Goal: Task Accomplishment & Management: Manage account settings

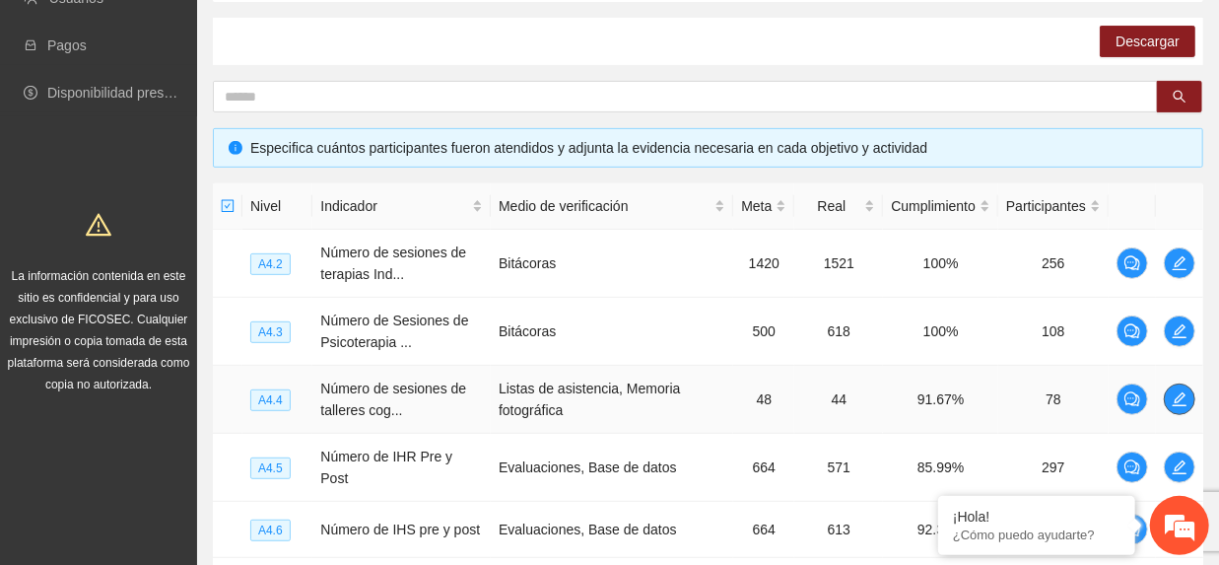
click at [1179, 403] on icon "edit" at bounding box center [1180, 399] width 16 height 16
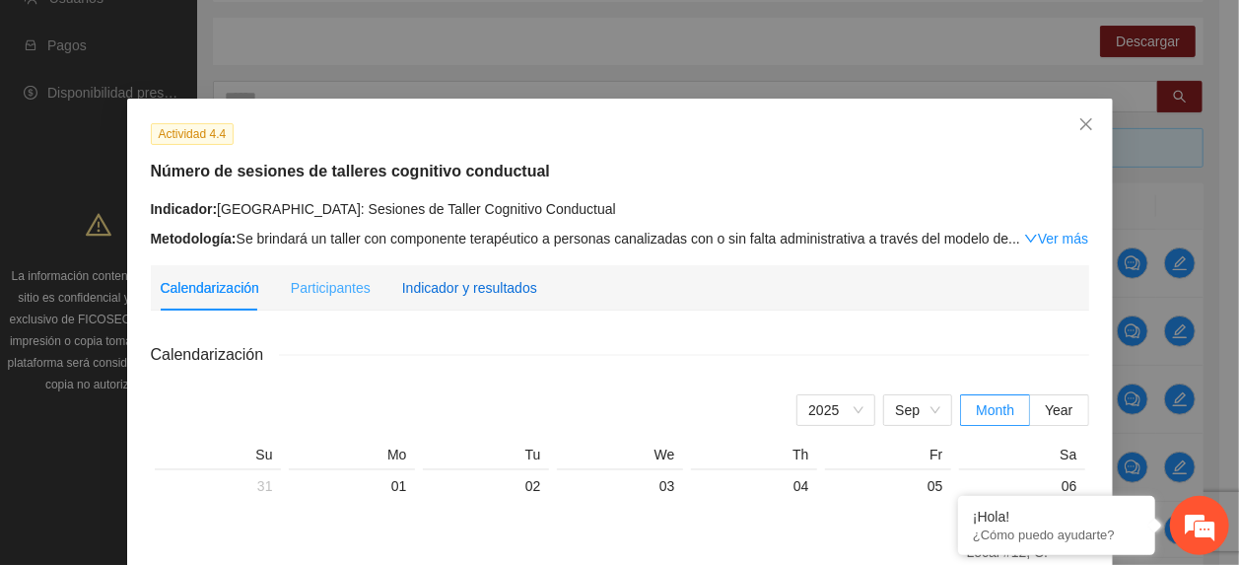
click at [471, 288] on div "Indicador y resultados" at bounding box center [469, 288] width 135 height 22
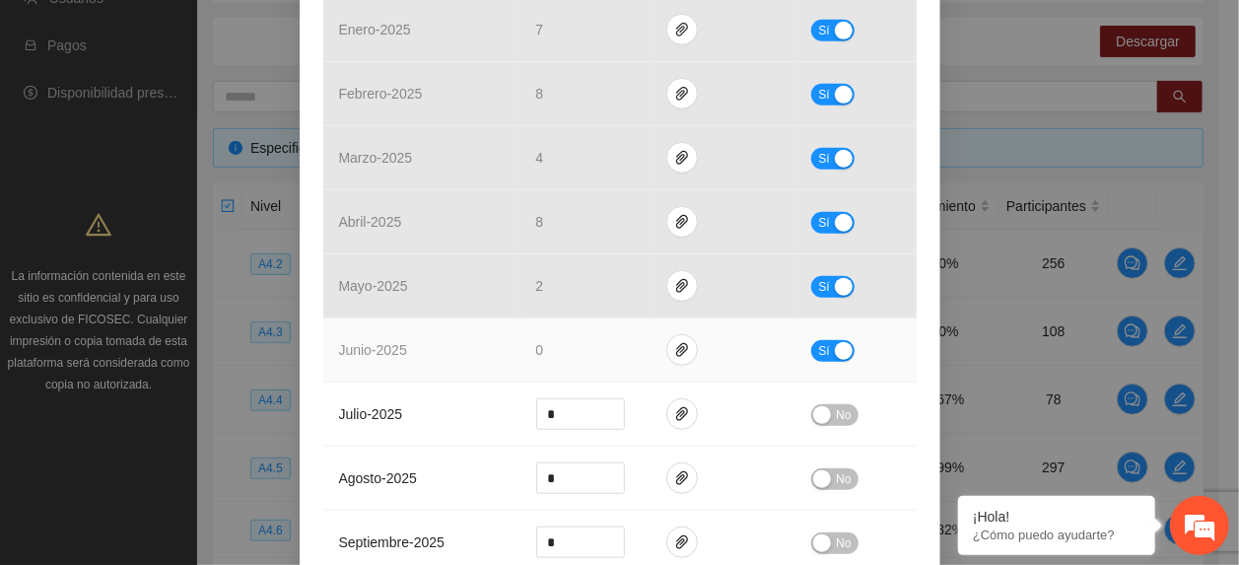
scroll to position [789, 0]
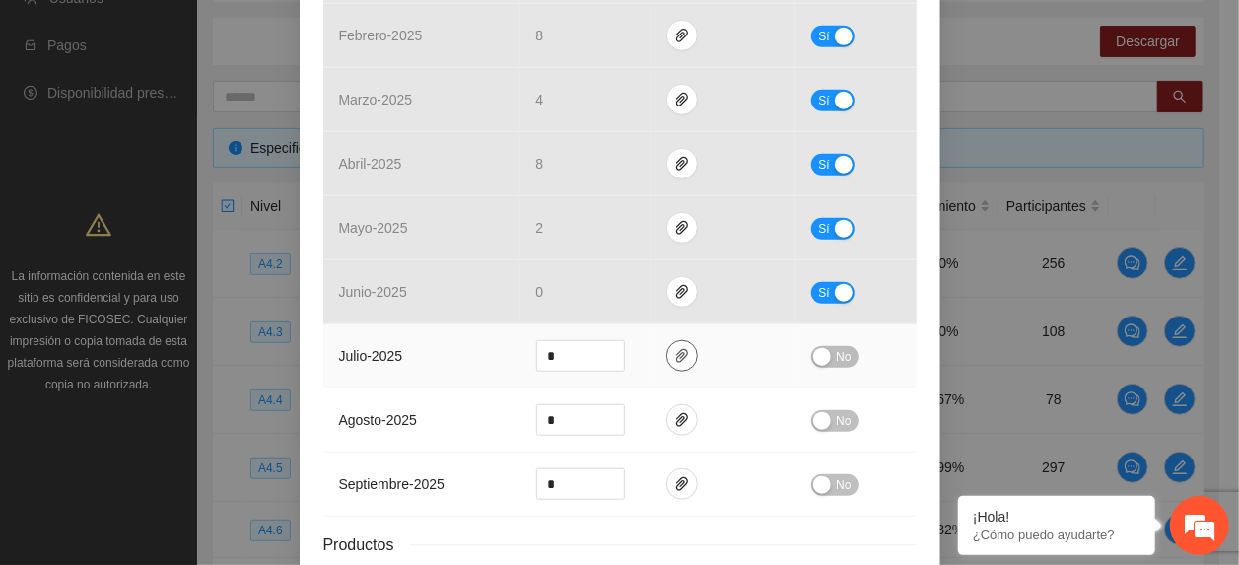
click at [676, 359] on icon "paper-clip" at bounding box center [682, 356] width 12 height 14
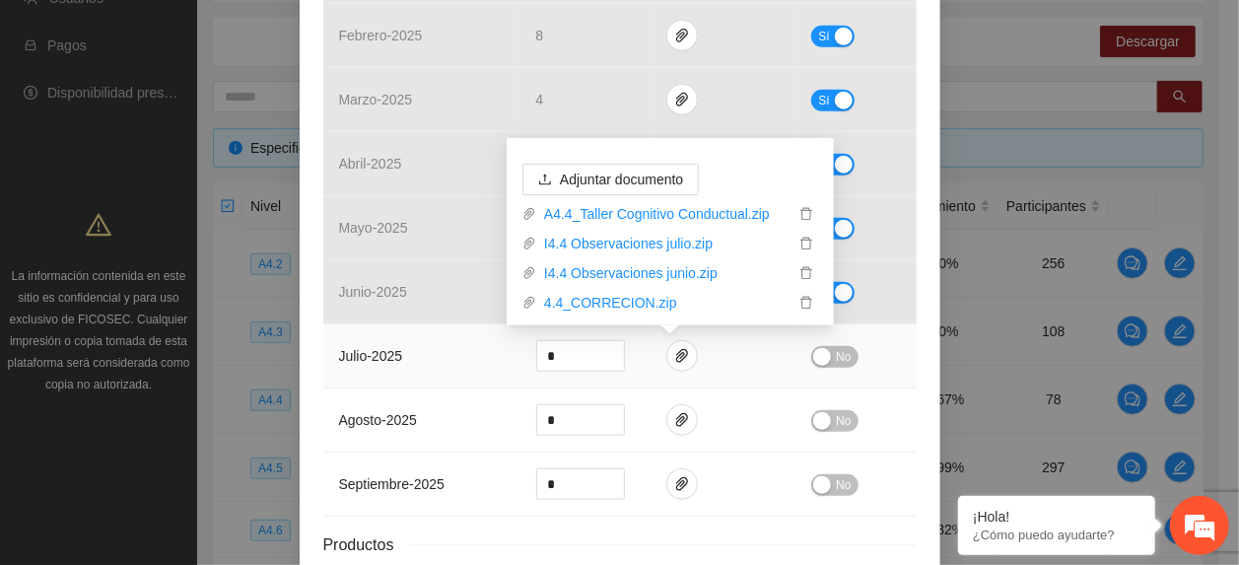
drag, startPoint x: 396, startPoint y: 336, endPoint x: 418, endPoint y: 349, distance: 25.2
click at [399, 340] on td "julio - 2025" at bounding box center [421, 356] width 197 height 64
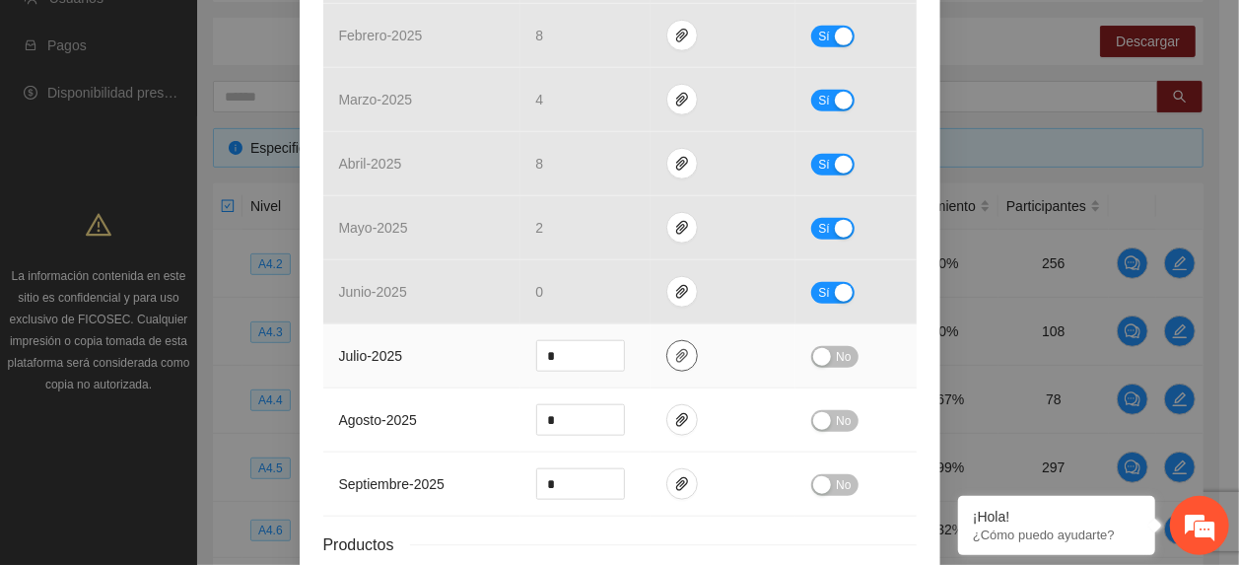
click at [670, 368] on button "button" at bounding box center [682, 356] width 32 height 32
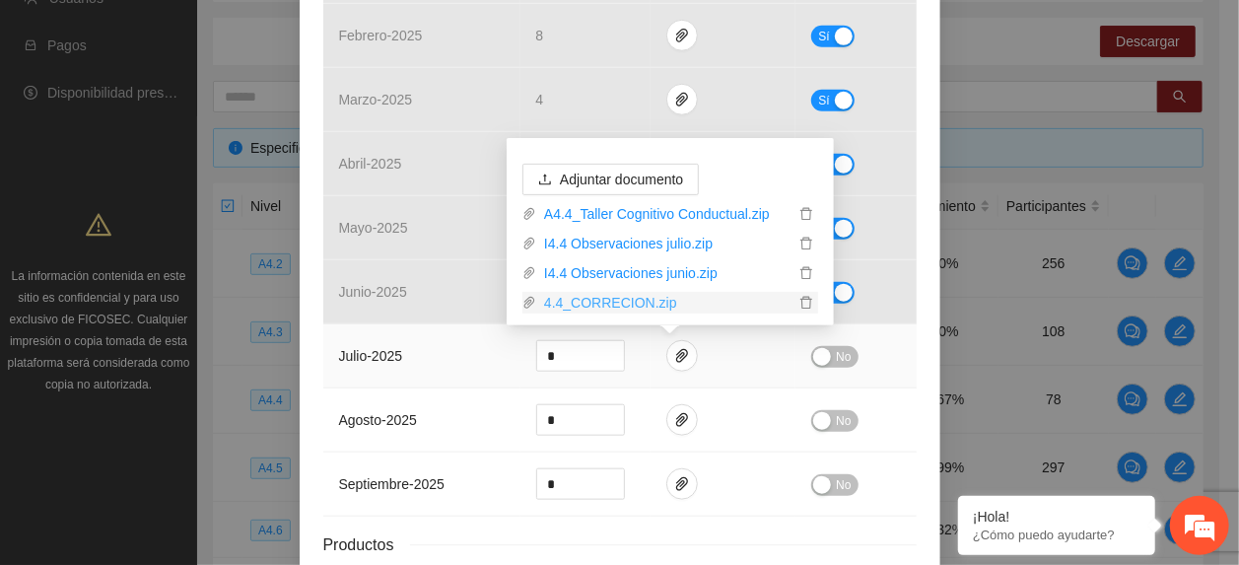
click at [617, 306] on link "4.4_CORRECION.zip" at bounding box center [665, 303] width 258 height 22
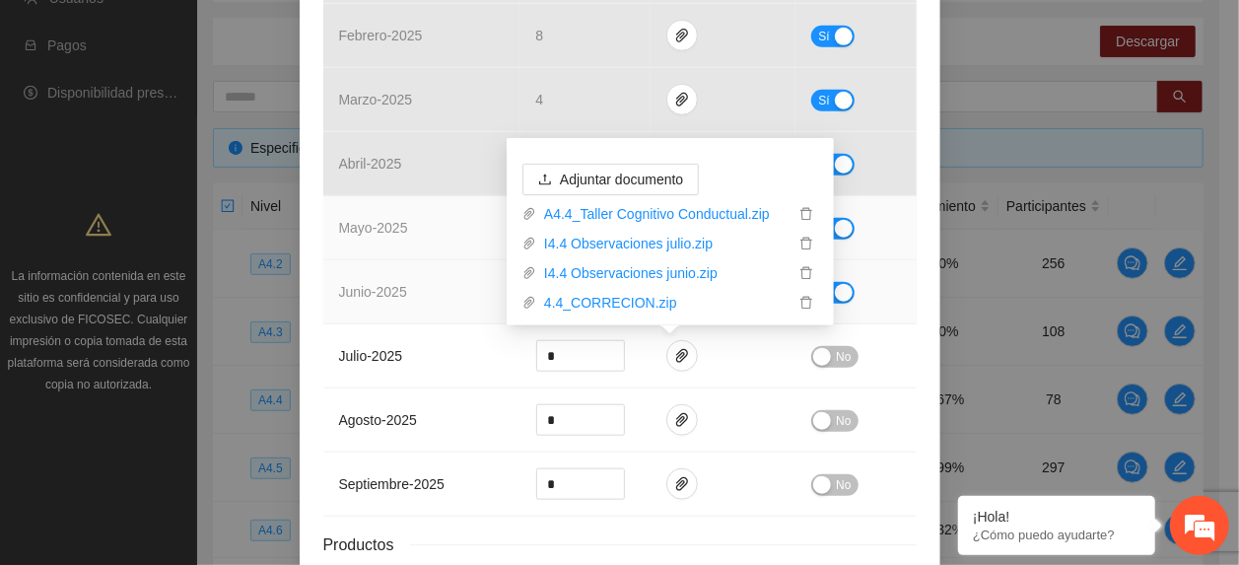
drag, startPoint x: 469, startPoint y: 240, endPoint x: 526, endPoint y: 309, distance: 89.6
click at [463, 246] on td "mayo - 2025" at bounding box center [421, 228] width 197 height 64
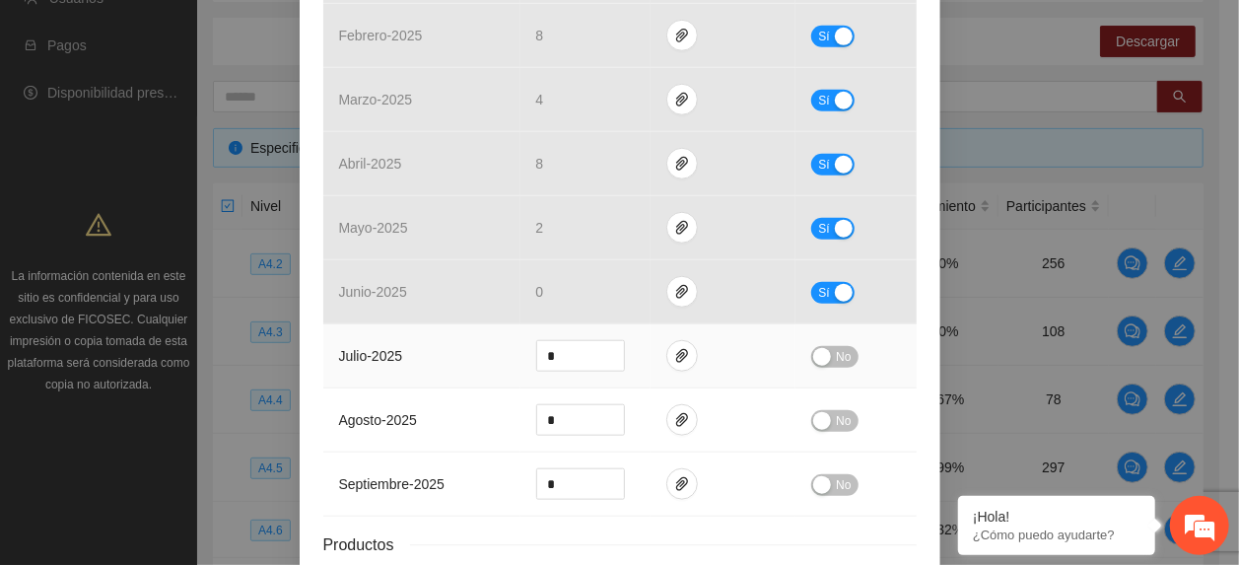
click at [824, 355] on button "No" at bounding box center [834, 357] width 46 height 22
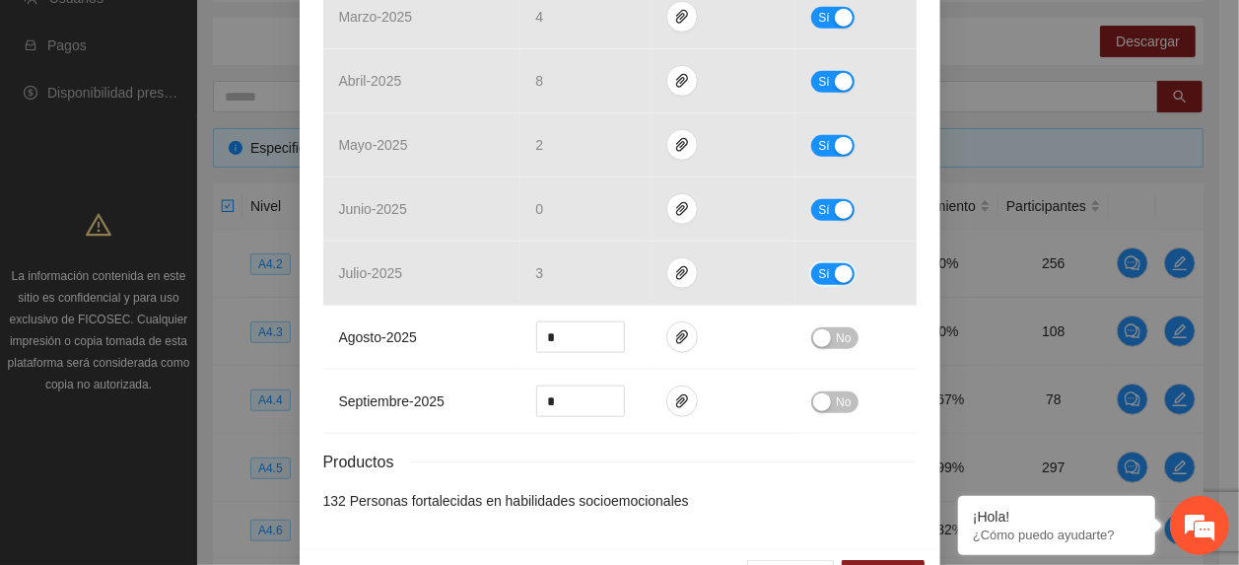
scroll to position [936, 0]
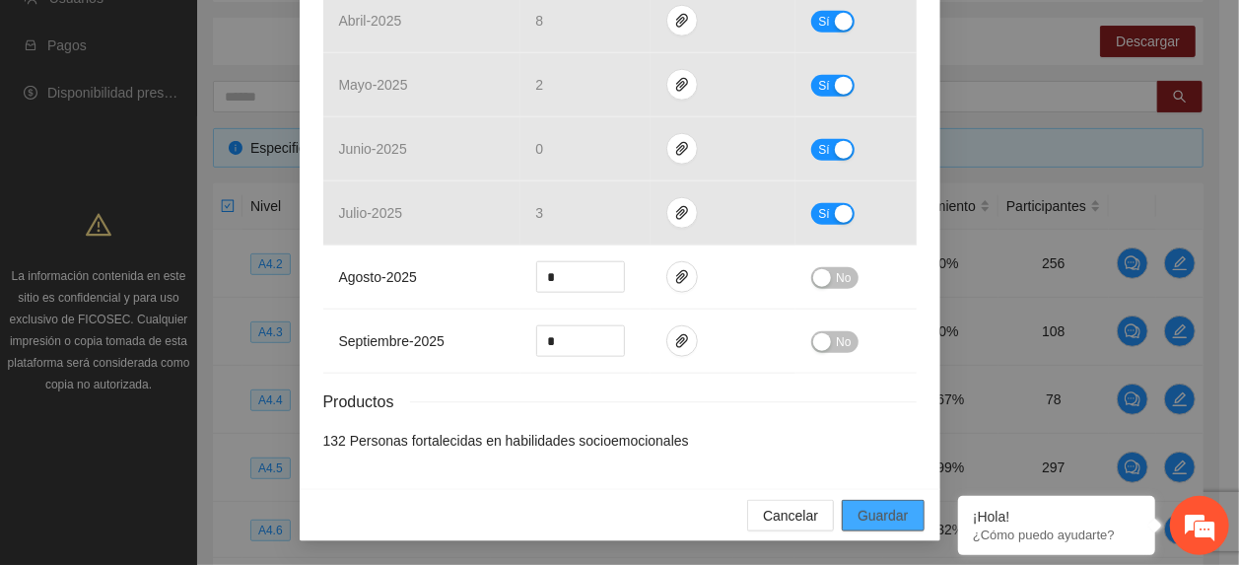
click at [885, 506] on span "Guardar" at bounding box center [882, 516] width 50 height 22
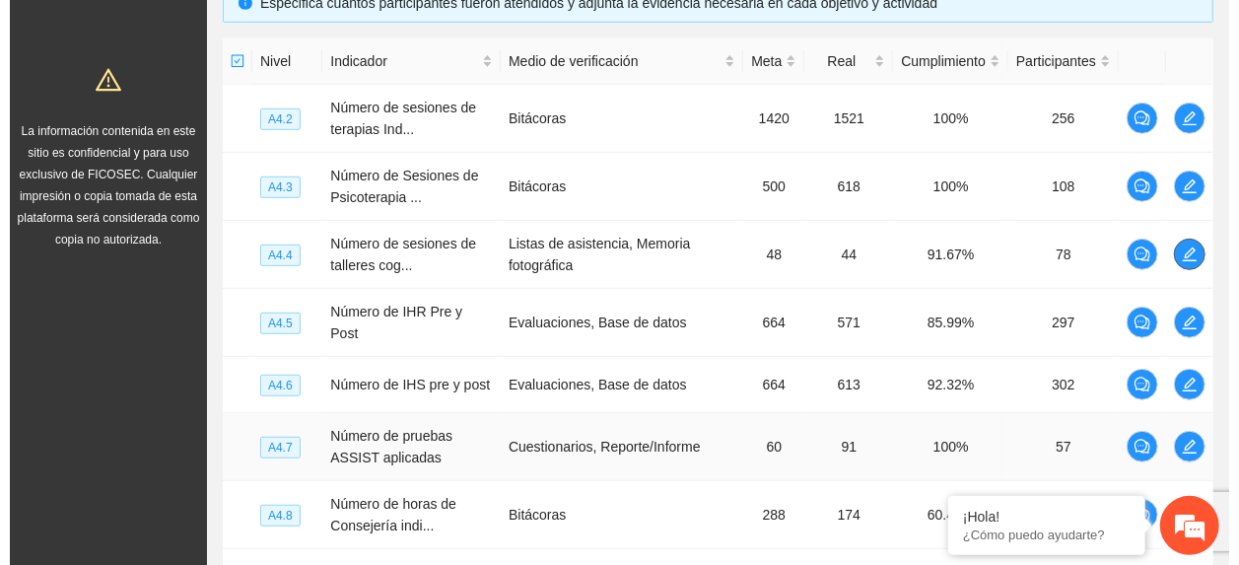
scroll to position [573, 0]
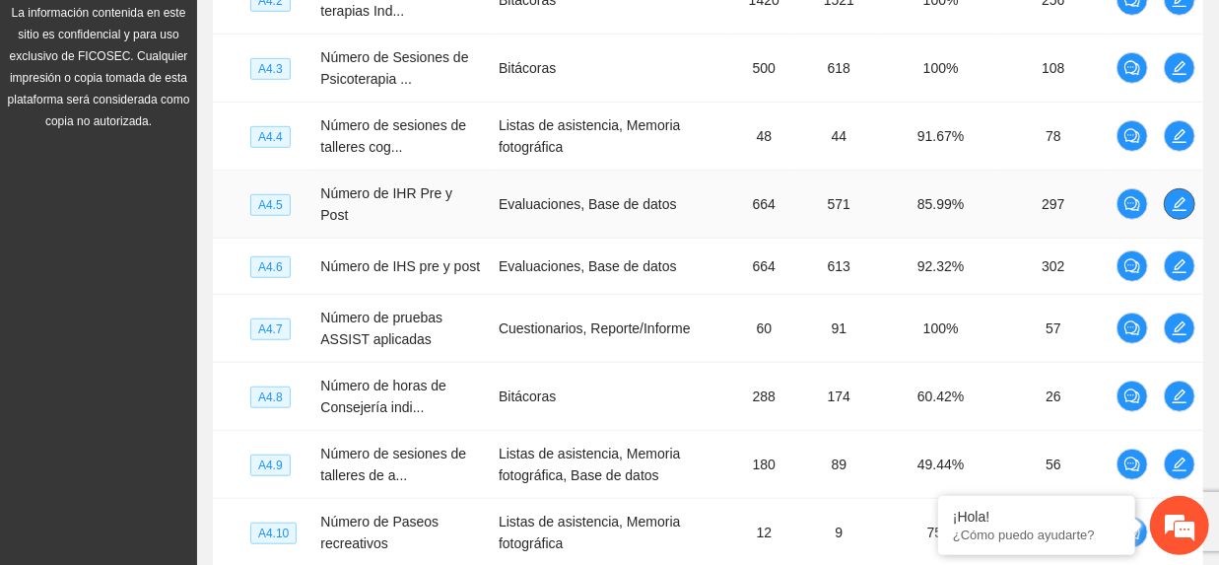
click at [1179, 209] on button "button" at bounding box center [1180, 204] width 32 height 32
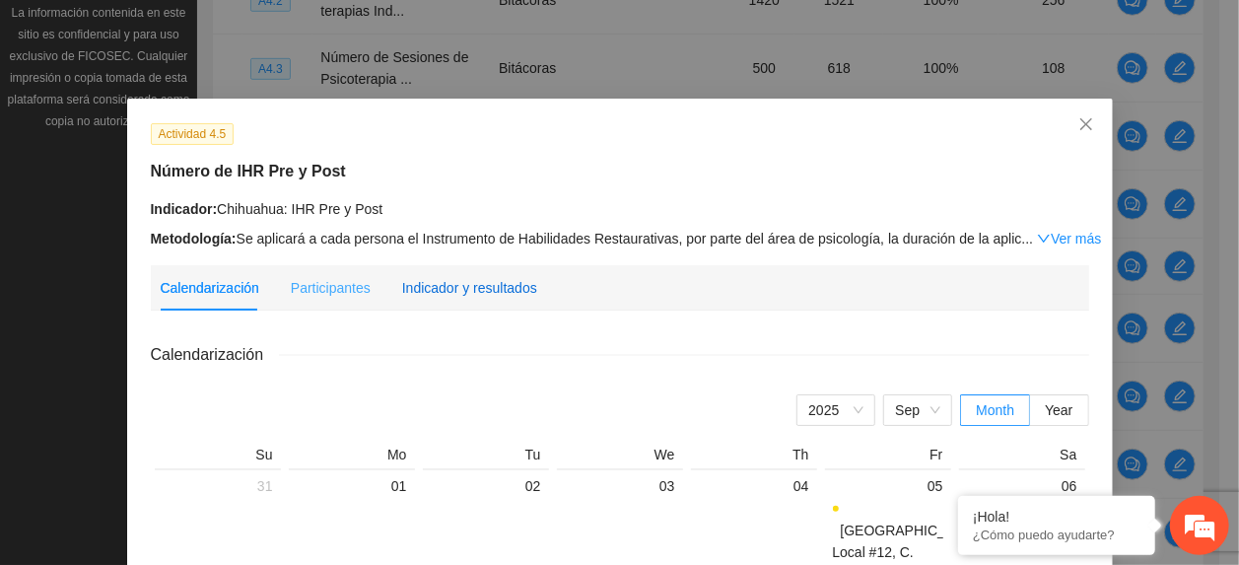
click at [503, 280] on div "Indicador y resultados" at bounding box center [469, 288] width 135 height 22
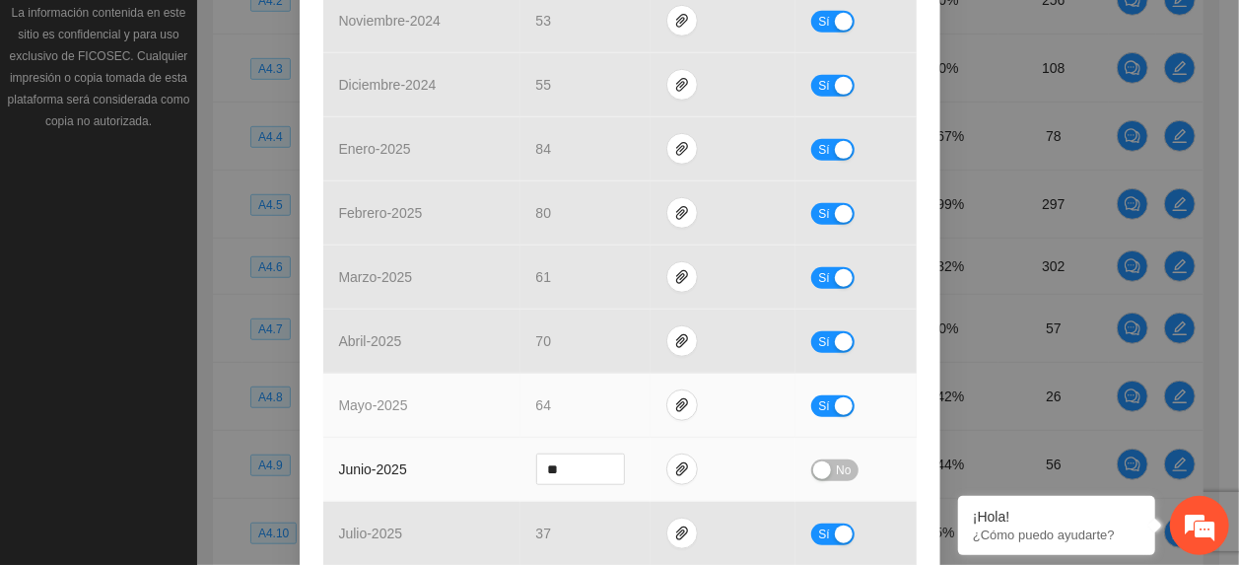
scroll to position [656, 0]
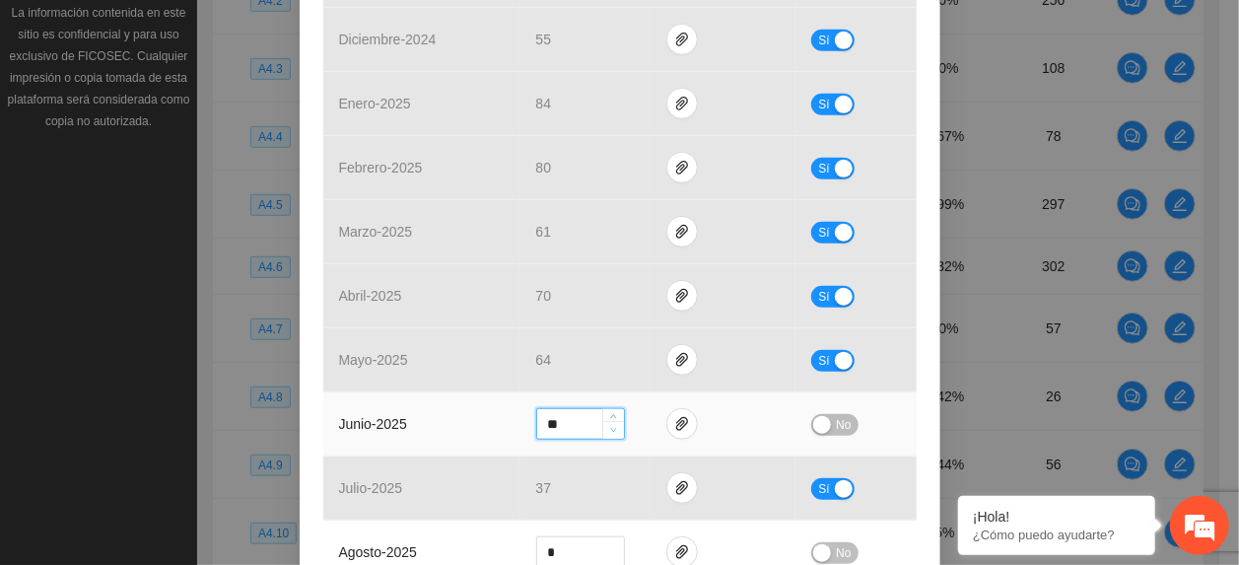
click at [609, 435] on span "Decrease Value" at bounding box center [613, 430] width 22 height 18
drag, startPoint x: 609, startPoint y: 435, endPoint x: 659, endPoint y: 451, distance: 53.0
click at [611, 436] on span "Decrease Value" at bounding box center [613, 430] width 22 height 18
click at [666, 415] on button "button" at bounding box center [682, 424] width 32 height 32
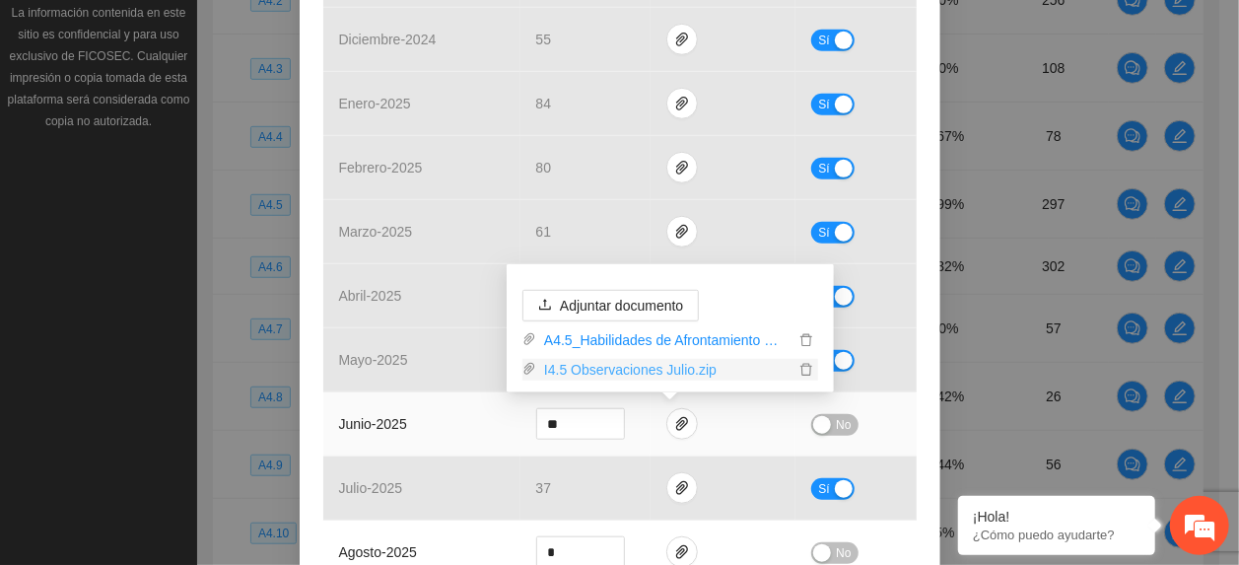
click at [612, 369] on link "I4.5 Observaciones Julio.zip" at bounding box center [665, 370] width 258 height 22
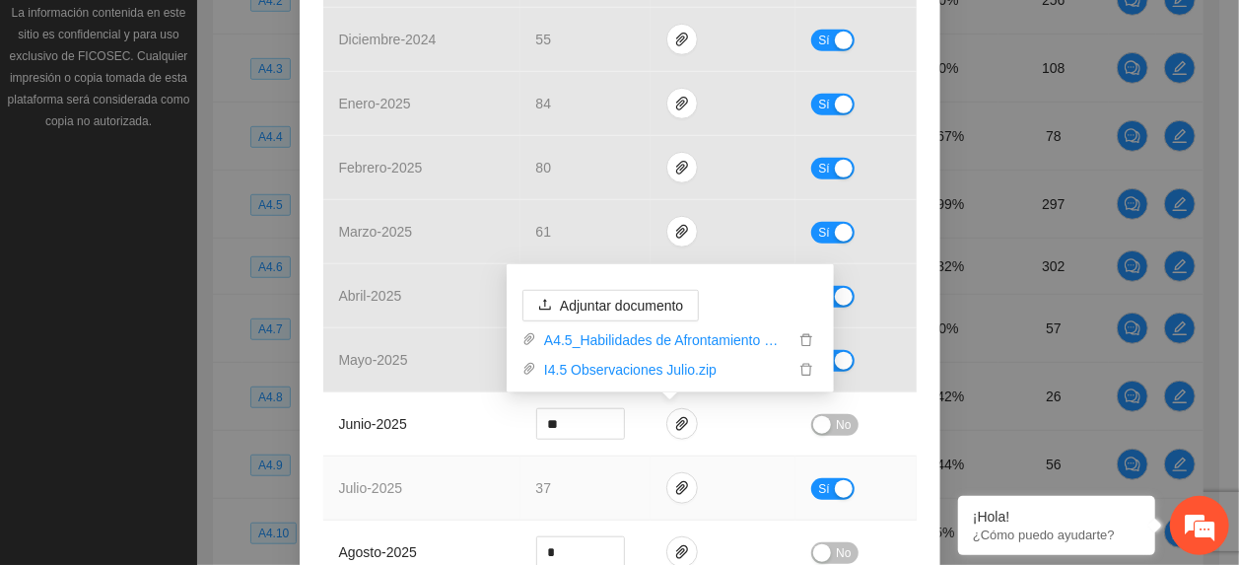
drag, startPoint x: 570, startPoint y: 467, endPoint x: 608, endPoint y: 473, distance: 38.9
click at [570, 467] on td "37" at bounding box center [585, 488] width 131 height 64
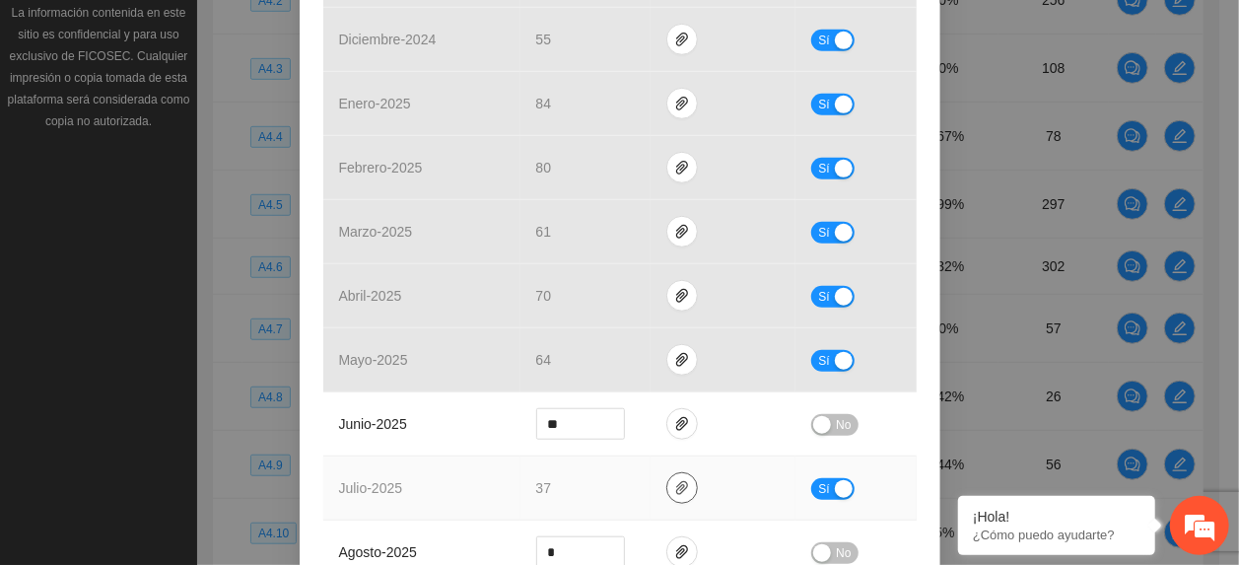
click at [675, 477] on button "button" at bounding box center [682, 488] width 32 height 32
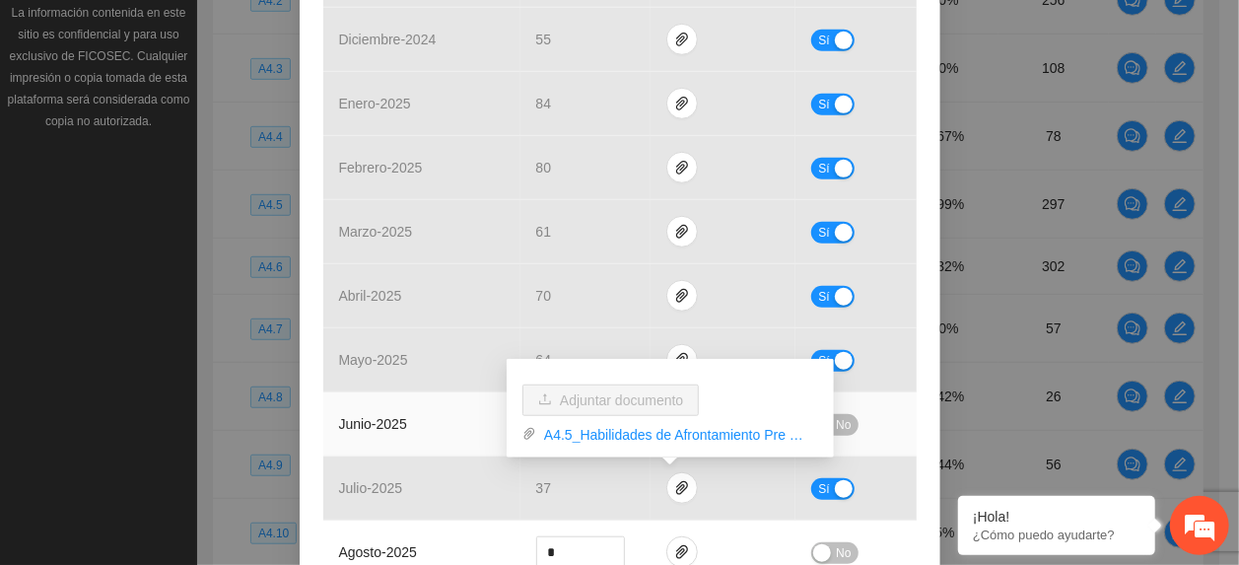
drag, startPoint x: 440, startPoint y: 426, endPoint x: 458, endPoint y: 424, distance: 18.8
click at [439, 426] on td "junio - 2025" at bounding box center [421, 424] width 197 height 64
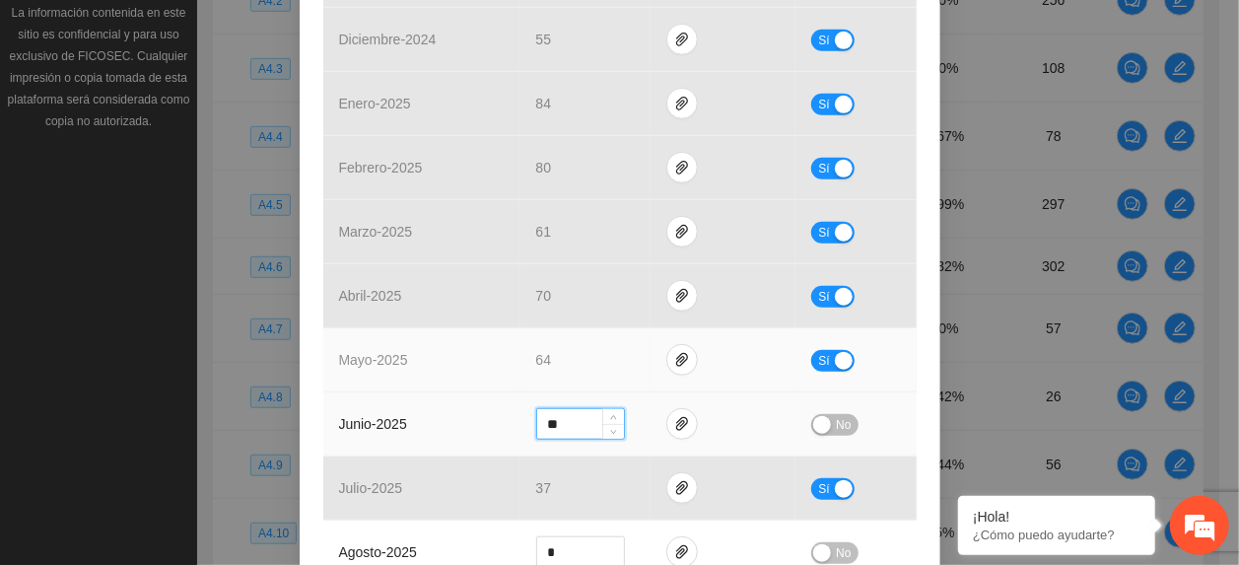
drag, startPoint x: 553, startPoint y: 427, endPoint x: 331, endPoint y: 387, distance: 225.2
click at [335, 390] on tbody "octubre - 2024 43 Sí noviembre - 2024 53 Sí diciembre - 2024 55 Sí enero - 2025…" at bounding box center [619, 264] width 593 height 769
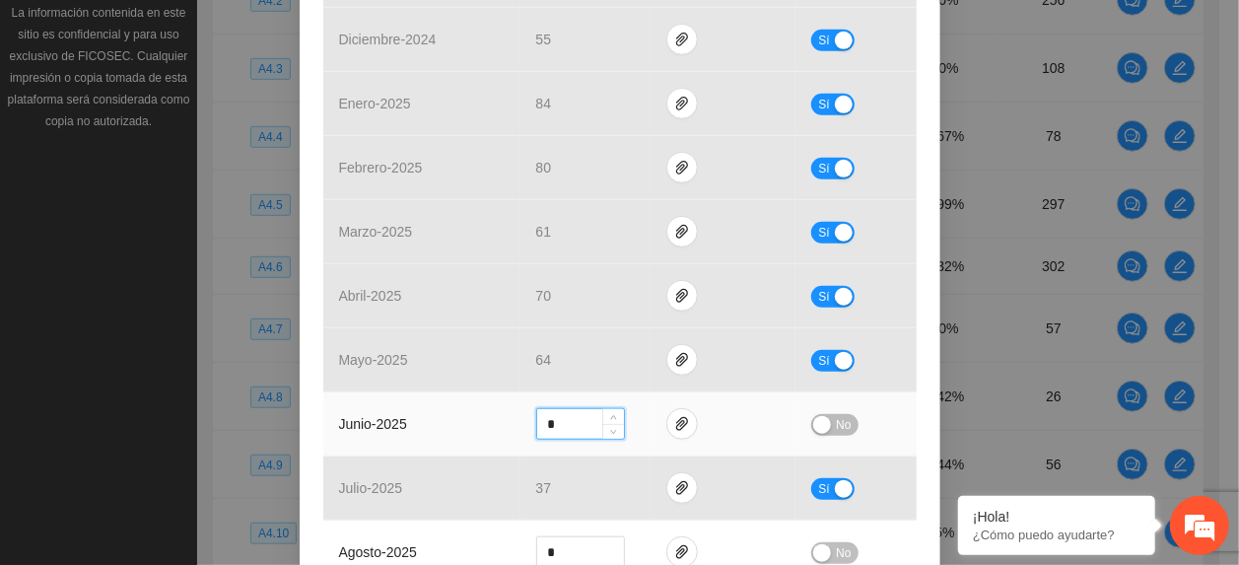
type input "*"
drag, startPoint x: 828, startPoint y: 427, endPoint x: 829, endPoint y: 416, distance: 10.9
click at [836, 426] on span "No" at bounding box center [843, 425] width 15 height 22
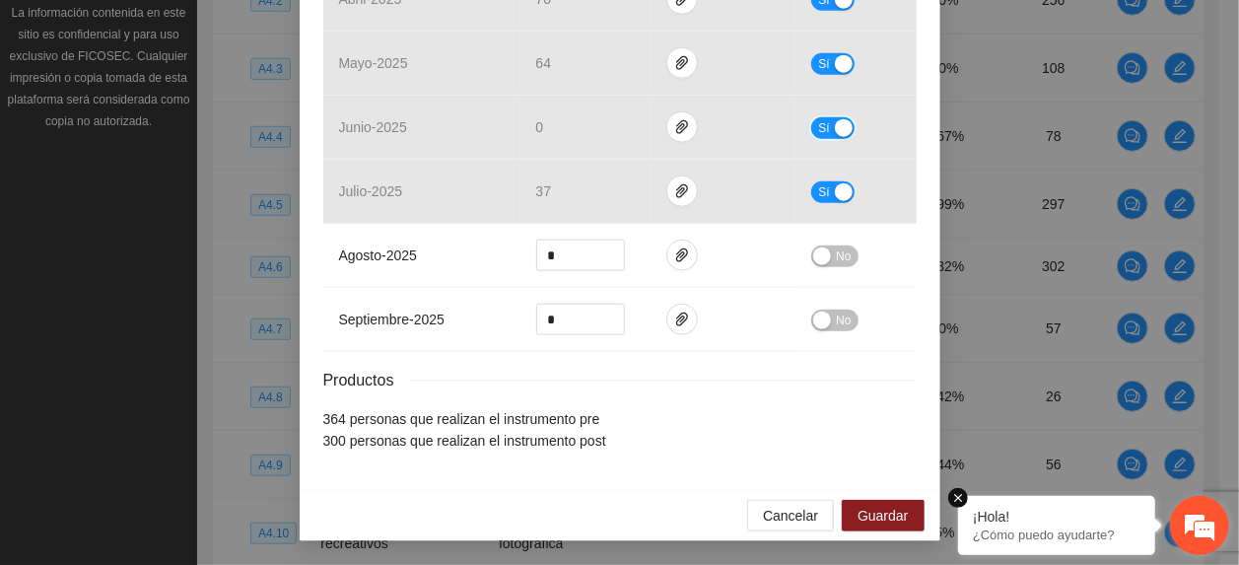
scroll to position [959, 0]
click at [888, 516] on span "Guardar" at bounding box center [882, 516] width 50 height 22
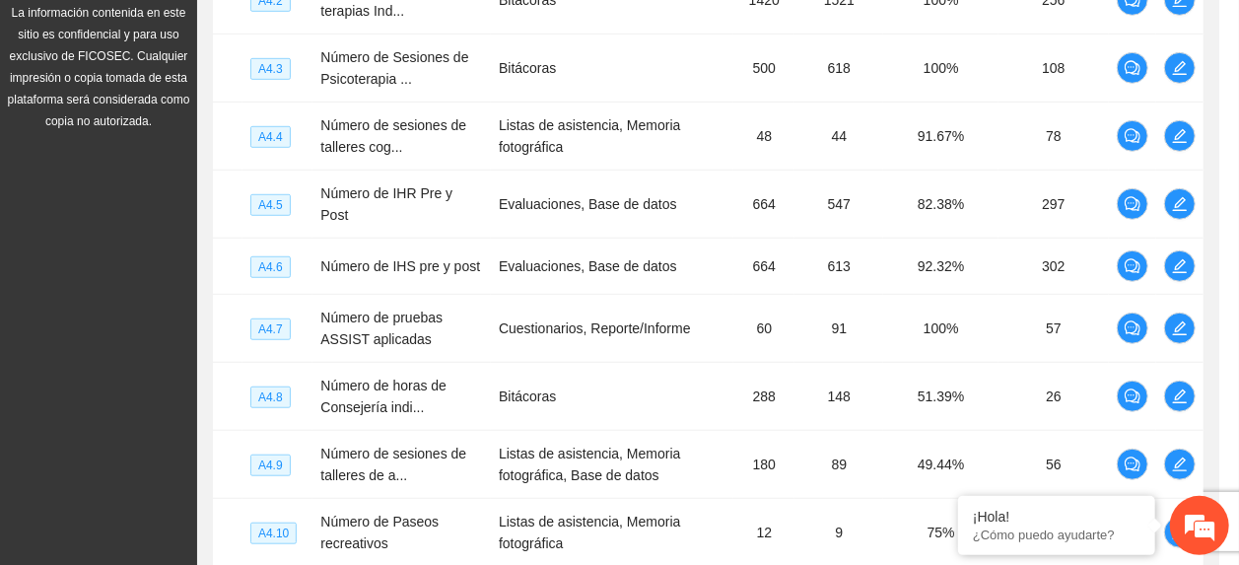
scroll to position [860, 0]
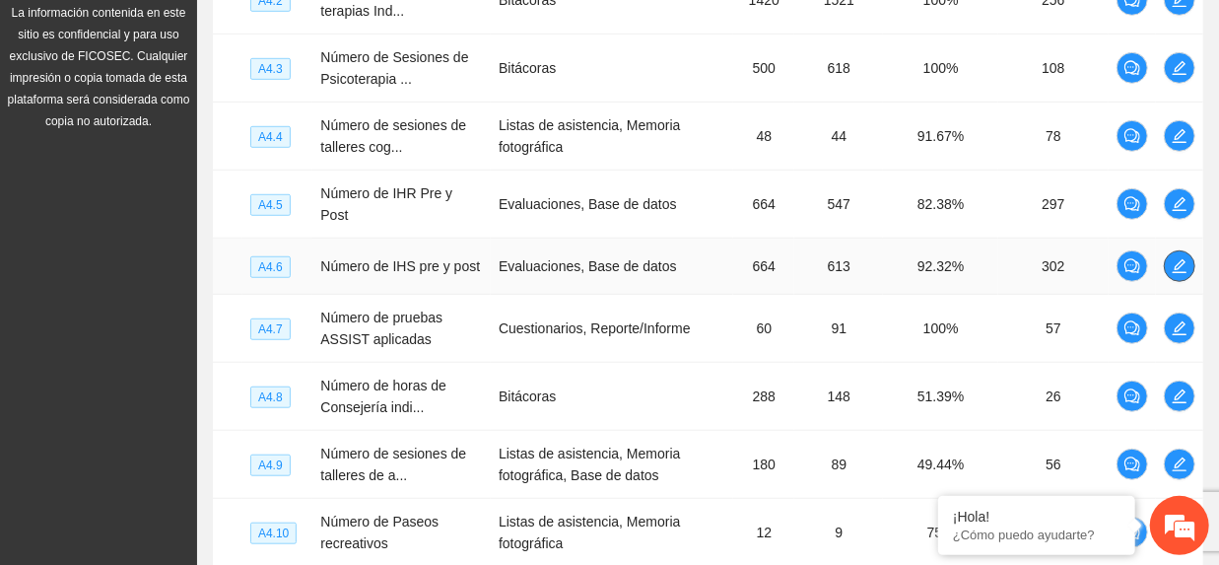
click at [1184, 270] on button "button" at bounding box center [1180, 266] width 32 height 32
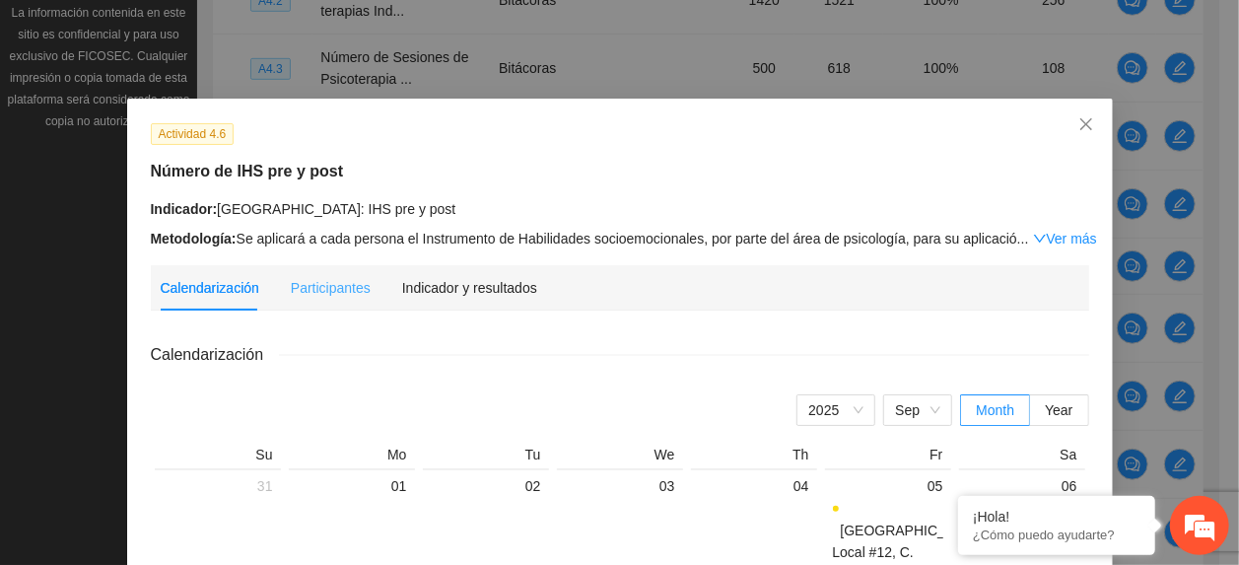
click at [470, 300] on div "Indicador y resultados" at bounding box center [469, 287] width 135 height 45
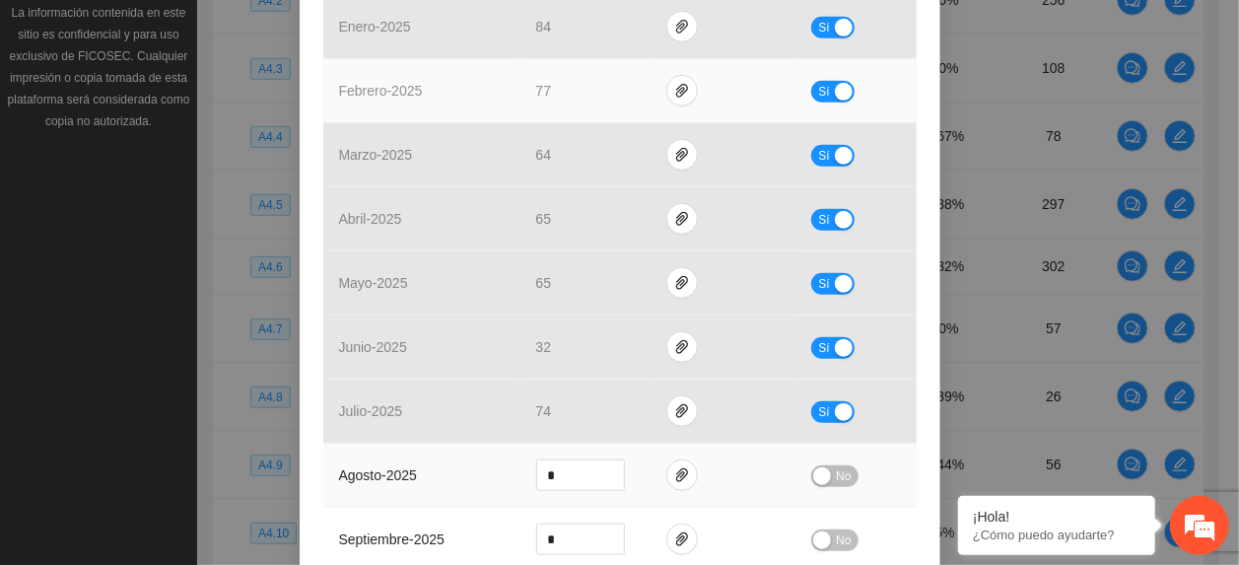
scroll to position [959, 0]
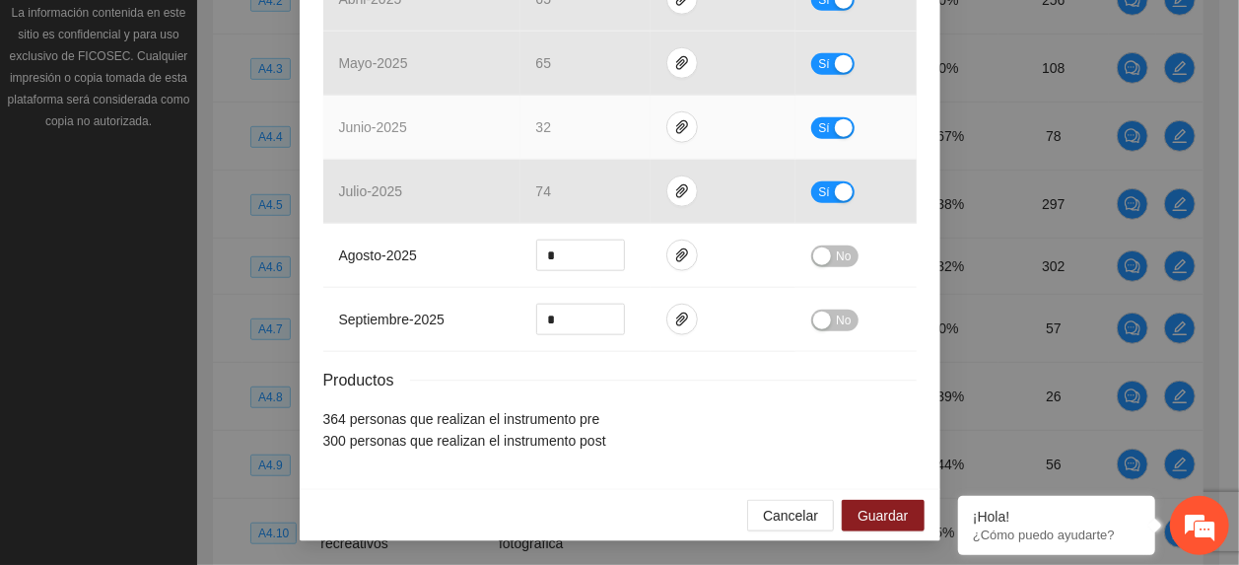
click at [818, 130] on span "Sí" at bounding box center [824, 128] width 12 height 22
click at [602, 127] on span "Decrease Value" at bounding box center [613, 133] width 22 height 18
type input "**"
click at [602, 127] on span "Decrease Value" at bounding box center [613, 133] width 22 height 18
click at [836, 124] on span "No" at bounding box center [843, 128] width 15 height 22
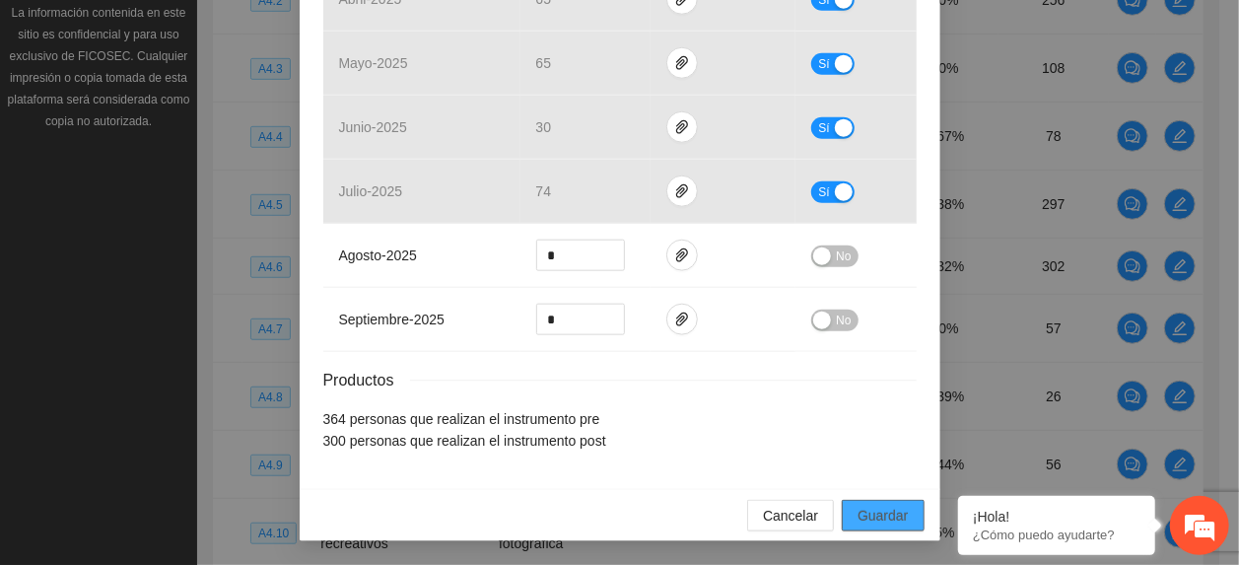
drag, startPoint x: 880, startPoint y: 522, endPoint x: 880, endPoint y: 491, distance: 31.5
click at [880, 520] on span "Guardar" at bounding box center [882, 516] width 50 height 22
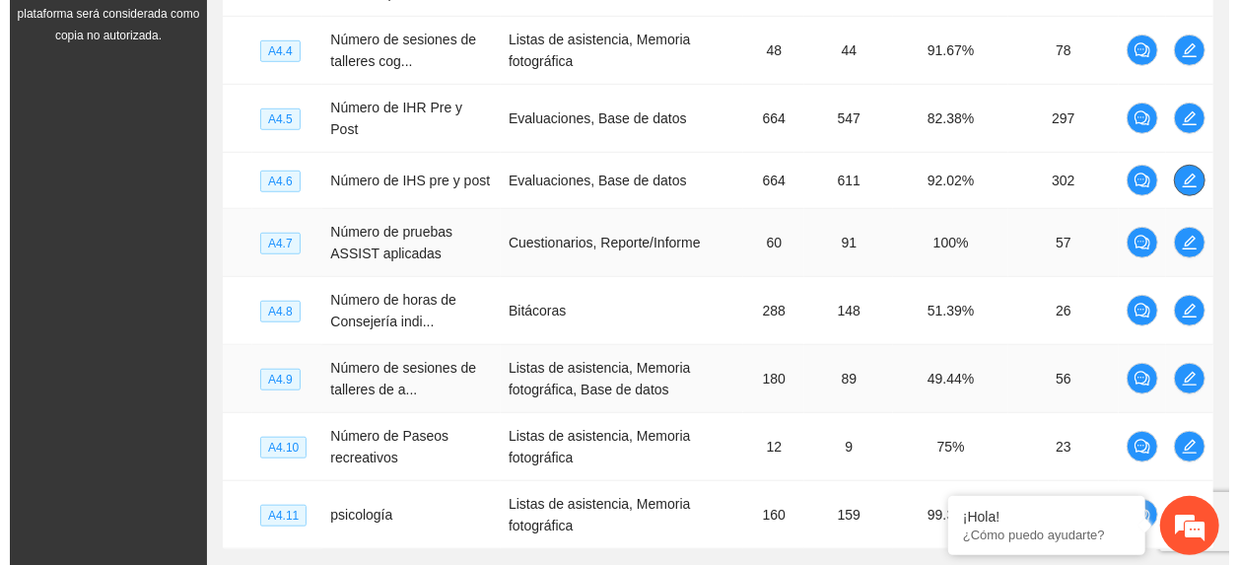
scroll to position [704, 0]
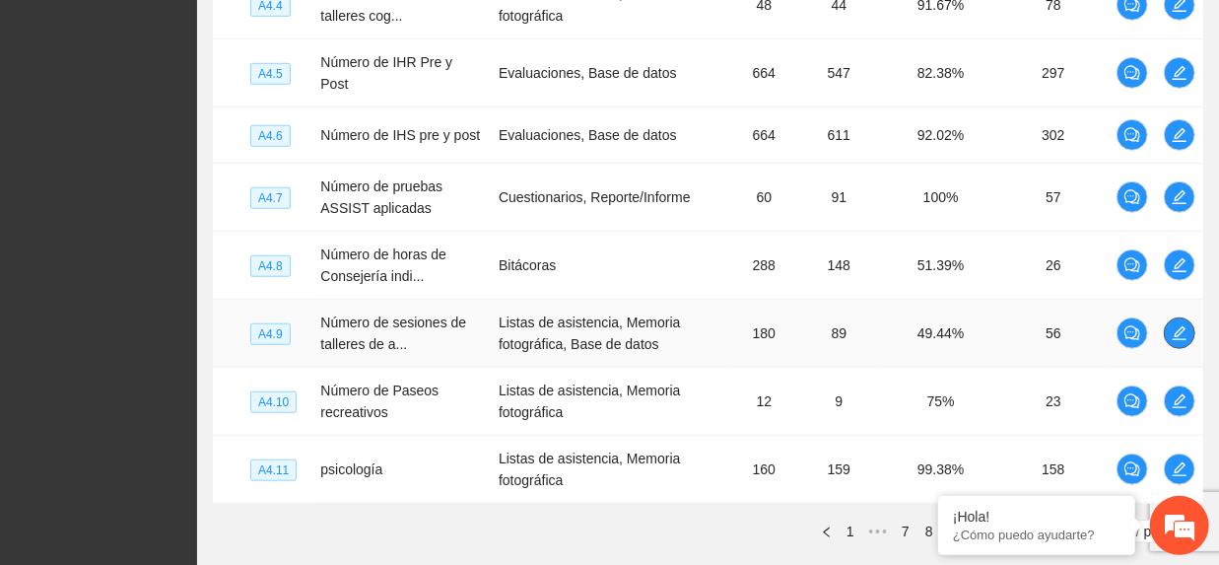
click at [1187, 340] on icon "edit" at bounding box center [1180, 333] width 14 height 14
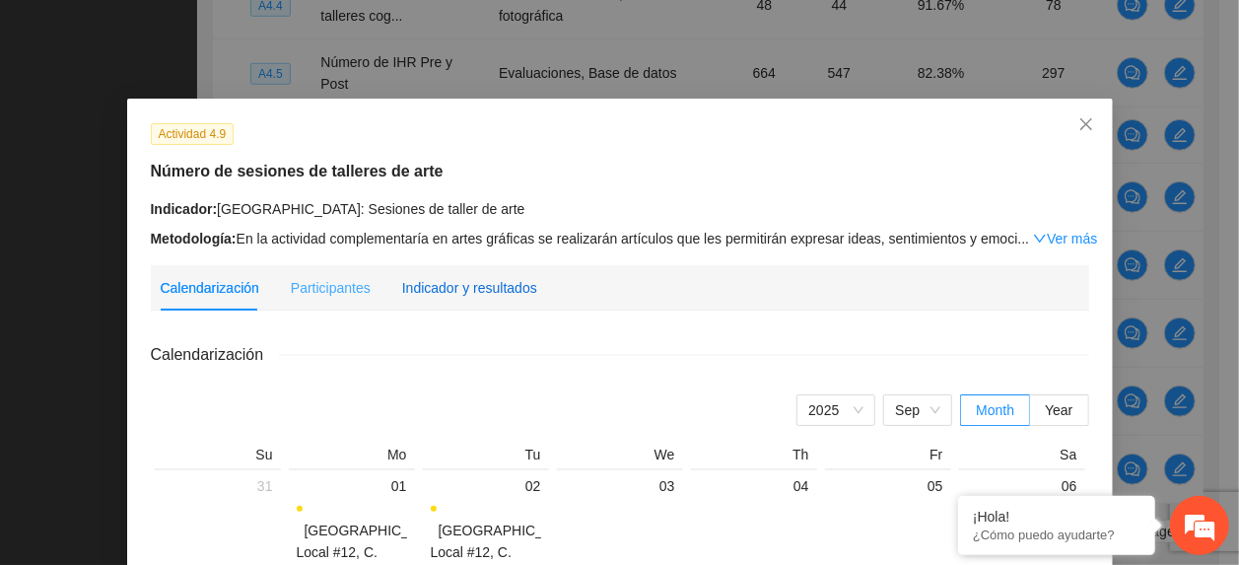
click at [494, 286] on div "Indicador y resultados" at bounding box center [469, 288] width 135 height 22
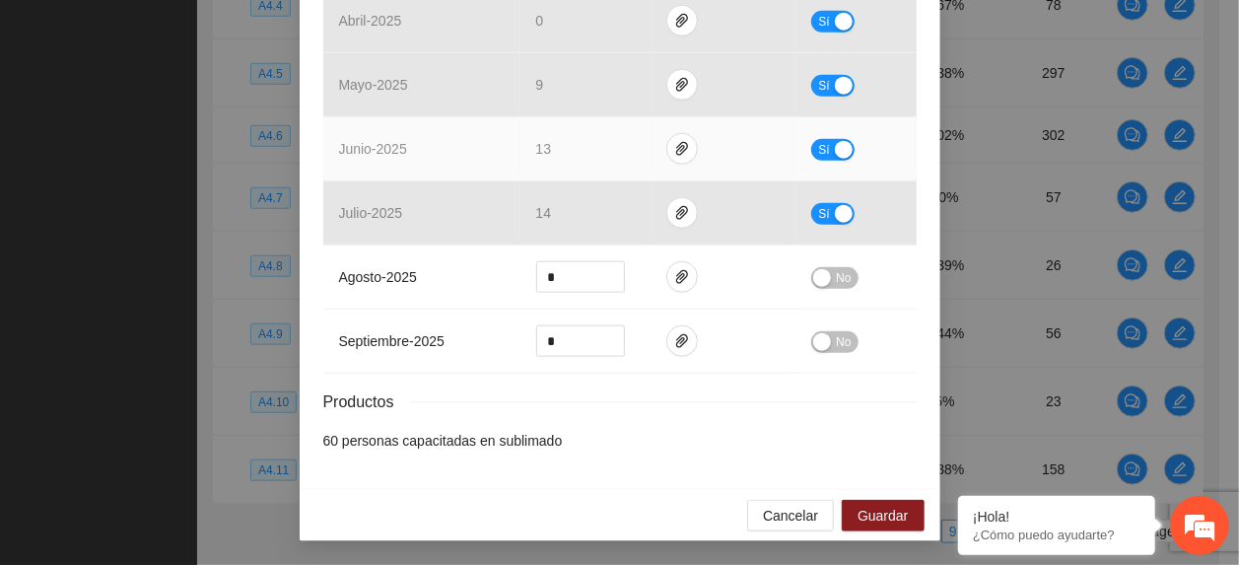
scroll to position [936, 0]
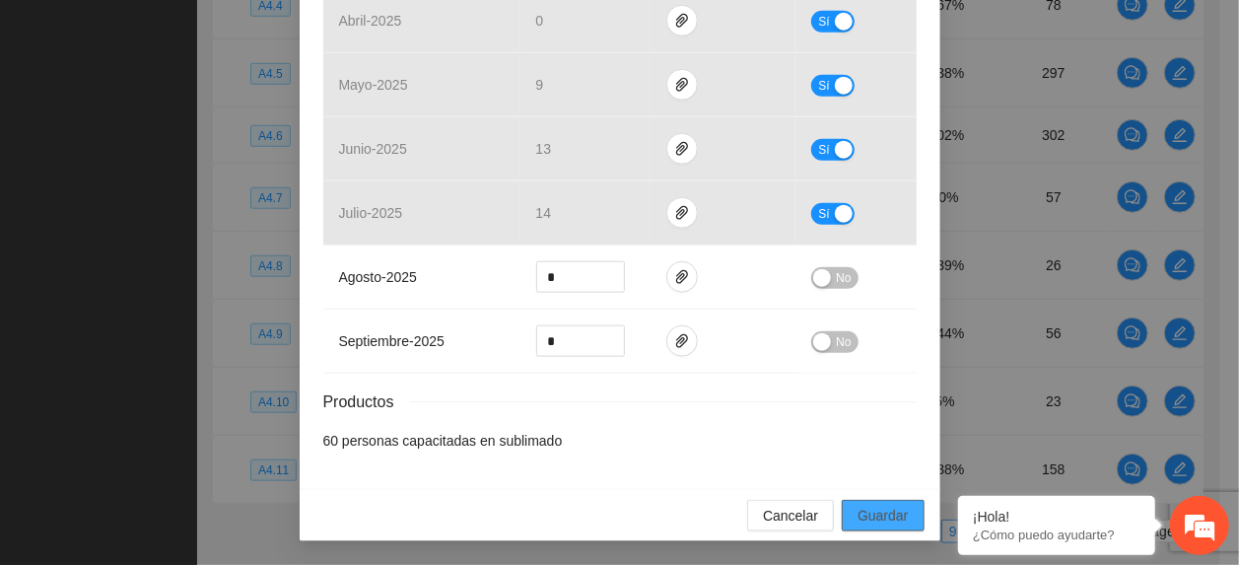
click at [892, 513] on span "Guardar" at bounding box center [882, 516] width 50 height 22
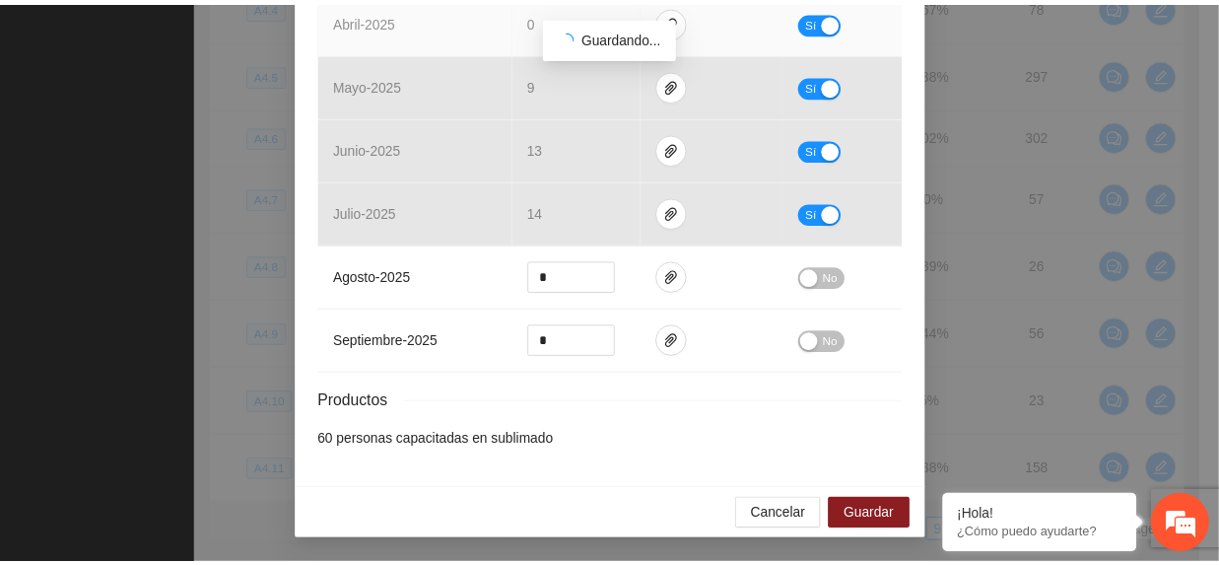
scroll to position [838, 0]
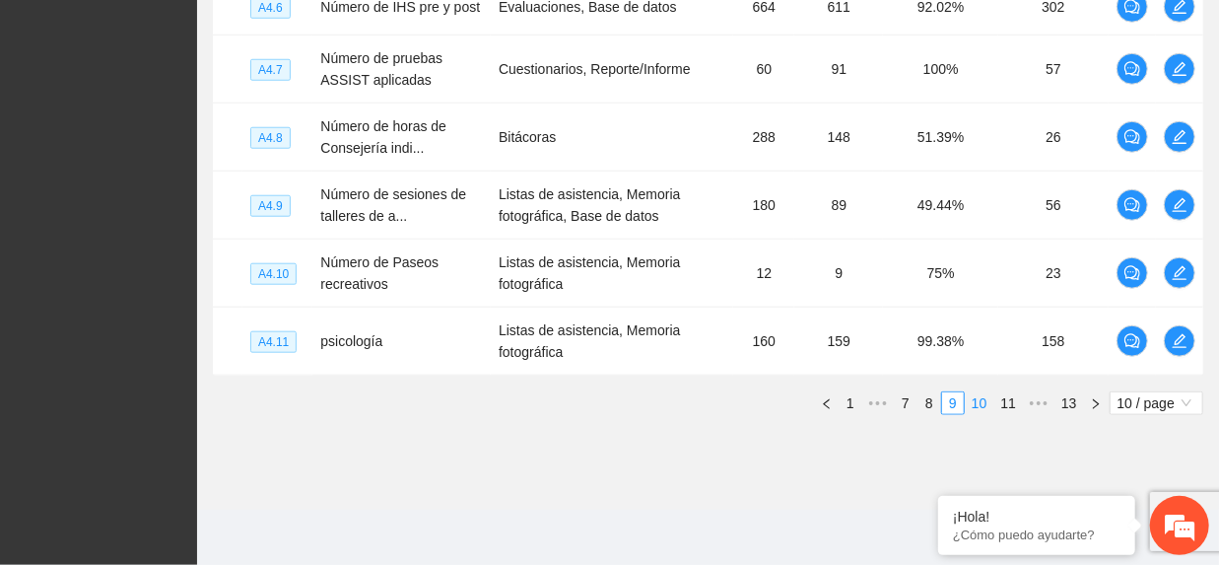
click at [980, 395] on link "10" at bounding box center [980, 403] width 28 height 22
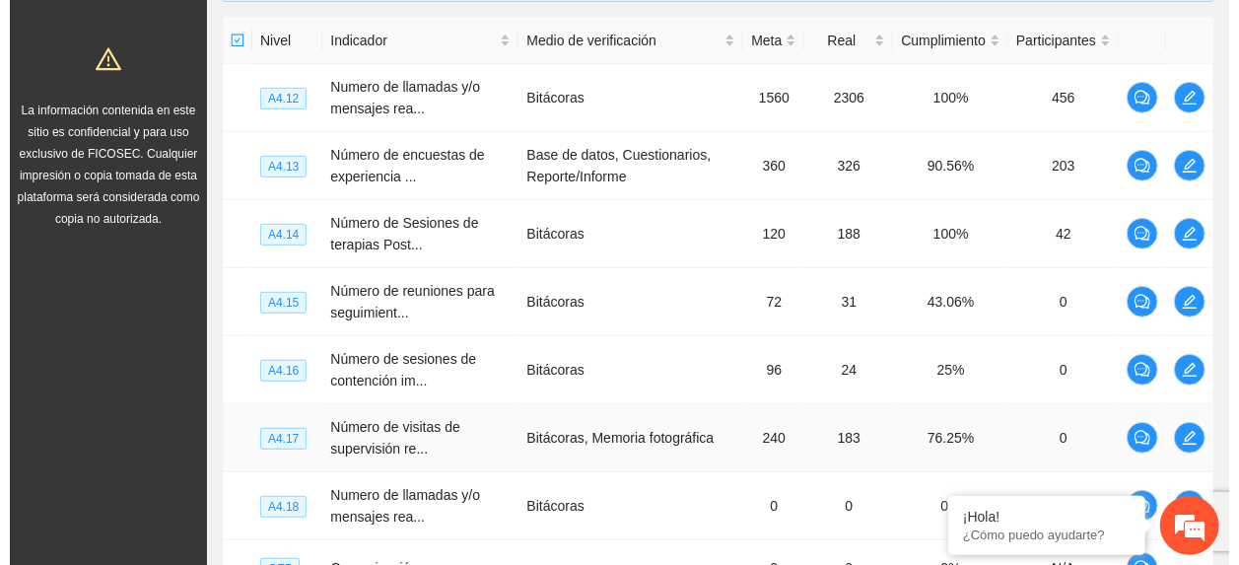
scroll to position [418, 0]
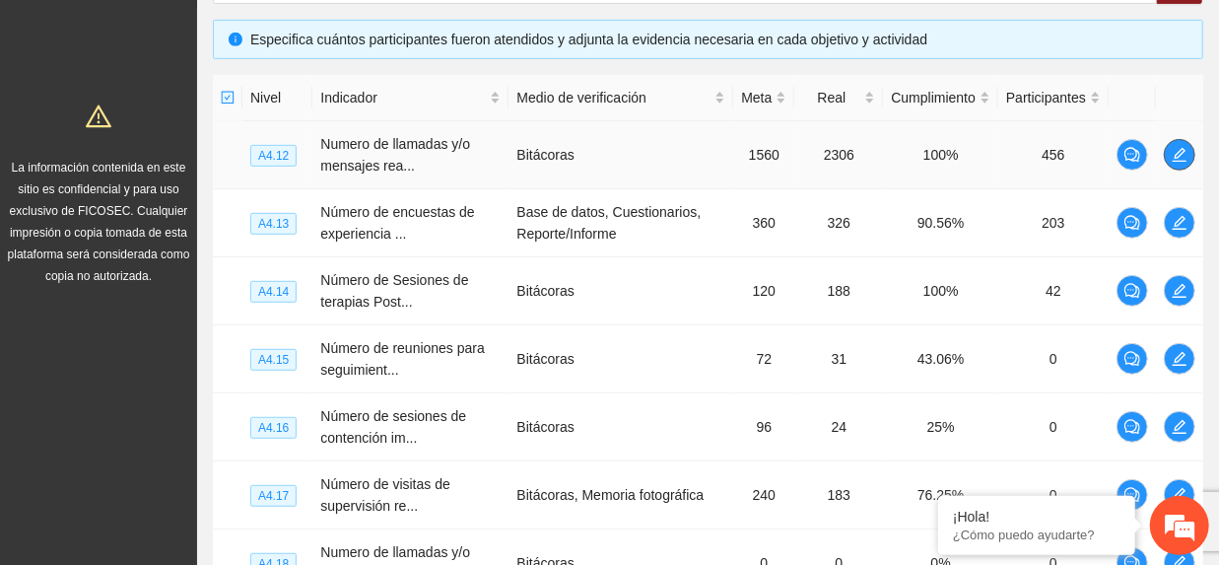
click at [1183, 159] on icon "edit" at bounding box center [1180, 155] width 16 height 16
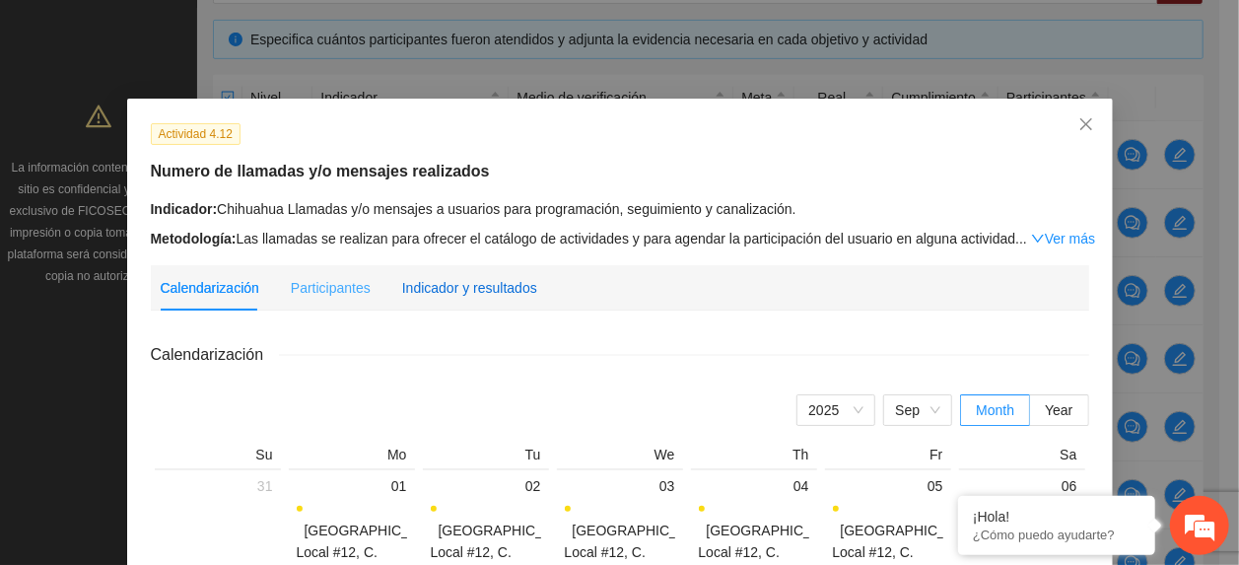
click at [457, 286] on div "Indicador y resultados" at bounding box center [469, 288] width 135 height 22
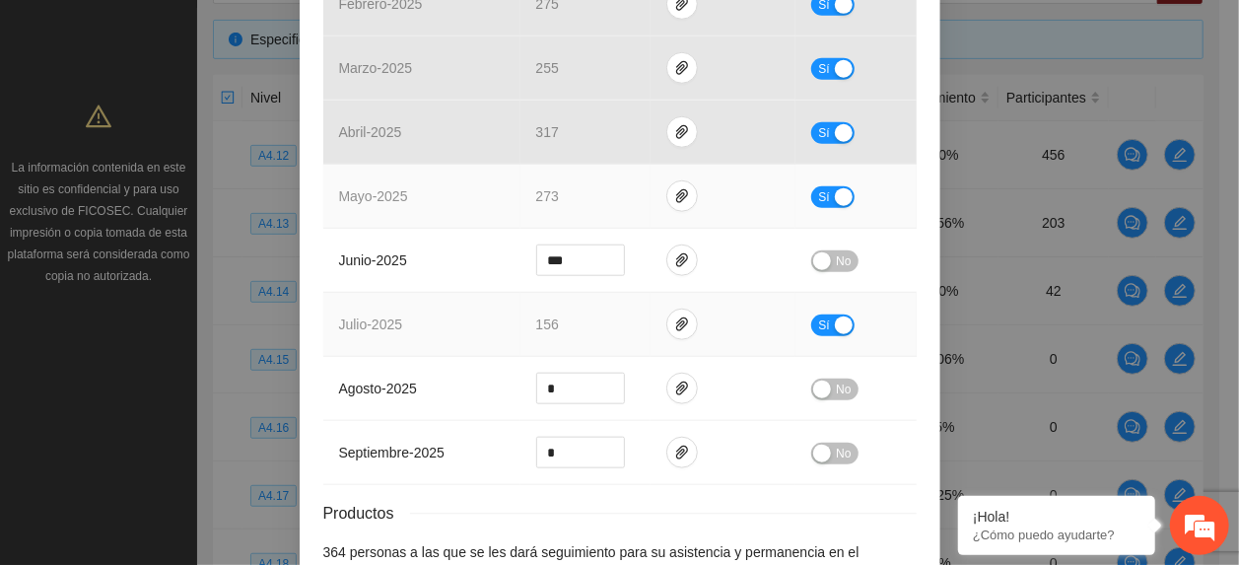
scroll to position [920, 0]
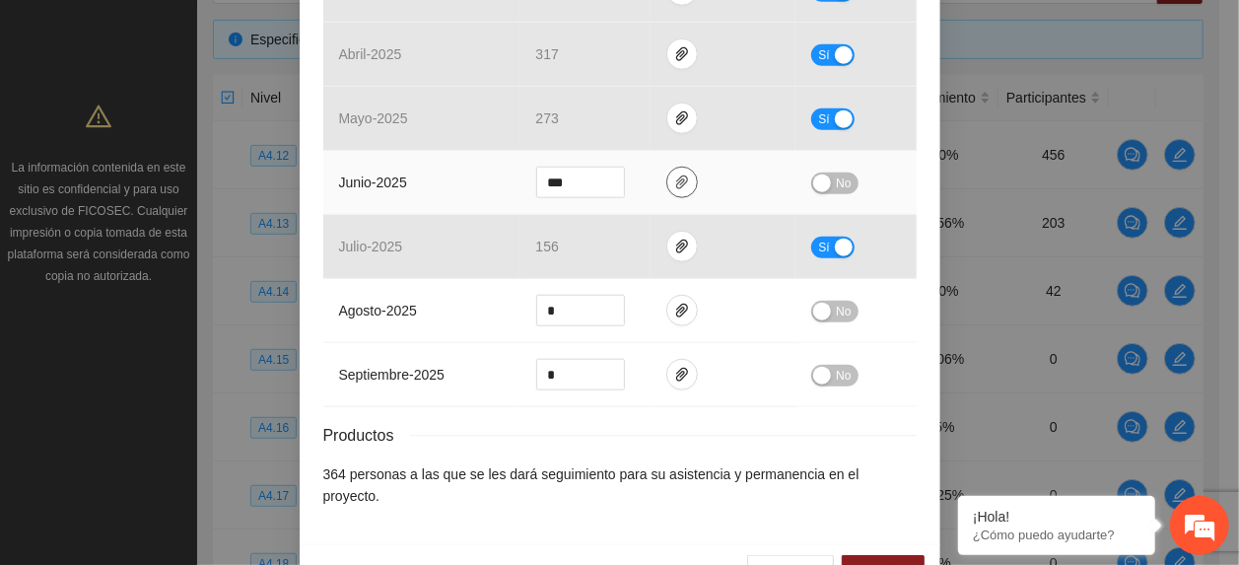
click at [676, 183] on icon "paper-clip" at bounding box center [682, 182] width 12 height 14
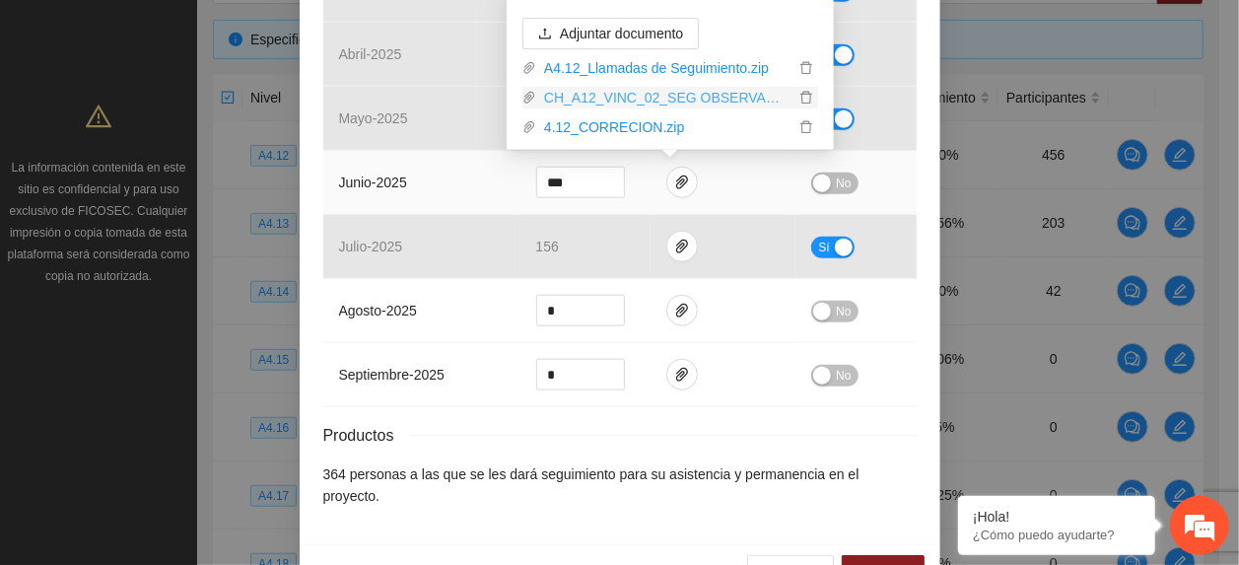
click at [612, 99] on link "CH_A12_VINC_02_SEG OBSERVACION.zip" at bounding box center [665, 98] width 258 height 22
click at [600, 131] on link "4.12_CORRECION.zip" at bounding box center [665, 127] width 258 height 22
click at [824, 189] on button "No" at bounding box center [834, 183] width 46 height 22
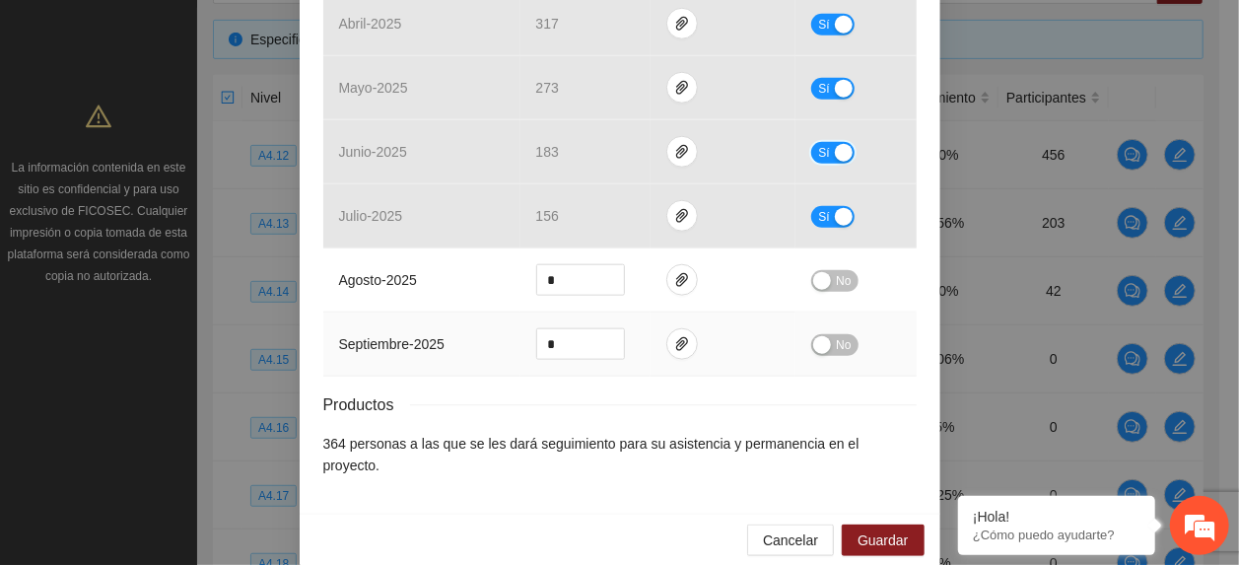
scroll to position [959, 0]
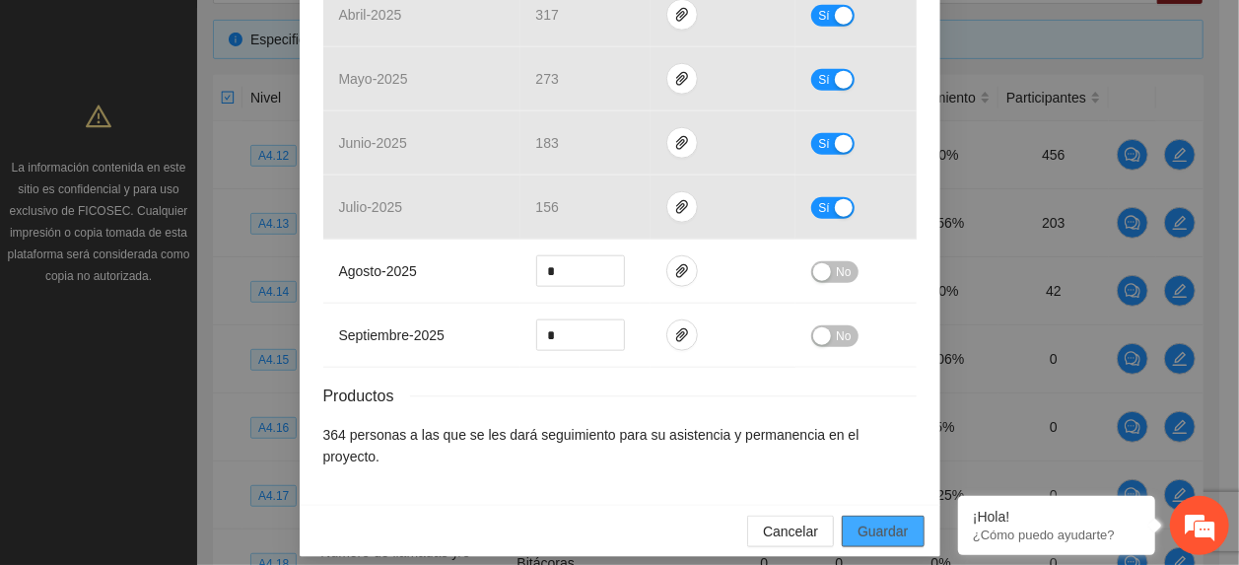
click at [903, 515] on button "Guardar" at bounding box center [883, 531] width 82 height 32
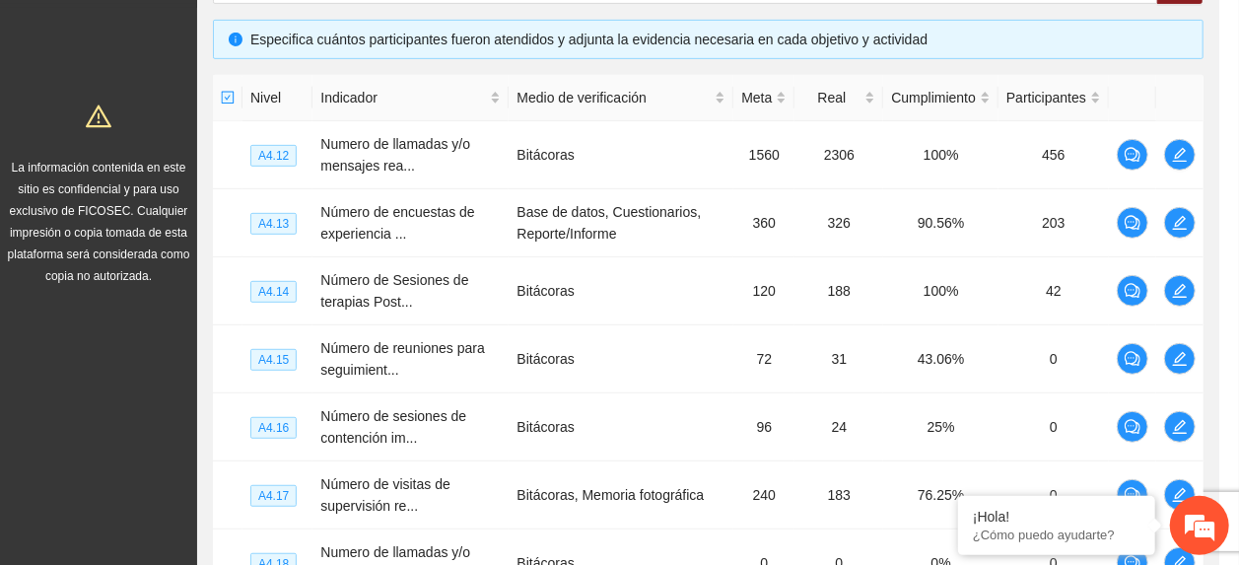
scroll to position [860, 0]
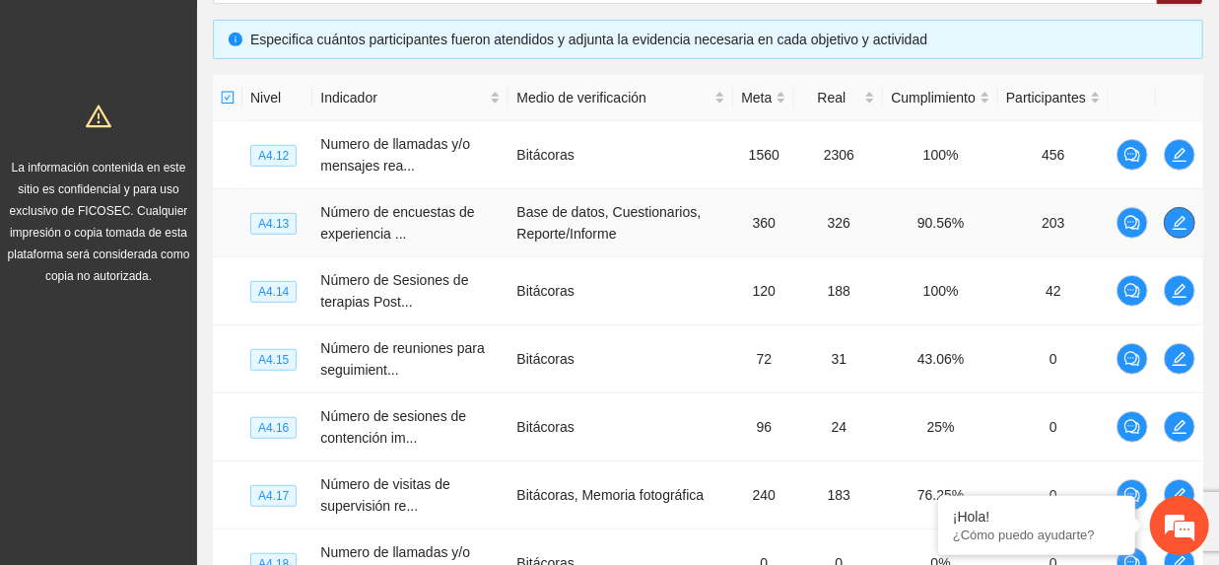
click at [1172, 233] on button "button" at bounding box center [1180, 223] width 32 height 32
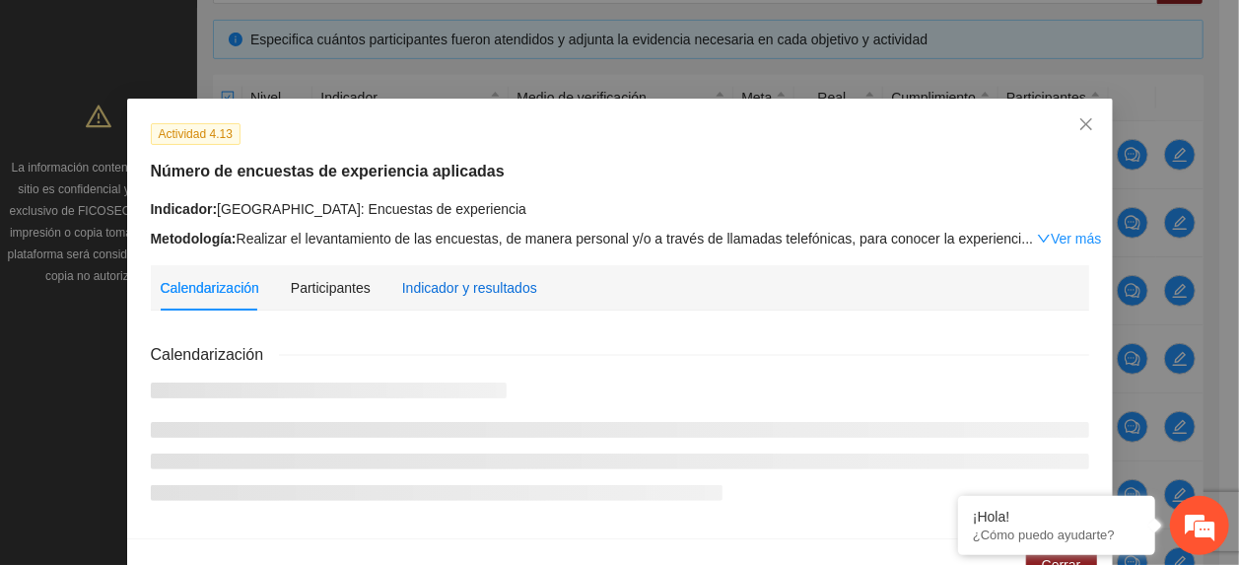
click at [514, 290] on div "Indicador y resultados" at bounding box center [469, 288] width 135 height 22
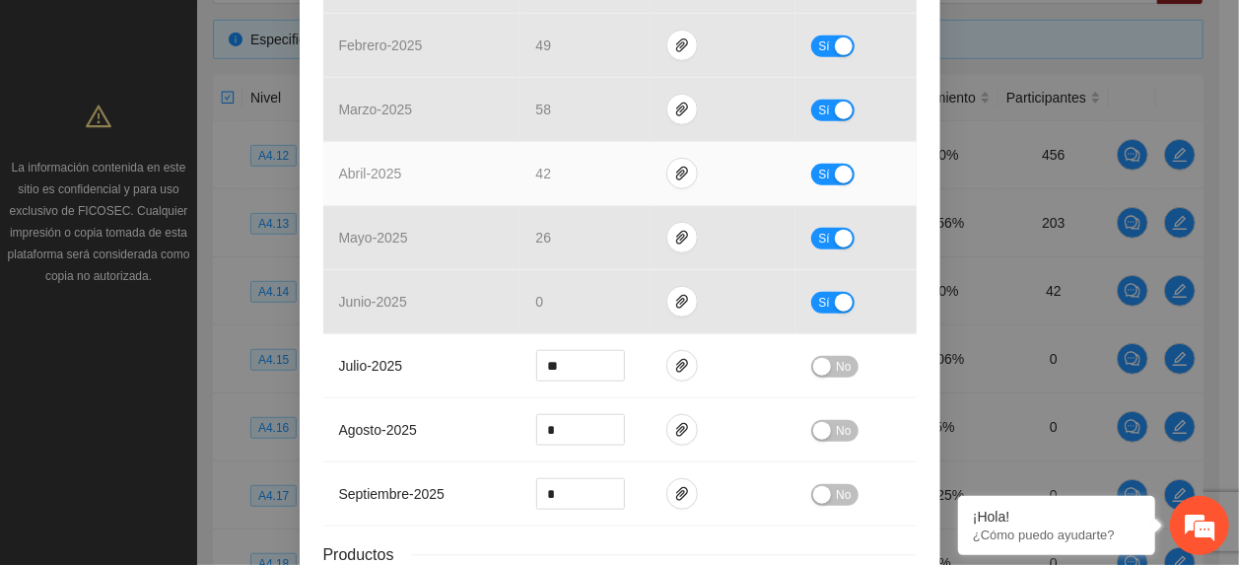
scroll to position [920, 0]
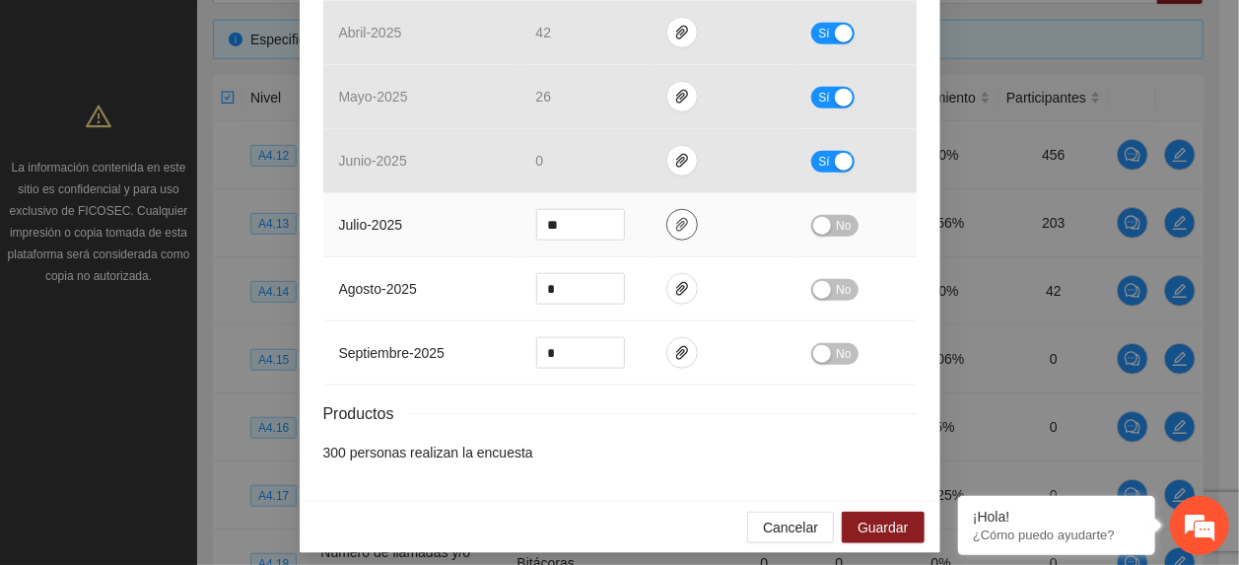
click at [675, 221] on icon "paper-clip" at bounding box center [682, 225] width 16 height 16
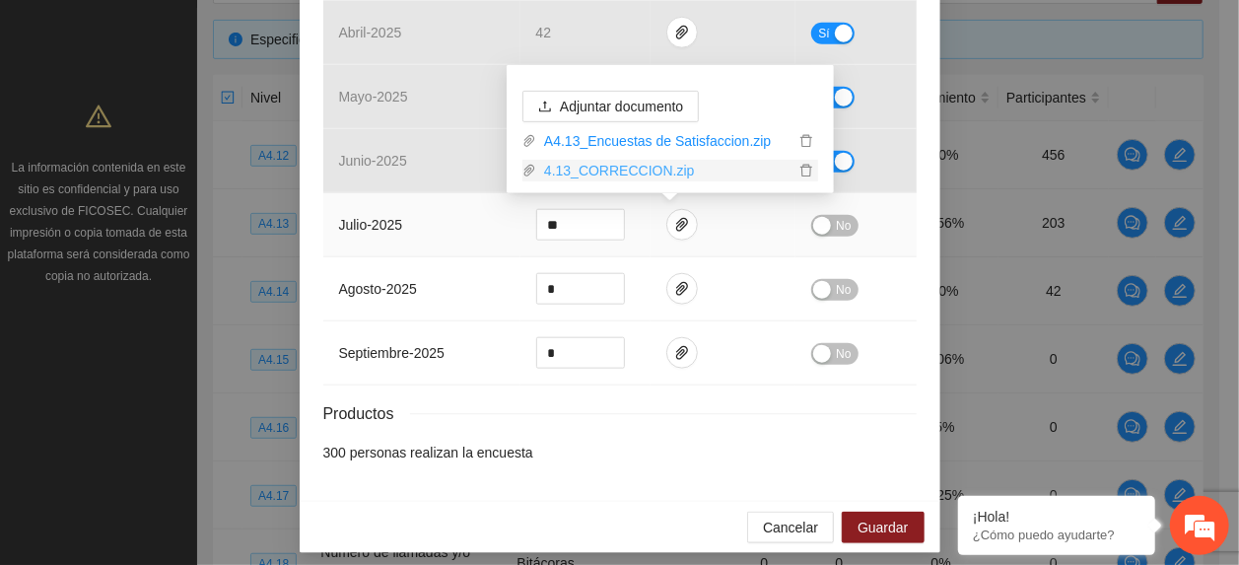
click at [643, 175] on link "4.13_CORRECCION.zip" at bounding box center [665, 171] width 258 height 22
drag, startPoint x: 416, startPoint y: 197, endPoint x: 479, endPoint y: 222, distance: 67.7
click at [444, 211] on td "julio - 2025" at bounding box center [421, 225] width 197 height 64
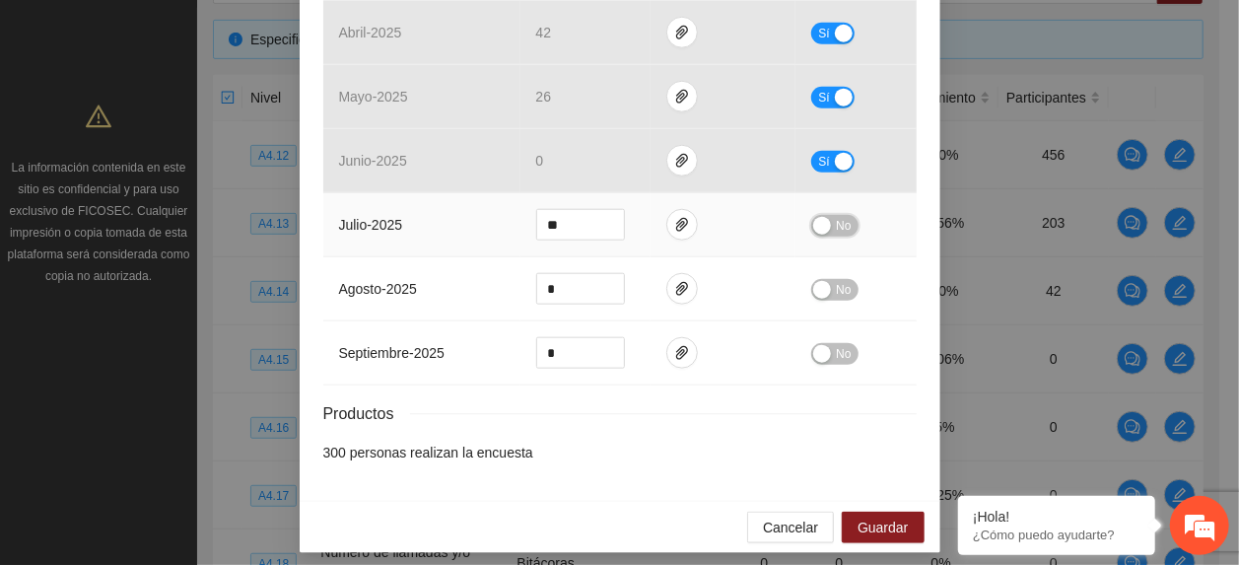
drag, startPoint x: 840, startPoint y: 230, endPoint x: 853, endPoint y: 256, distance: 29.5
click at [842, 235] on button "No" at bounding box center [834, 226] width 46 height 22
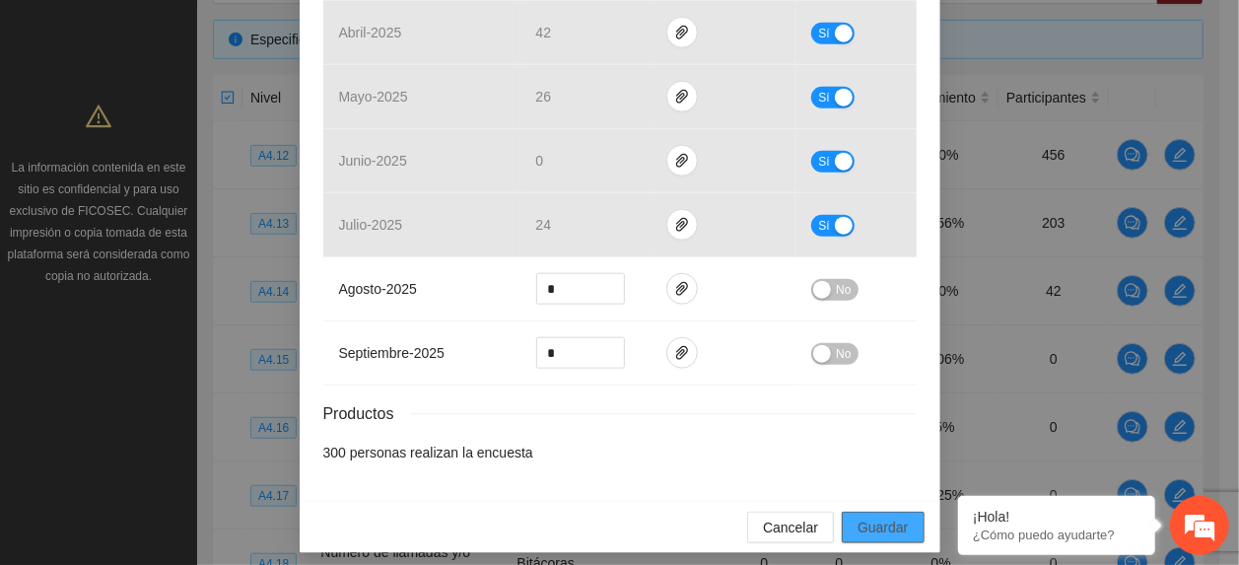
click at [899, 533] on button "Guardar" at bounding box center [883, 528] width 82 height 32
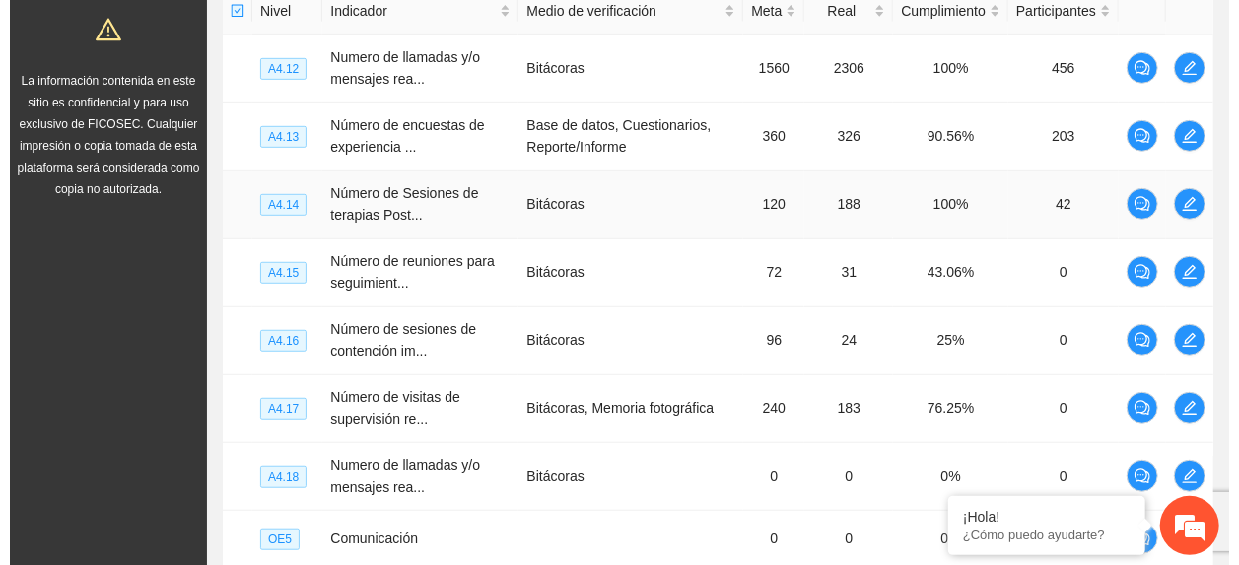
scroll to position [549, 0]
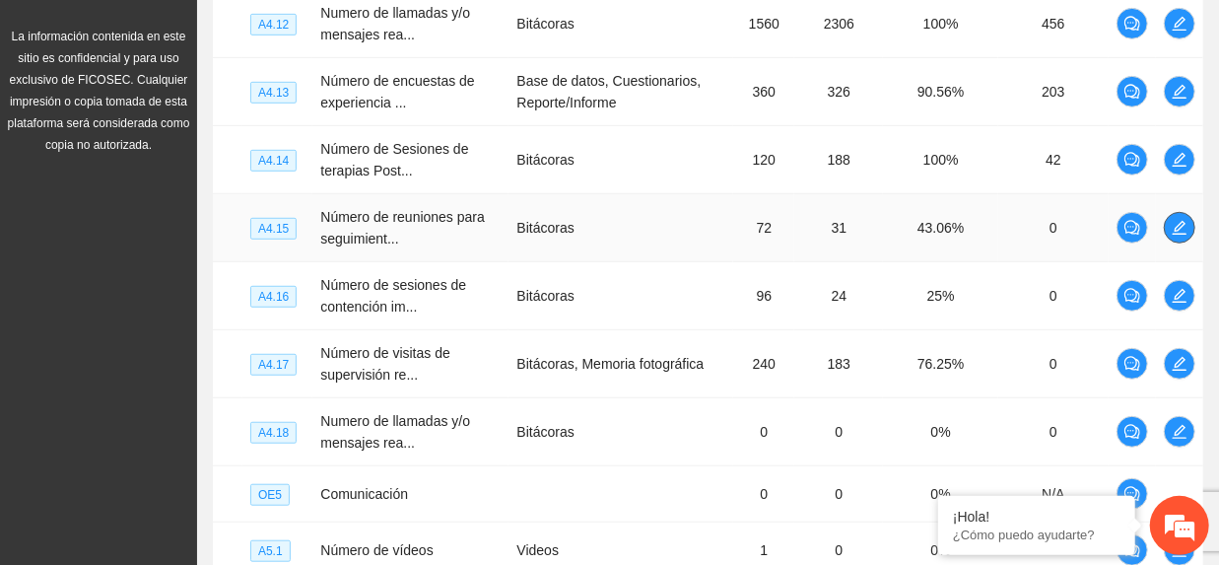
click at [1183, 233] on icon "edit" at bounding box center [1180, 228] width 16 height 16
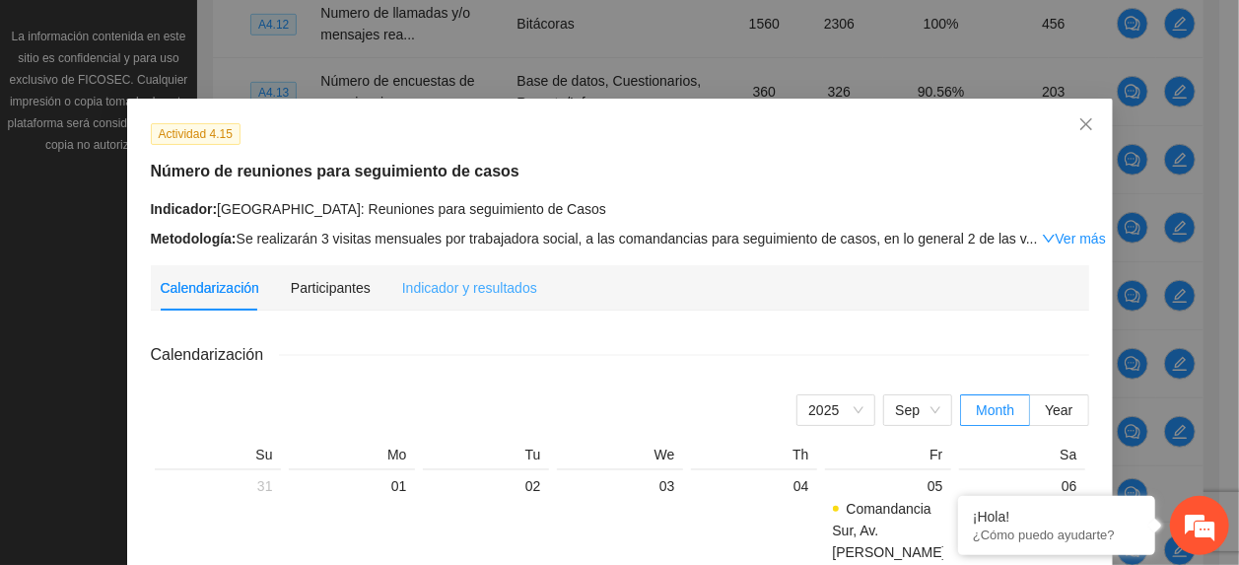
click at [495, 305] on div "Indicador y resultados" at bounding box center [469, 287] width 135 height 45
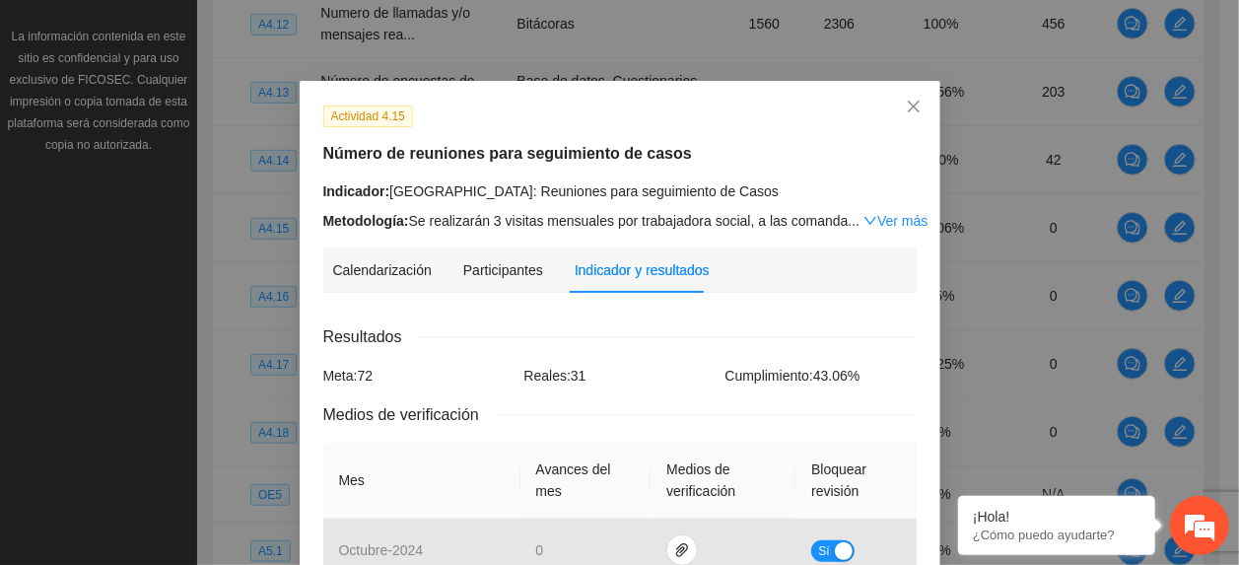
scroll to position [0, 0]
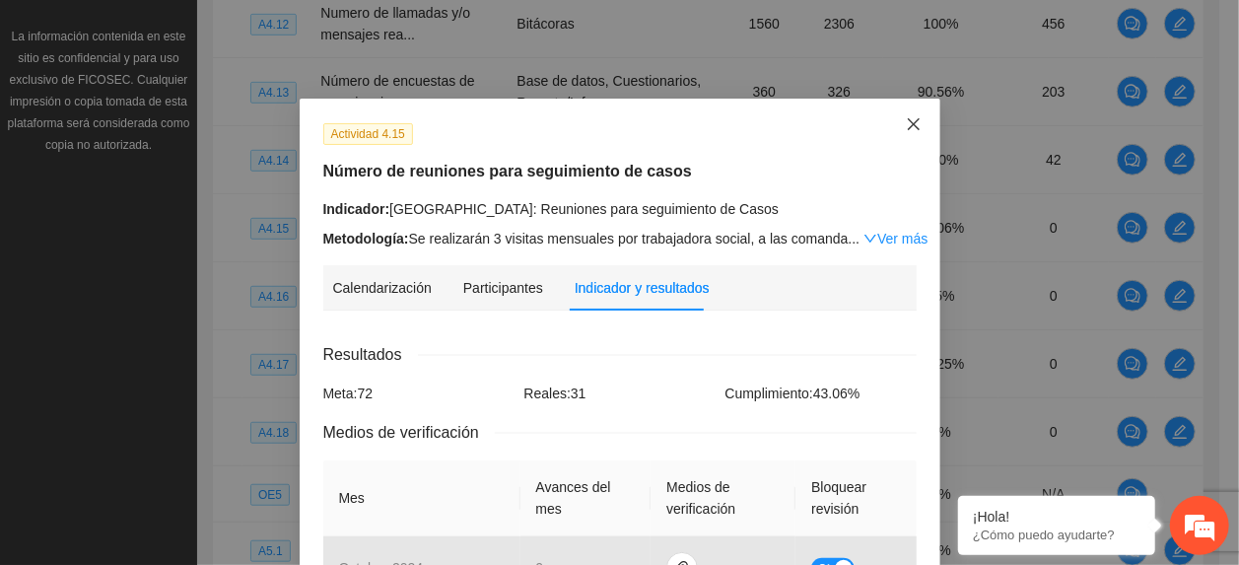
click at [904, 134] on span "Close" at bounding box center [913, 125] width 53 height 53
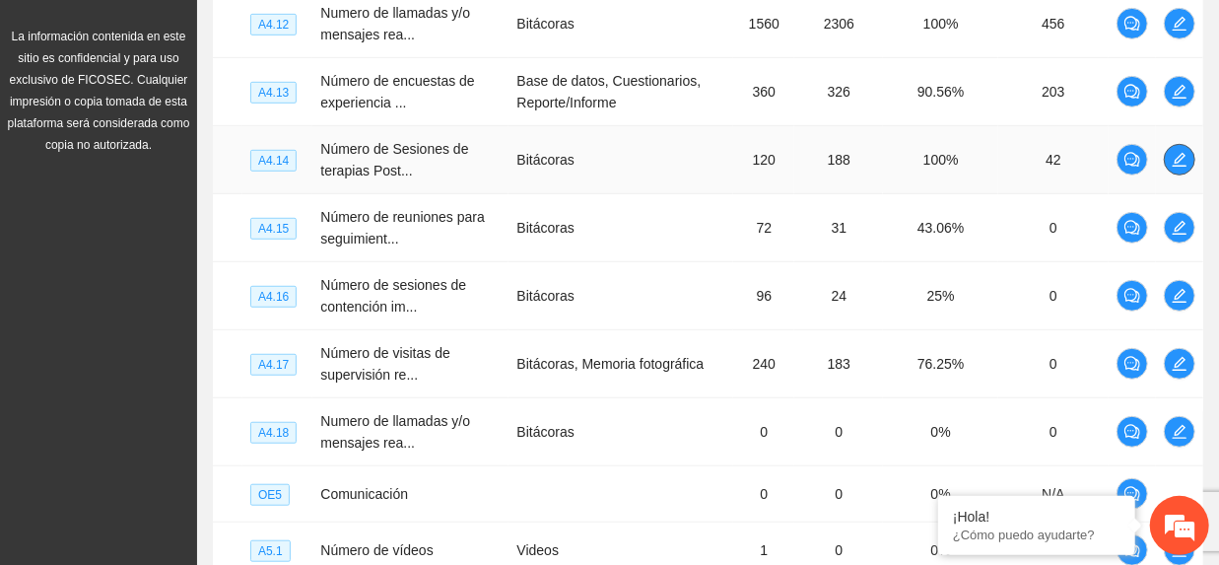
click at [1191, 160] on span "edit" at bounding box center [1180, 160] width 30 height 16
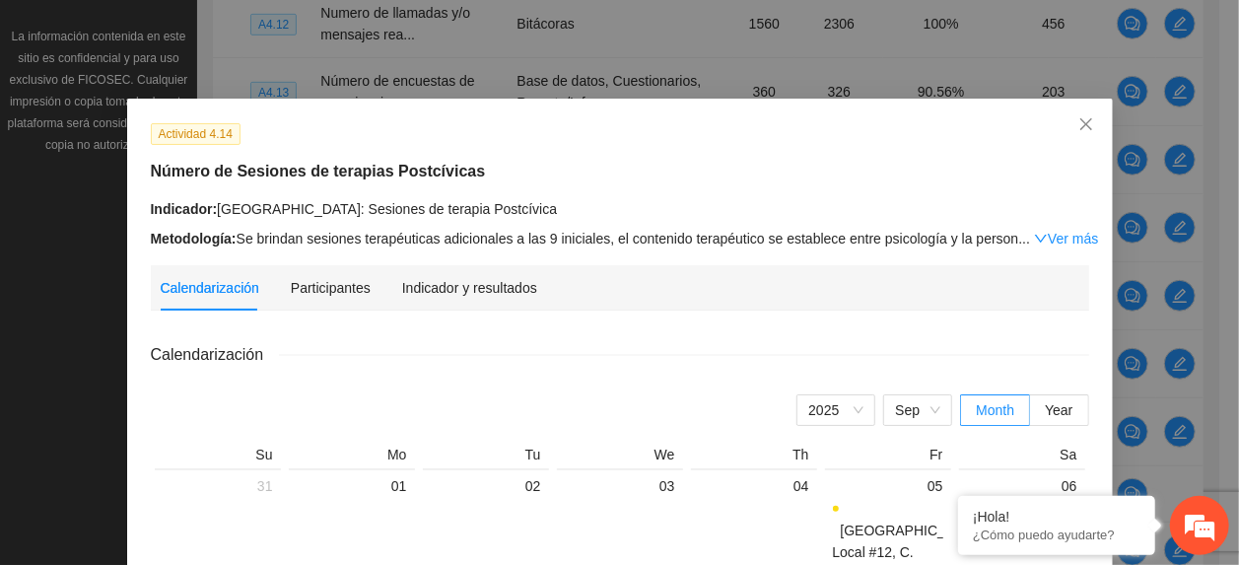
click at [529, 280] on div "Calendarización Participantes Indicador y resultados" at bounding box center [620, 287] width 919 height 45
click at [509, 294] on div "Indicador y resultados" at bounding box center [469, 288] width 135 height 22
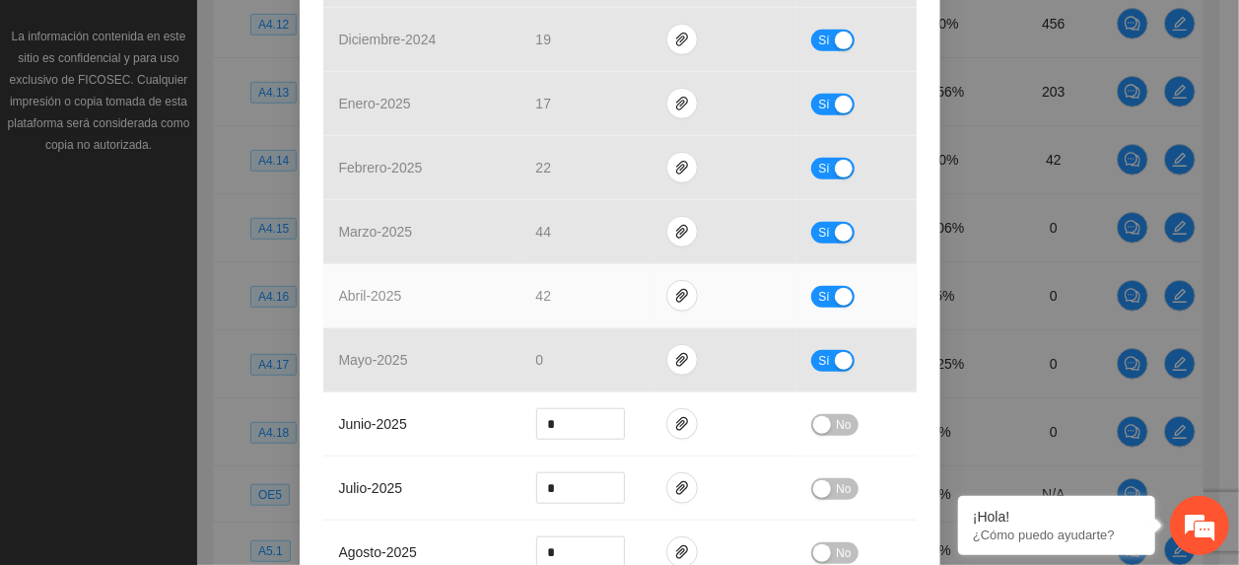
scroll to position [789, 0]
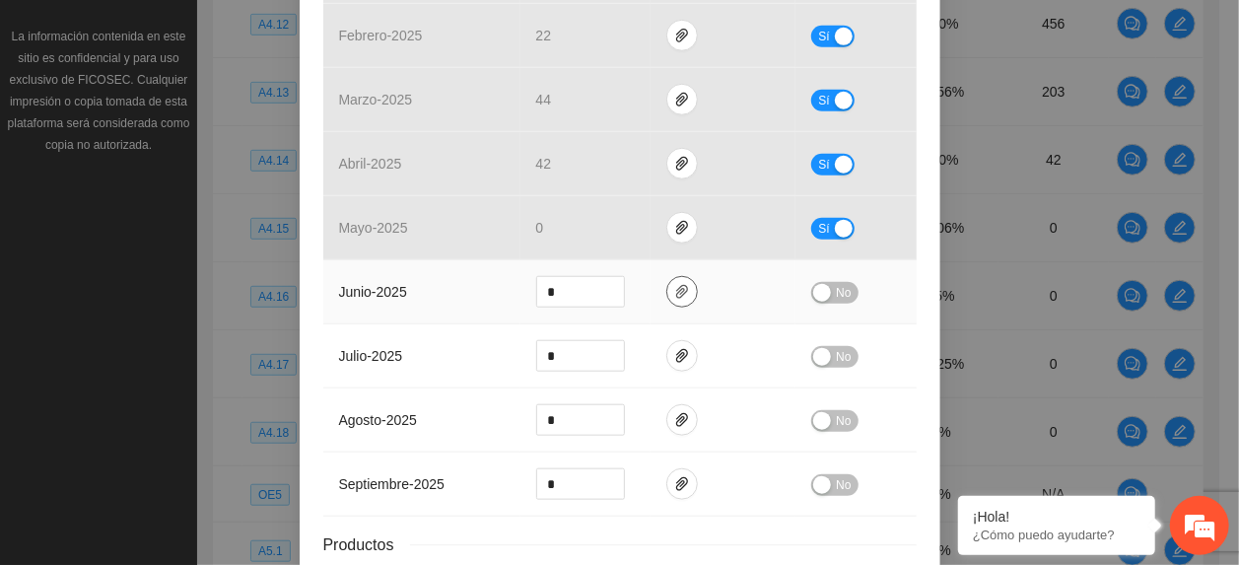
click at [679, 297] on span "paper-clip" at bounding box center [682, 292] width 30 height 16
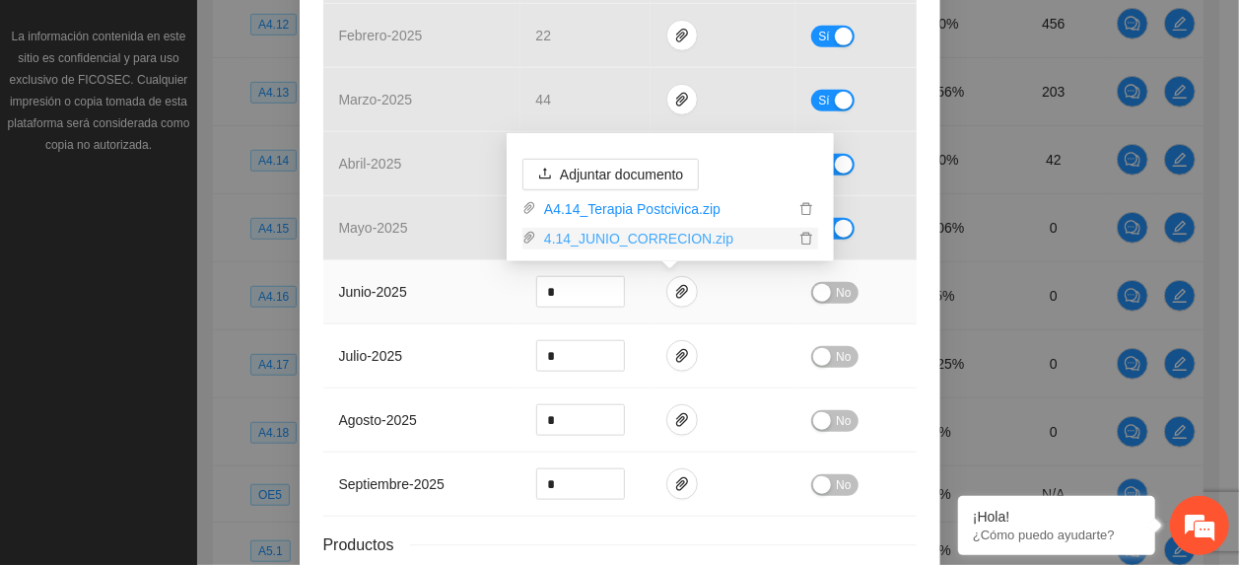
click at [589, 237] on link "4.14_JUNIO_CORRECION.zip" at bounding box center [665, 239] width 258 height 22
drag, startPoint x: 840, startPoint y: 290, endPoint x: 830, endPoint y: 302, distance: 15.4
click at [837, 293] on span "No" at bounding box center [843, 293] width 15 height 22
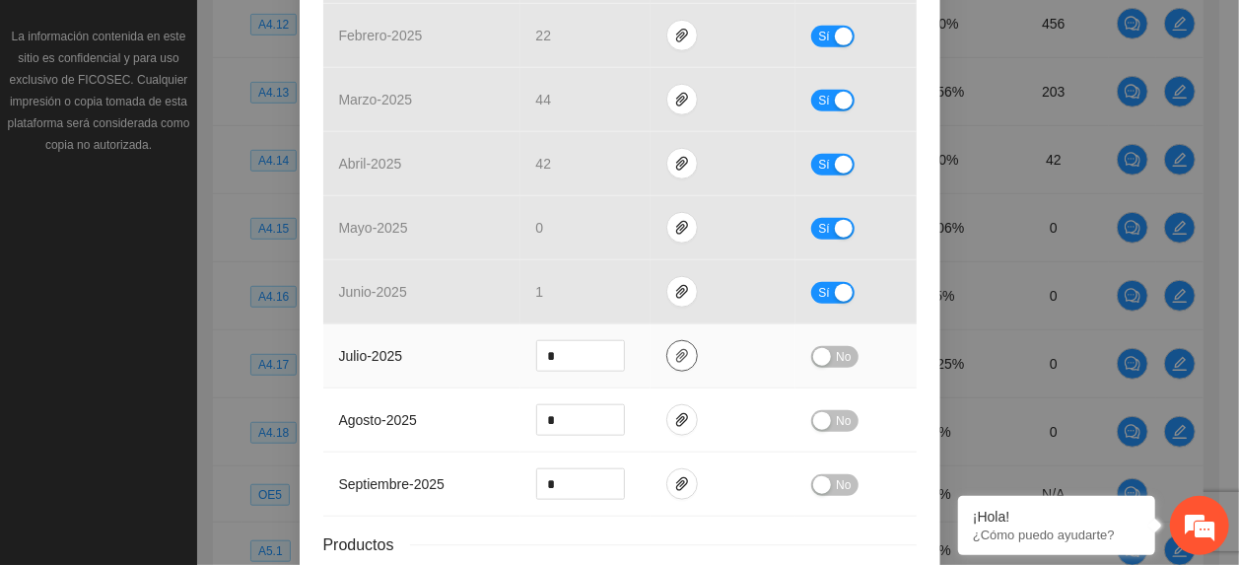
click at [667, 361] on span "paper-clip" at bounding box center [682, 356] width 30 height 16
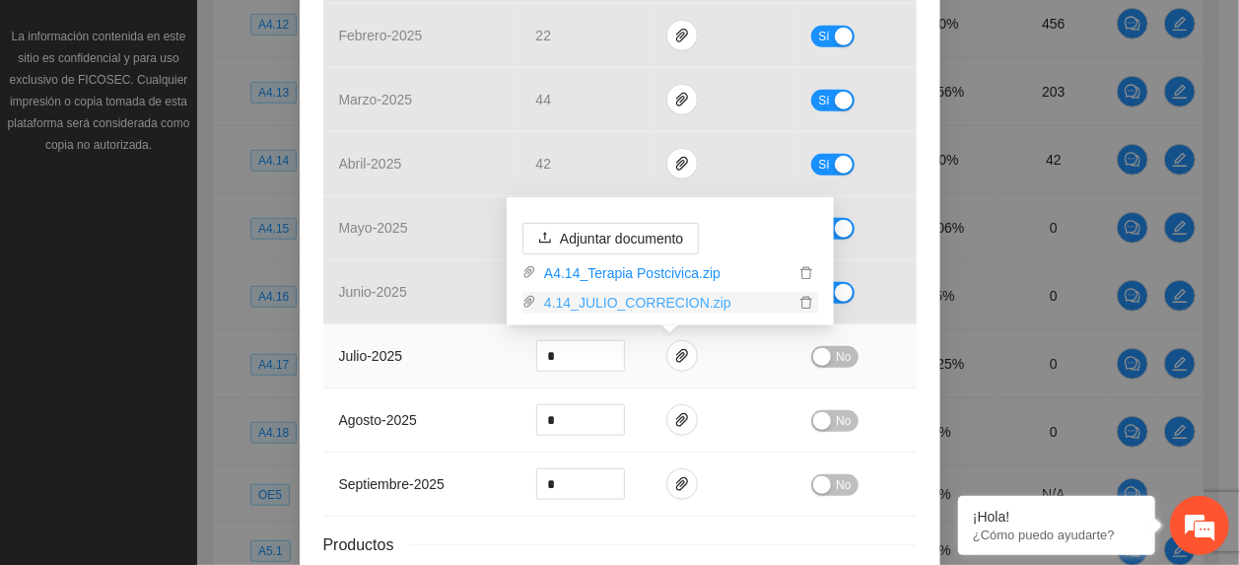
click at [601, 301] on link "4.14_JULIO_CORRECION.zip" at bounding box center [665, 303] width 258 height 22
type input "*"
click at [608, 369] on span "down" at bounding box center [614, 363] width 12 height 12
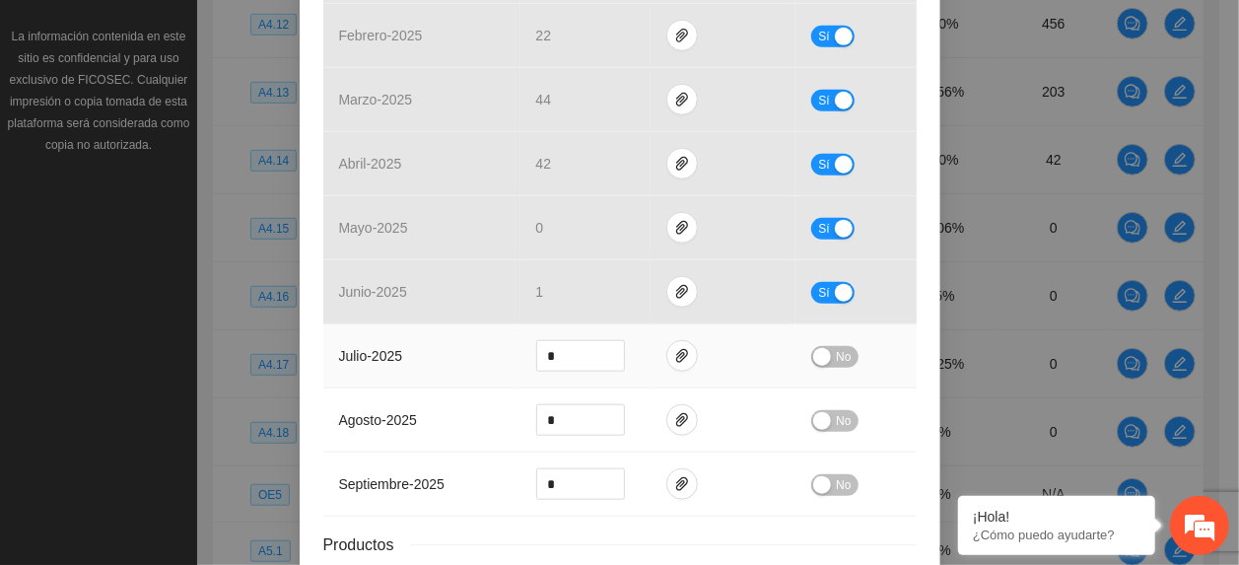
click at [836, 359] on span "No" at bounding box center [843, 357] width 15 height 22
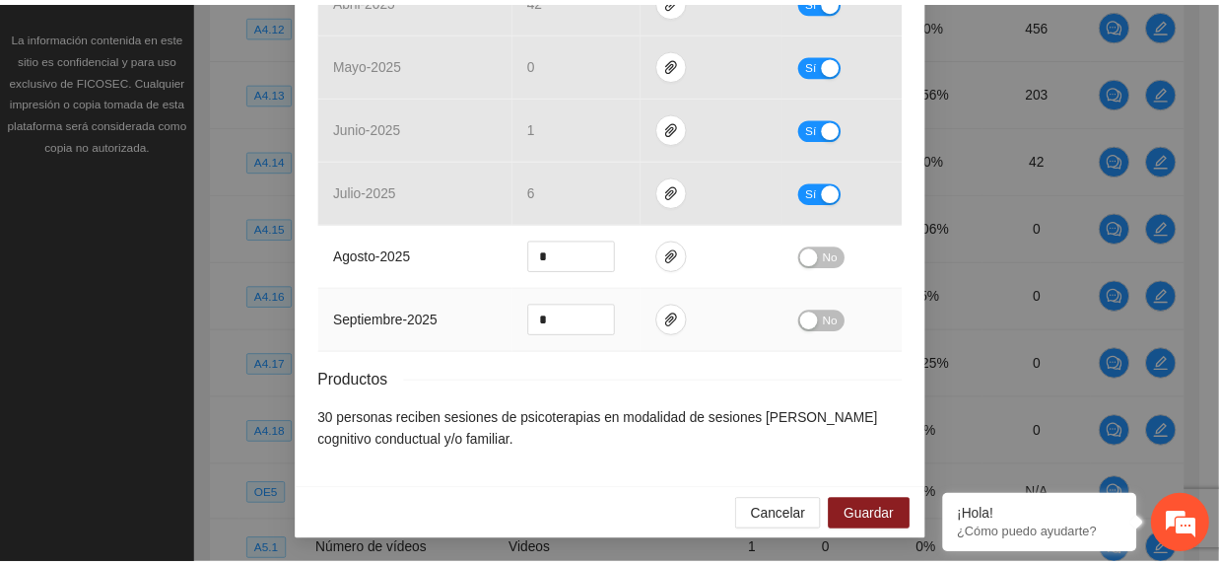
scroll to position [959, 0]
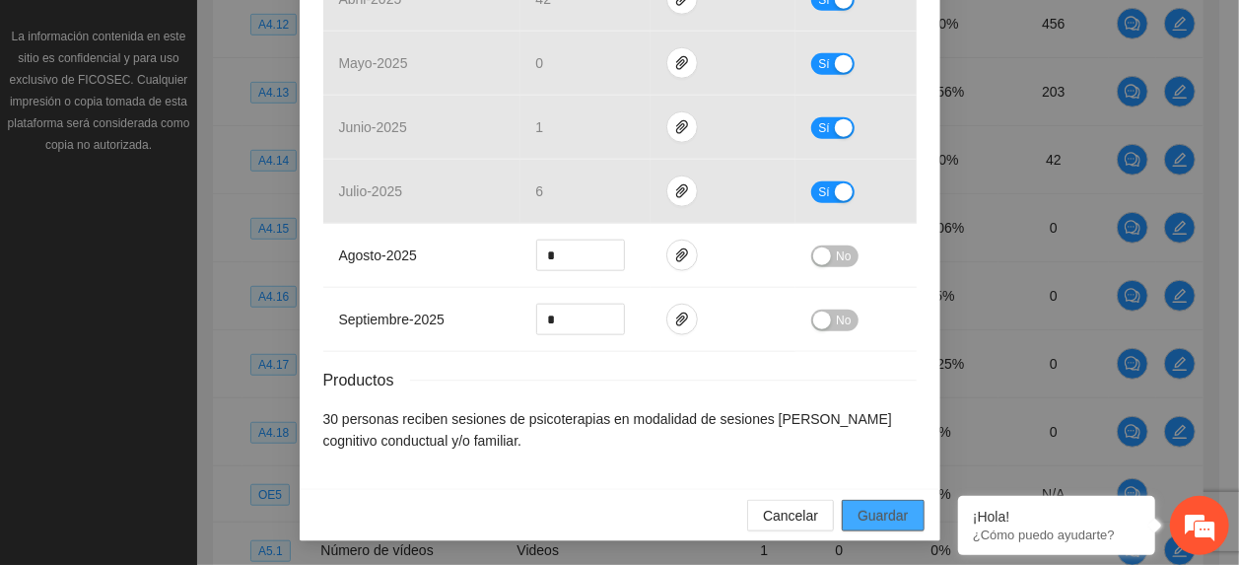
click at [881, 506] on span "Guardar" at bounding box center [882, 516] width 50 height 22
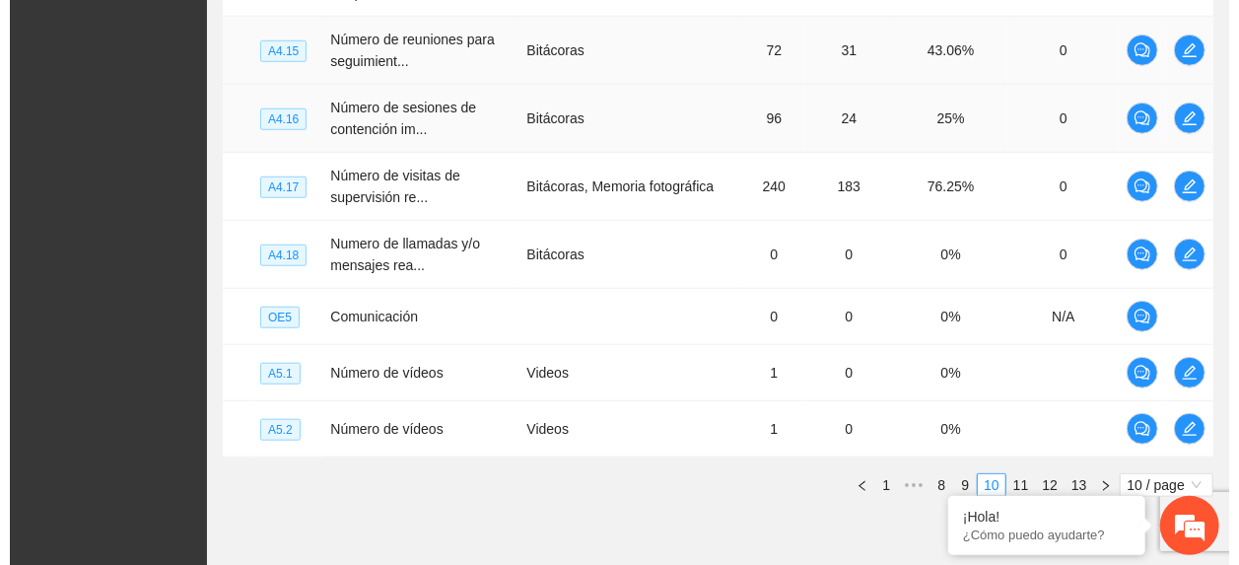
scroll to position [680, 0]
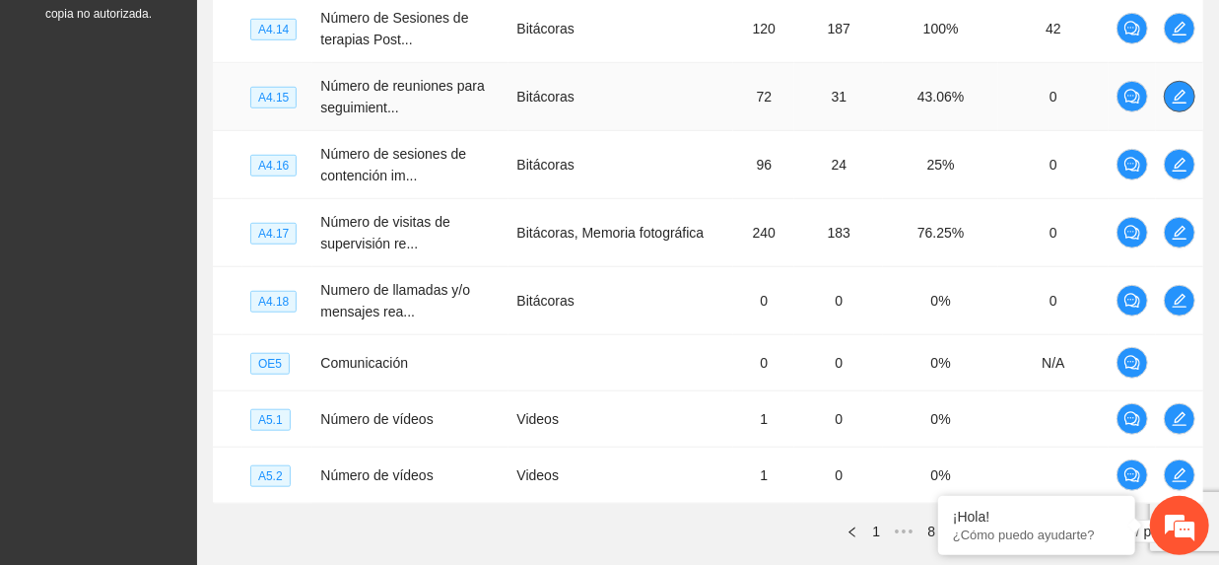
click at [1192, 96] on button "button" at bounding box center [1180, 97] width 32 height 32
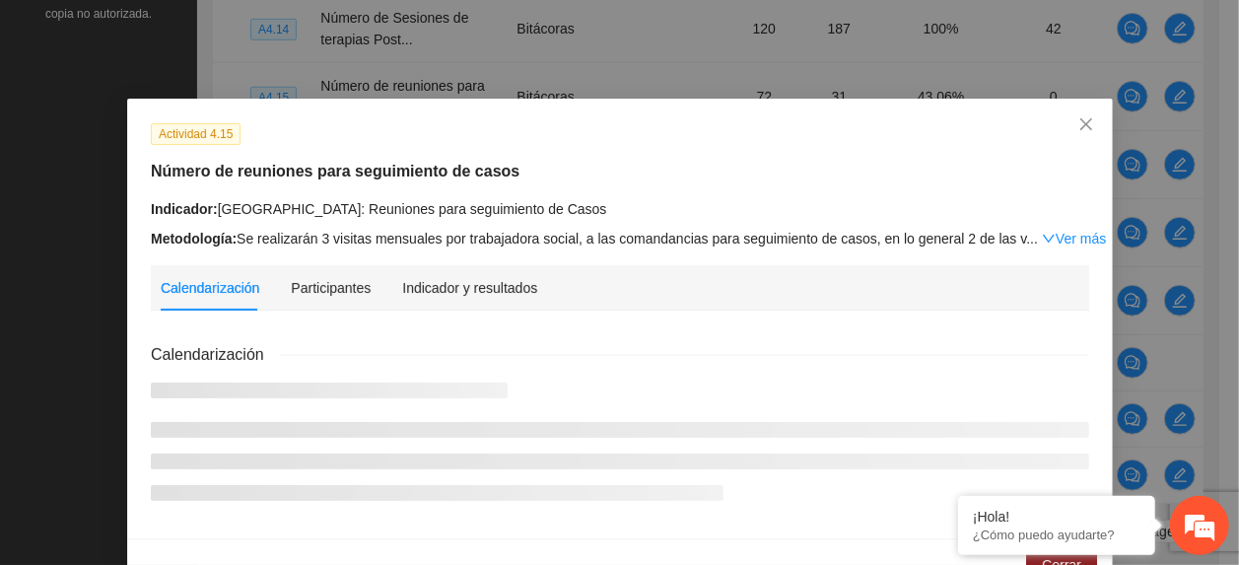
drag, startPoint x: 1192, startPoint y: 96, endPoint x: 1177, endPoint y: 104, distance: 17.2
click at [1185, 99] on div "Actividad 4.15 Número de reuniones para seguimiento de casos Indicador: [GEOGRA…" at bounding box center [619, 282] width 1239 height 565
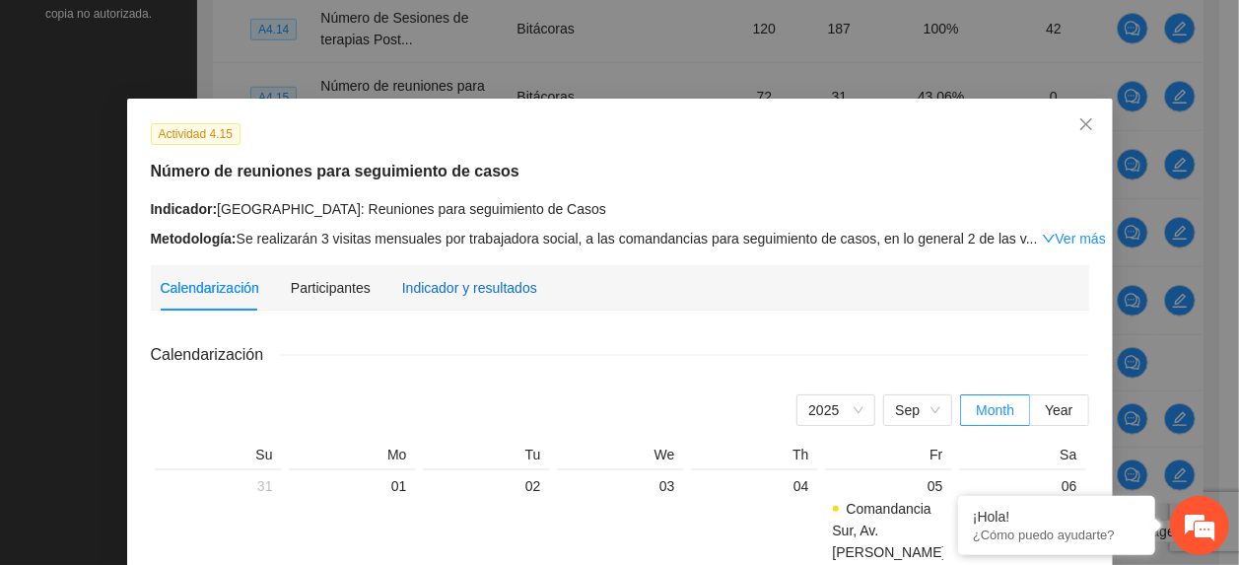
click at [463, 289] on div "Indicador y resultados" at bounding box center [469, 288] width 135 height 22
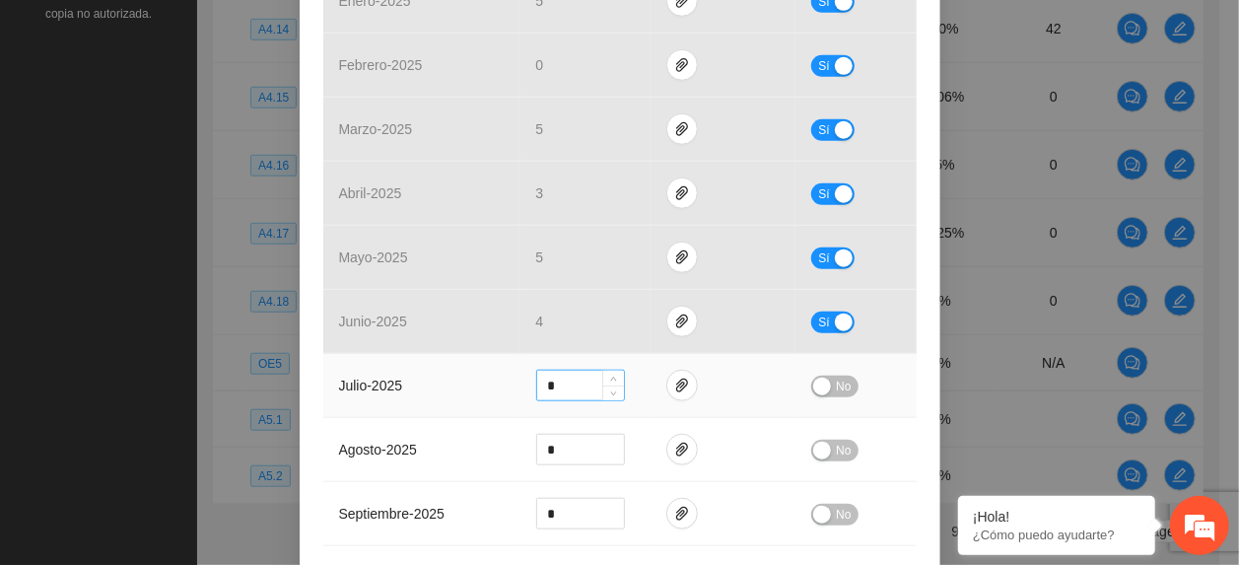
scroll to position [938, 0]
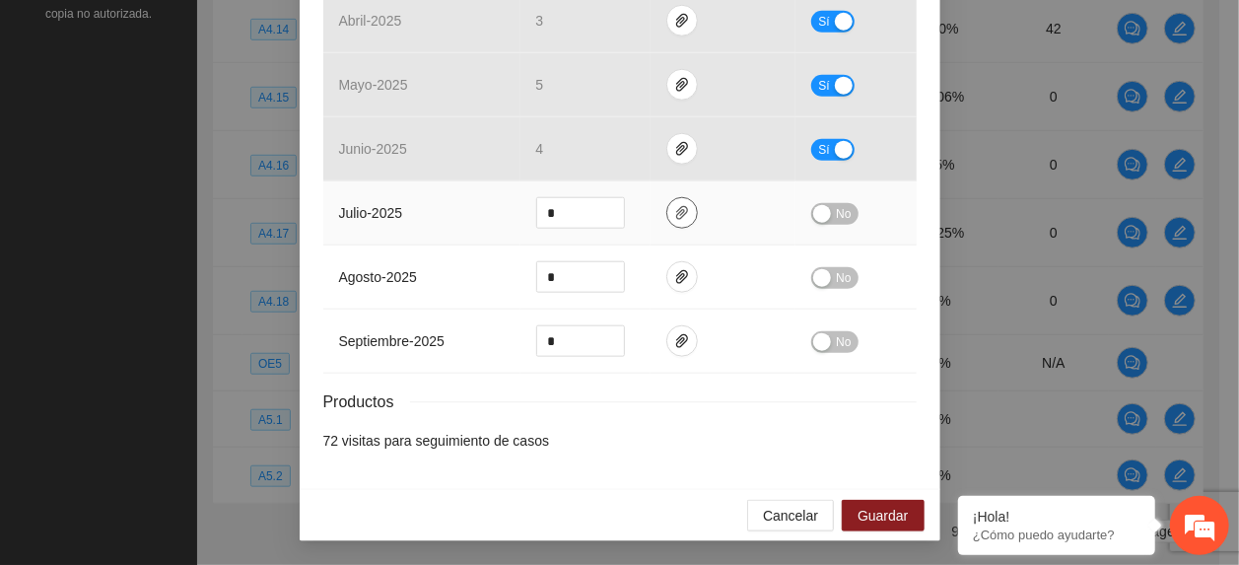
click at [678, 205] on icon "paper-clip" at bounding box center [682, 213] width 16 height 16
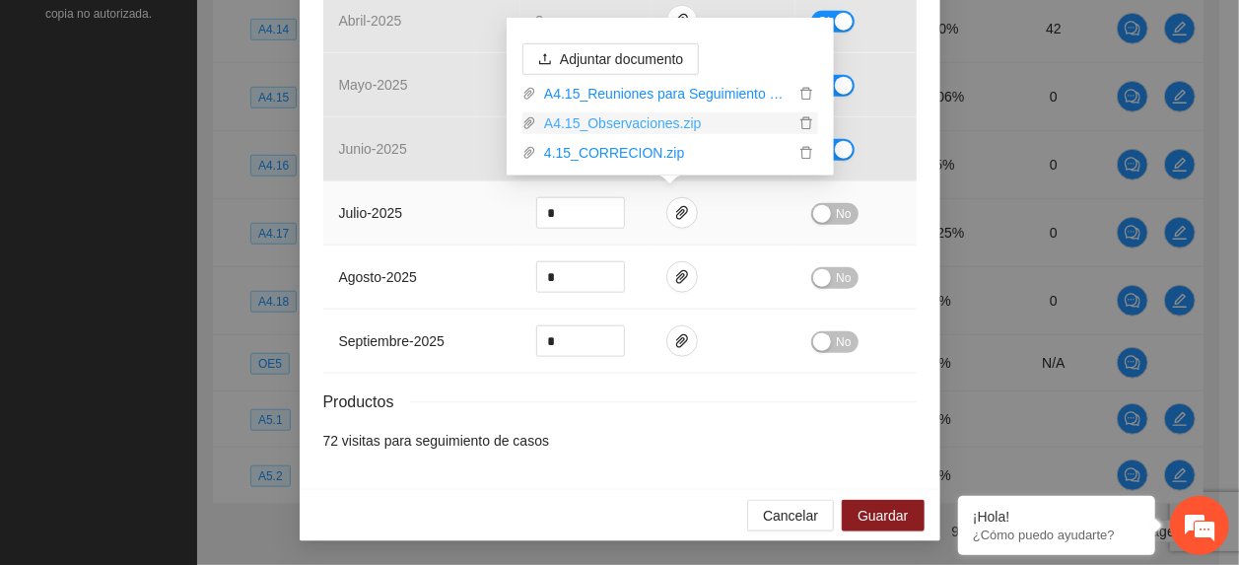
click at [617, 127] on link "A4.15_Observaciones.zip" at bounding box center [665, 123] width 258 height 22
click at [599, 151] on link "4.15_CORRECION.zip" at bounding box center [665, 153] width 258 height 22
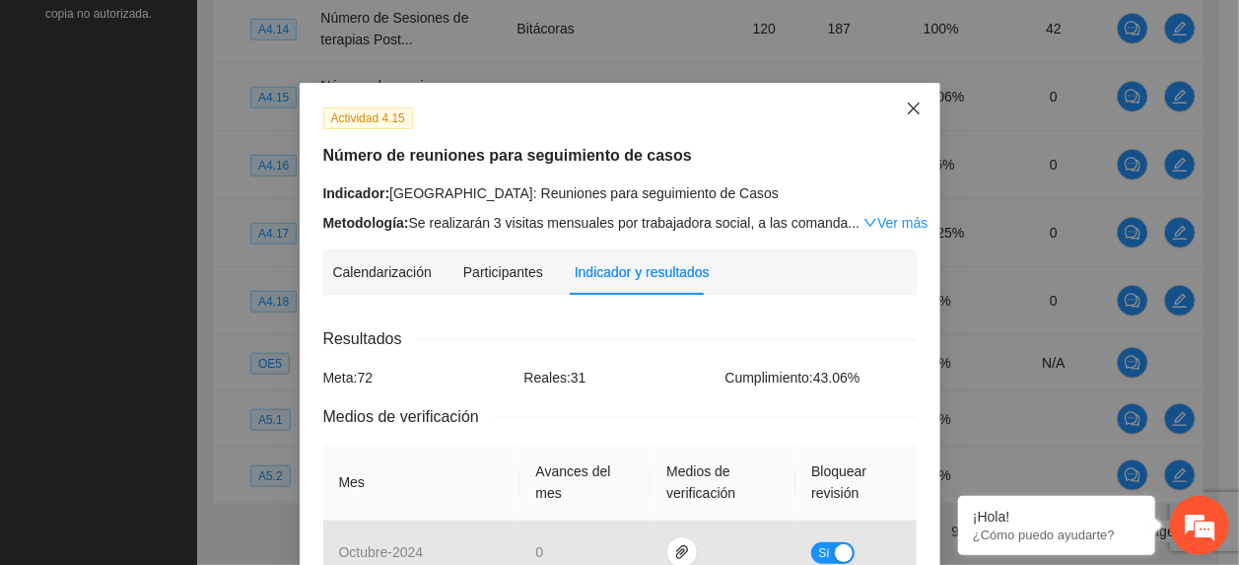
scroll to position [0, 0]
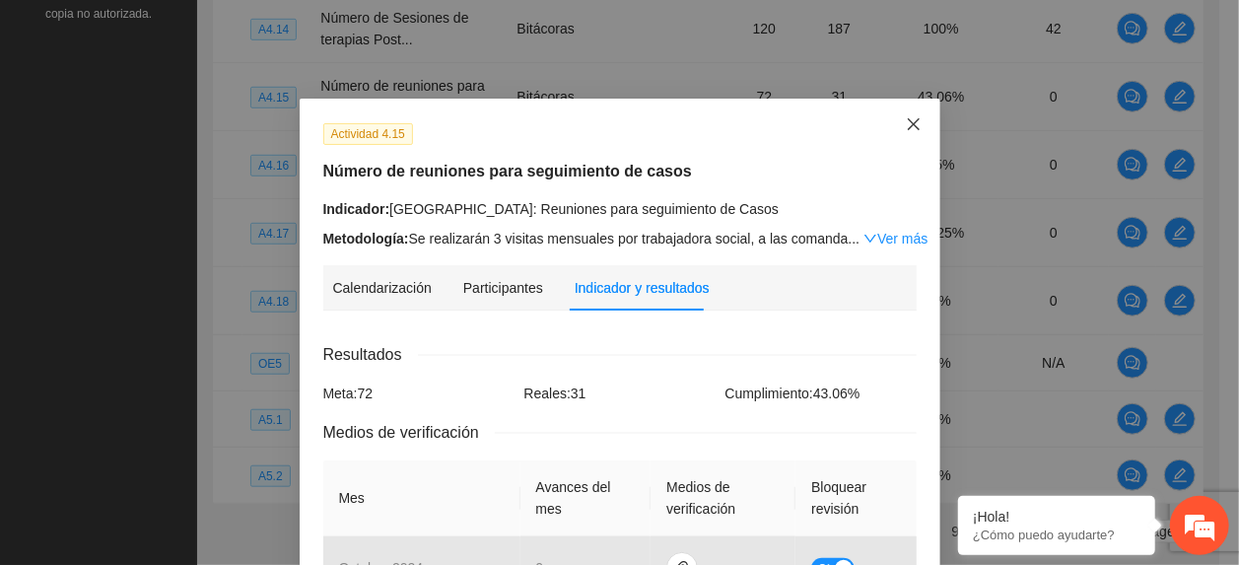
click at [920, 122] on span "Close" at bounding box center [913, 125] width 53 height 53
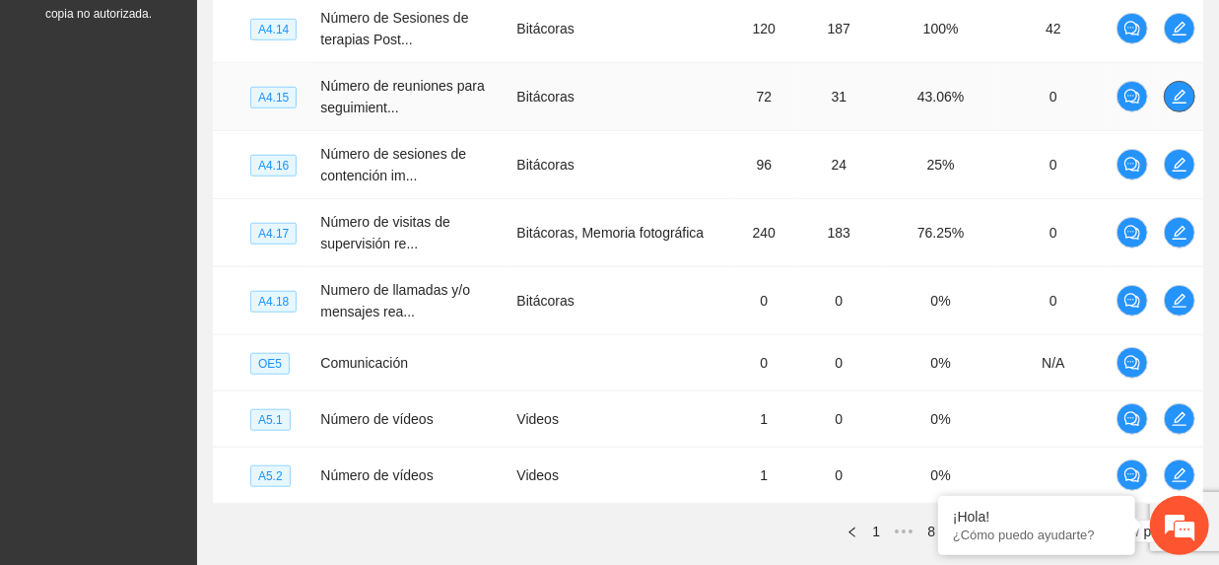
click at [1192, 95] on span "edit" at bounding box center [1180, 97] width 30 height 16
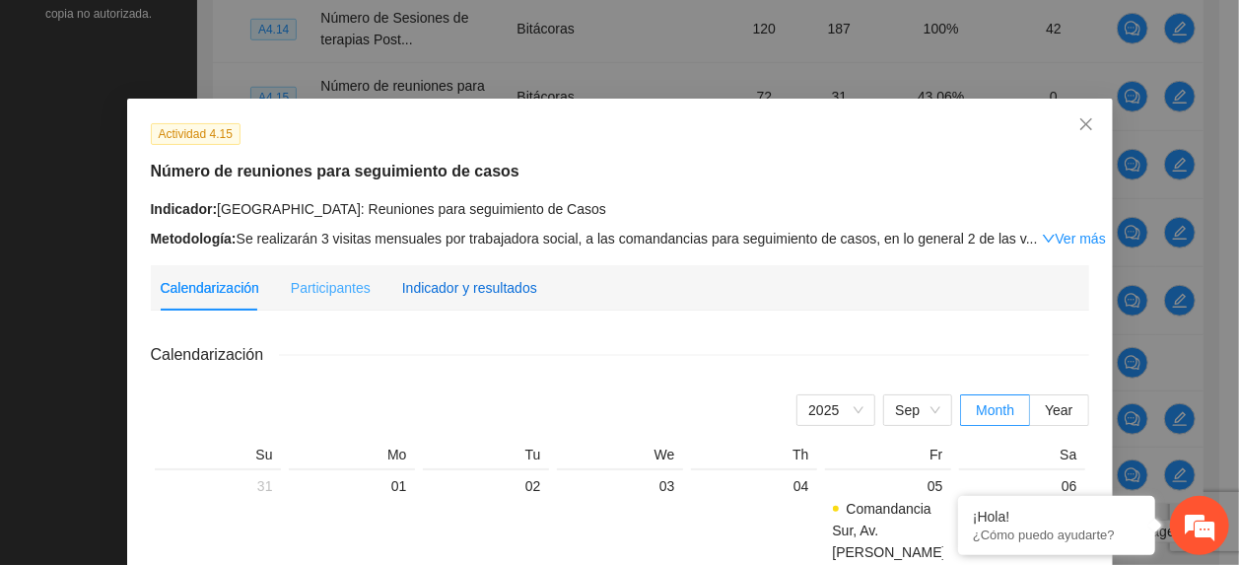
click at [462, 280] on div "Indicador y resultados" at bounding box center [469, 288] width 135 height 22
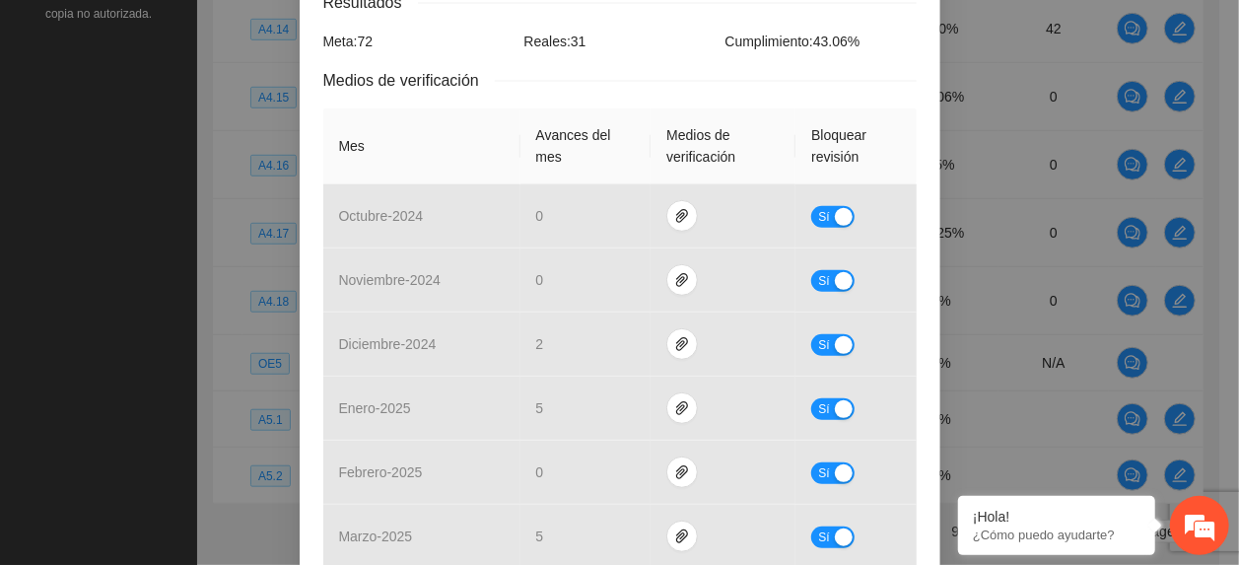
scroll to position [789, 0]
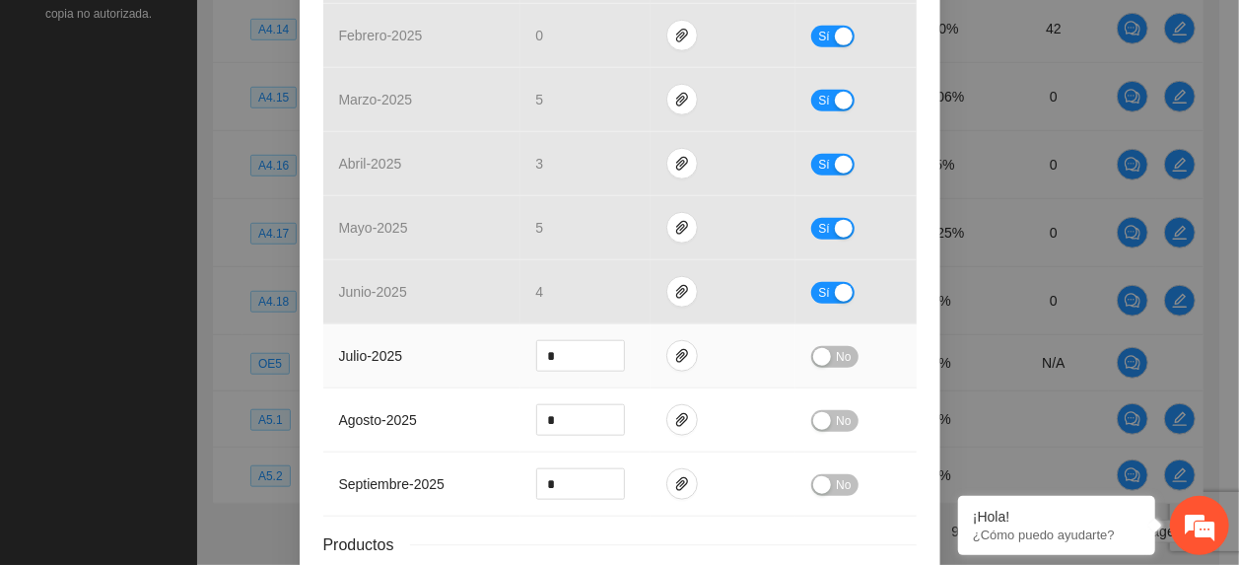
click at [604, 372] on div "*" at bounding box center [580, 356] width 89 height 32
click at [605, 376] on td "*" at bounding box center [585, 356] width 131 height 64
type input "*"
click at [610, 366] on icon "down" at bounding box center [613, 362] width 7 height 7
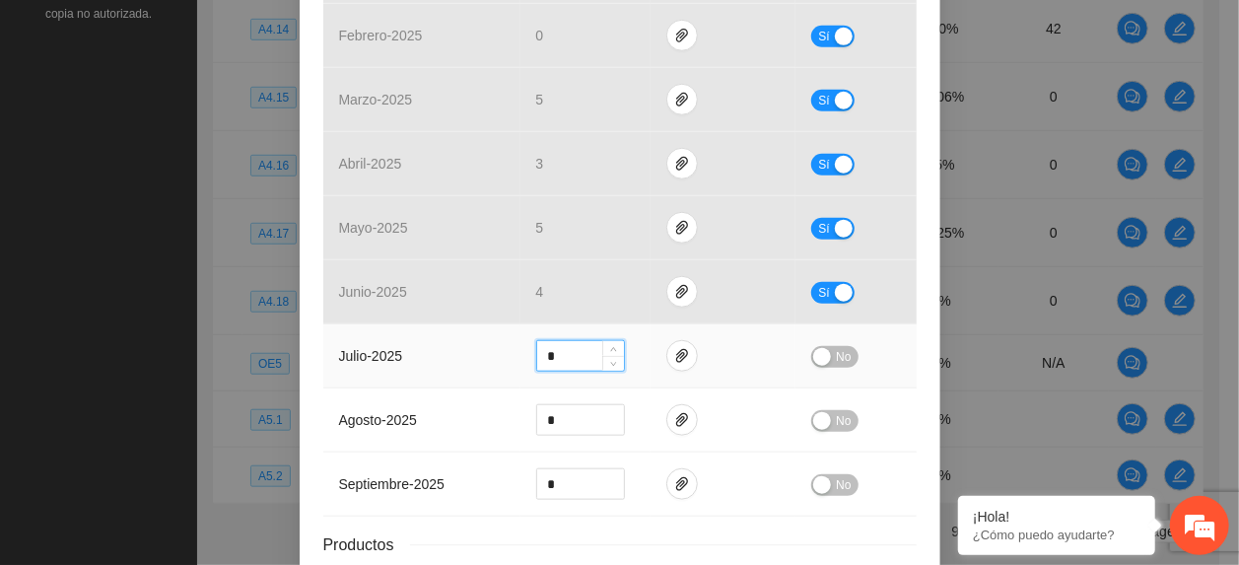
click at [818, 360] on div "button" at bounding box center [822, 357] width 18 height 18
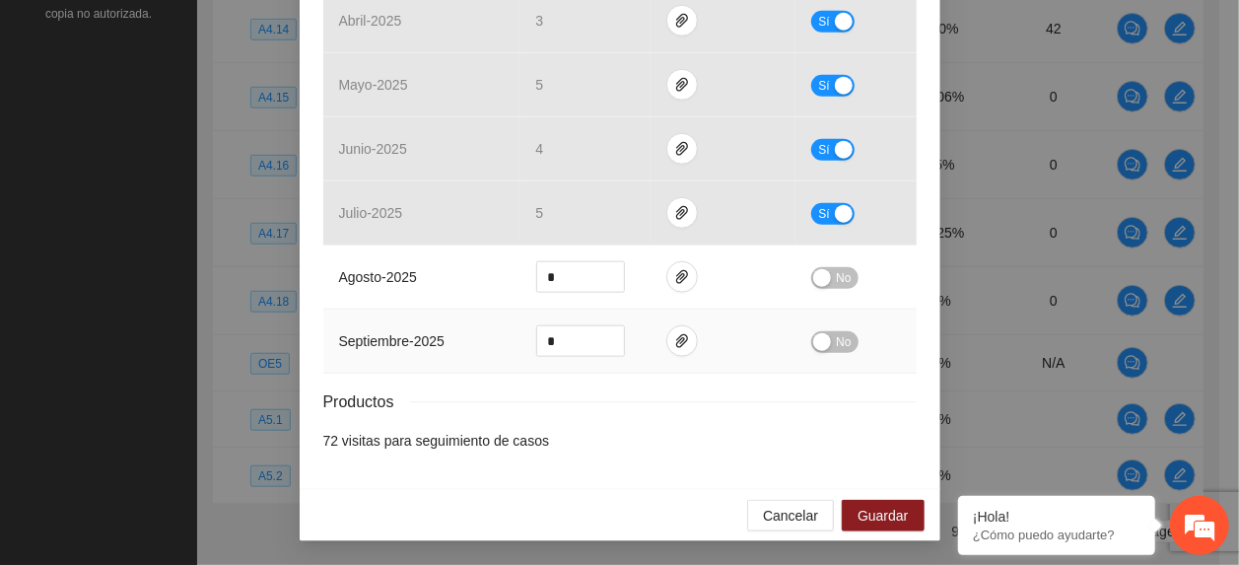
scroll to position [936, 0]
drag, startPoint x: 891, startPoint y: 524, endPoint x: 926, endPoint y: 497, distance: 45.0
click at [891, 524] on span "Guardar" at bounding box center [882, 516] width 50 height 22
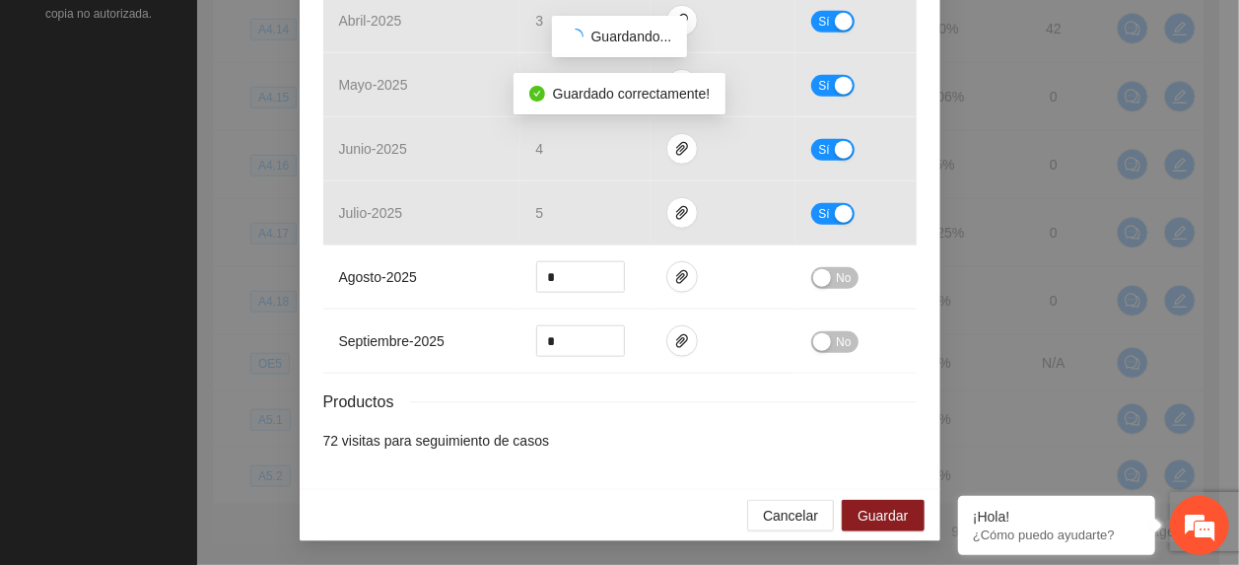
scroll to position [838, 0]
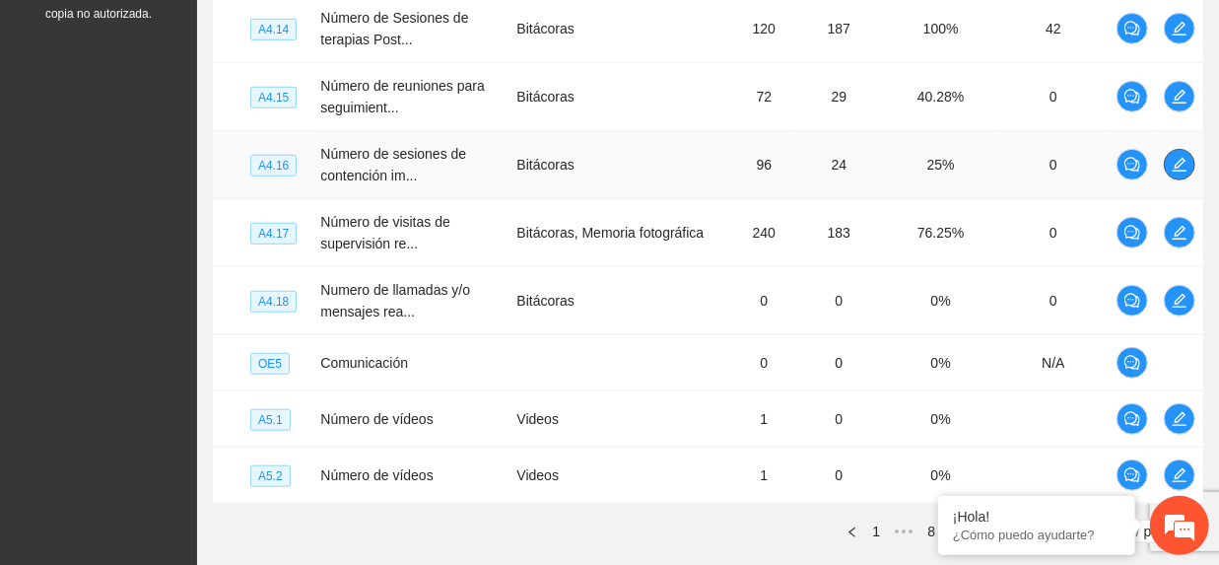
click at [1173, 164] on icon "edit" at bounding box center [1180, 165] width 16 height 16
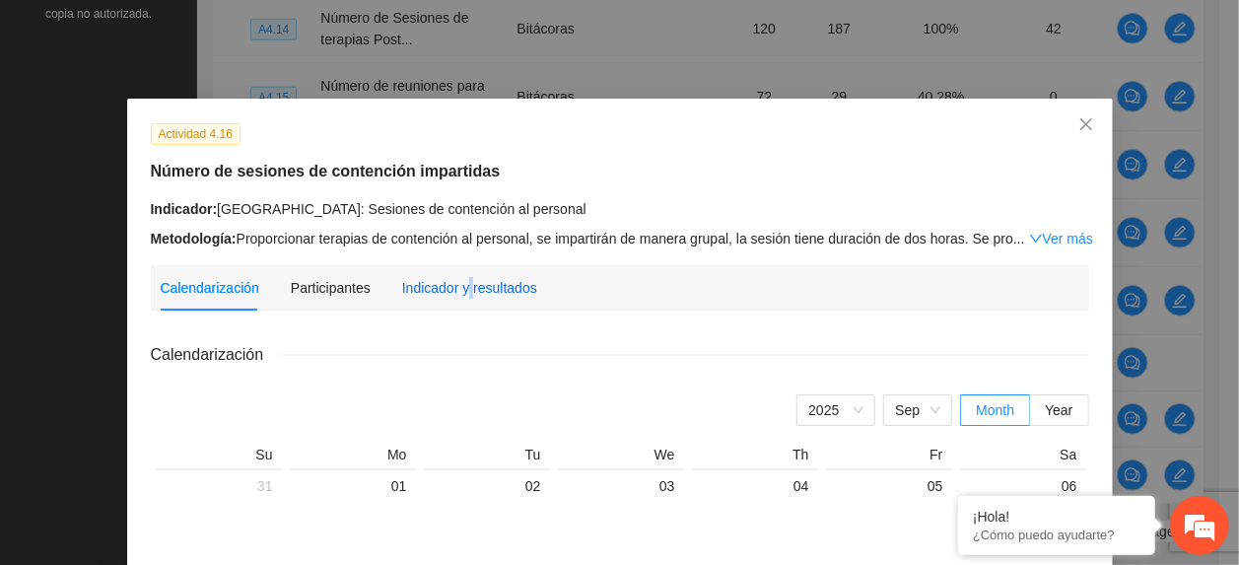
click at [457, 286] on div "Indicador y resultados" at bounding box center [469, 288] width 135 height 22
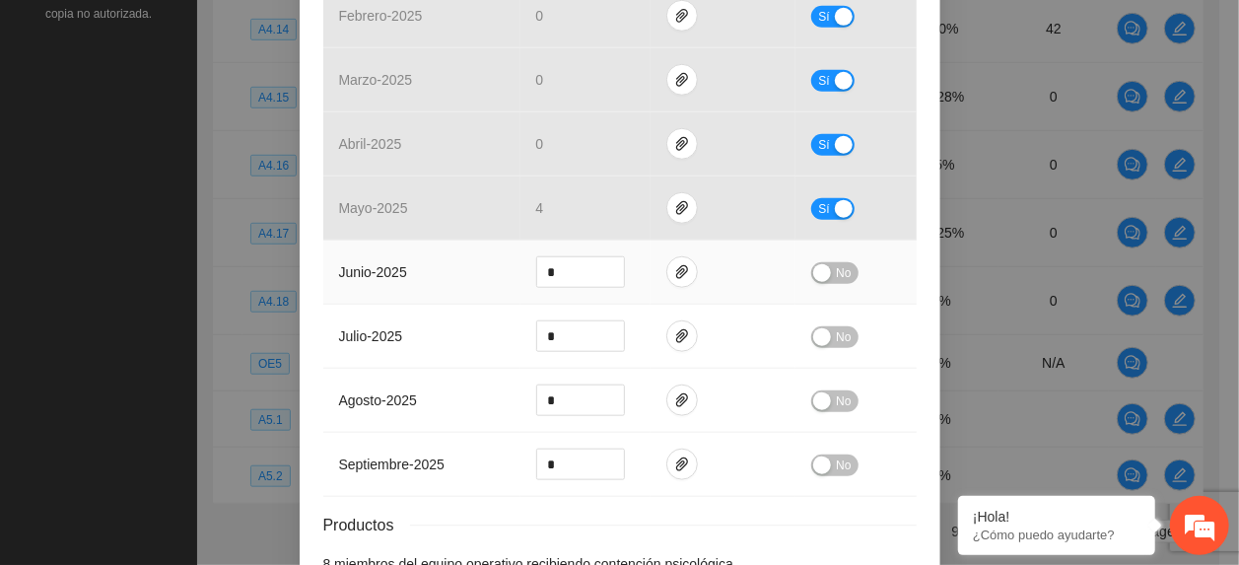
scroll to position [806, 0]
click at [683, 272] on span "paper-clip" at bounding box center [682, 274] width 30 height 16
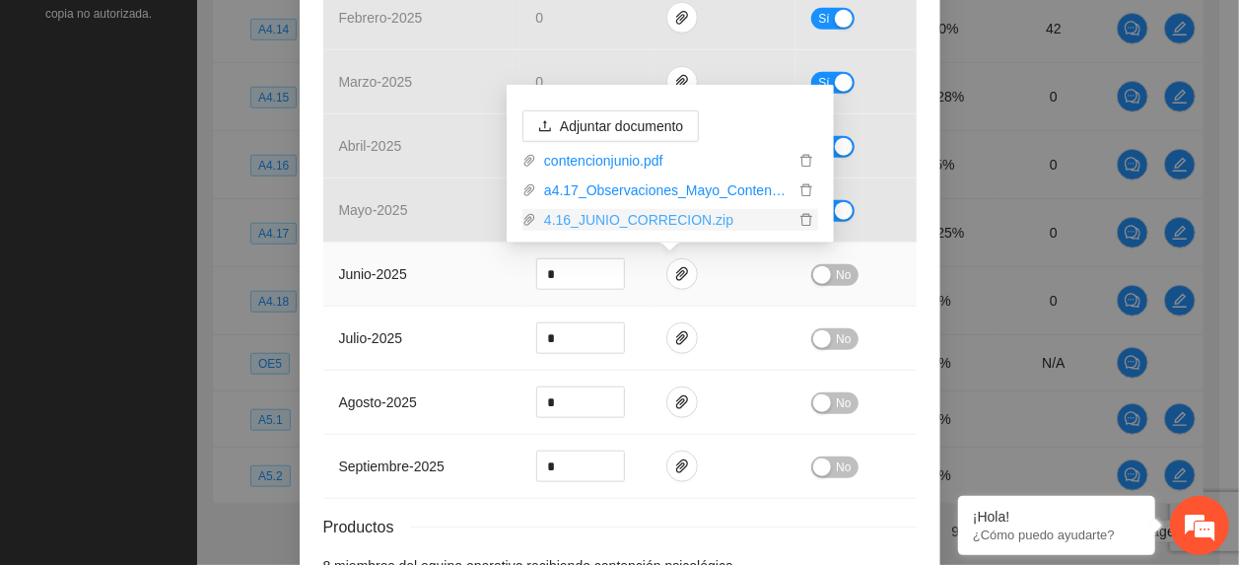
click at [608, 223] on link "4.16_JUNIO_CORRECION.zip" at bounding box center [665, 220] width 258 height 22
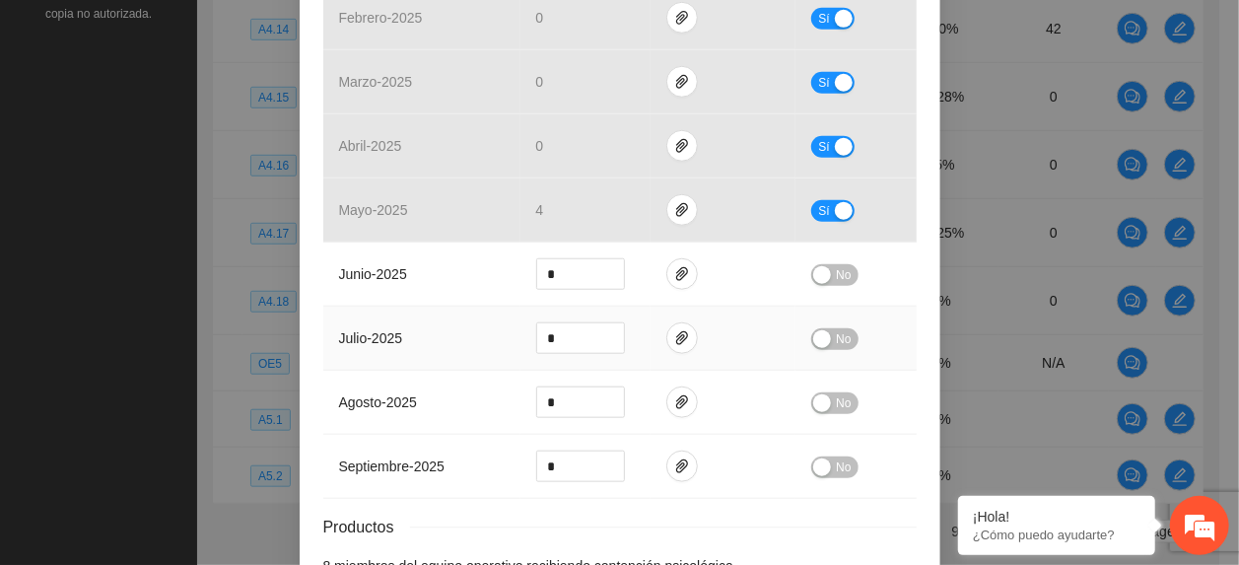
click at [451, 352] on td "julio - 2025" at bounding box center [421, 339] width 197 height 64
click at [675, 340] on icon "paper-clip" at bounding box center [682, 338] width 16 height 16
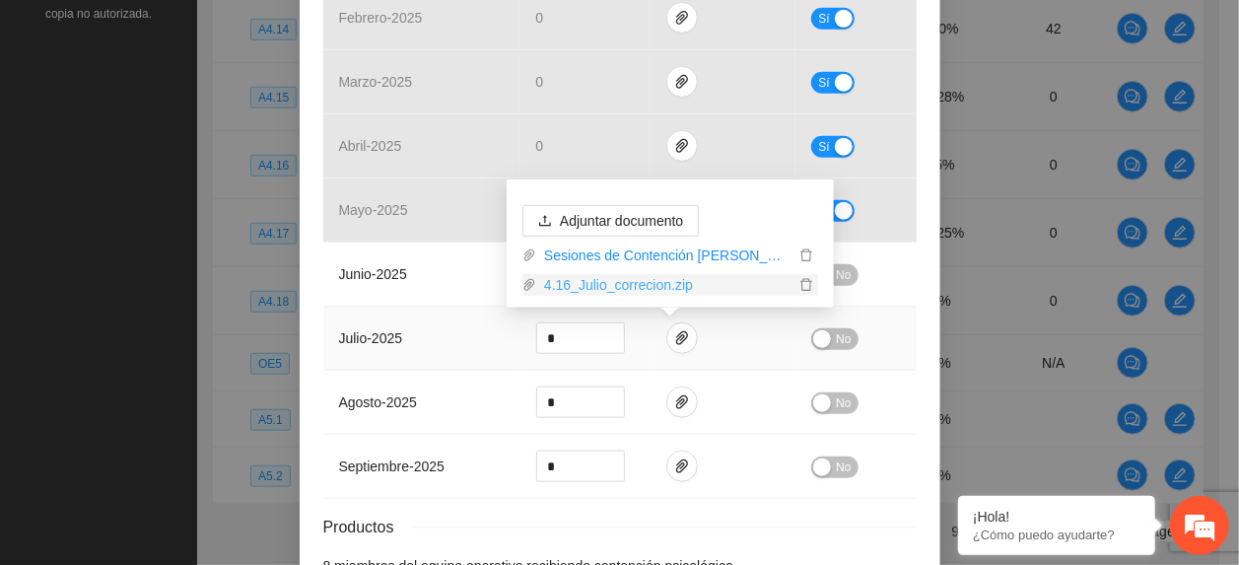
click at [623, 284] on link "4.16_Julio_correcion.zip" at bounding box center [665, 285] width 258 height 22
drag, startPoint x: 395, startPoint y: 327, endPoint x: 419, endPoint y: 347, distance: 30.8
click at [419, 347] on td "julio - 2025" at bounding box center [421, 339] width 197 height 64
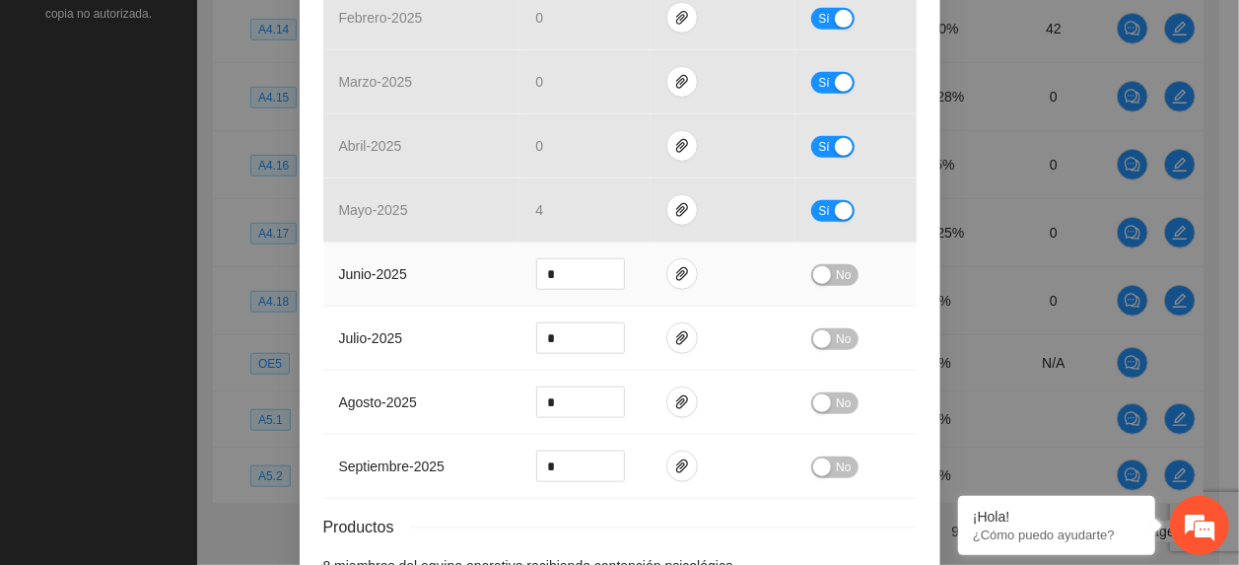
drag, startPoint x: 832, startPoint y: 264, endPoint x: 1065, endPoint y: 266, distance: 233.6
click at [834, 266] on div "No" at bounding box center [855, 274] width 89 height 23
click at [836, 272] on span "No" at bounding box center [843, 275] width 15 height 22
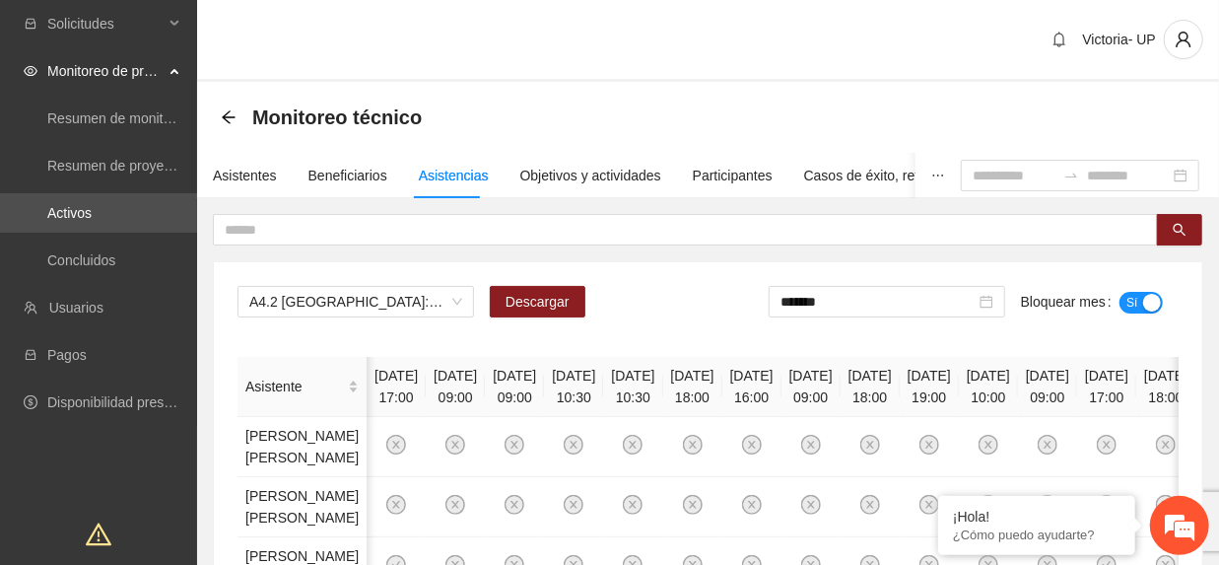
scroll to position [0, 39]
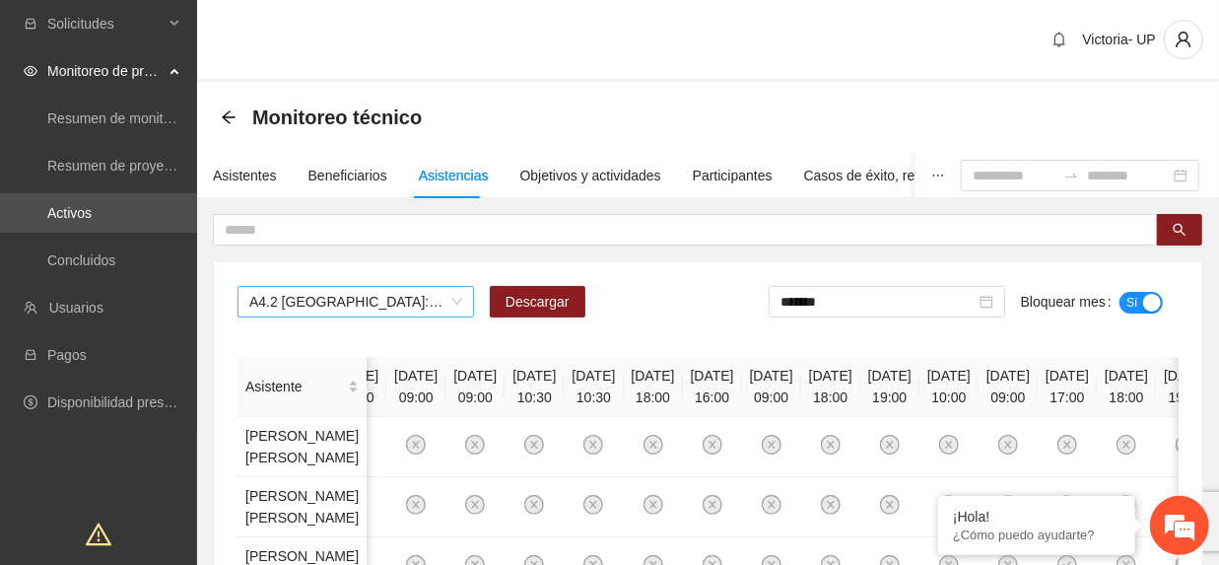
drag, startPoint x: 443, startPoint y: 304, endPoint x: 449, endPoint y: 315, distance: 13.7
click at [444, 317] on div "A4.2 Chihuahua: Sesiones de Terapia Individual Descargar ******* Bloquear mes Sí" at bounding box center [708, 309] width 941 height 47
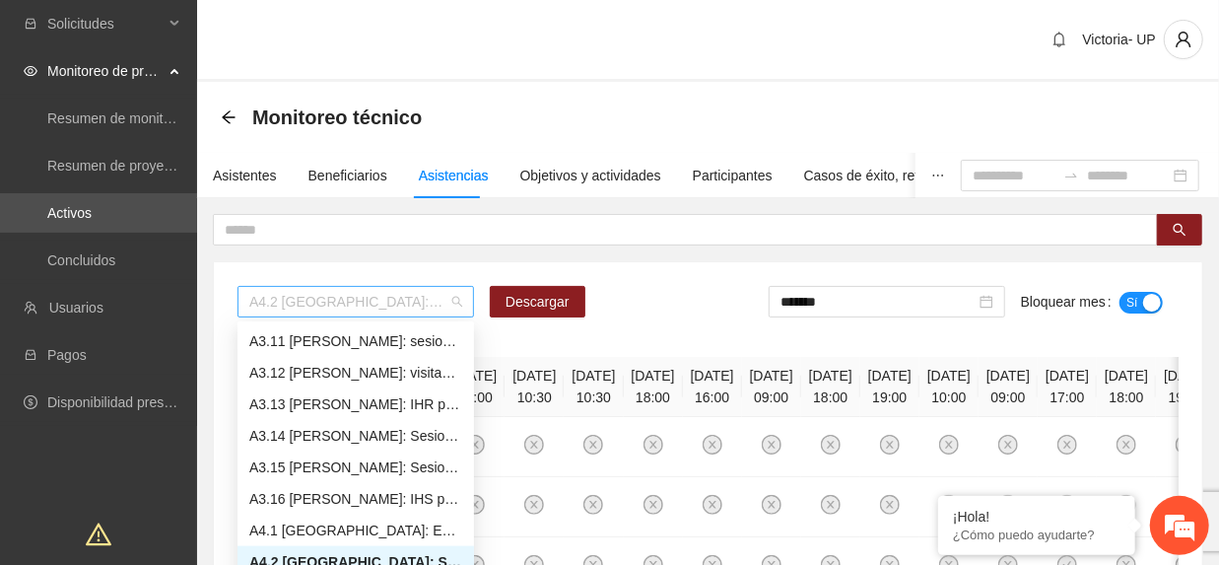
click at [418, 308] on span "A4.2 Chihuahua: Sesiones de Terapia Individual" at bounding box center [355, 302] width 213 height 30
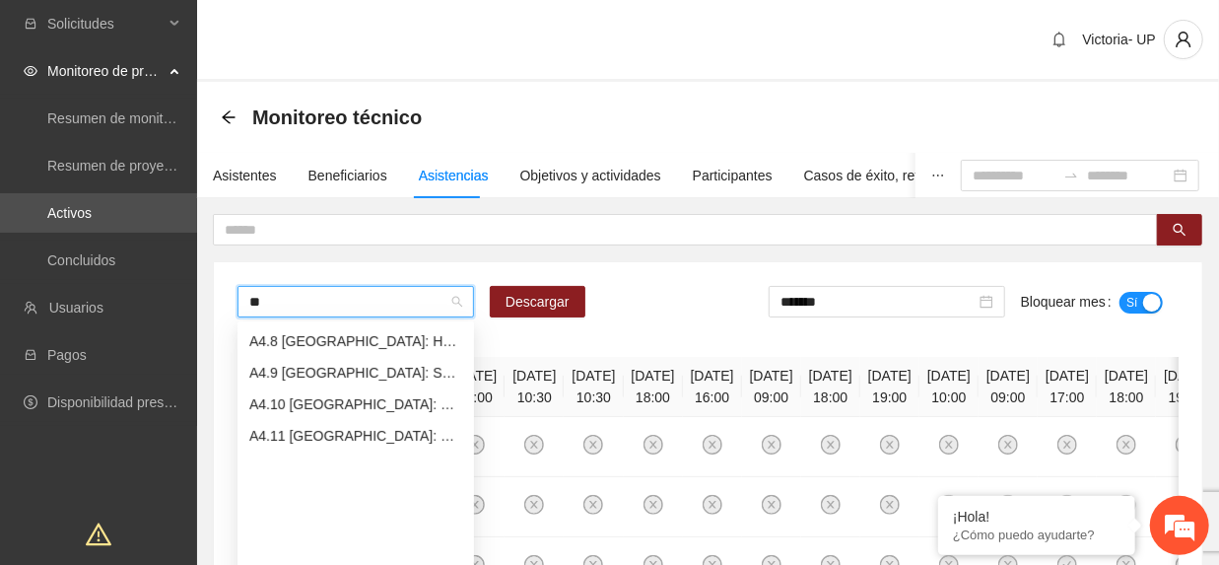
scroll to position [32, 0]
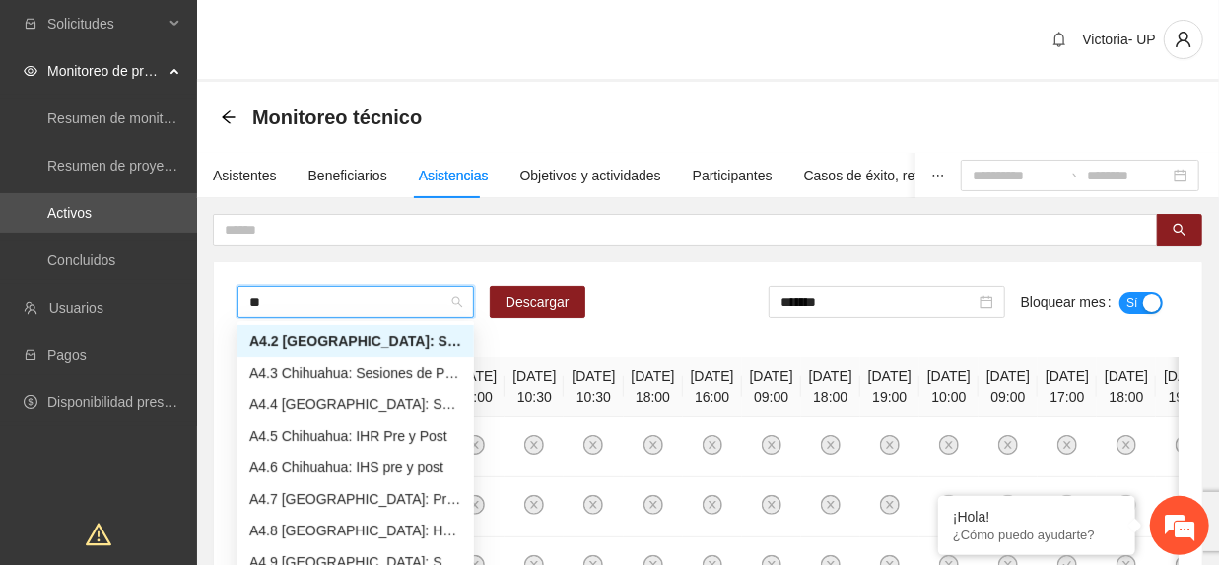
type input "***"
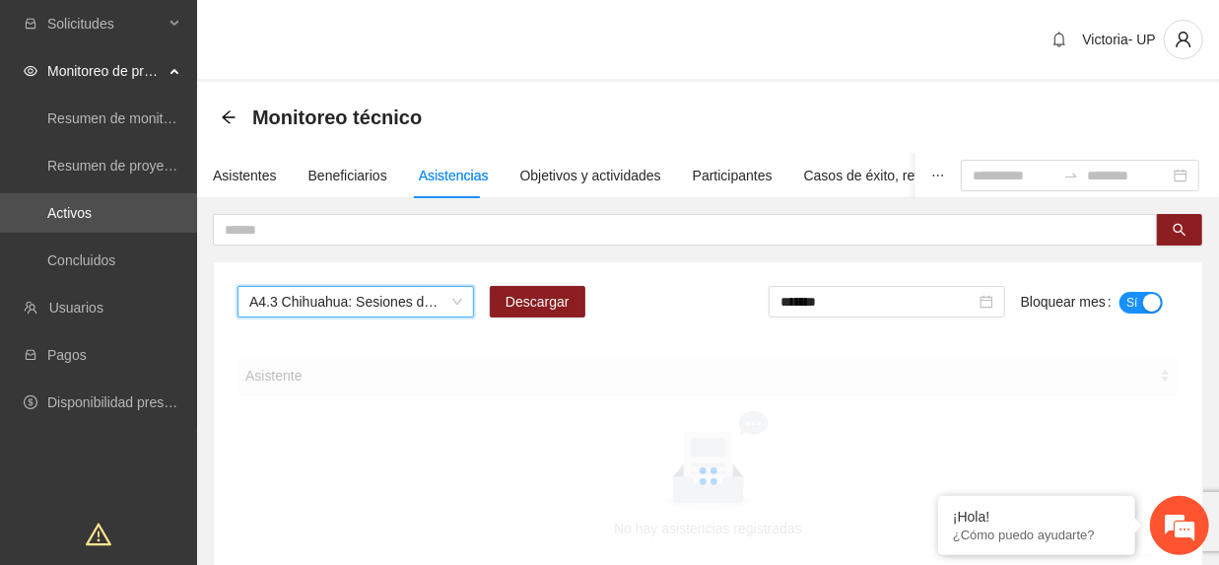
scroll to position [0, 0]
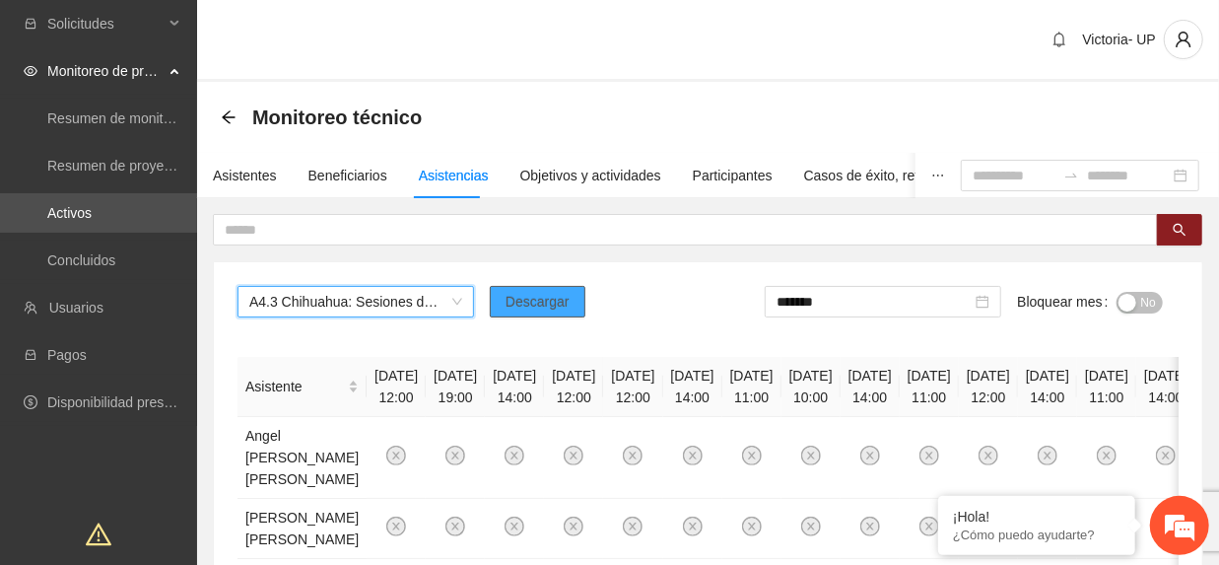
click at [546, 305] on span "Descargar" at bounding box center [538, 302] width 64 height 22
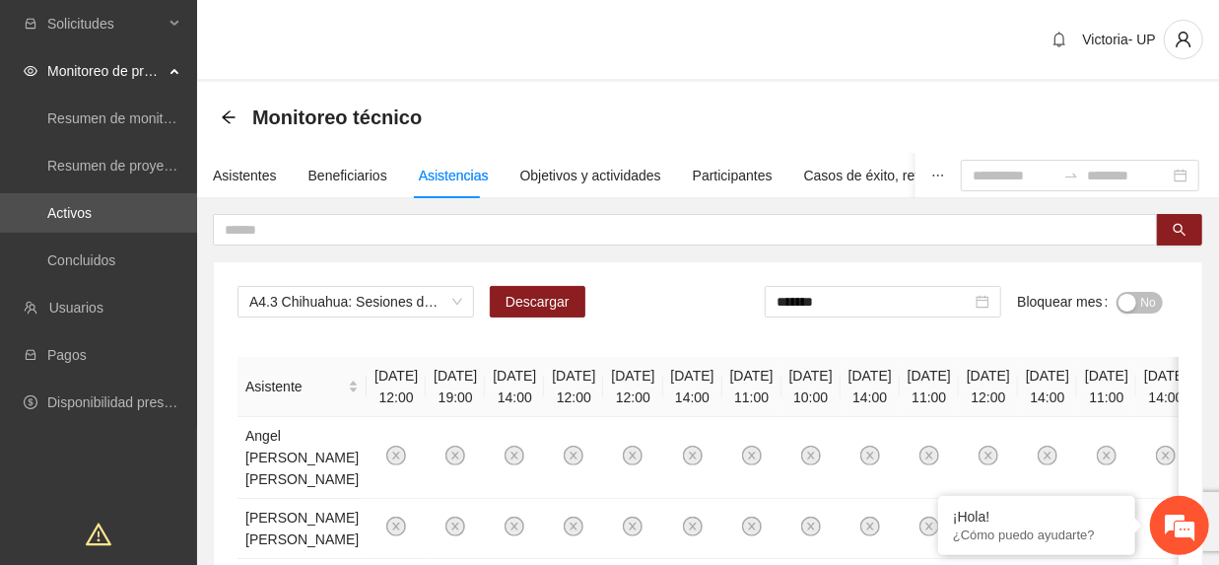
click at [1147, 309] on span "No" at bounding box center [1148, 303] width 15 height 22
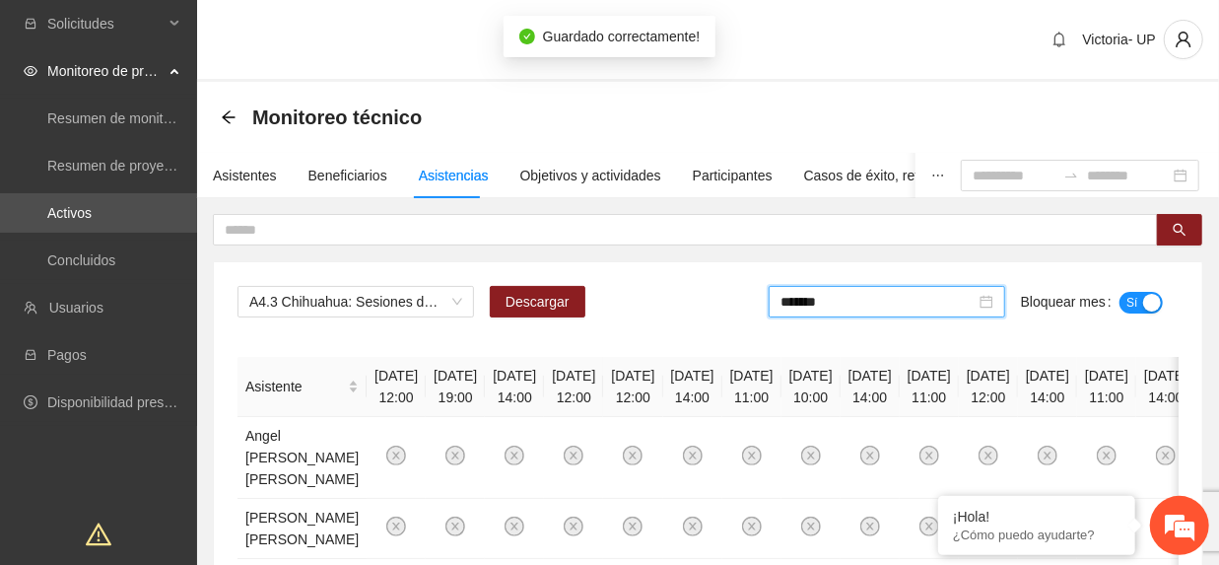
drag, startPoint x: 879, startPoint y: 302, endPoint x: 876, endPoint y: 313, distance: 12.2
click at [879, 306] on input "*******" at bounding box center [878, 302] width 195 height 22
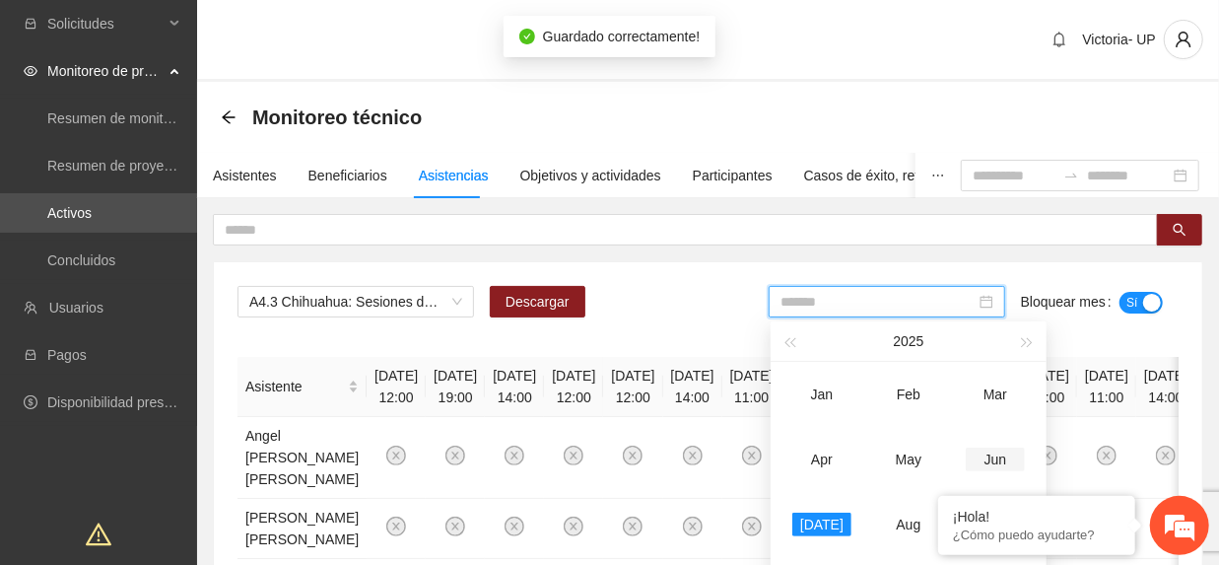
click at [991, 447] on div "Jun" at bounding box center [995, 459] width 59 height 24
type input "*******"
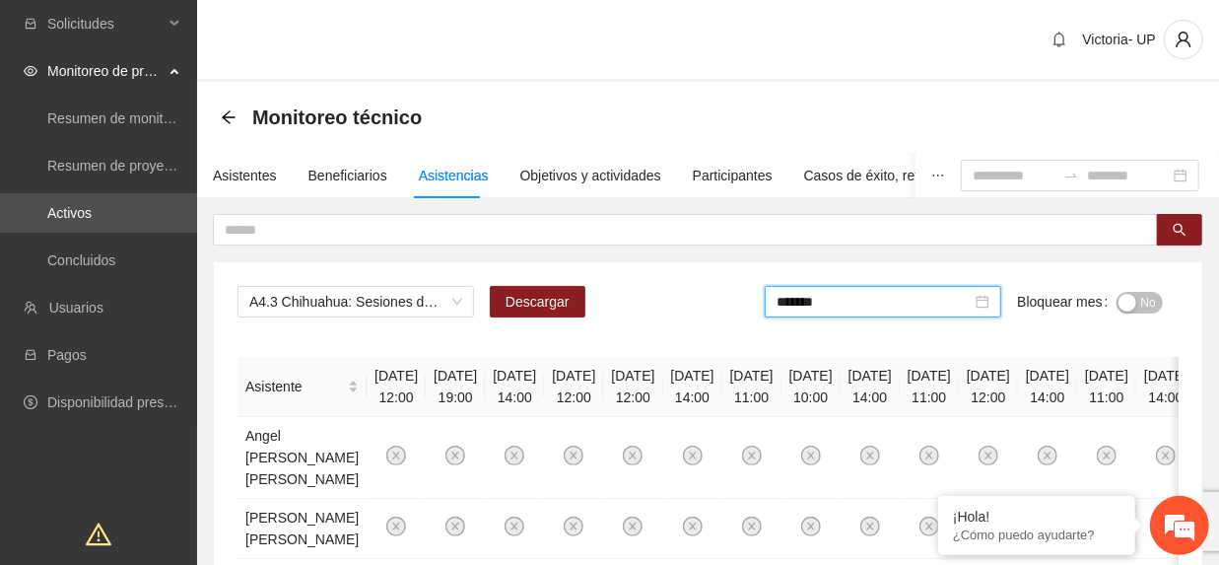
click at [1132, 304] on div "button" at bounding box center [1128, 303] width 18 height 18
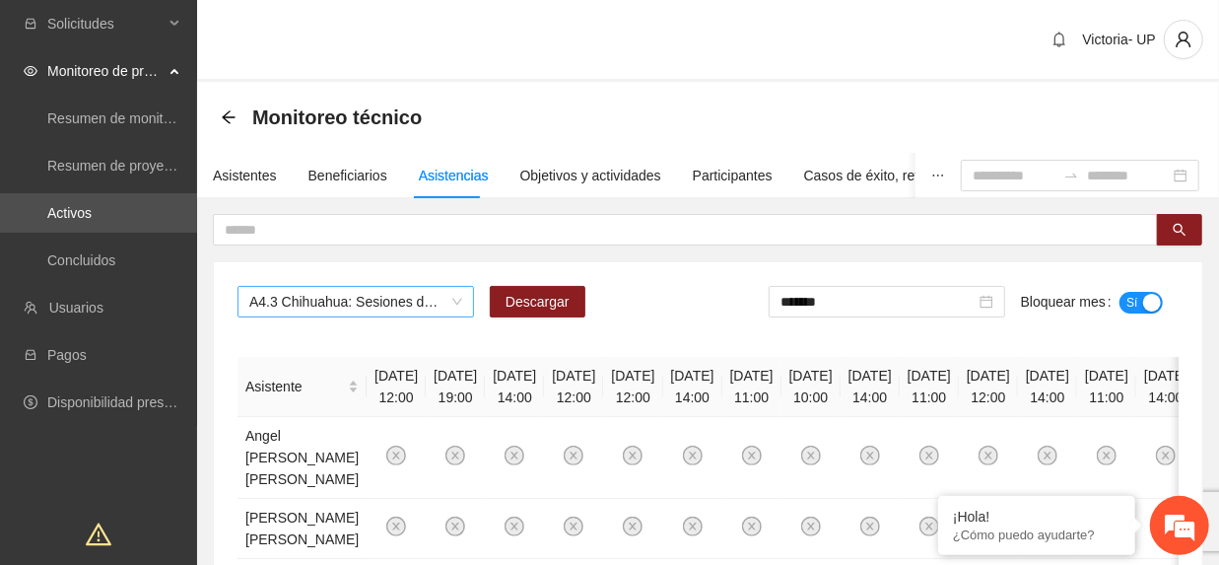
click at [294, 302] on span "A4.3 Chihuahua: Sesiones de Psicoterapia para deshabituación de consumo de alco…" at bounding box center [355, 302] width 213 height 30
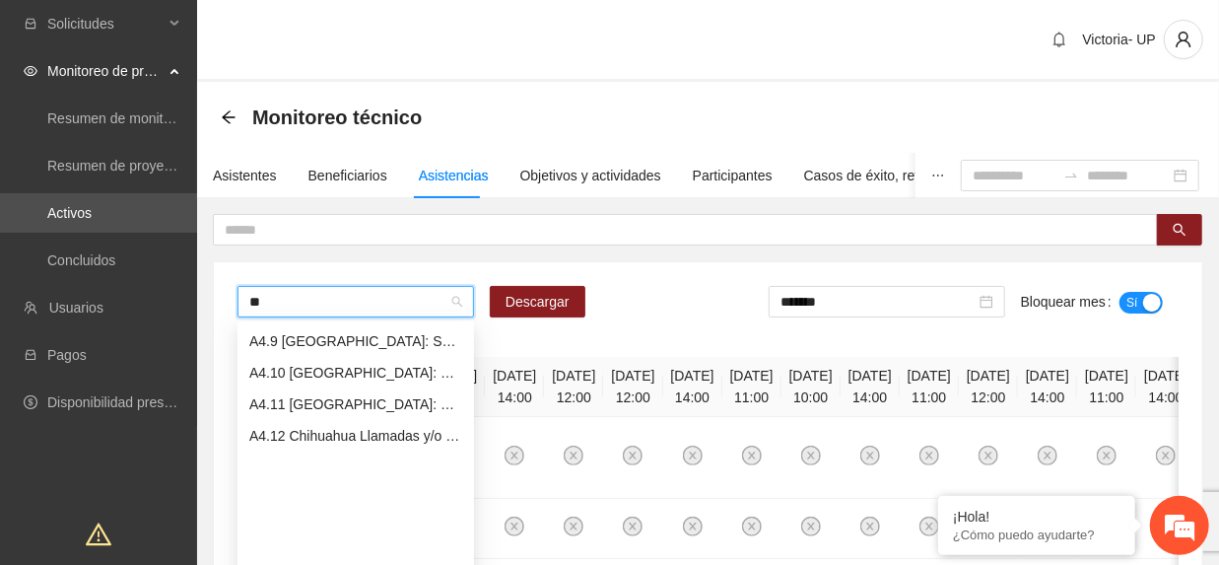
scroll to position [63, 0]
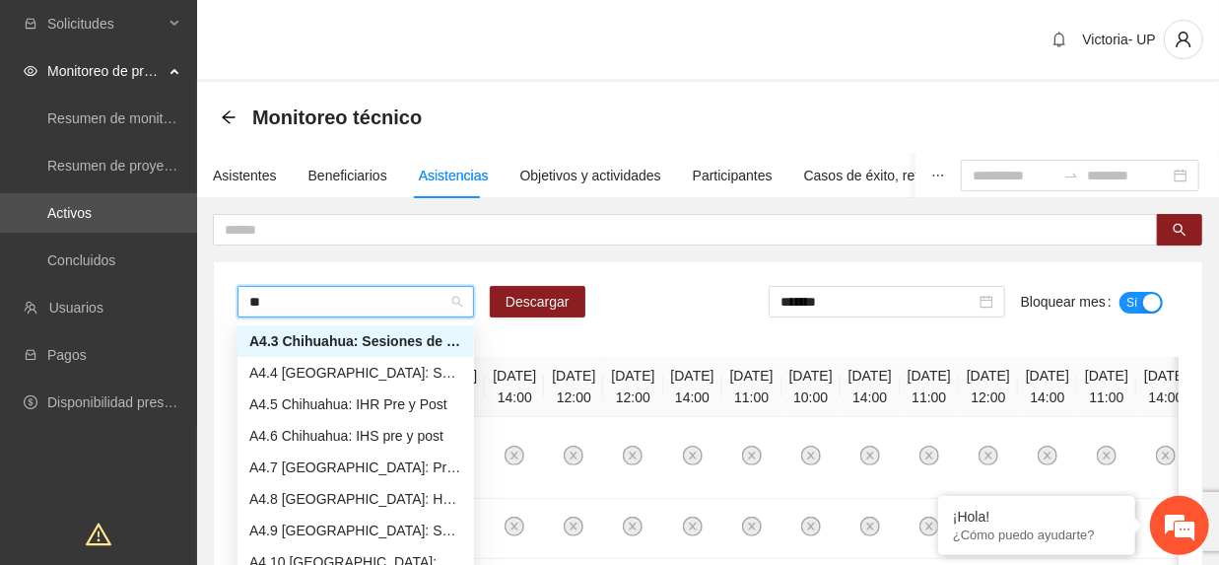
type input "***"
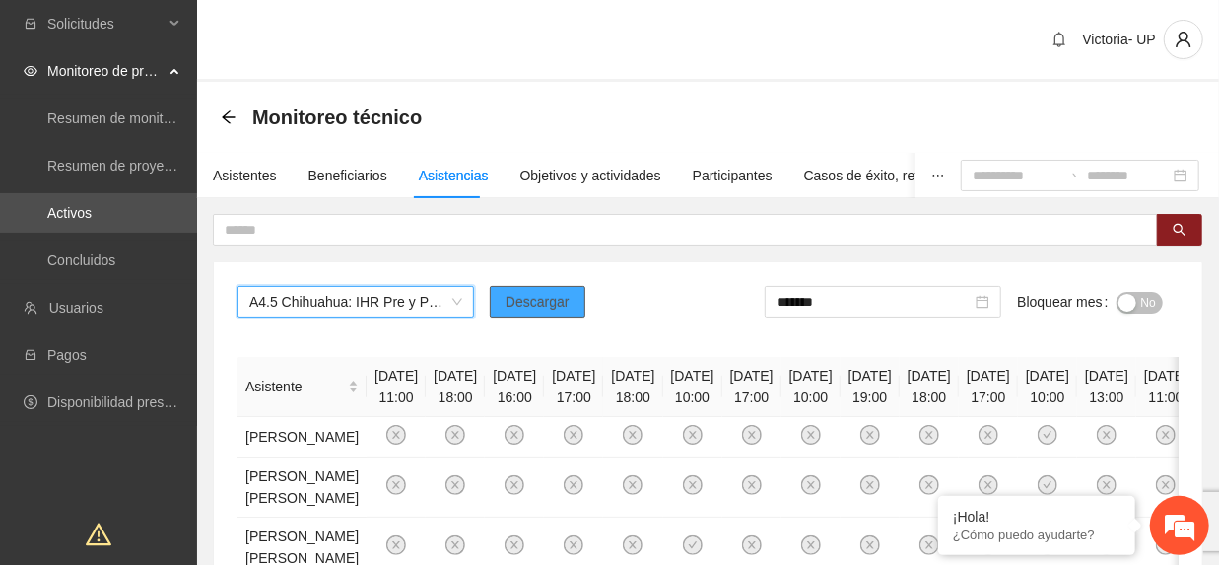
click at [517, 308] on span "Descargar" at bounding box center [538, 302] width 64 height 22
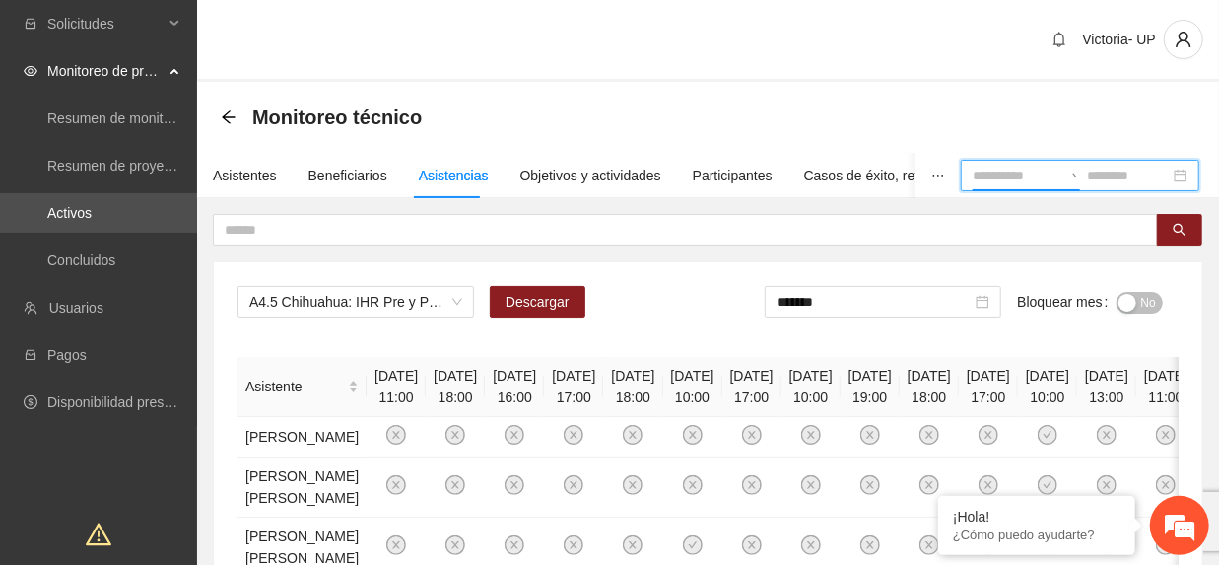
click at [973, 177] on input at bounding box center [1014, 176] width 83 height 22
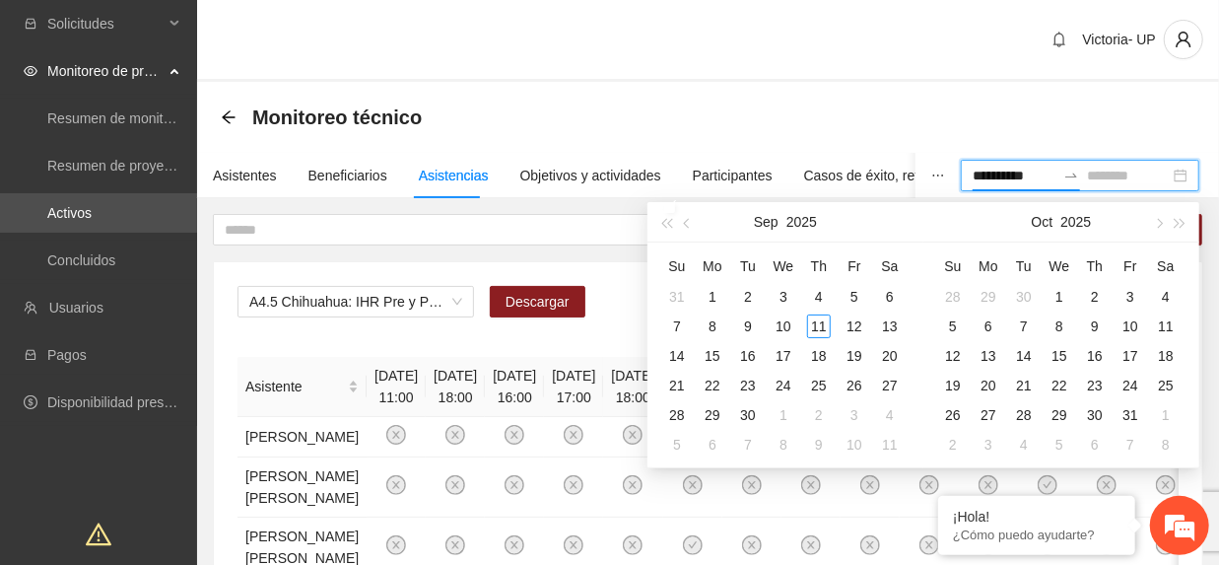
type input "**********"
click at [694, 217] on button "button" at bounding box center [688, 221] width 22 height 39
click at [692, 217] on button "button" at bounding box center [688, 221] width 22 height 39
type input "**********"
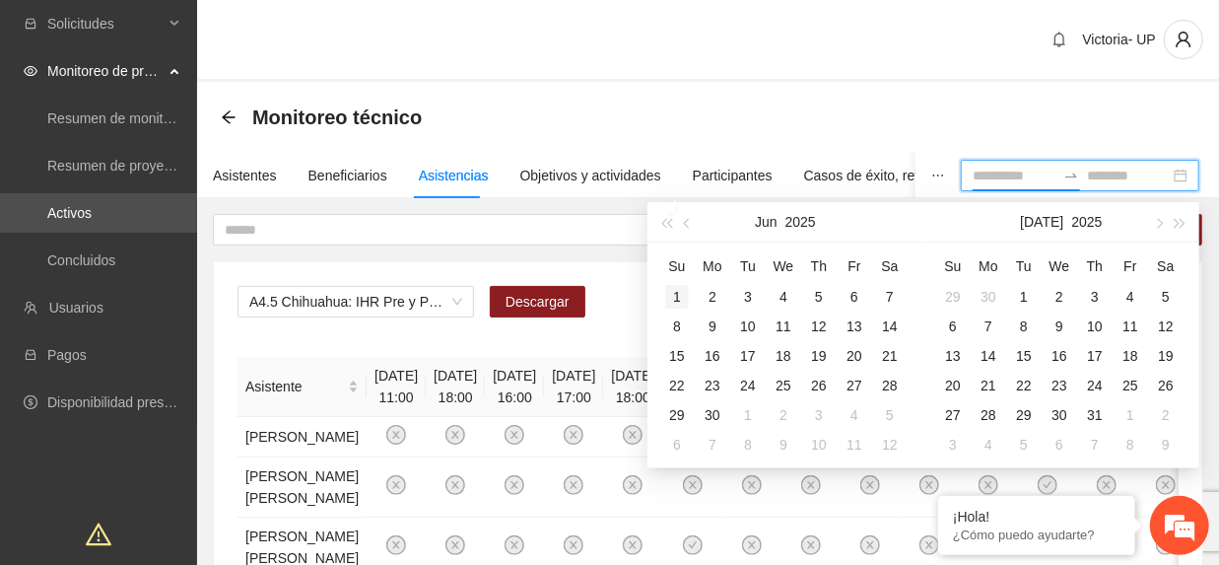
click at [684, 296] on div "1" at bounding box center [677, 297] width 24 height 24
type input "**********"
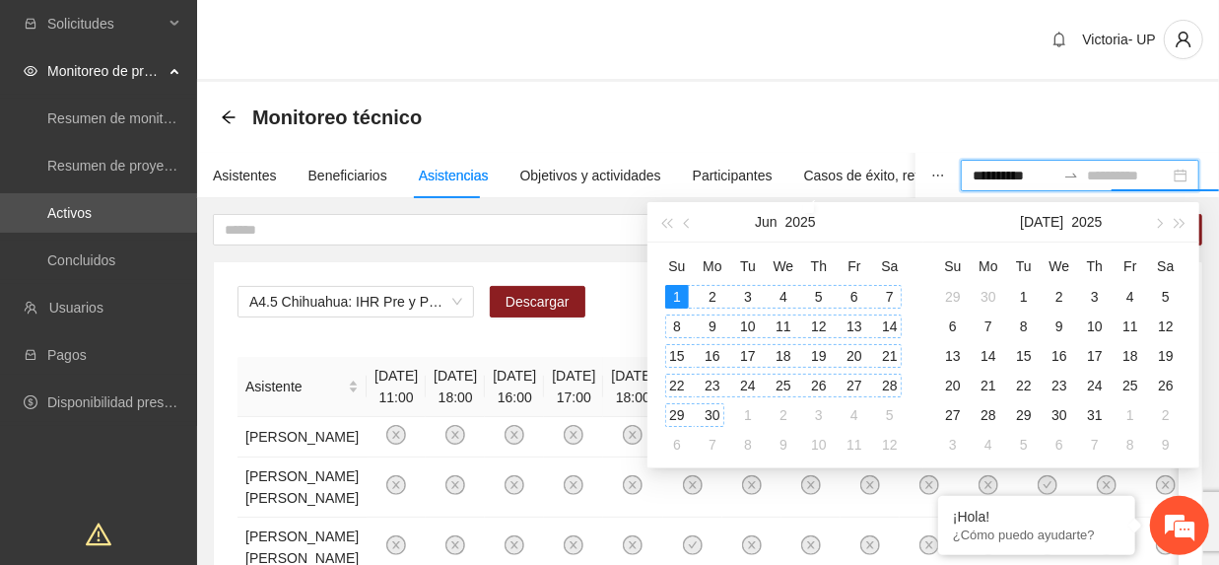
click at [720, 419] on div "30" at bounding box center [713, 415] width 24 height 24
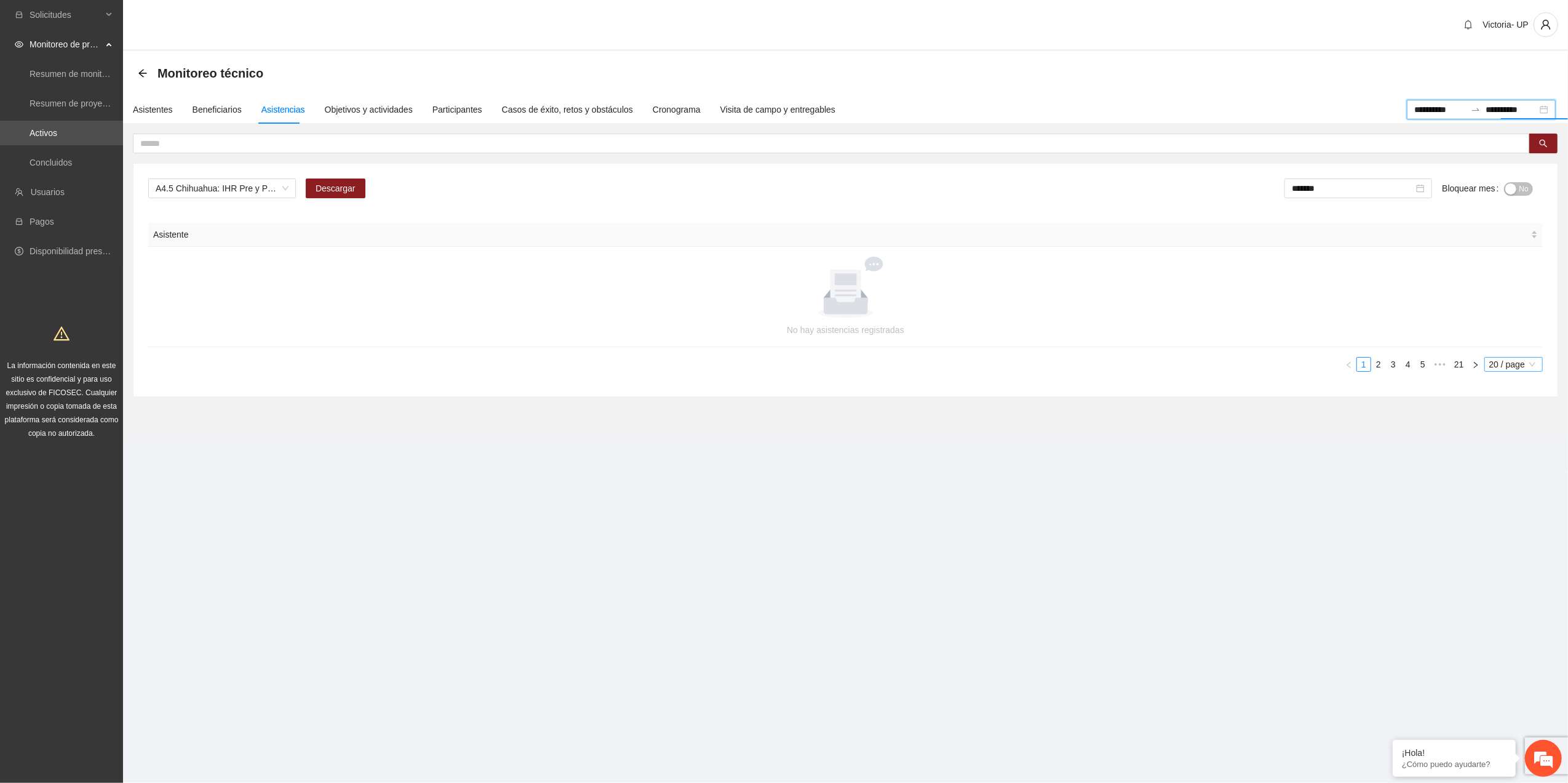
click at [760, 352] on span "20 / page" at bounding box center [1514, 365] width 49 height 14
click at [760, 352] on div "100 / page" at bounding box center [1514, 446] width 45 height 14
click at [760, 352] on link "2" at bounding box center [1412, 365] width 14 height 14
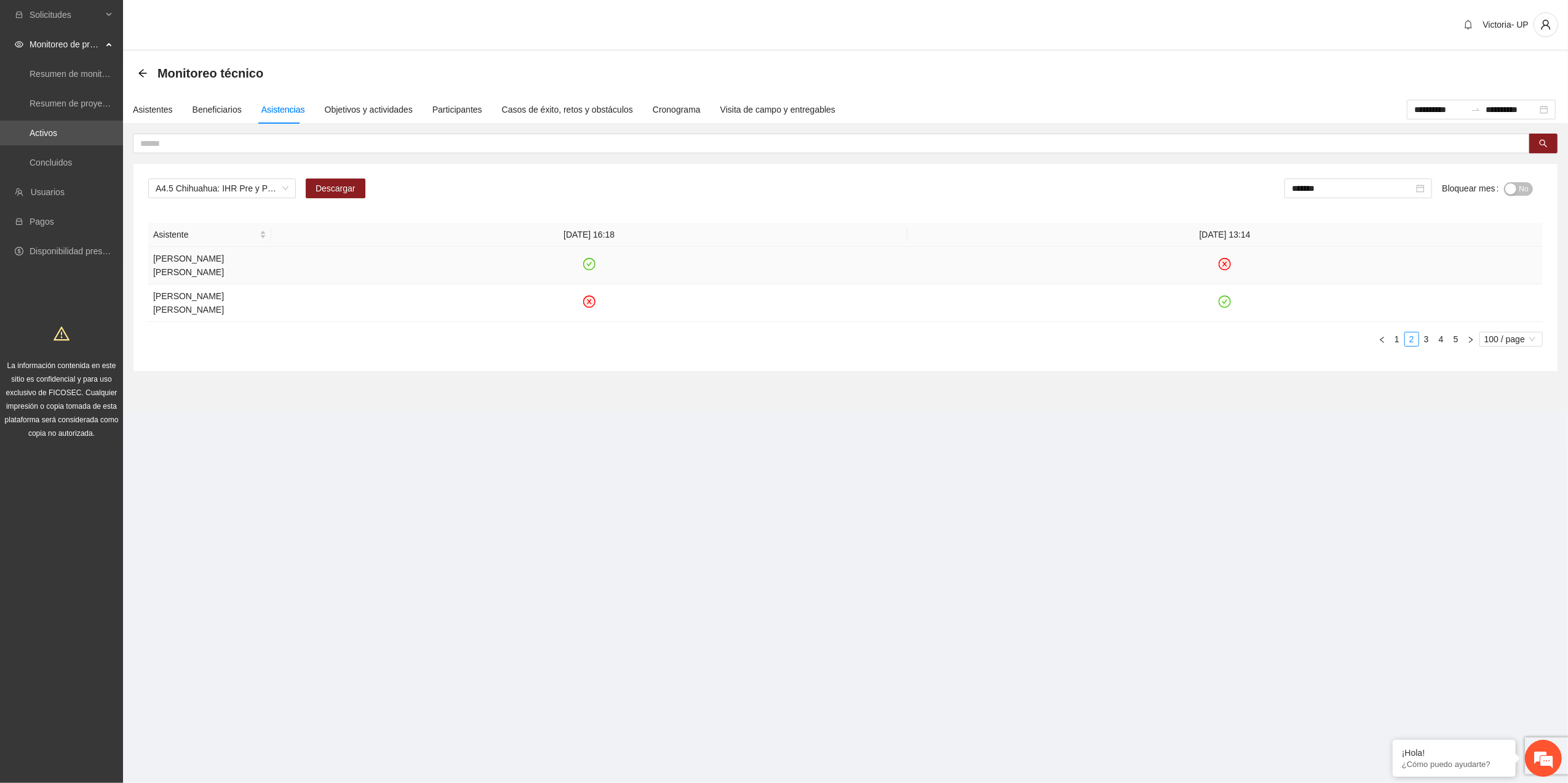
click at [593, 265] on icon "check-circle" at bounding box center [589, 264] width 11 height 11
click at [760, 296] on icon "check-circle" at bounding box center [1225, 302] width 12 height 12
click at [760, 332] on link "3" at bounding box center [1427, 339] width 14 height 14
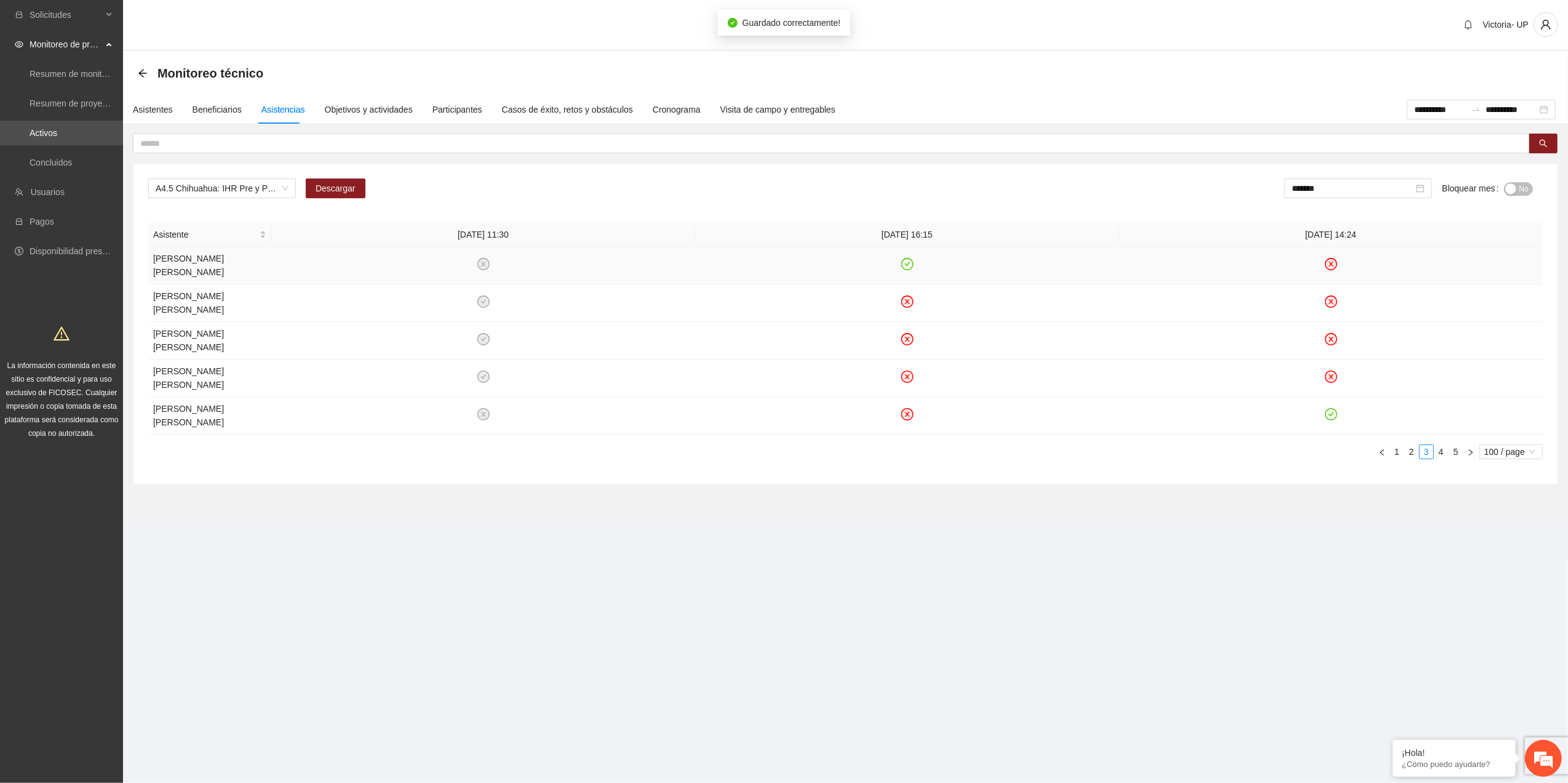
click at [760, 260] on icon "check-circle" at bounding box center [908, 264] width 12 height 12
click at [760, 352] on icon "check-circle" at bounding box center [1331, 414] width 6 height 4
click at [760, 352] on link "4" at bounding box center [1441, 452] width 14 height 14
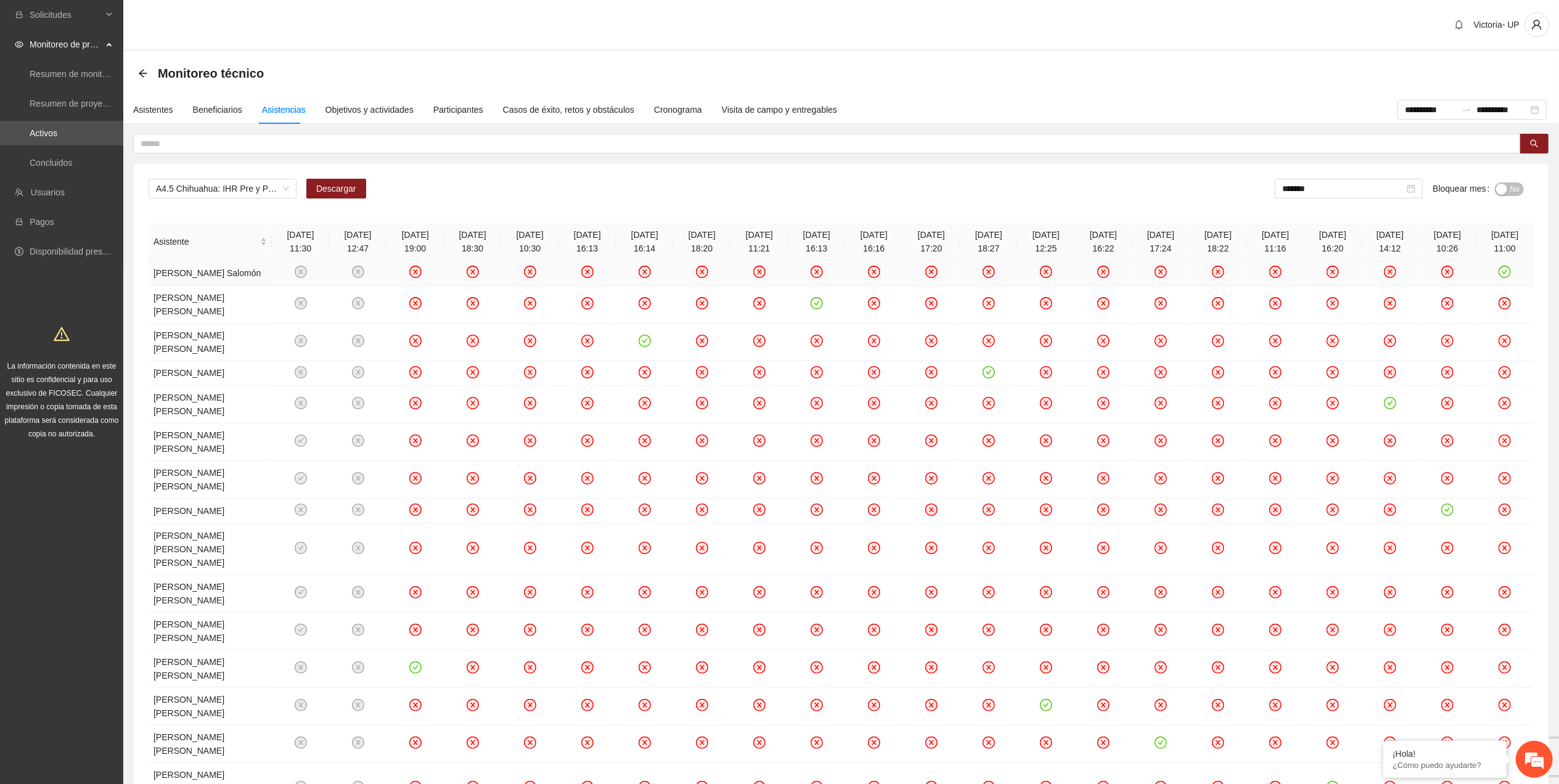
click at [762, 274] on icon "check-circle" at bounding box center [1505, 271] width 6 height 4
drag, startPoint x: 817, startPoint y: 308, endPoint x: 790, endPoint y: 319, distance: 29.2
click at [762, 309] on icon "check-circle" at bounding box center [817, 303] width 13 height 13
click at [647, 335] on icon "check-circle" at bounding box center [644, 340] width 11 height 11
click at [762, 353] on icon "check-circle" at bounding box center [989, 371] width 6 height 4
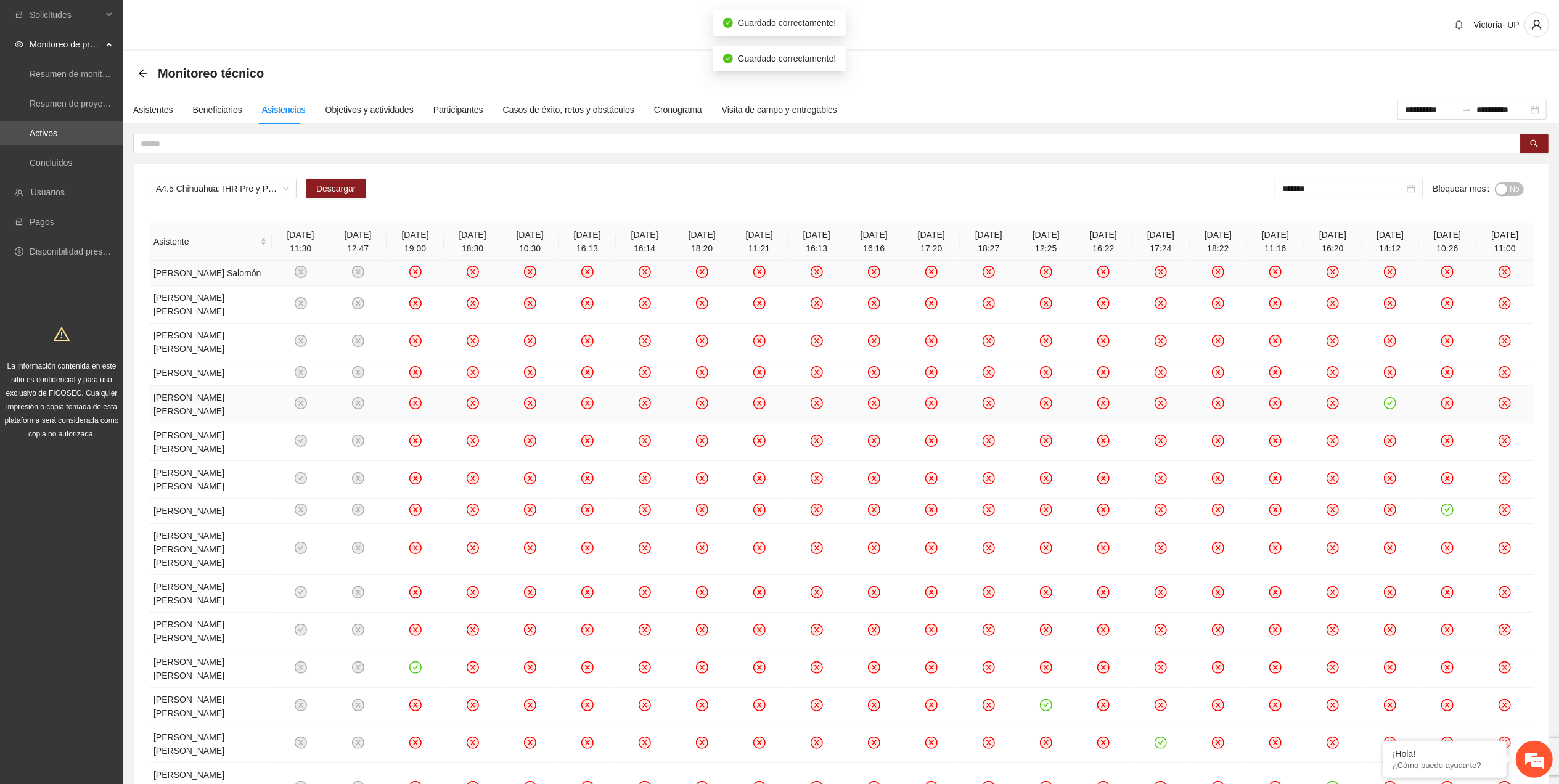
click at [762, 353] on icon "check-circle" at bounding box center [1390, 403] width 13 height 13
click at [762, 353] on icon "check-circle" at bounding box center [1447, 510] width 11 height 11
click at [417, 353] on icon "check-circle" at bounding box center [415, 667] width 11 height 11
drag, startPoint x: 1047, startPoint y: 596, endPoint x: 1087, endPoint y: 613, distance: 43.5
click at [762, 353] on icon "check-circle" at bounding box center [1046, 705] width 11 height 11
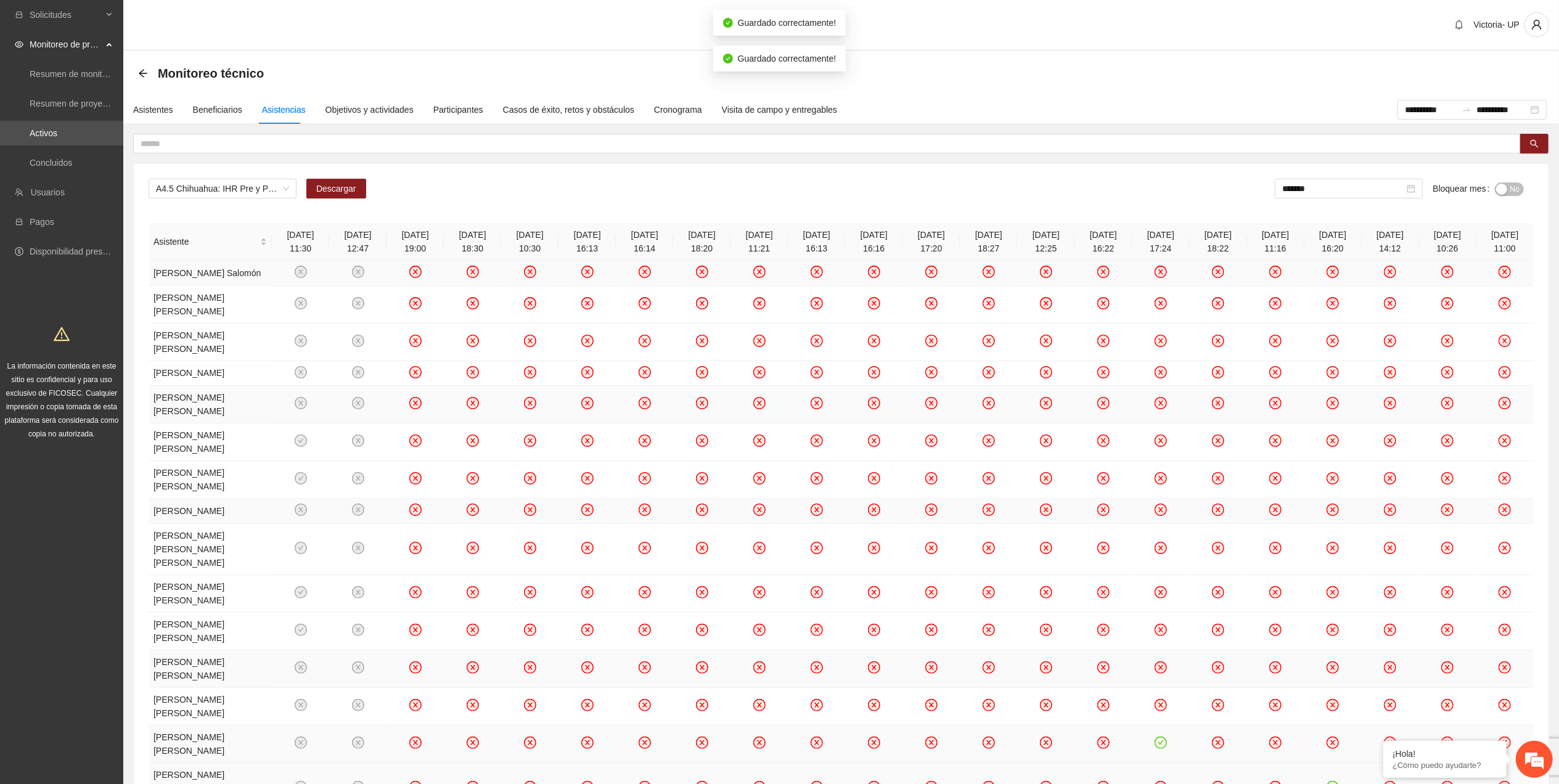
drag, startPoint x: 1161, startPoint y: 628, endPoint x: 1181, endPoint y: 639, distance: 22.8
click at [762, 353] on icon "check-circle" at bounding box center [1161, 742] width 11 height 11
click at [762, 353] on icon "check-circle" at bounding box center [1333, 787] width 11 height 11
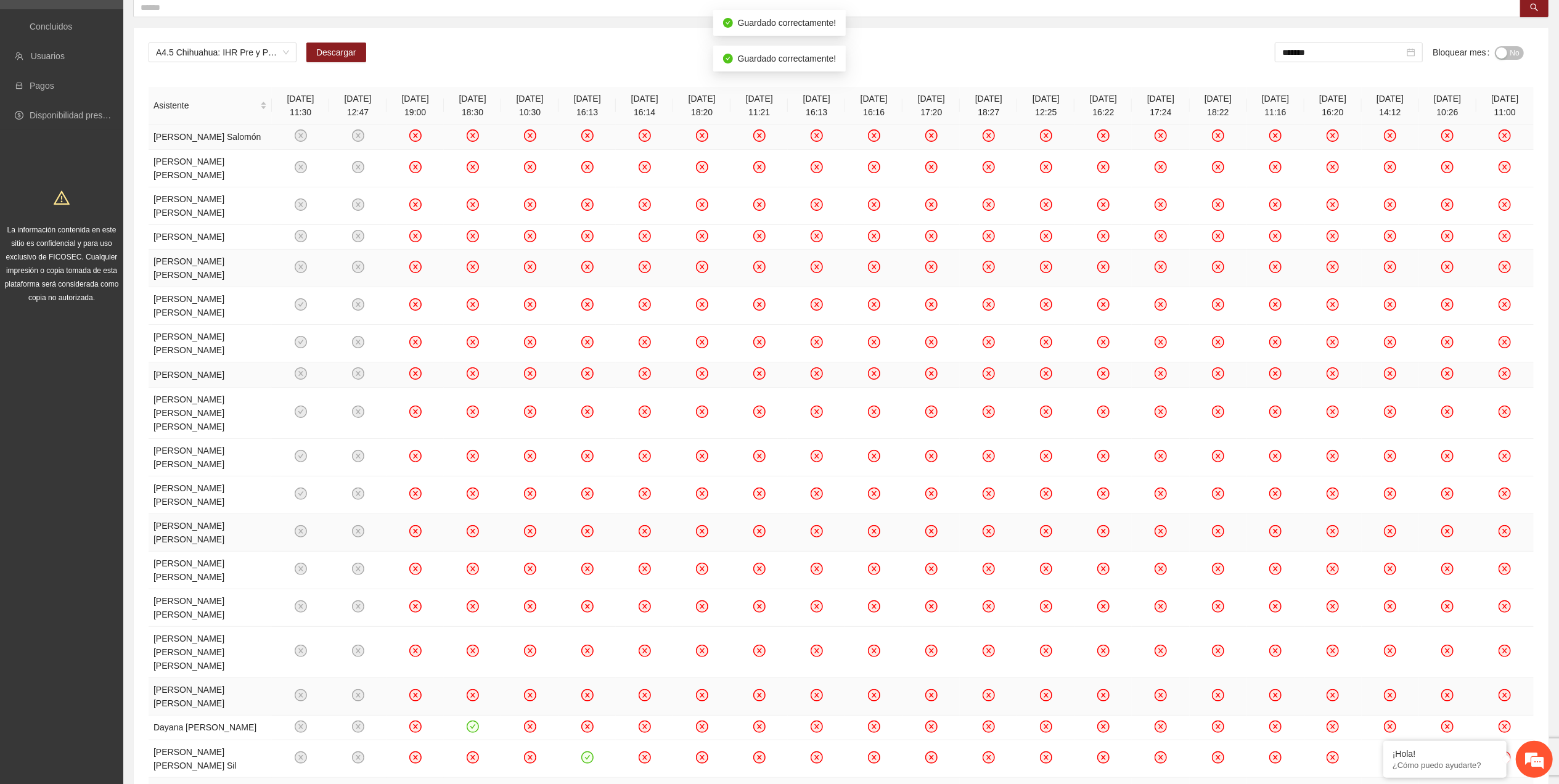
scroll to position [164, 0]
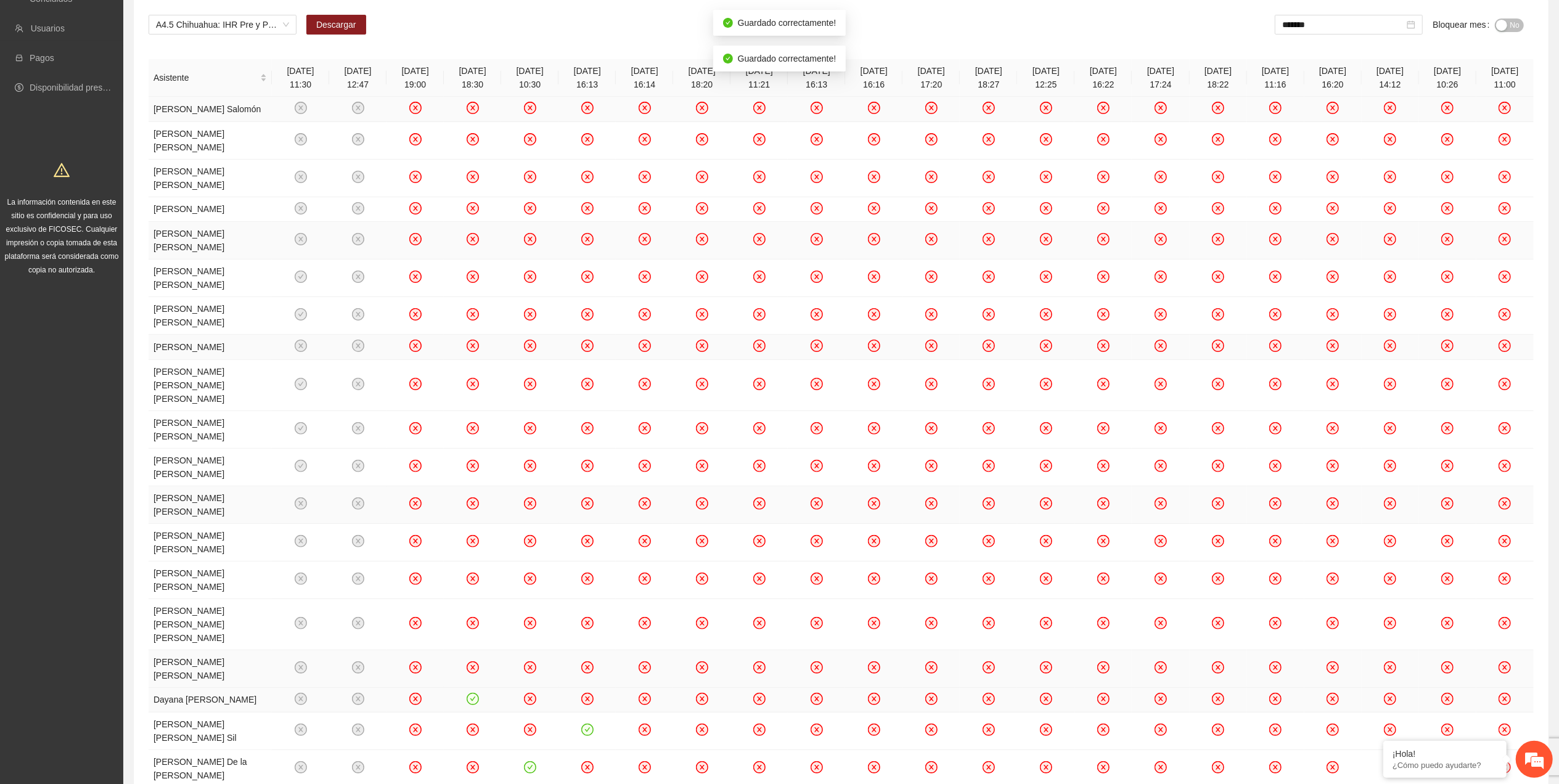
click at [472, 353] on icon "check-circle" at bounding box center [472, 698] width 11 height 11
click at [589, 353] on icon "check-circle" at bounding box center [587, 730] width 11 height 11
drag, startPoint x: 533, startPoint y: 622, endPoint x: 532, endPoint y: 633, distance: 11.0
click at [532, 353] on tbody "Veronica Magaly Salas Salomón Fatima Blanco Gallardo Cristian Esteban Loera Jua…" at bounding box center [841, 537] width 1385 height 880
drag, startPoint x: 532, startPoint y: 633, endPoint x: 528, endPoint y: 614, distance: 19.4
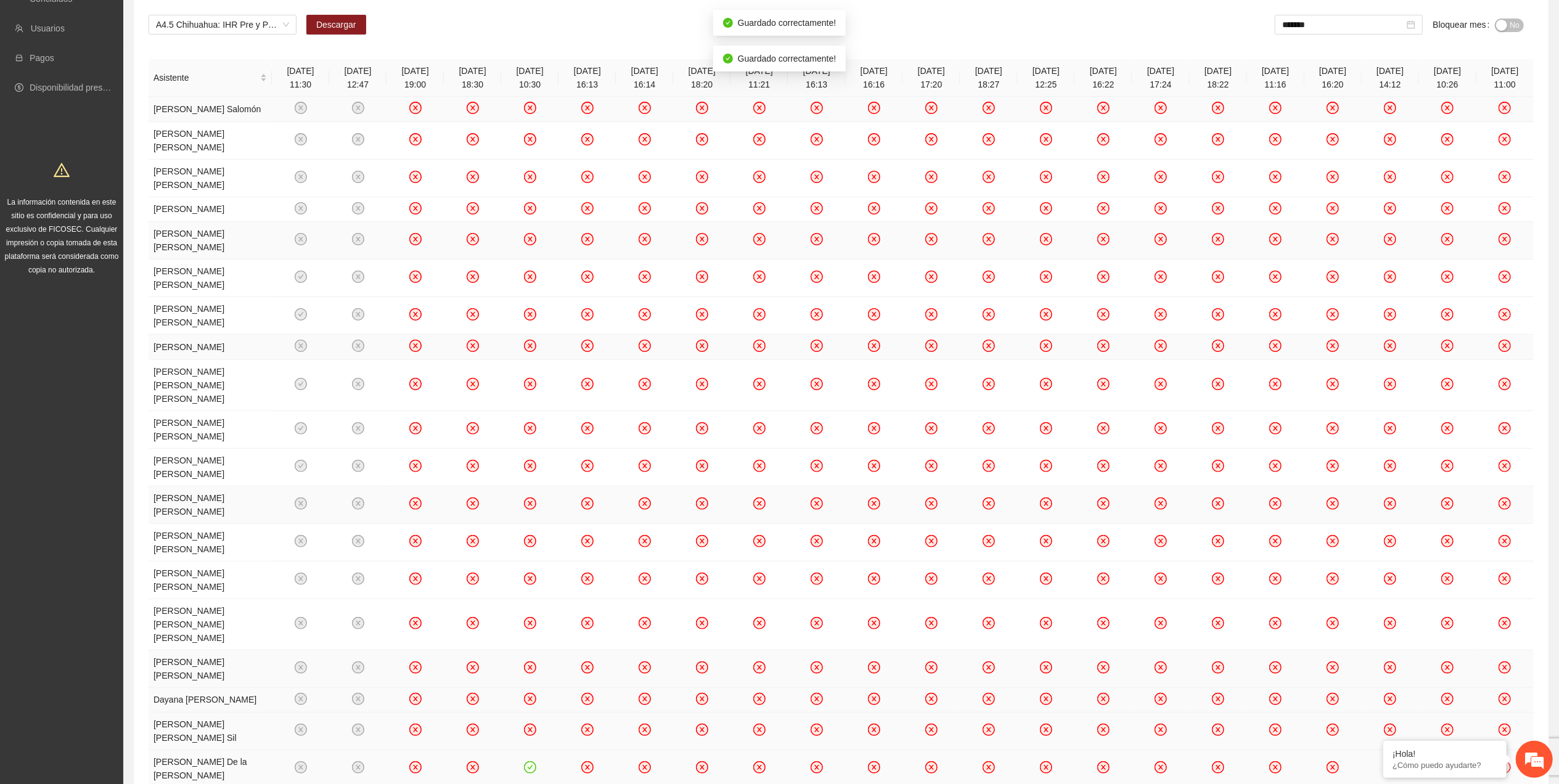
click at [528, 353] on icon "check-circle" at bounding box center [530, 767] width 11 height 11
click at [758, 353] on icon "check-circle" at bounding box center [759, 798] width 11 height 11
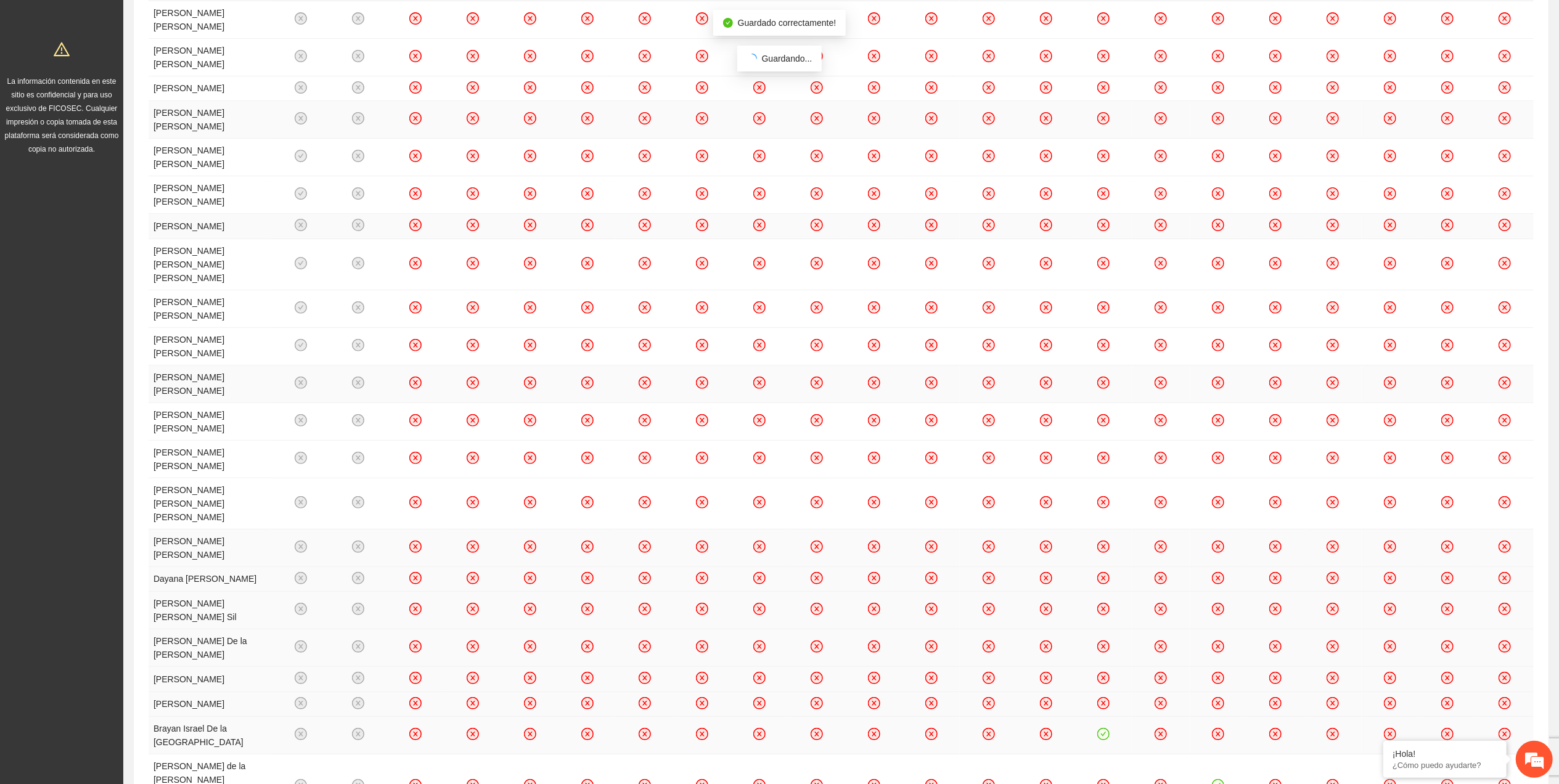
scroll to position [294, 0]
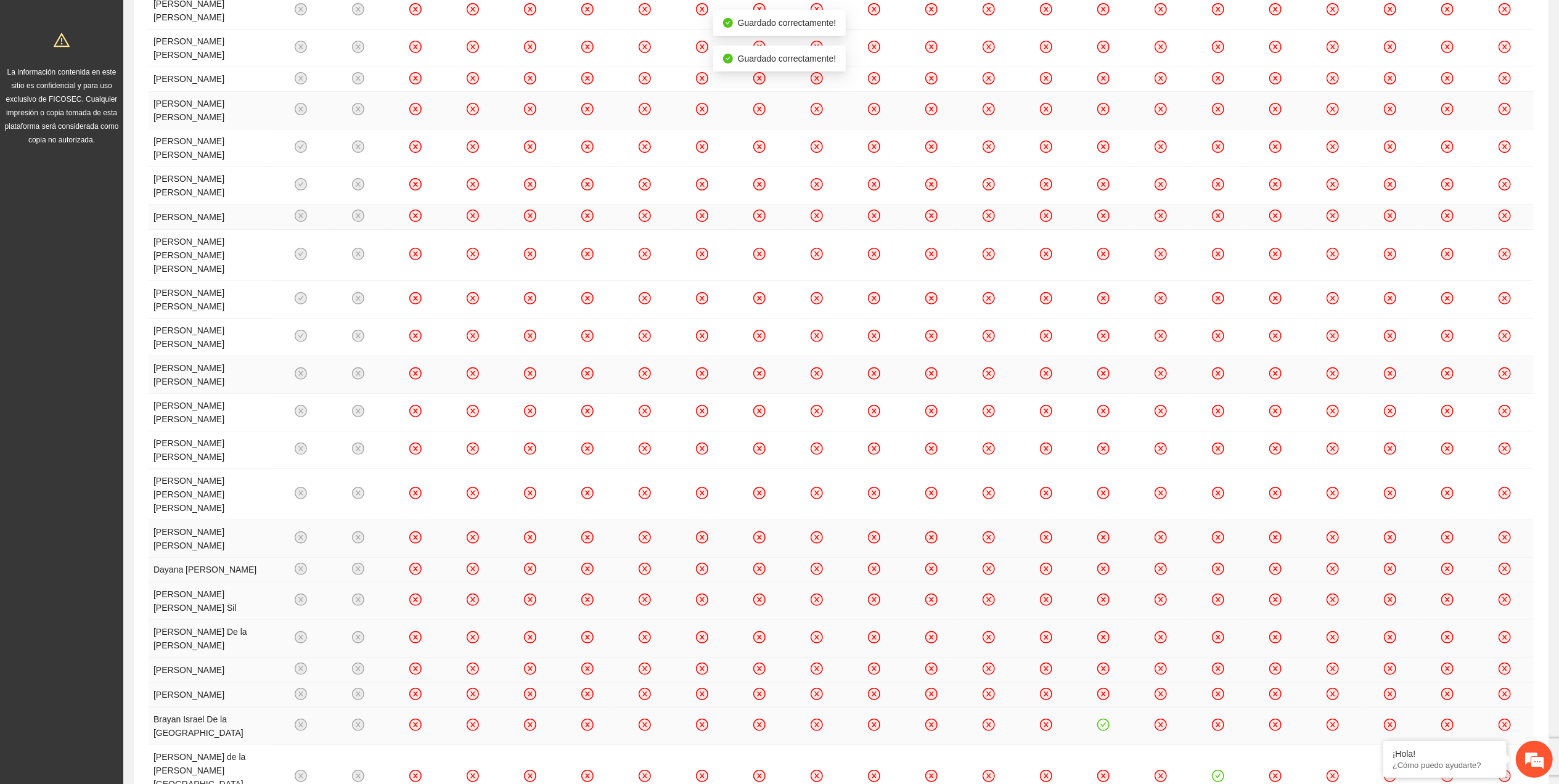
click at [762, 353] on icon "check-circle" at bounding box center [1103, 725] width 13 height 13
click at [762, 353] on icon "check-circle" at bounding box center [1218, 776] width 6 height 4
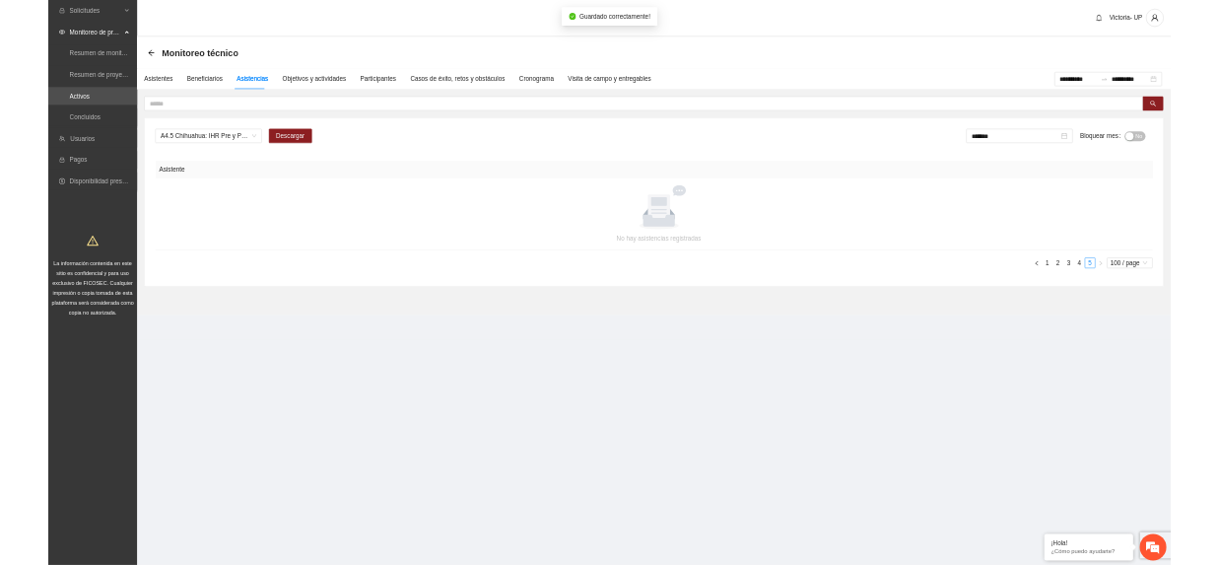
scroll to position [0, 0]
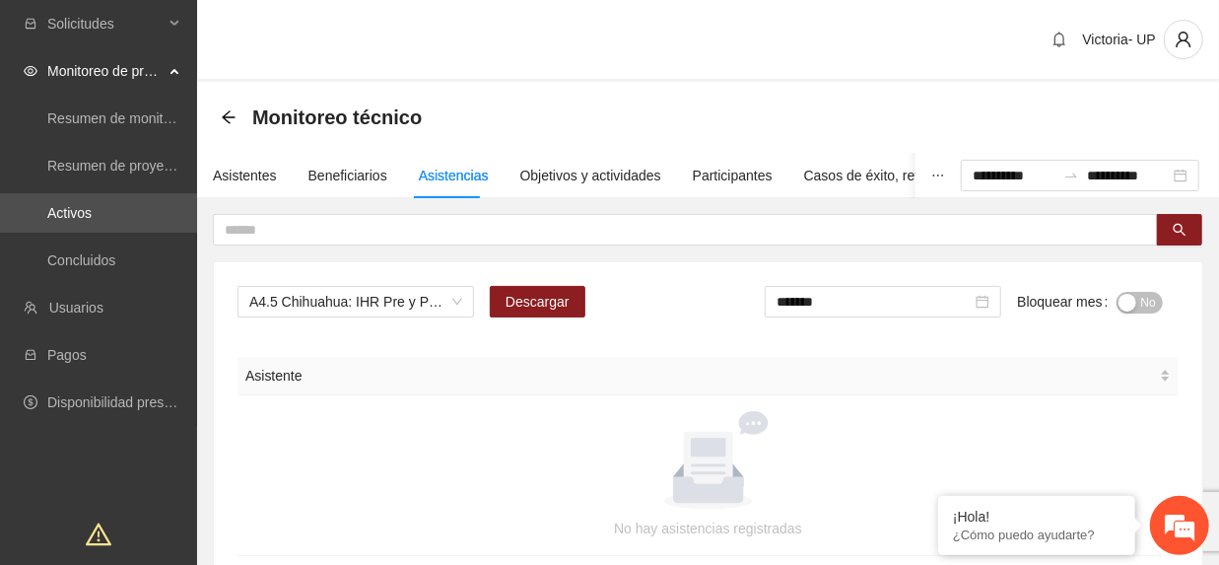
click at [1153, 304] on span "No" at bounding box center [1148, 303] width 15 height 22
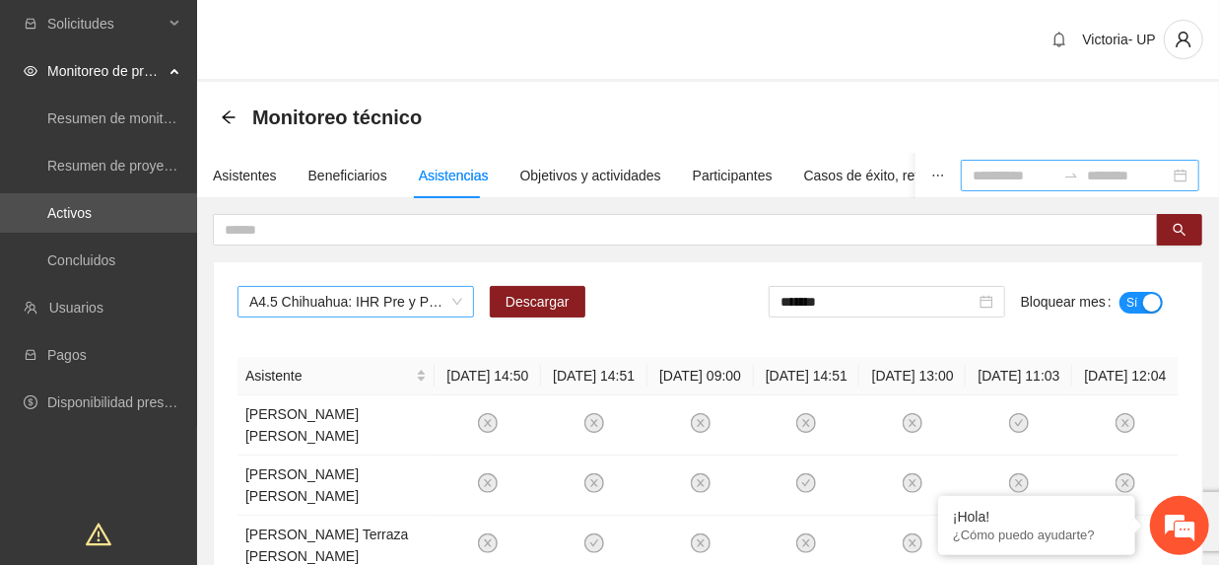
click at [400, 296] on span "A4.5 Chihuahua: IHR Pre y Post" at bounding box center [355, 302] width 213 height 30
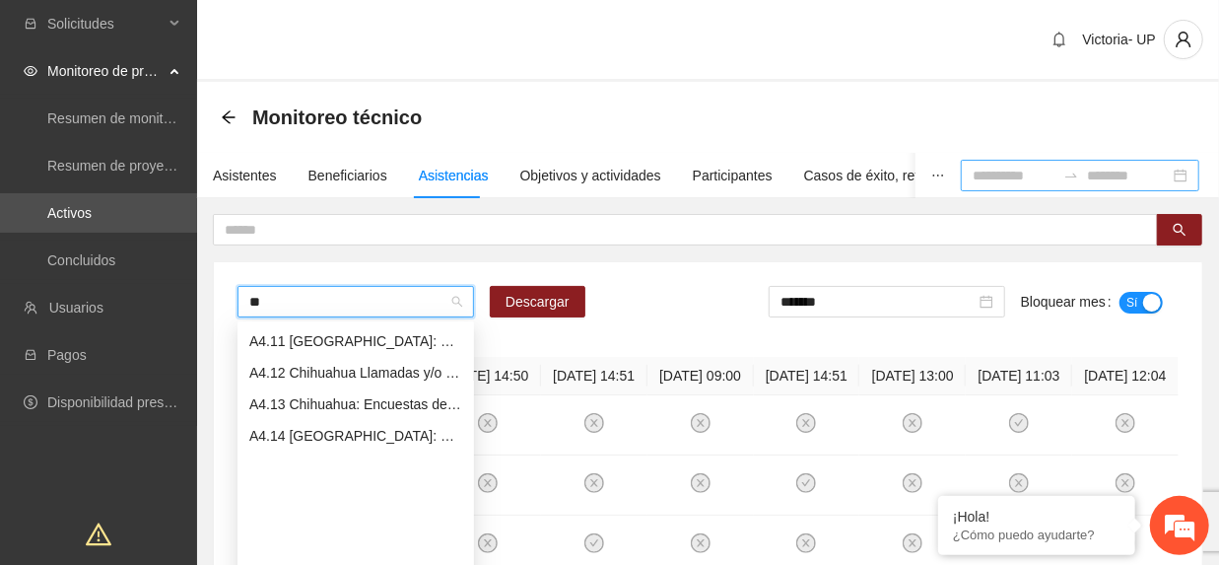
scroll to position [126, 0]
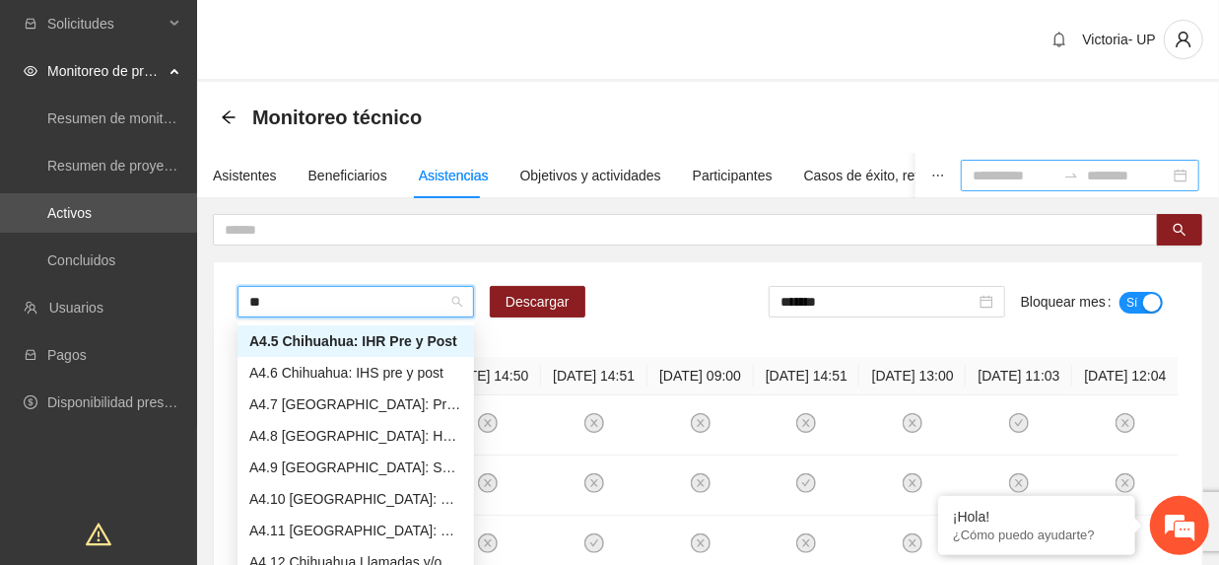
type input "***"
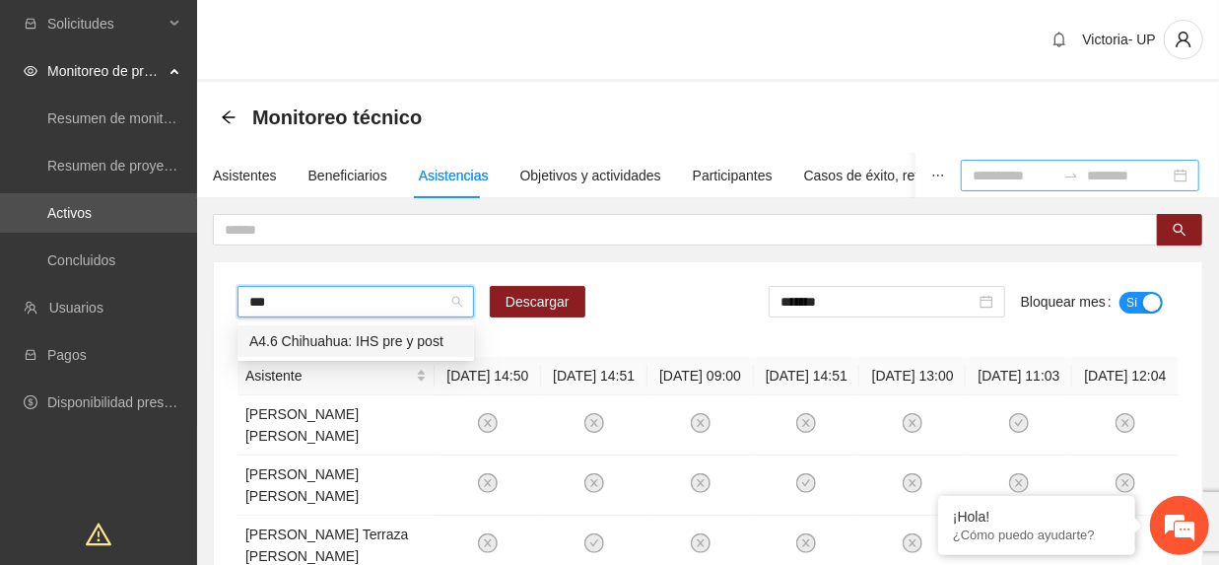
scroll to position [0, 0]
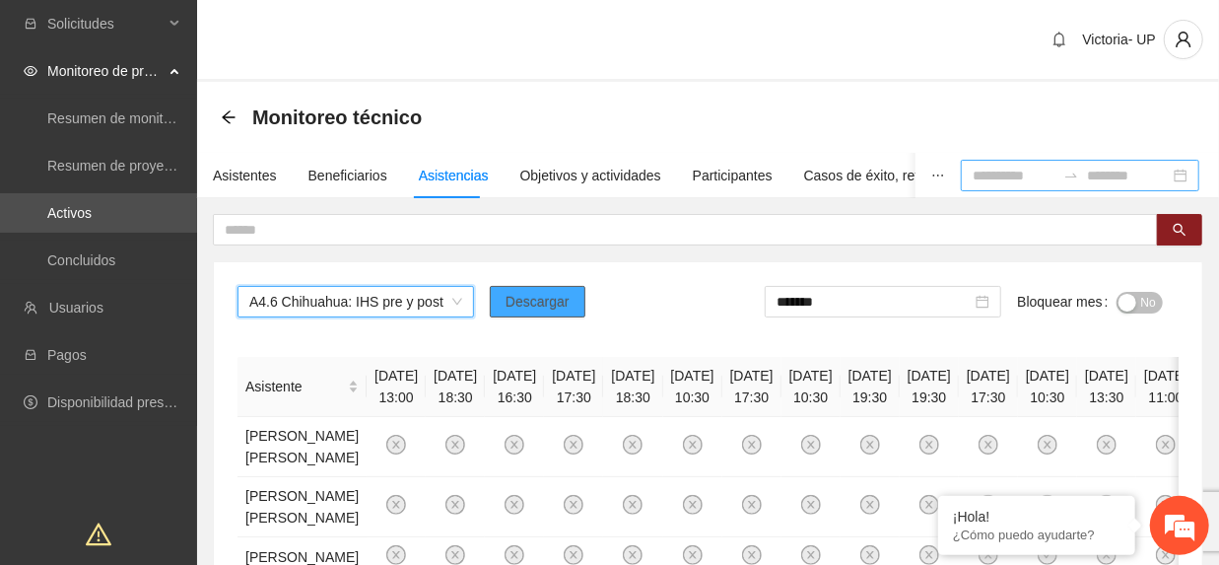
click at [546, 294] on span "Descargar" at bounding box center [538, 302] width 64 height 22
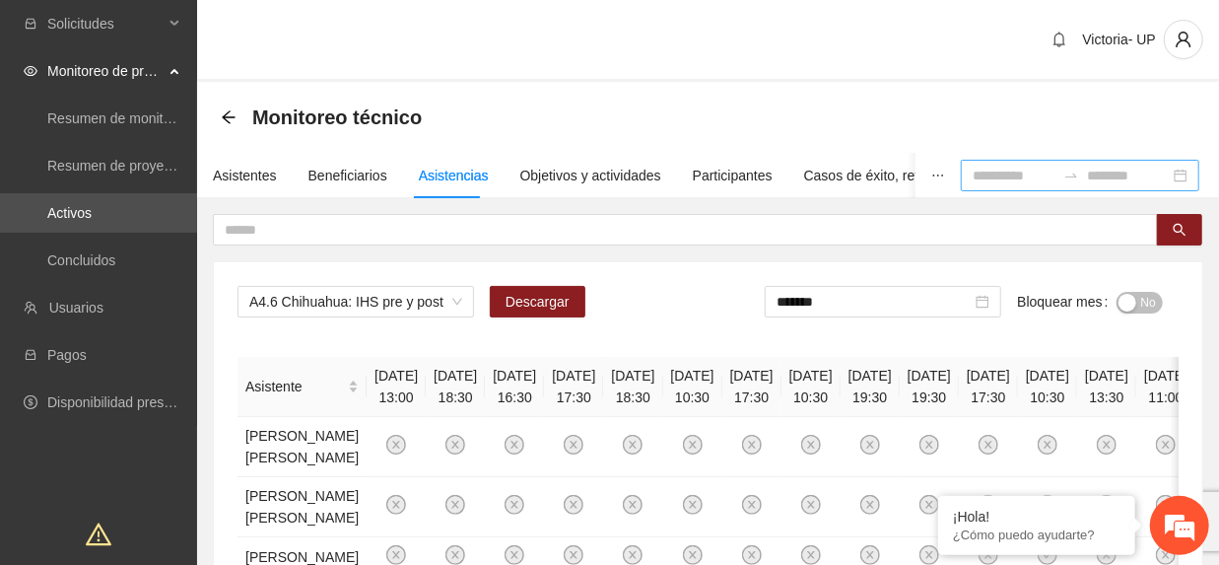
drag, startPoint x: 250, startPoint y: 333, endPoint x: 432, endPoint y: 363, distance: 183.8
click at [1153, 304] on span "No" at bounding box center [1148, 303] width 15 height 22
drag, startPoint x: 896, startPoint y: 301, endPoint x: 926, endPoint y: 333, distance: 44.6
click at [896, 302] on input "*******" at bounding box center [878, 302] width 195 height 22
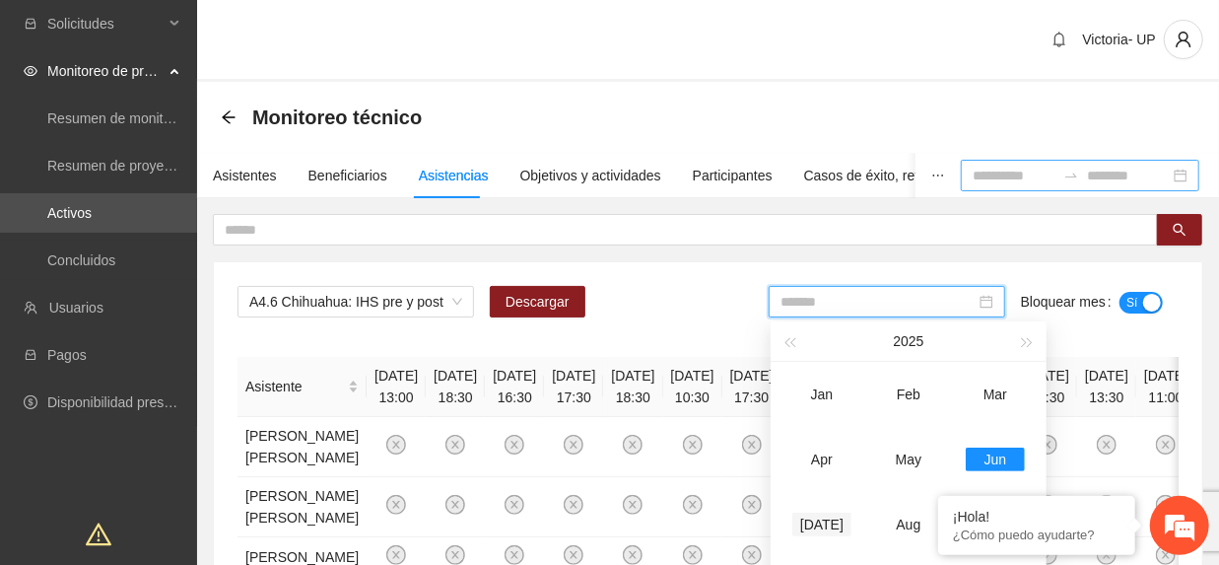
click at [841, 514] on div "Jul" at bounding box center [821, 525] width 59 height 24
type input "*******"
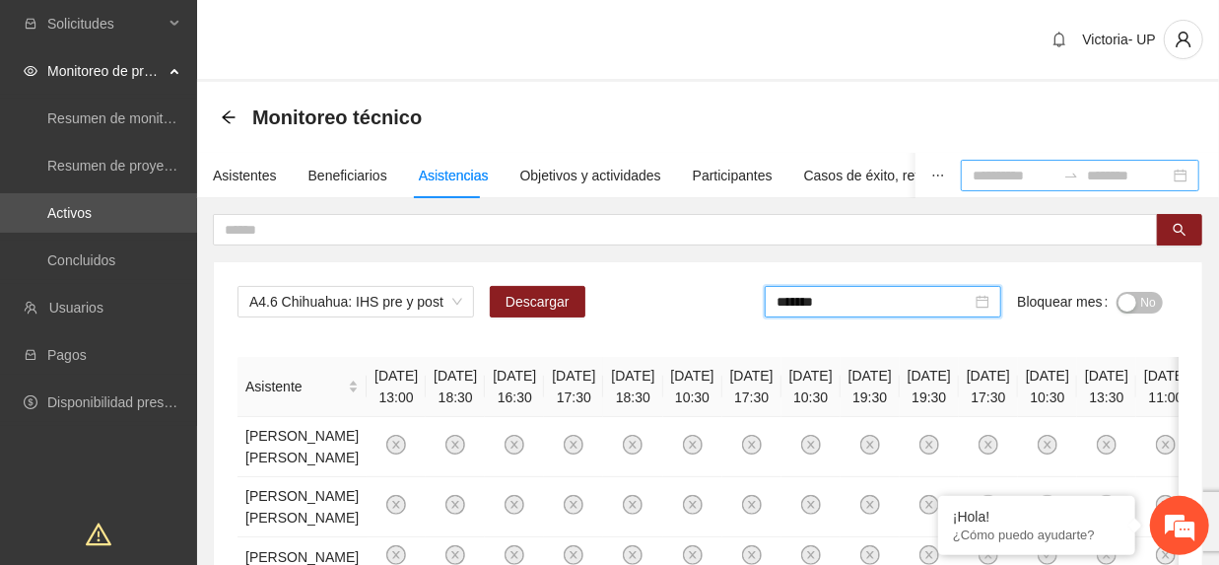
click at [1133, 308] on div "button" at bounding box center [1128, 303] width 18 height 18
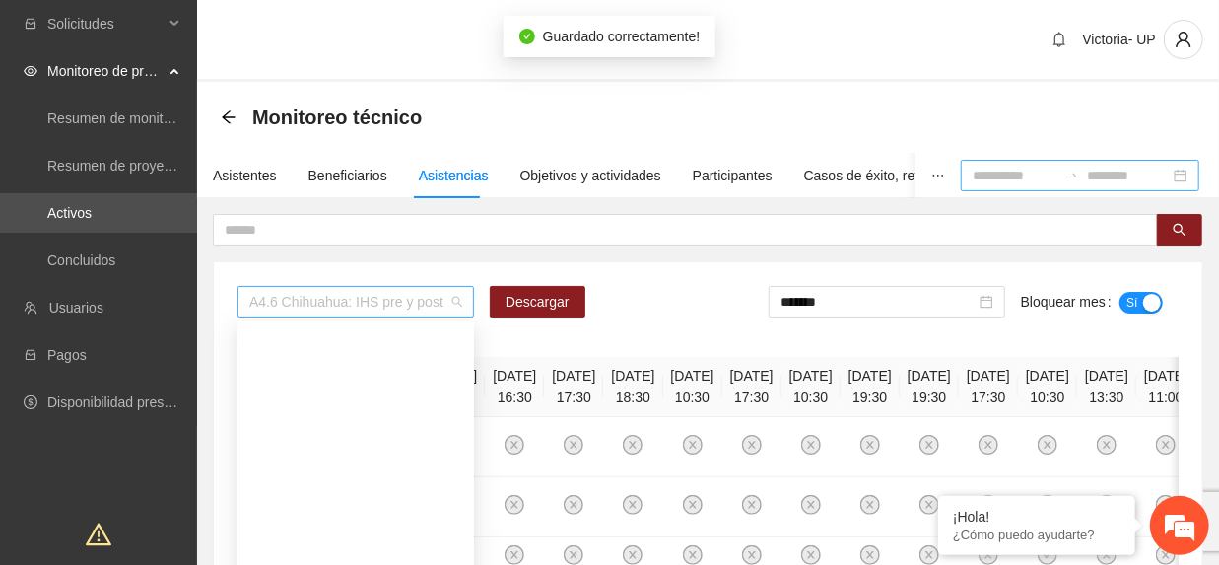
drag, startPoint x: 320, startPoint y: 300, endPoint x: 317, endPoint y: 312, distance: 13.1
click at [316, 305] on span "A4.6 Chihuahua: IHS pre y post" at bounding box center [355, 302] width 213 height 30
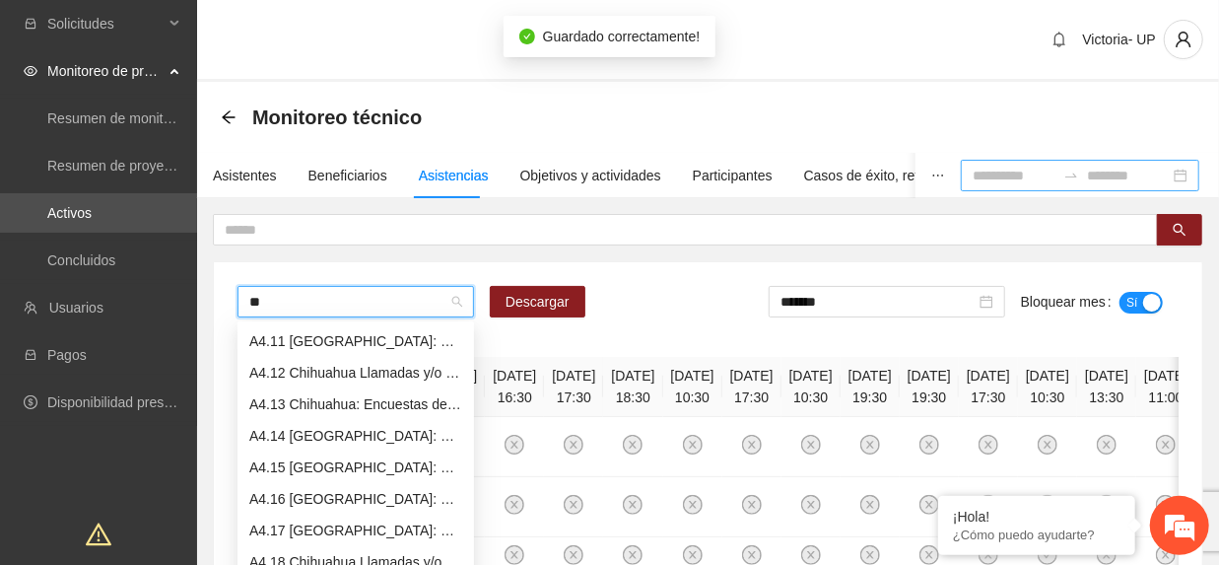
scroll to position [158, 0]
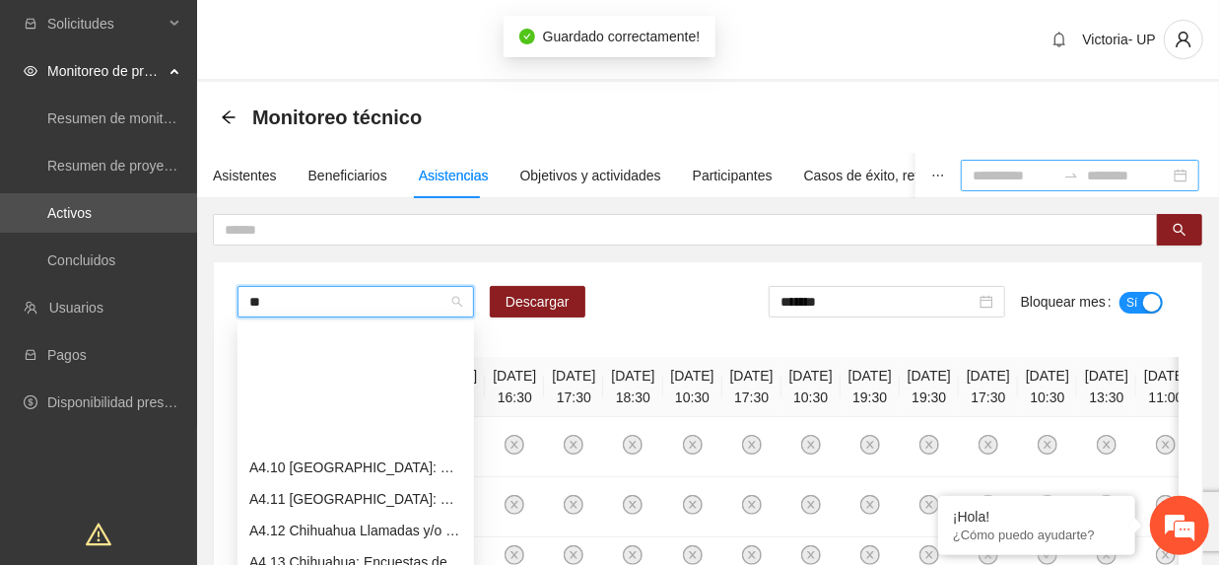
type input "***"
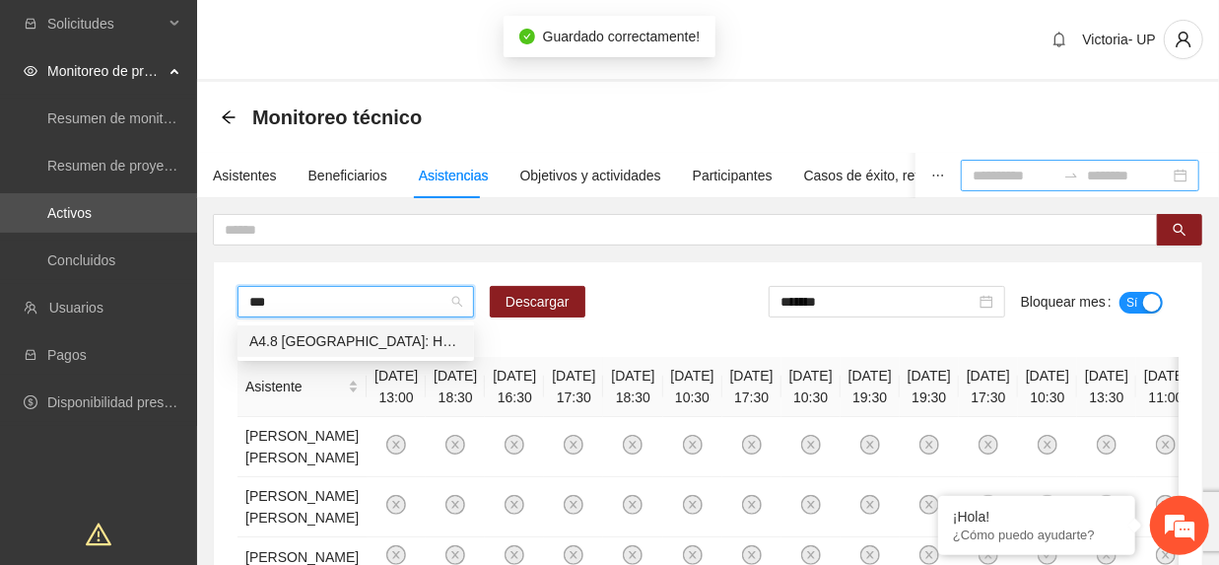
scroll to position [0, 0]
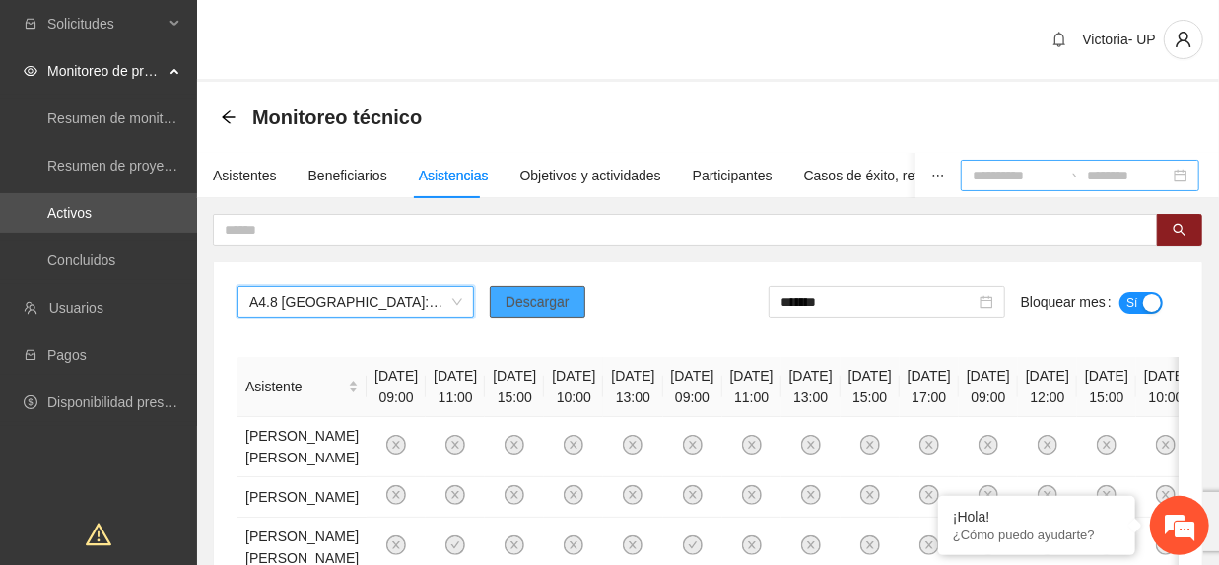
click at [553, 290] on button "Descargar" at bounding box center [538, 302] width 96 height 32
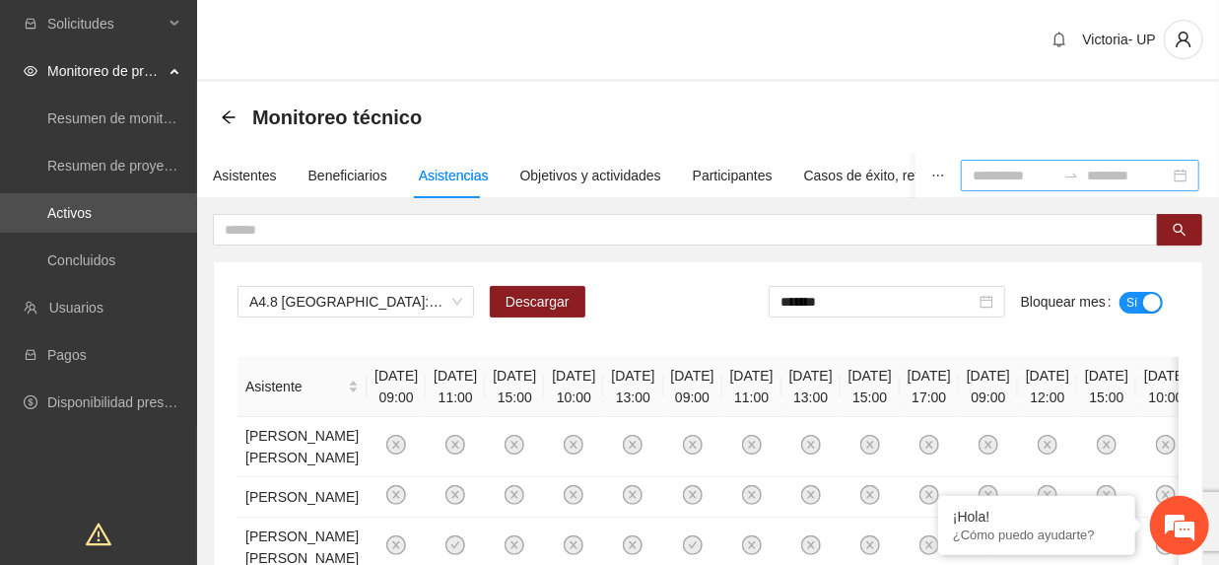
drag, startPoint x: 416, startPoint y: 345, endPoint x: 475, endPoint y: 340, distance: 59.3
click at [834, 301] on input "*******" at bounding box center [878, 302] width 195 height 22
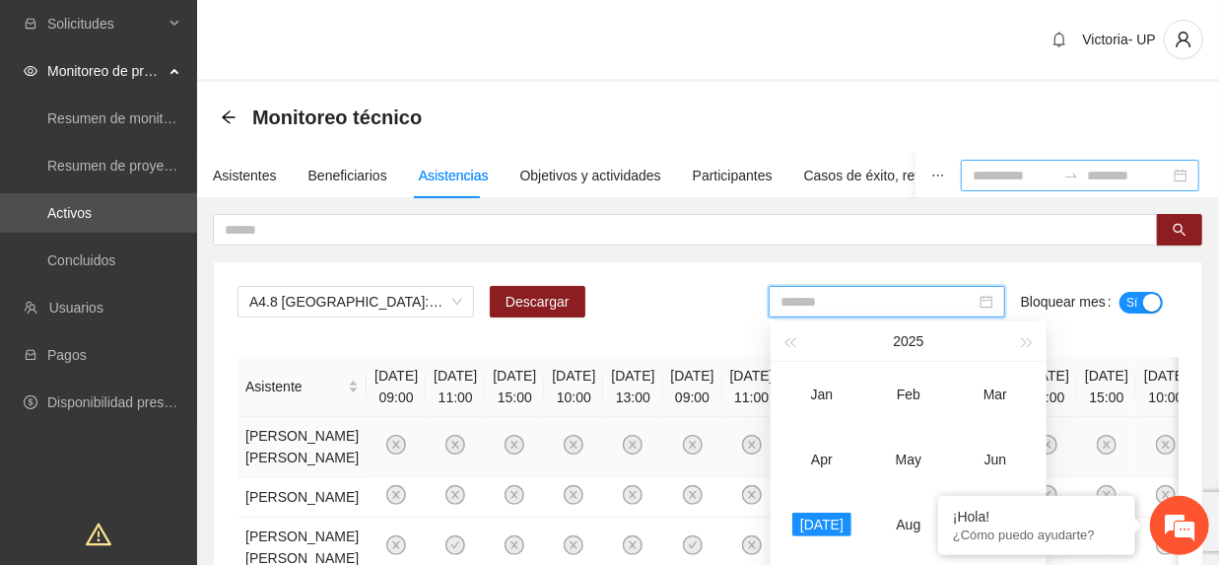
click at [991, 436] on td "Jun" at bounding box center [995, 459] width 87 height 65
type input "*******"
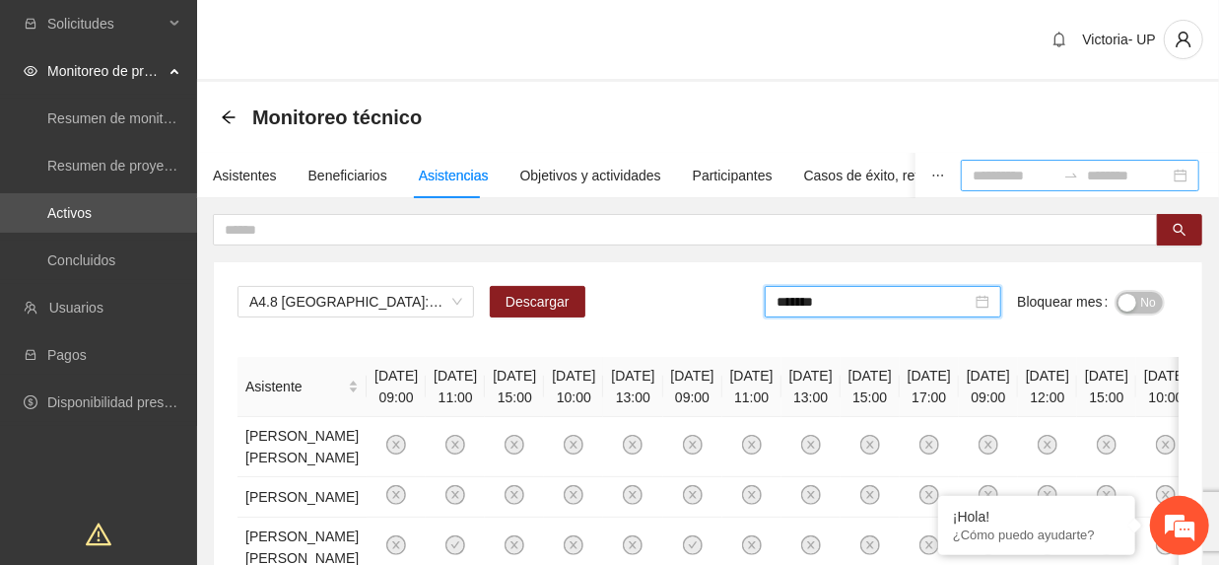
drag, startPoint x: 1145, startPoint y: 300, endPoint x: 525, endPoint y: 2, distance: 687.7
click at [1147, 300] on span "No" at bounding box center [1148, 303] width 15 height 22
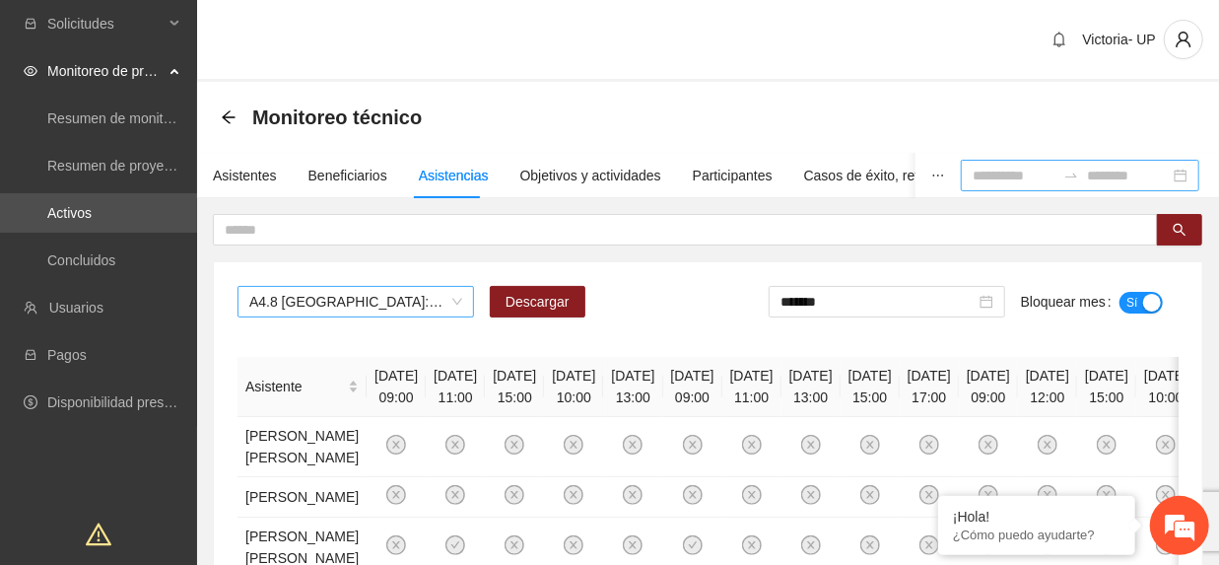
click at [402, 300] on span "A4.8 Chihuahua: Horas de Consejería en adicciones individual" at bounding box center [355, 302] width 213 height 30
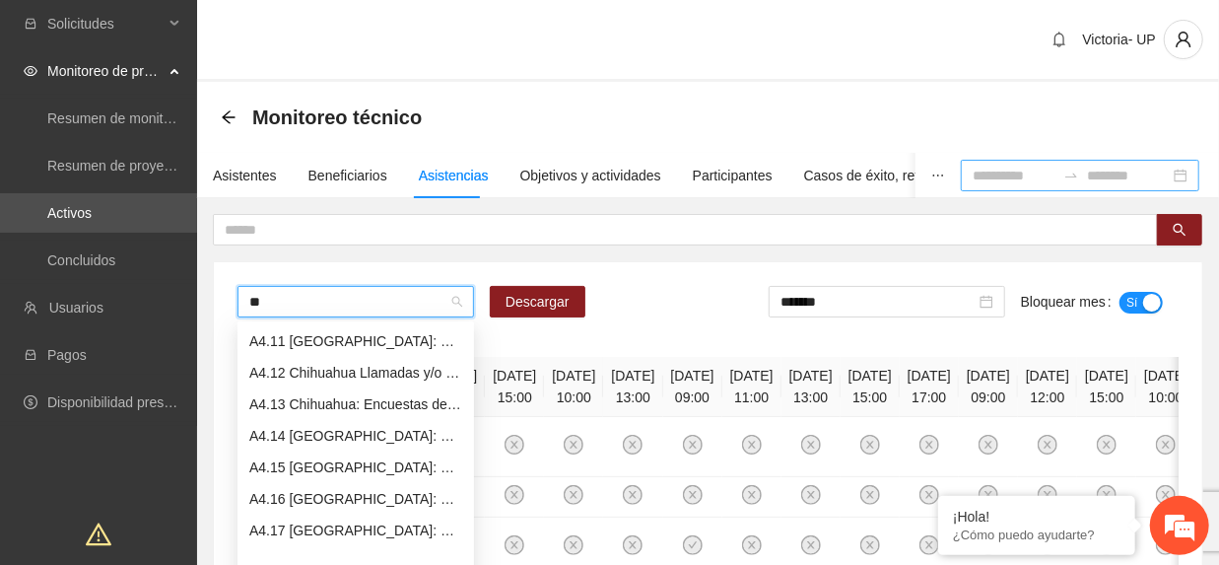
scroll to position [221, 0]
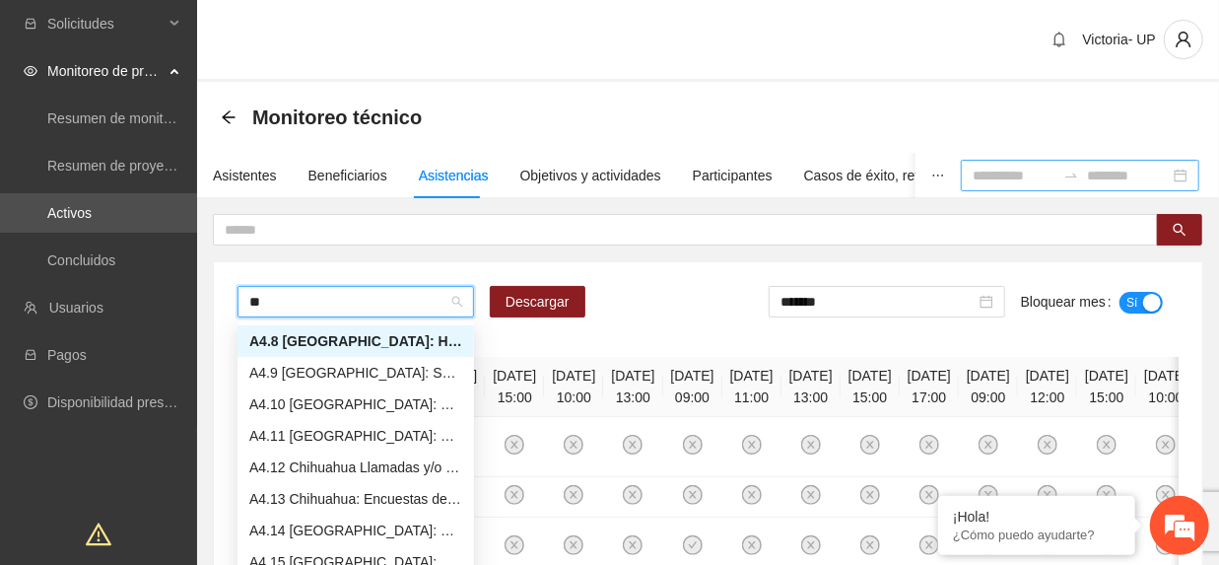
type input "***"
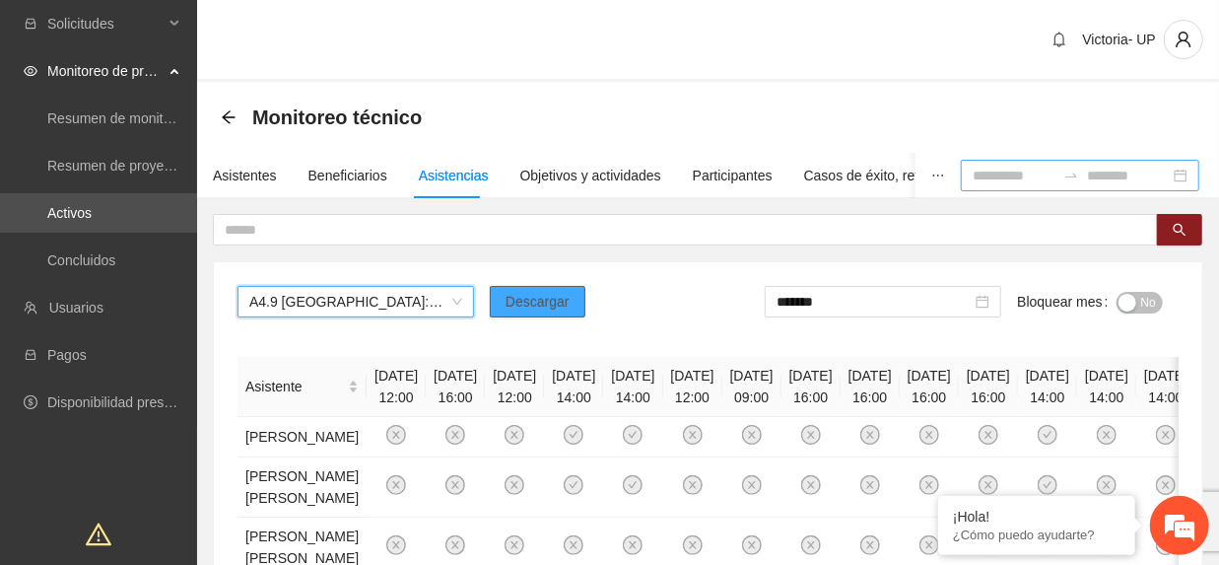
click at [540, 302] on span "Descargar" at bounding box center [538, 302] width 64 height 22
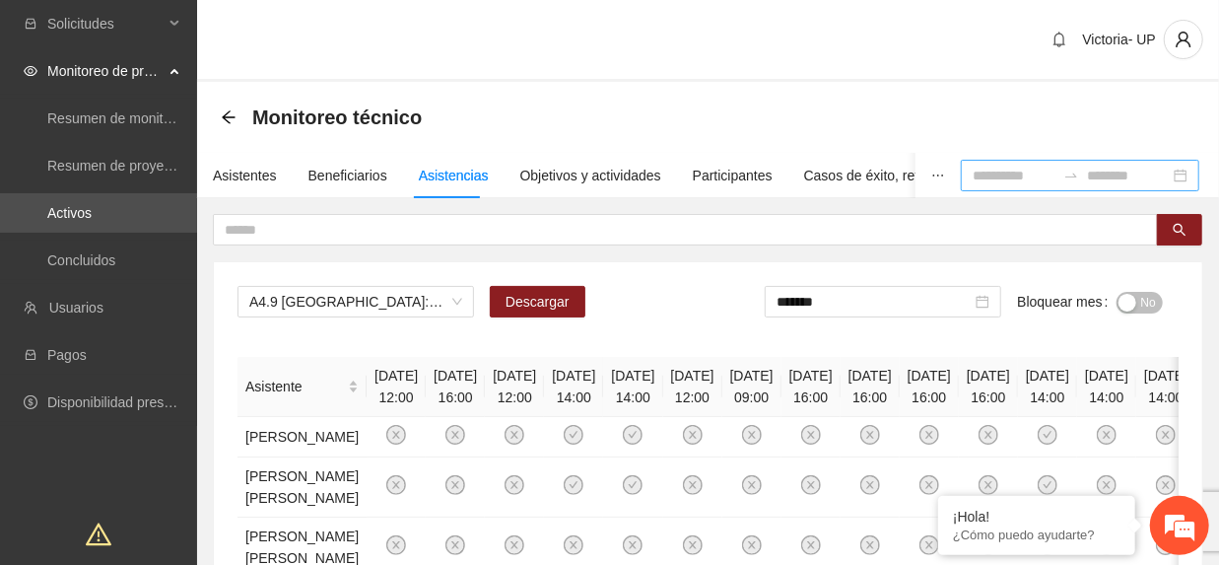
click at [1141, 300] on span "No" at bounding box center [1148, 303] width 15 height 22
click at [895, 301] on input "*******" at bounding box center [878, 302] width 195 height 22
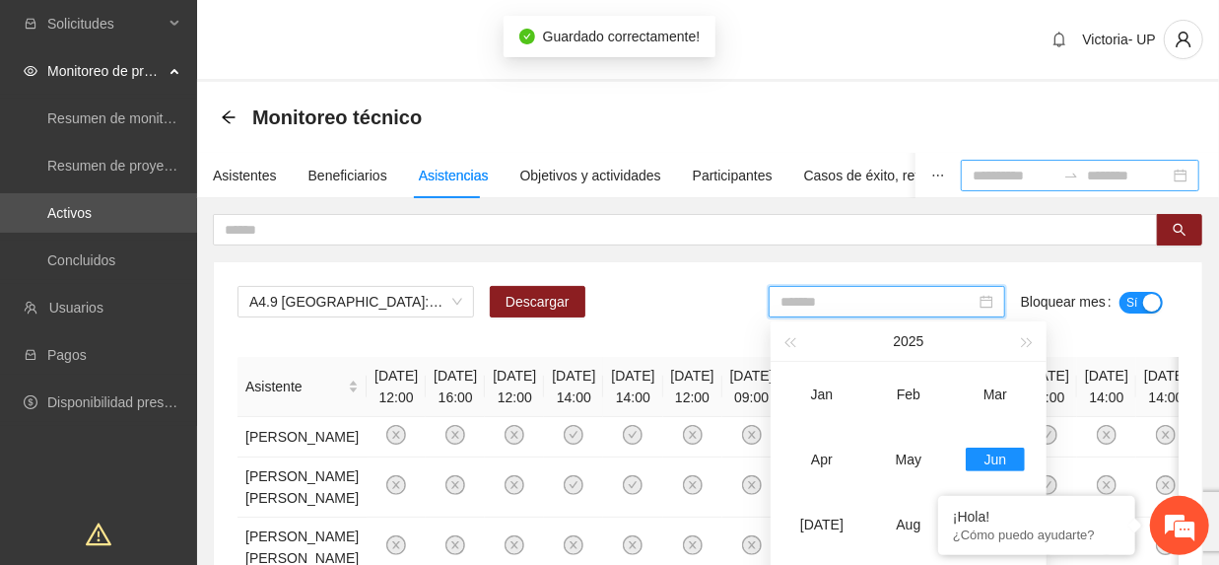
drag, startPoint x: 812, startPoint y: 513, endPoint x: 1108, endPoint y: 372, distance: 327.6
click at [814, 514] on div "Jul" at bounding box center [821, 525] width 59 height 24
type input "*******"
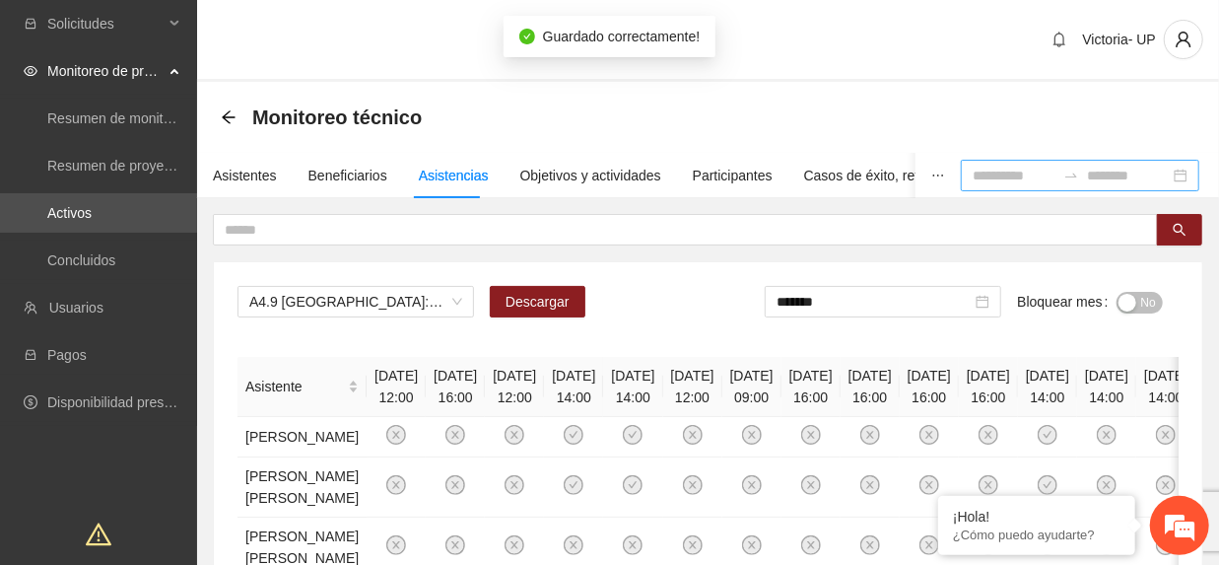
click at [1129, 312] on div "No" at bounding box center [1140, 302] width 46 height 32
drag, startPoint x: 1137, startPoint y: 309, endPoint x: 1234, endPoint y: 343, distance: 102.2
click at [1139, 309] on button "No" at bounding box center [1140, 303] width 46 height 22
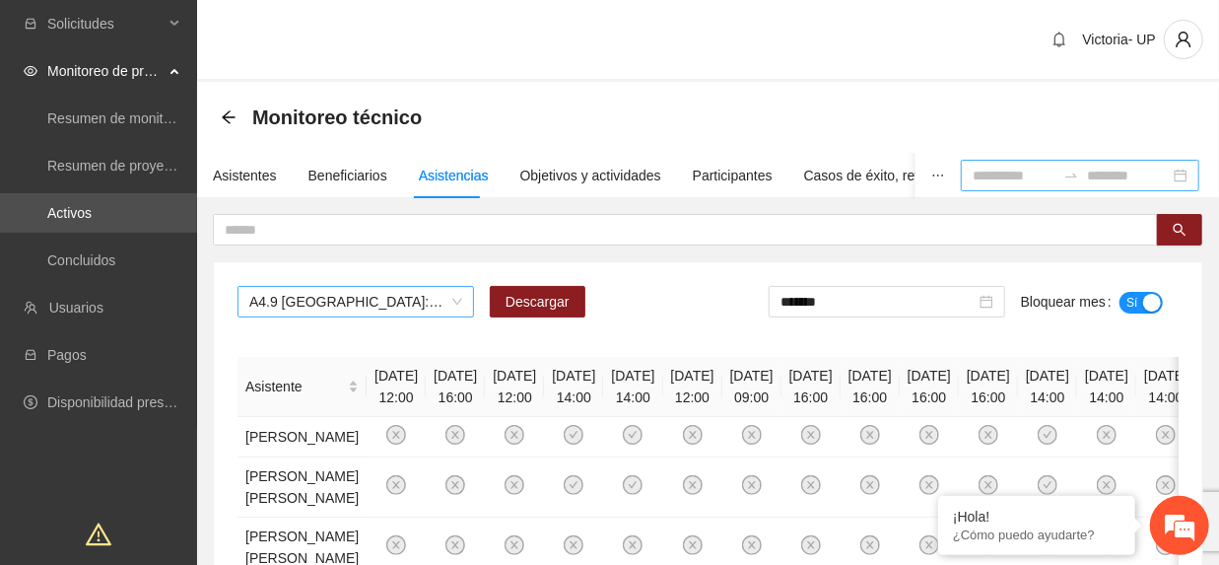
drag, startPoint x: 355, startPoint y: 290, endPoint x: 345, endPoint y: 294, distance: 10.6
click at [349, 292] on span "A4.9 Chihuahua: Sesiones de taller de arte" at bounding box center [355, 302] width 213 height 30
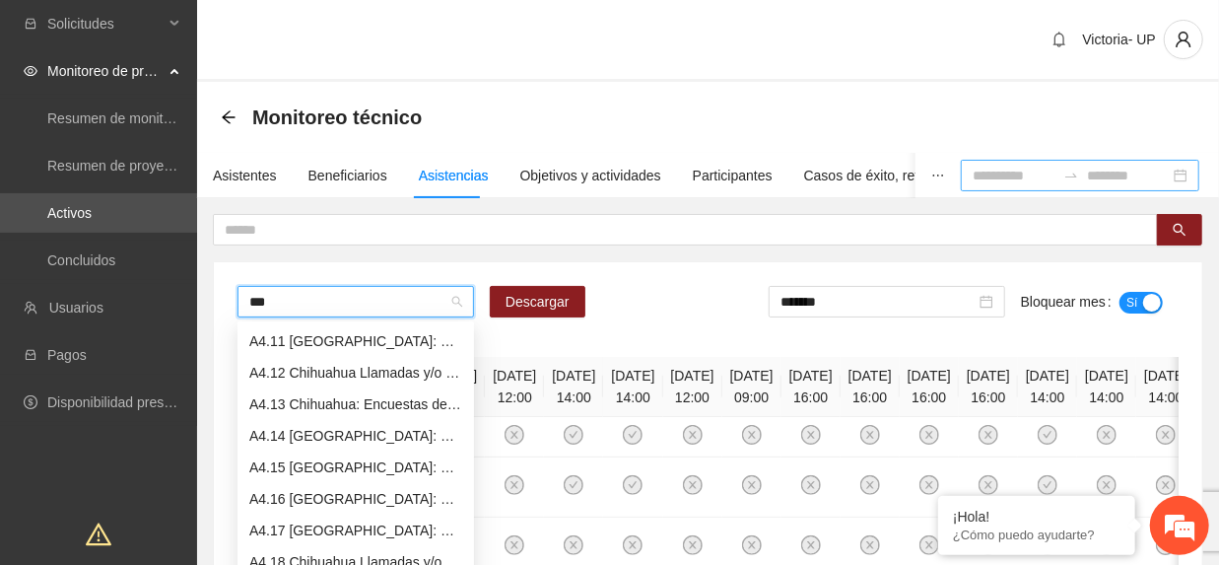
scroll to position [63, 0]
type input "****"
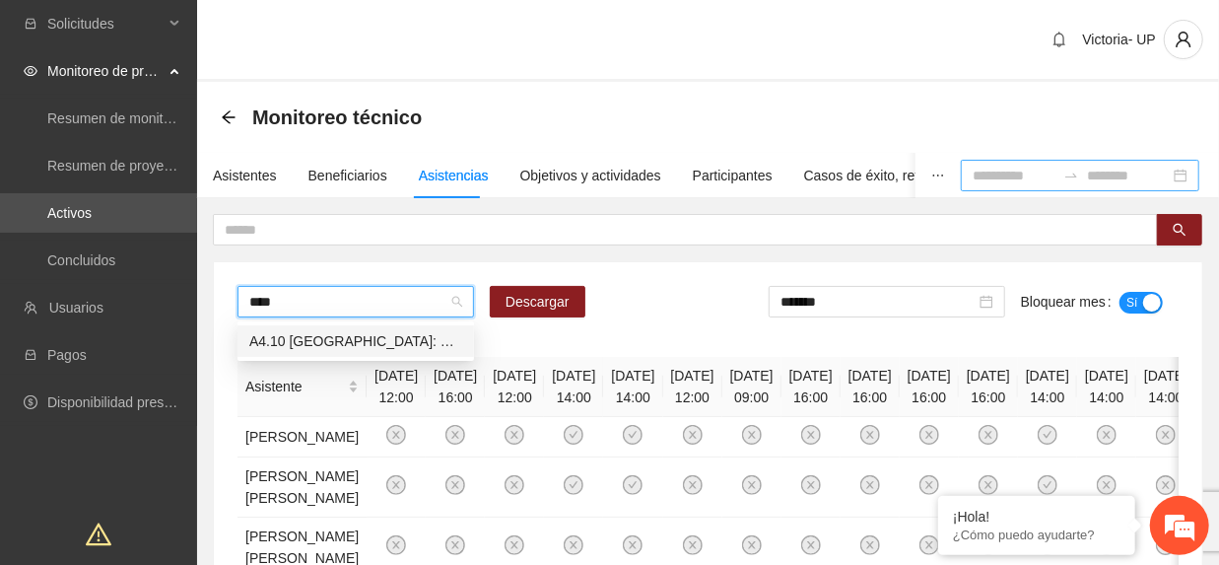
scroll to position [0, 0]
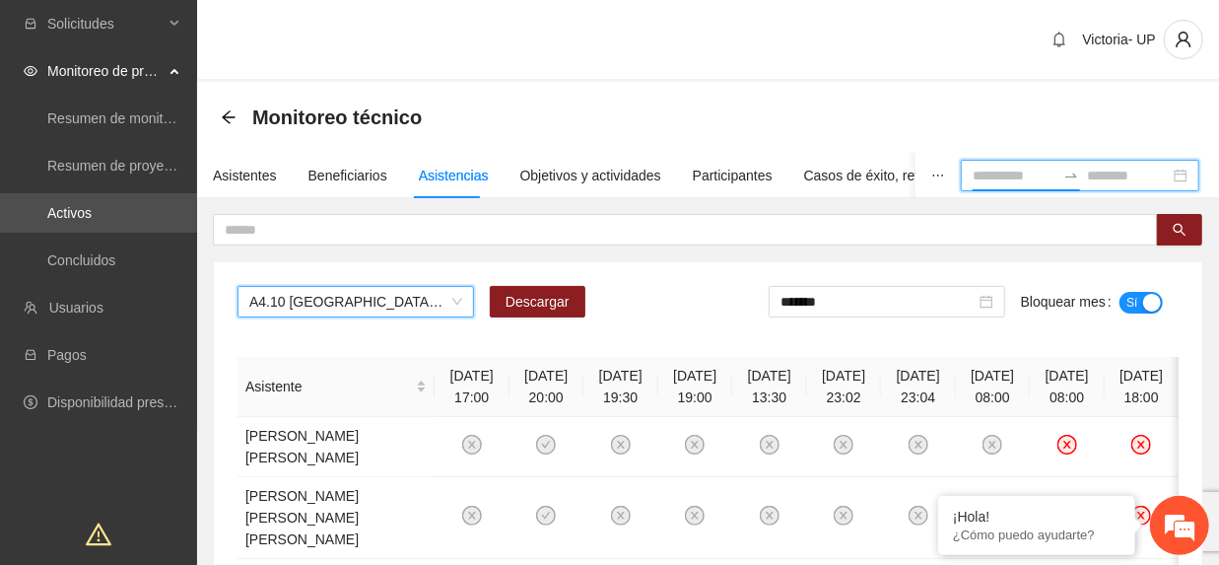
click at [973, 182] on input at bounding box center [1014, 176] width 83 height 22
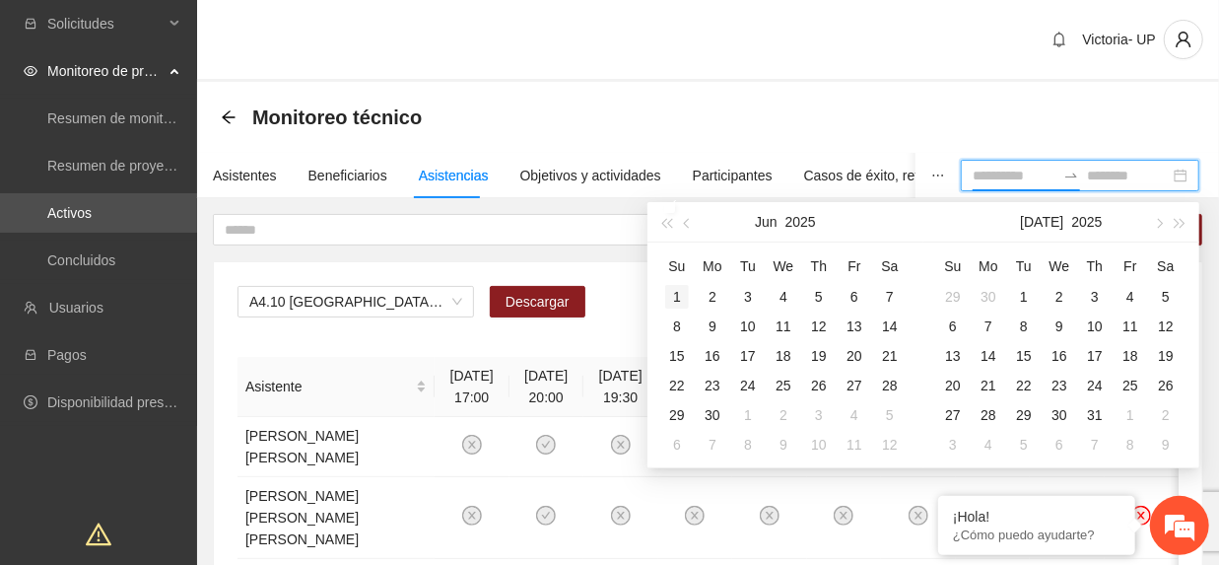
type input "**********"
click at [680, 297] on div "1" at bounding box center [677, 297] width 24 height 24
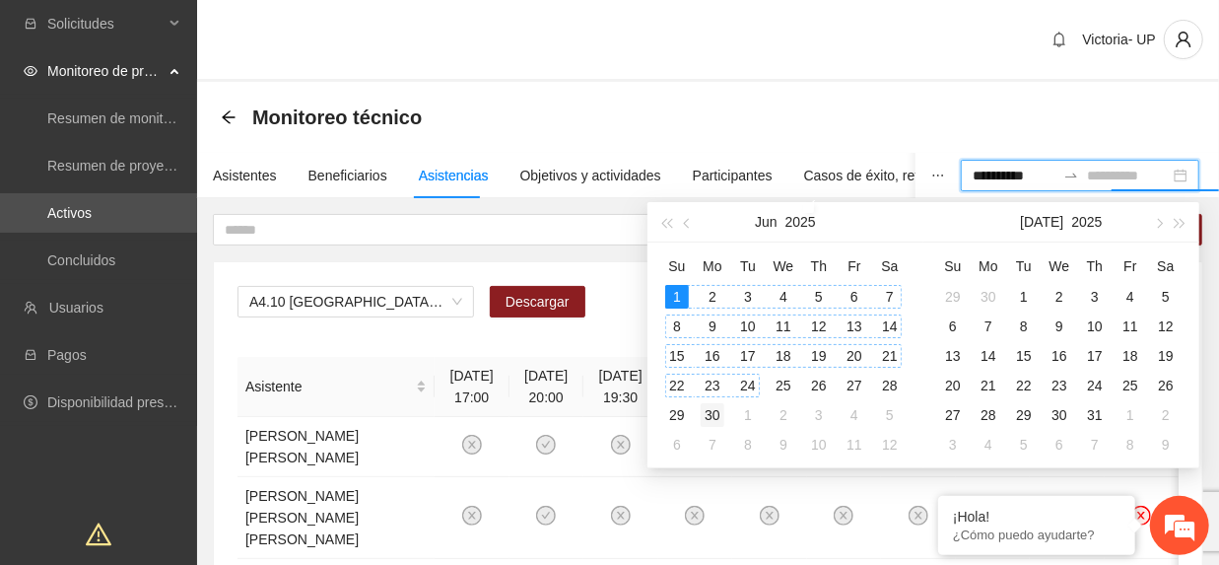
type input "**********"
click at [722, 411] on td "30" at bounding box center [712, 415] width 35 height 30
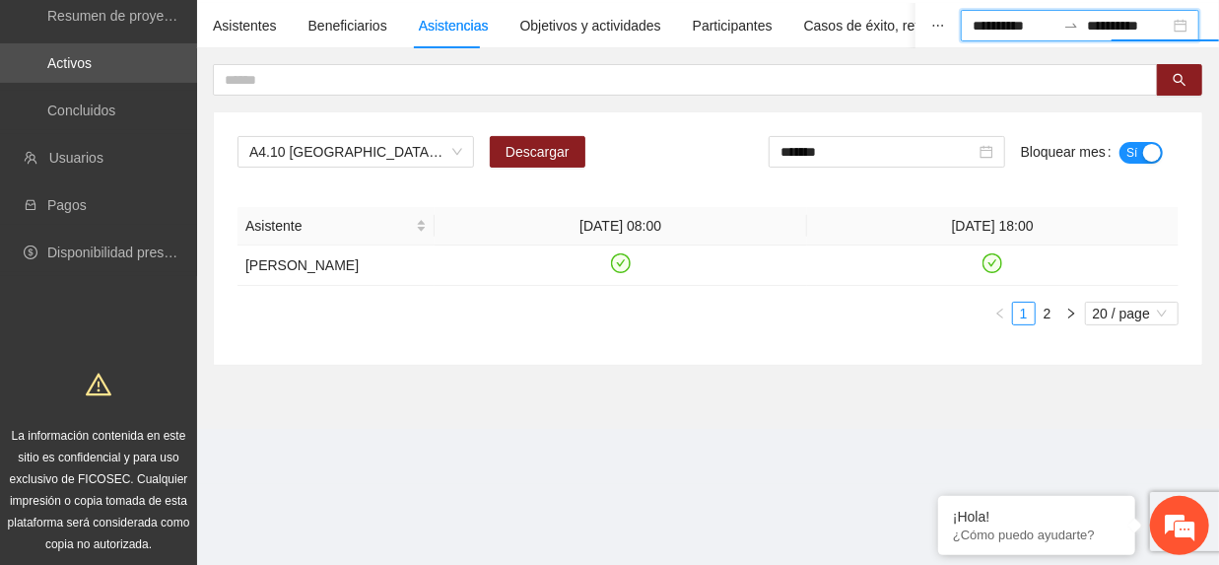
scroll to position [152, 0]
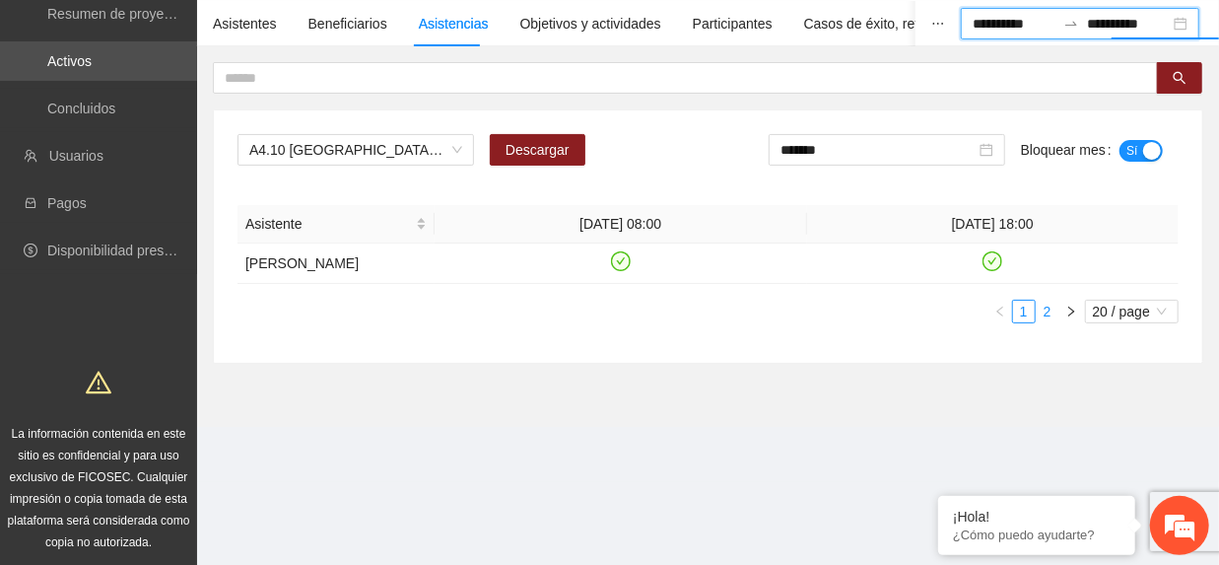
click at [1049, 317] on link "2" at bounding box center [1048, 312] width 22 height 22
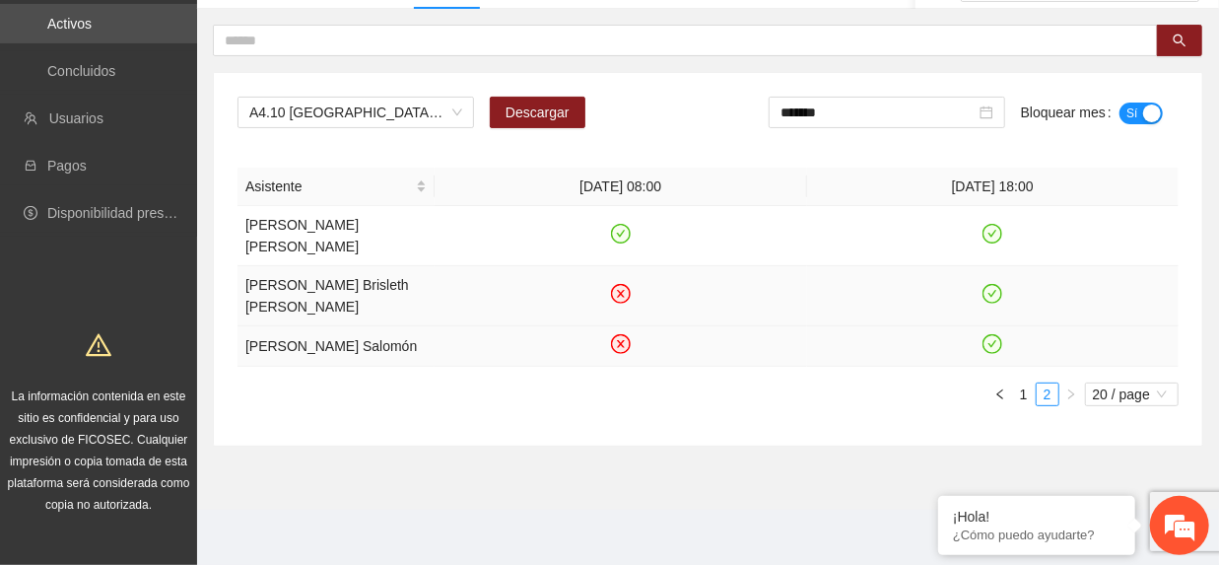
scroll to position [211, 0]
click at [0, 0] on em at bounding box center [0, 0] width 0 height 0
click at [624, 231] on icon "check-circle" at bounding box center [620, 234] width 9 height 7
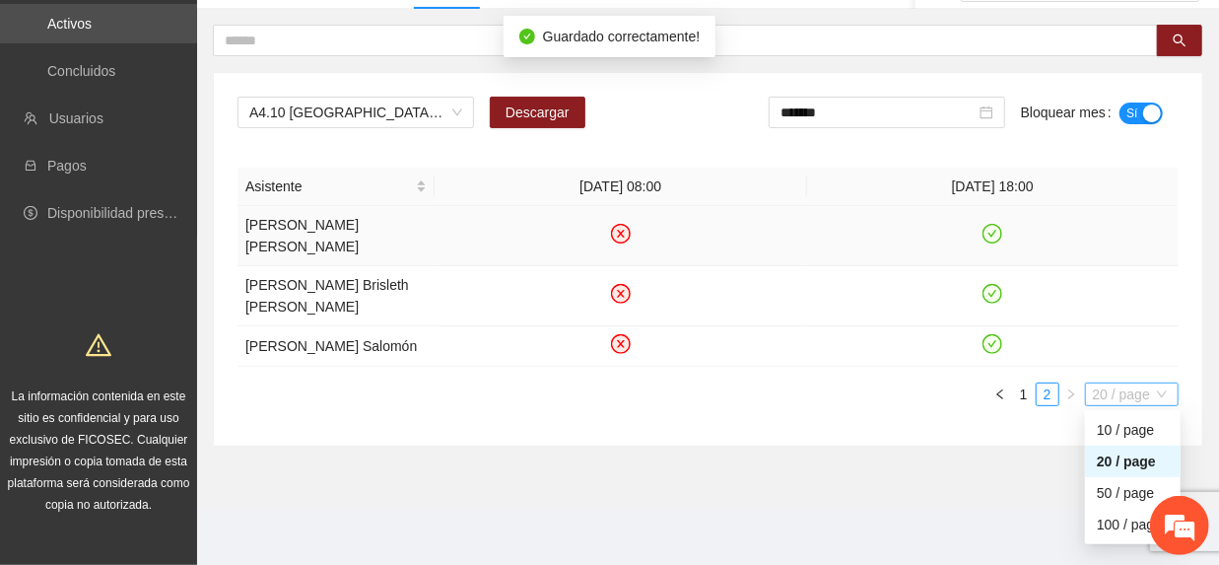
click at [1145, 399] on span "20 / page" at bounding box center [1132, 394] width 78 height 22
click at [1120, 522] on div "100 / page" at bounding box center [1133, 525] width 72 height 22
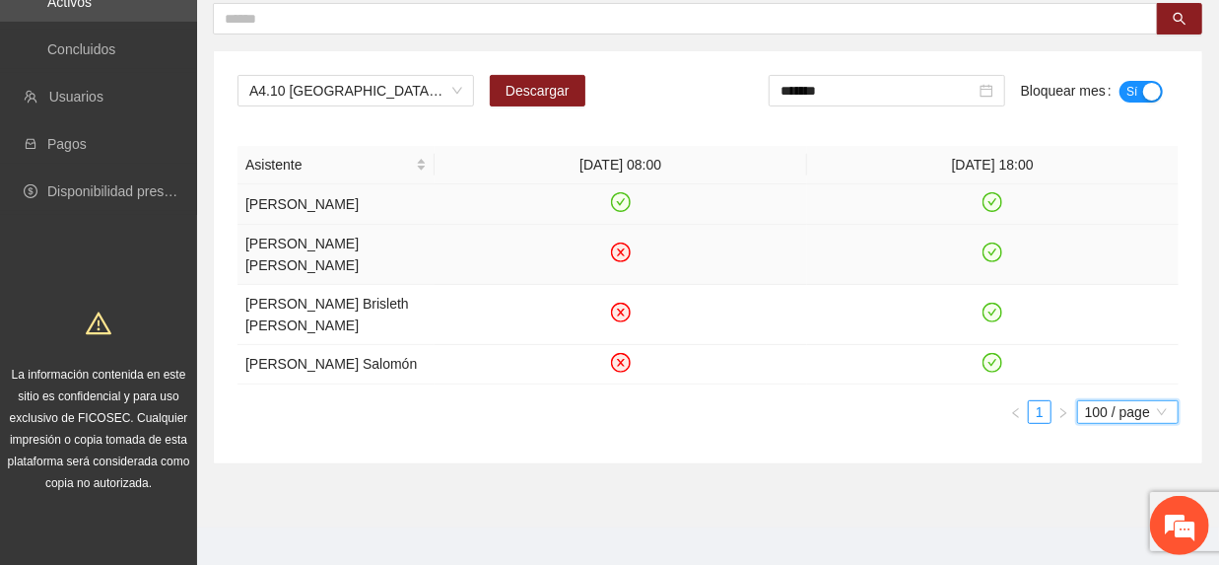
click at [619, 199] on icon "check-circle" at bounding box center [620, 202] width 17 height 17
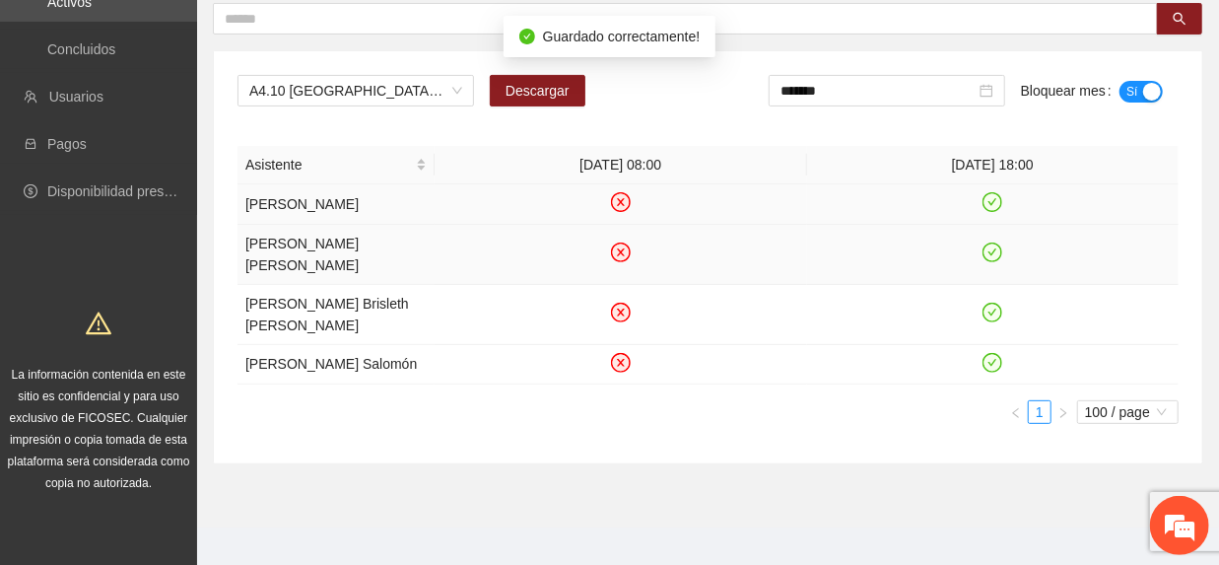
drag, startPoint x: 891, startPoint y: 81, endPoint x: 935, endPoint y: 189, distance: 117.1
click at [891, 83] on input "*******" at bounding box center [878, 91] width 195 height 22
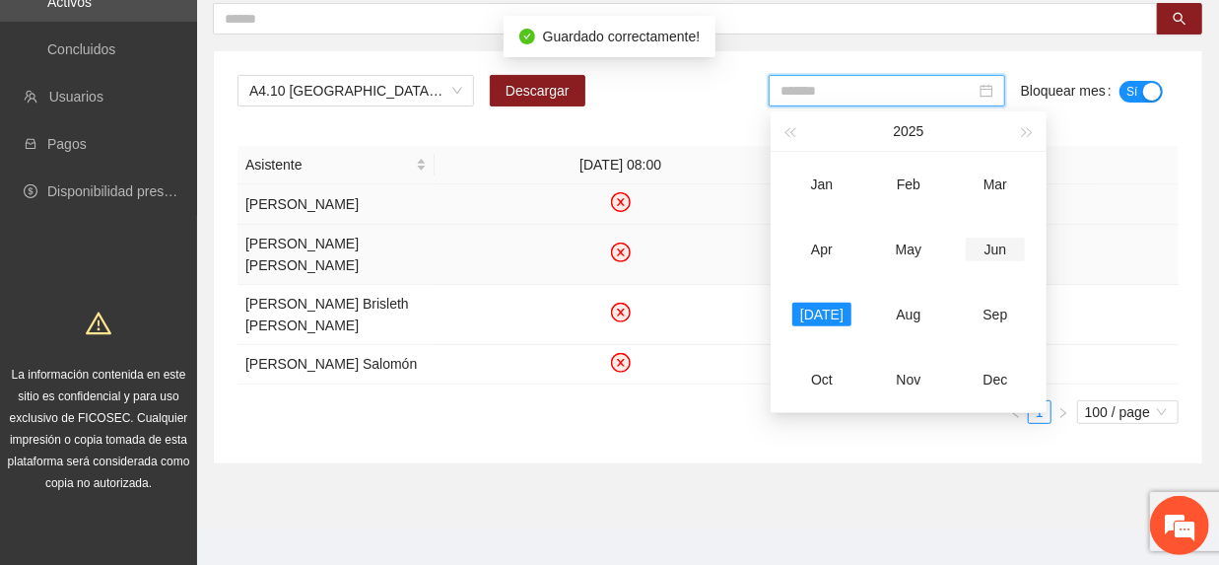
click at [984, 250] on div "Jun" at bounding box center [995, 250] width 59 height 24
type input "*******"
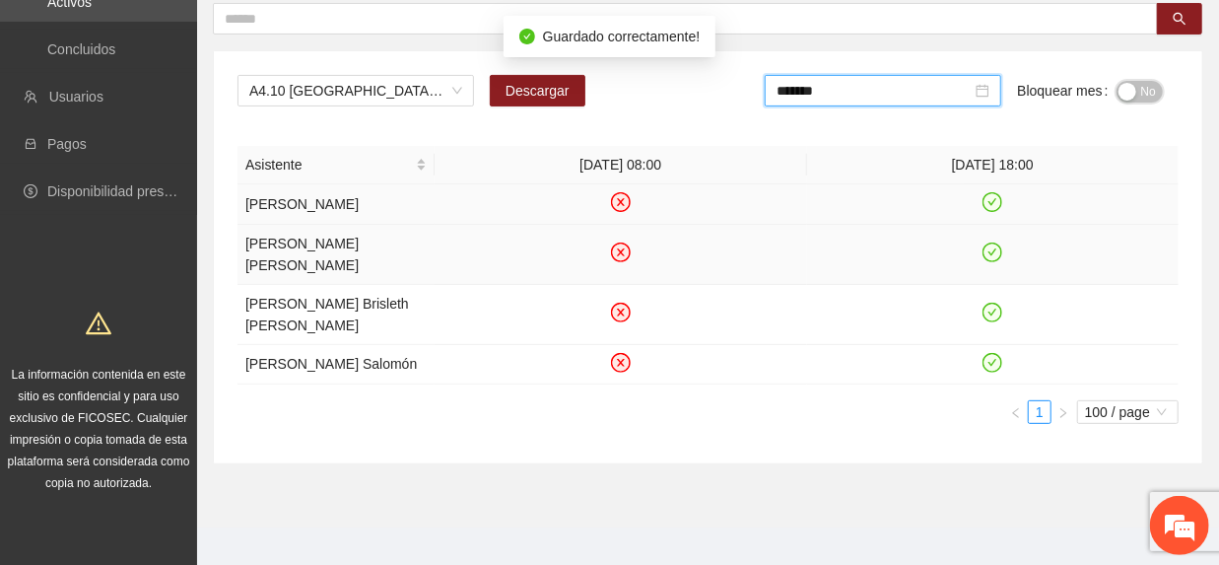
click at [1147, 97] on span "No" at bounding box center [1148, 92] width 15 height 22
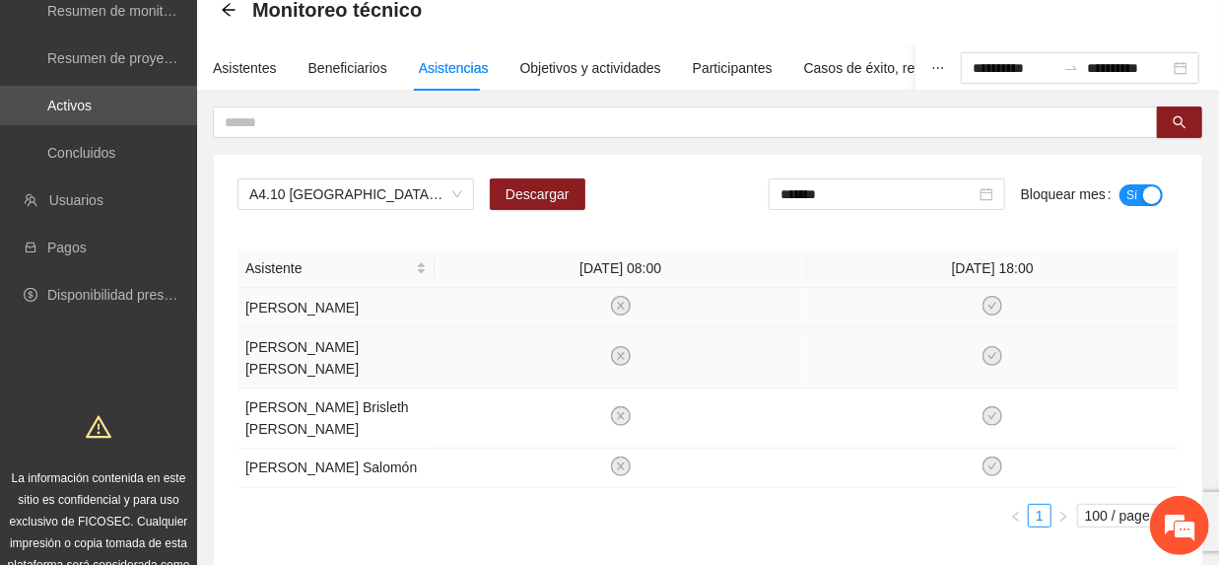
scroll to position [0, 0]
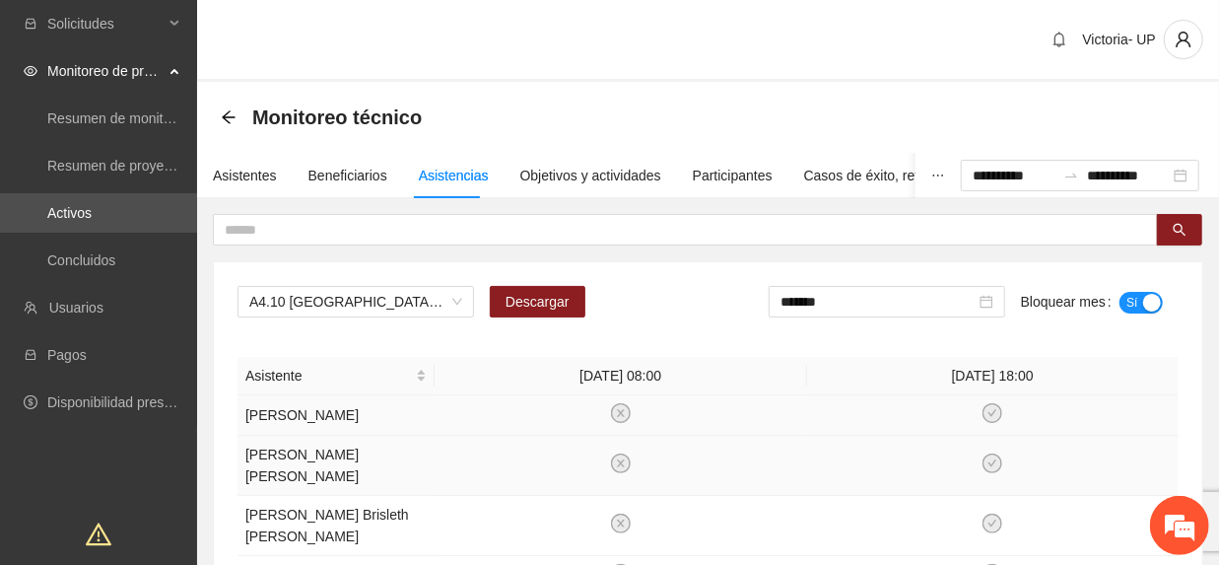
click at [363, 331] on body "**********" at bounding box center [609, 282] width 1219 height 565
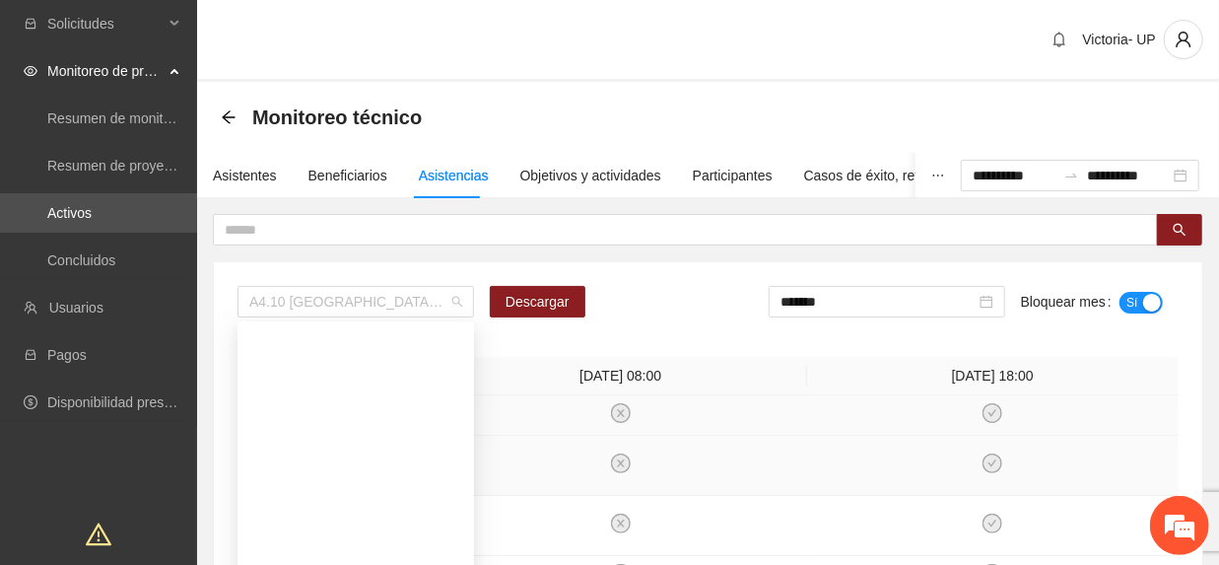
scroll to position [1490, 0]
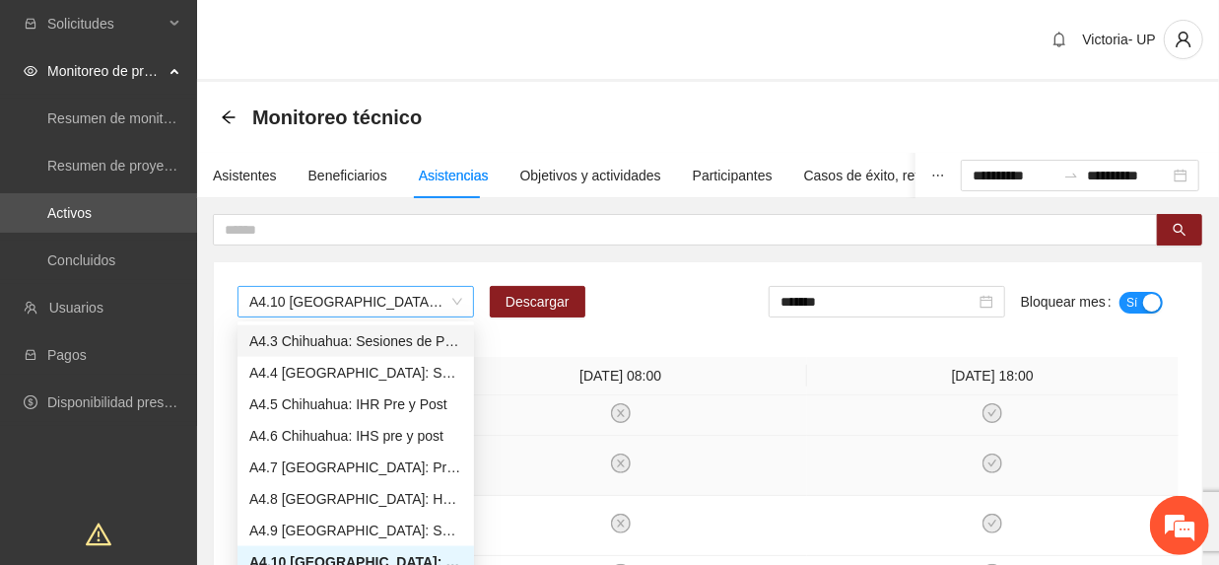
click at [329, 309] on span "A4.10 Chihuahua: Paseos recreativos" at bounding box center [355, 302] width 213 height 30
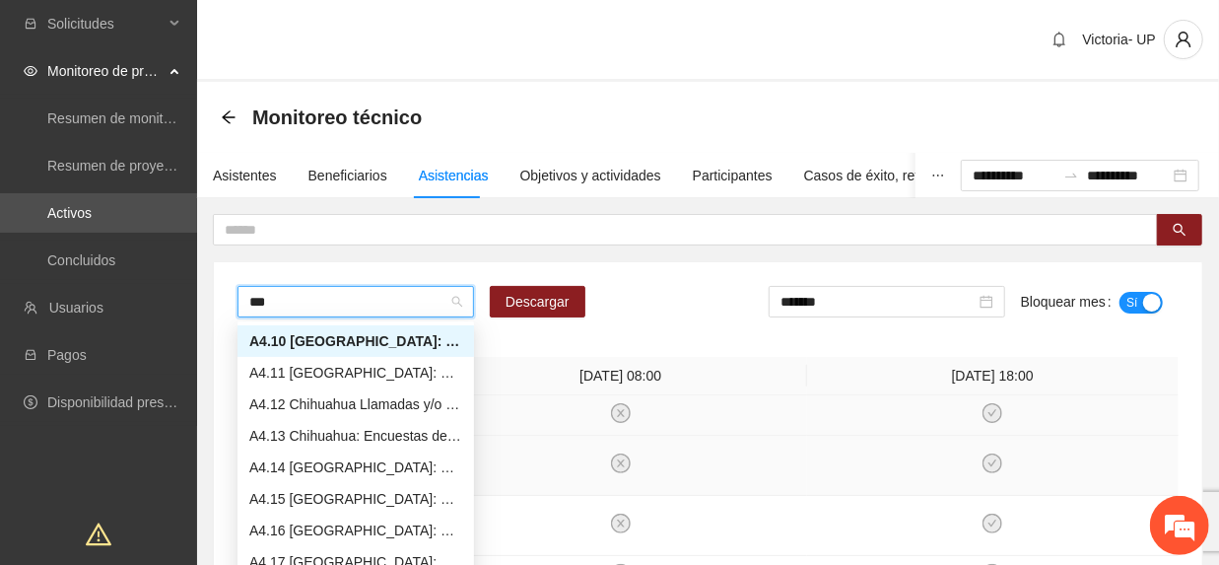
scroll to position [32, 0]
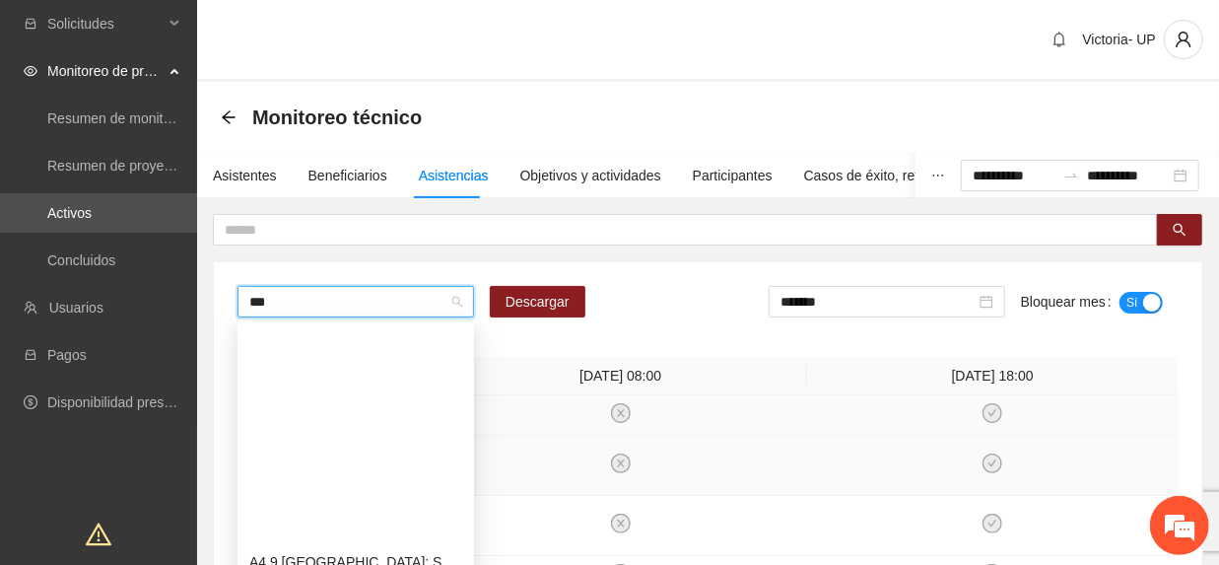
type input "****"
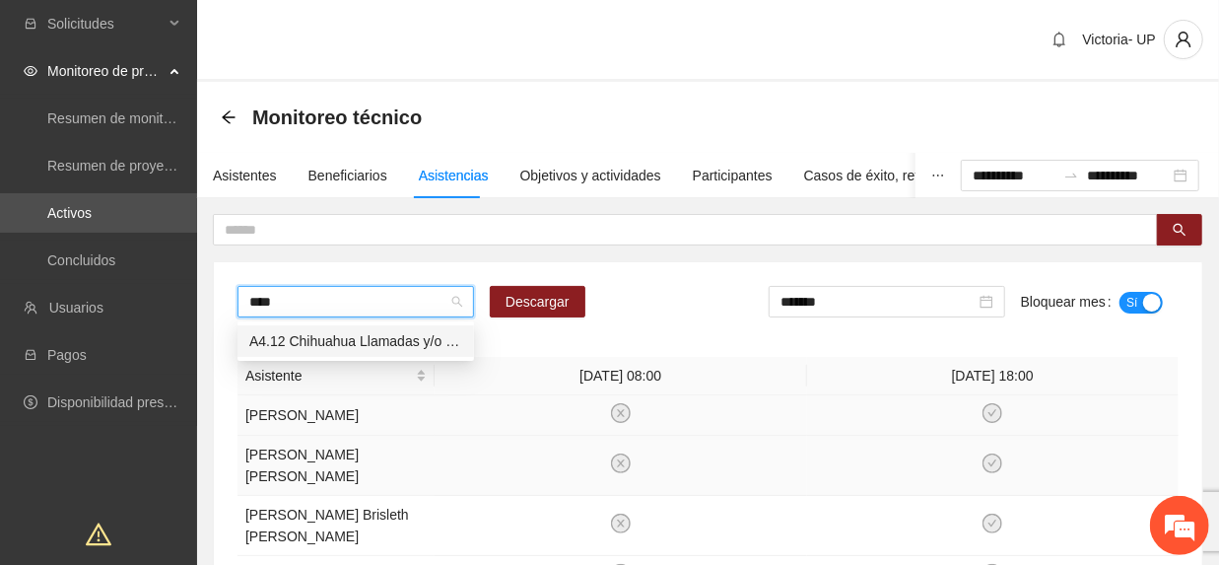
scroll to position [0, 0]
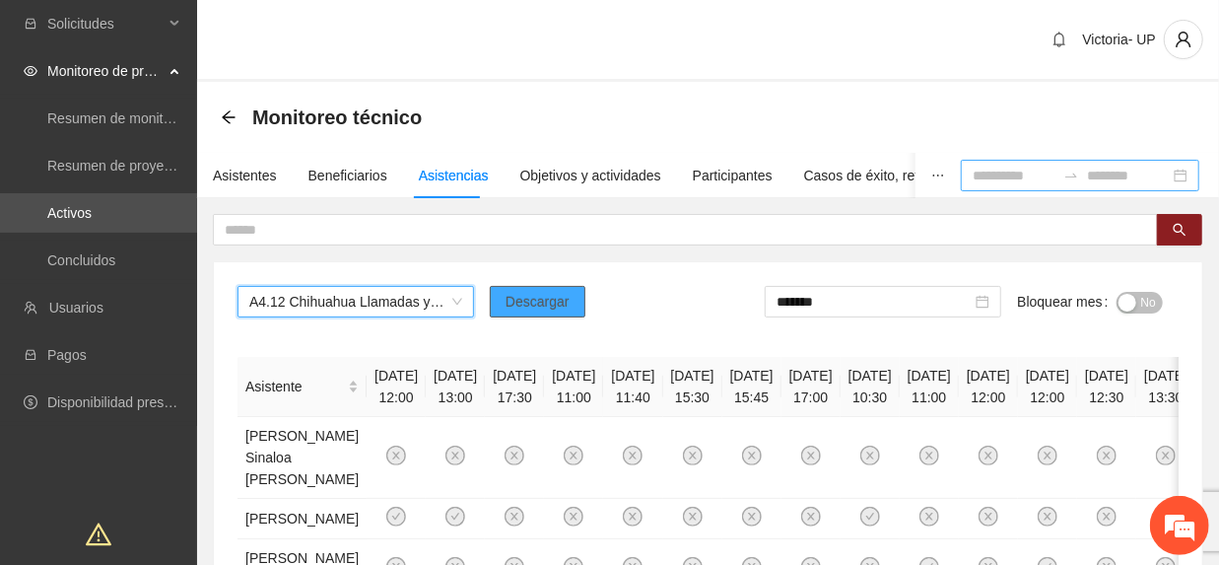
click at [548, 316] on button "Descargar" at bounding box center [538, 302] width 96 height 32
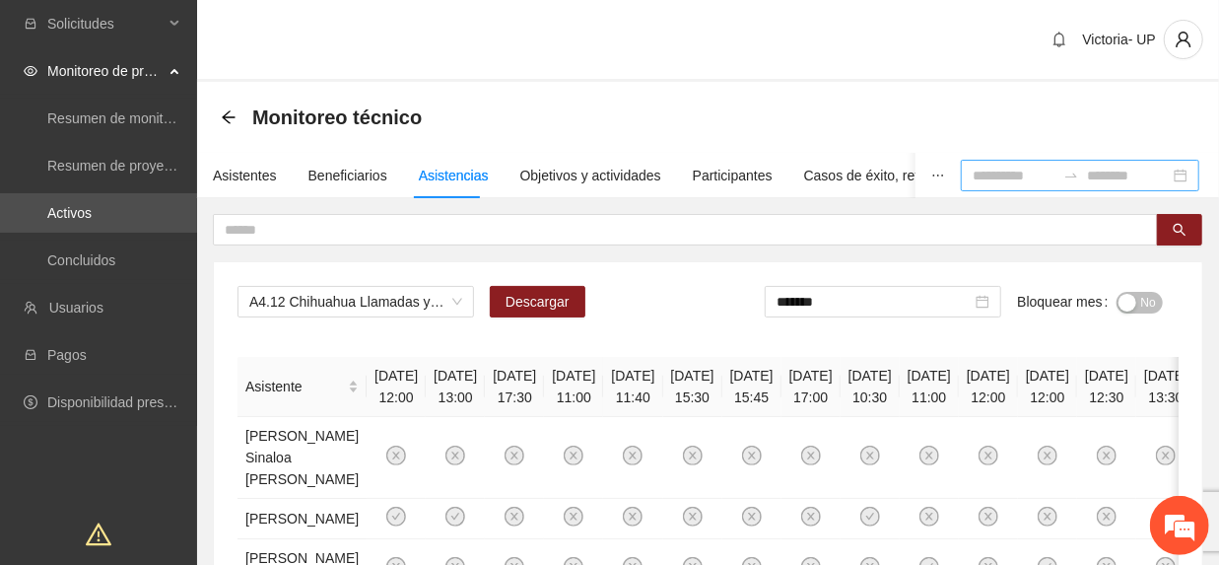
click at [526, 85] on div "Monitoreo técnico" at bounding box center [708, 117] width 1022 height 71
click at [1147, 309] on span "No" at bounding box center [1148, 303] width 15 height 22
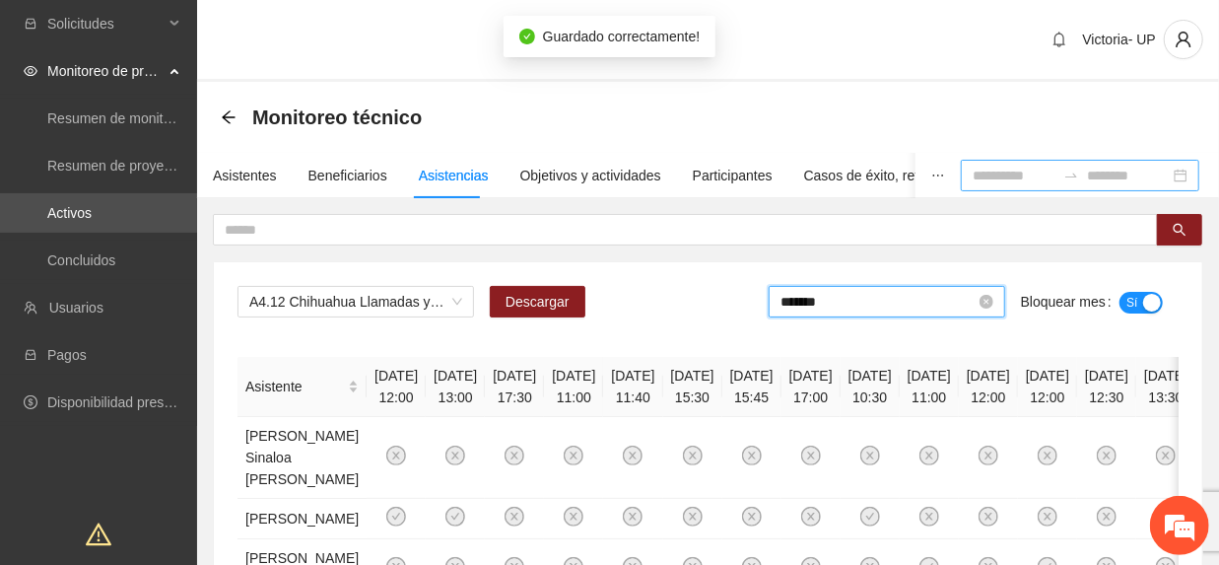
click at [859, 308] on input "*******" at bounding box center [878, 302] width 195 height 22
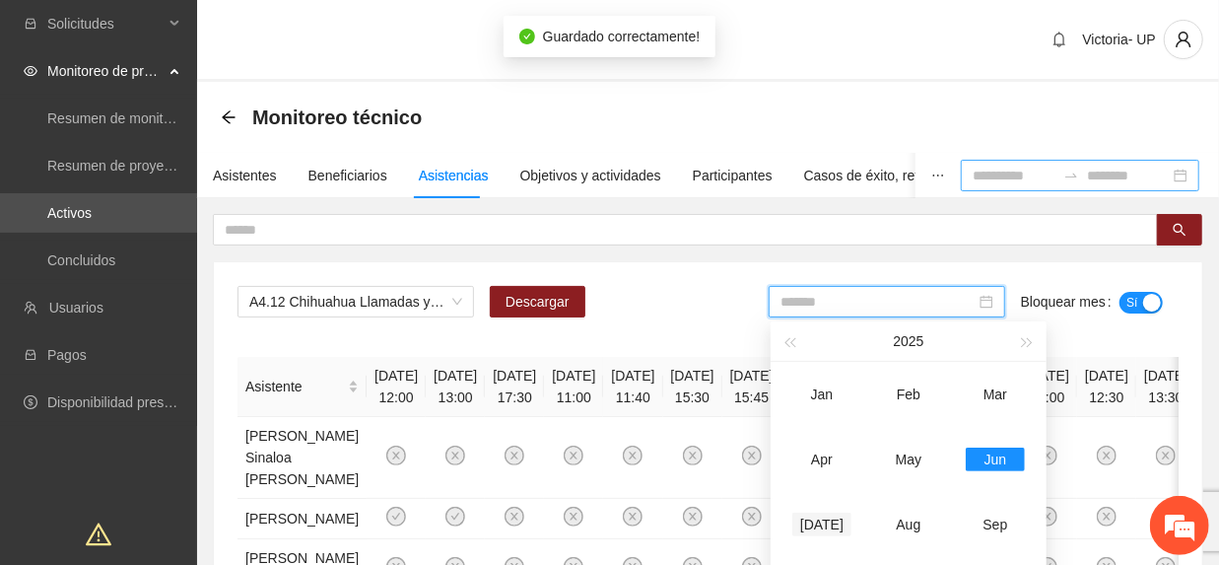
drag, startPoint x: 826, startPoint y: 513, endPoint x: 951, endPoint y: 423, distance: 154.0
click at [828, 513] on div "Jul" at bounding box center [821, 525] width 59 height 24
type input "*******"
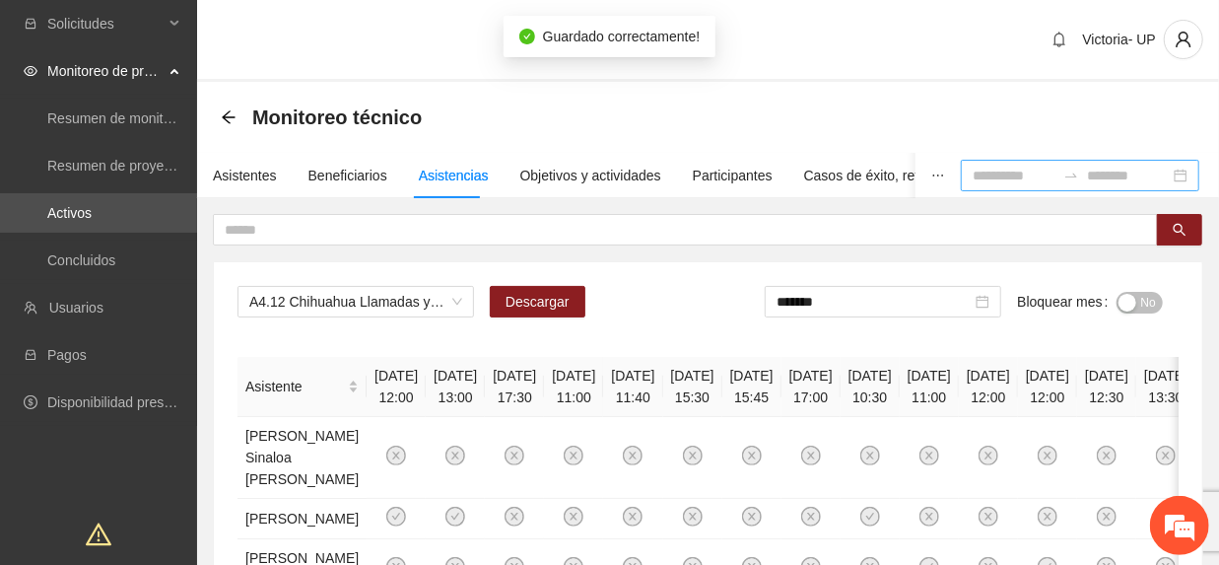
click at [1152, 302] on span "No" at bounding box center [1148, 303] width 15 height 22
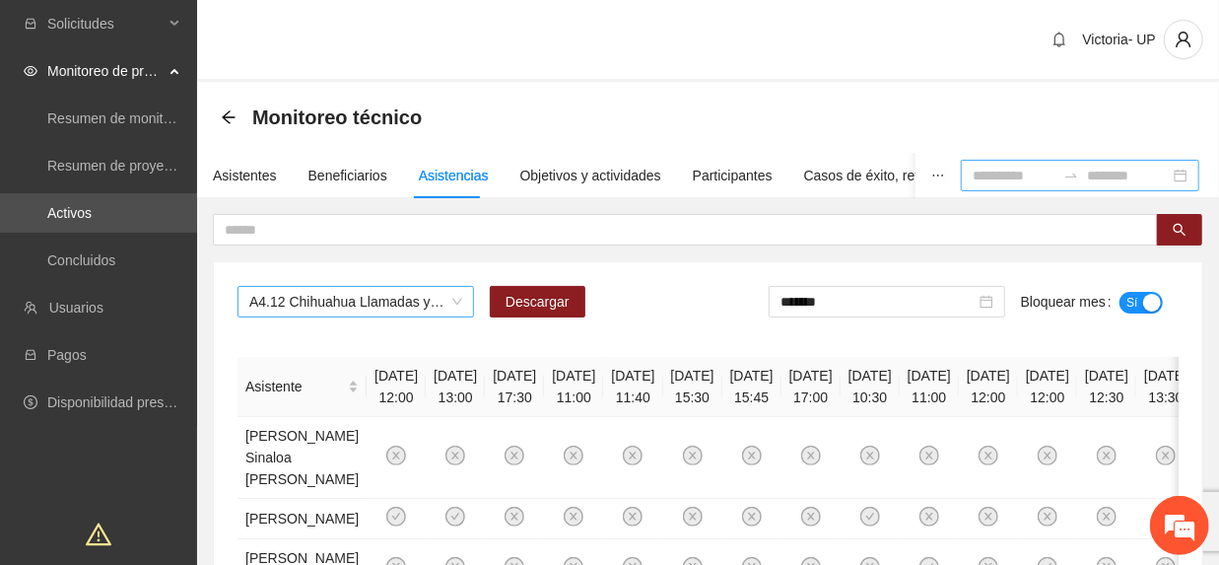
click at [428, 311] on span "A4.12 Chihuahua Llamadas y/o mensajes a usuarios para programación, seguimiento…" at bounding box center [355, 302] width 213 height 30
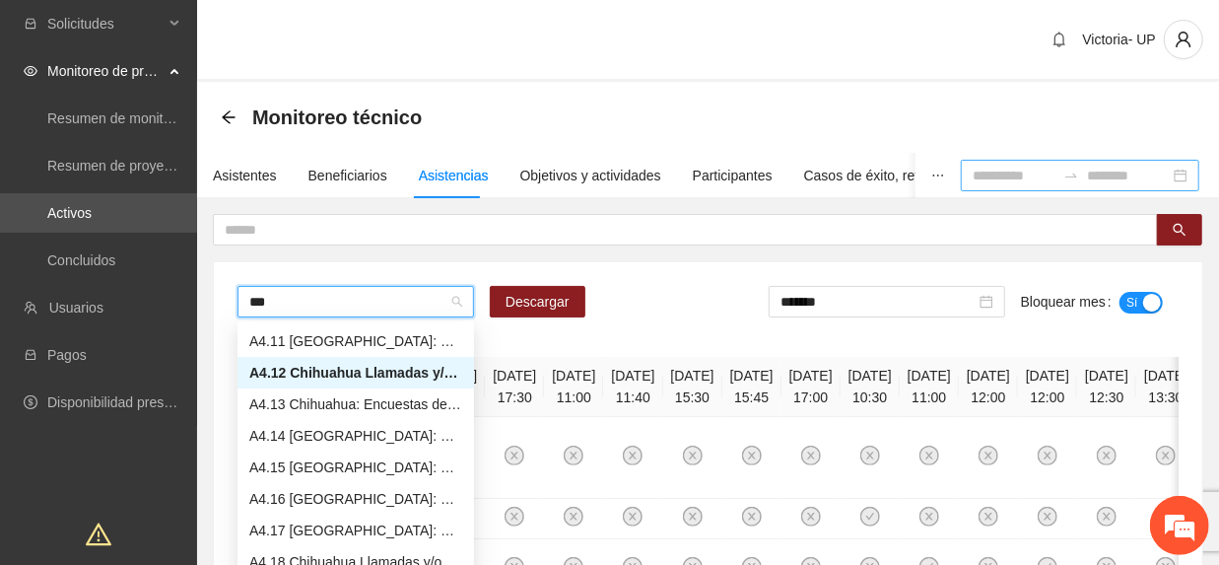
scroll to position [32, 0]
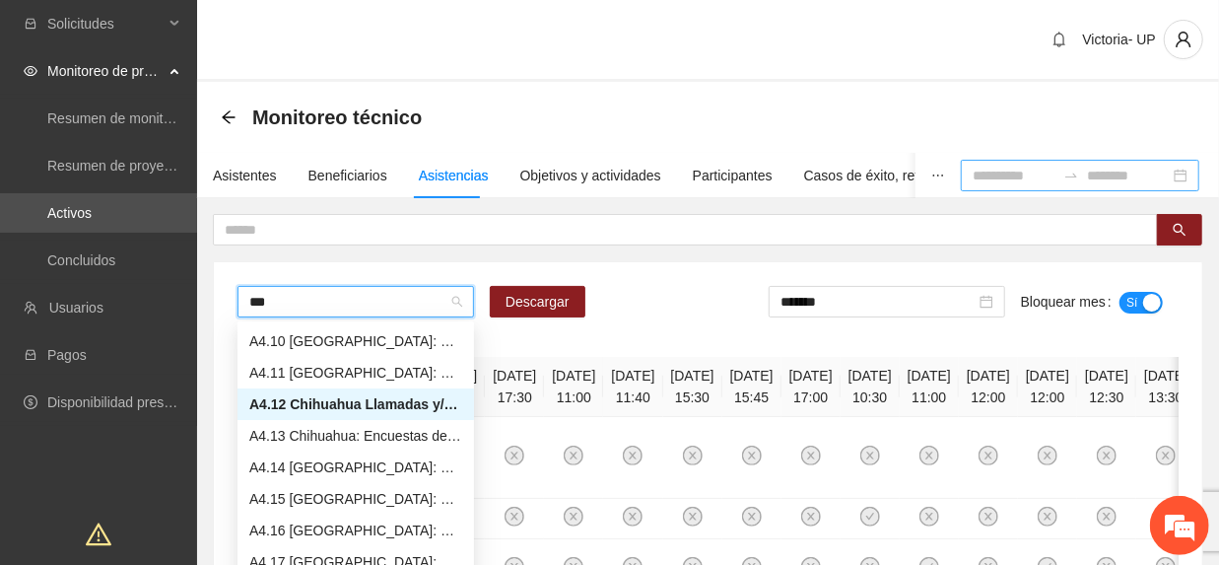
type input "****"
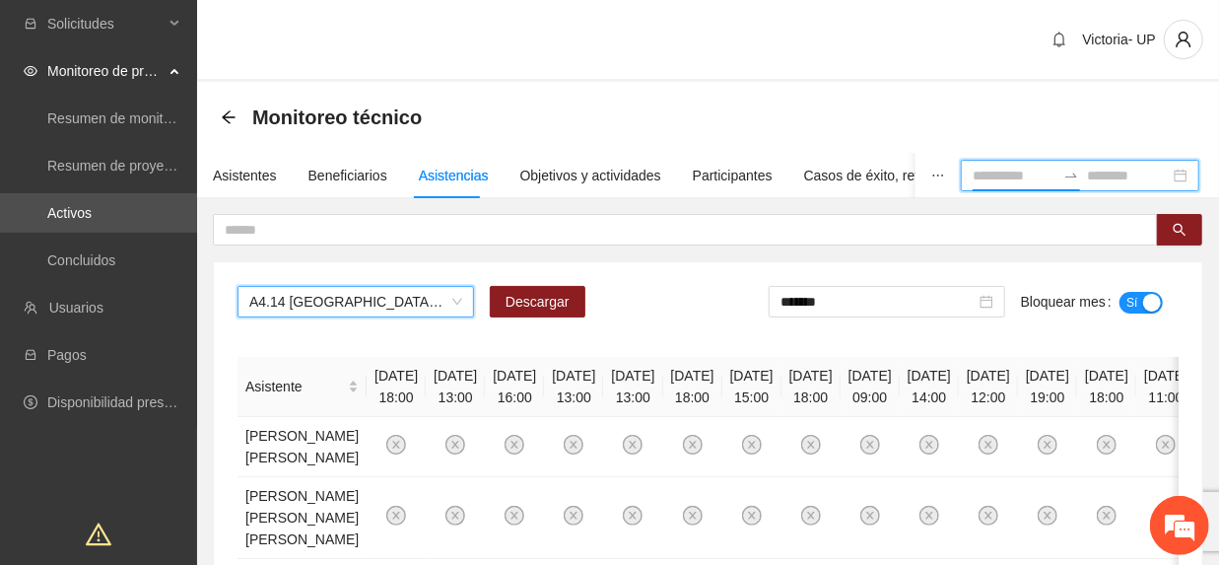
click at [973, 170] on input at bounding box center [1014, 176] width 83 height 22
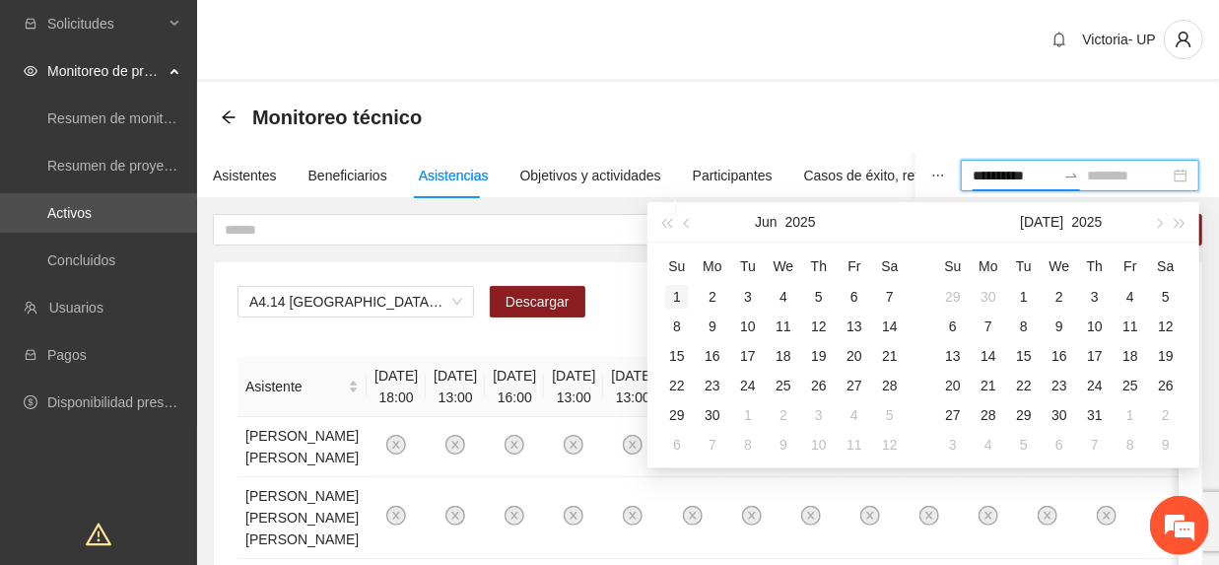
type input "**********"
click at [683, 296] on div "1" at bounding box center [677, 297] width 24 height 24
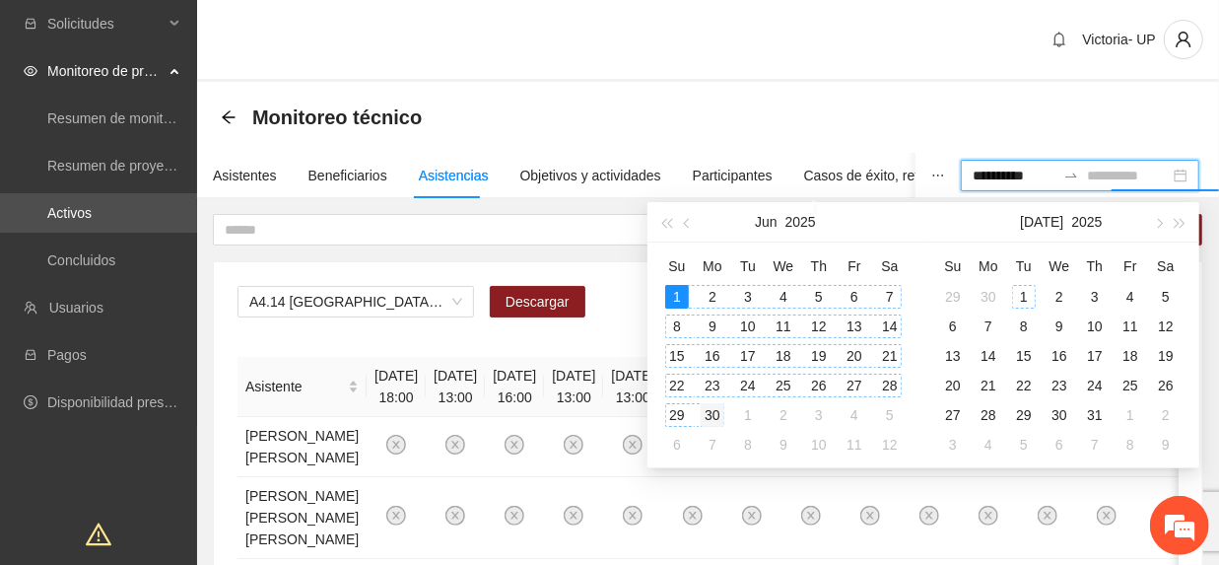
type input "**********"
click at [721, 415] on div "30" at bounding box center [713, 415] width 24 height 24
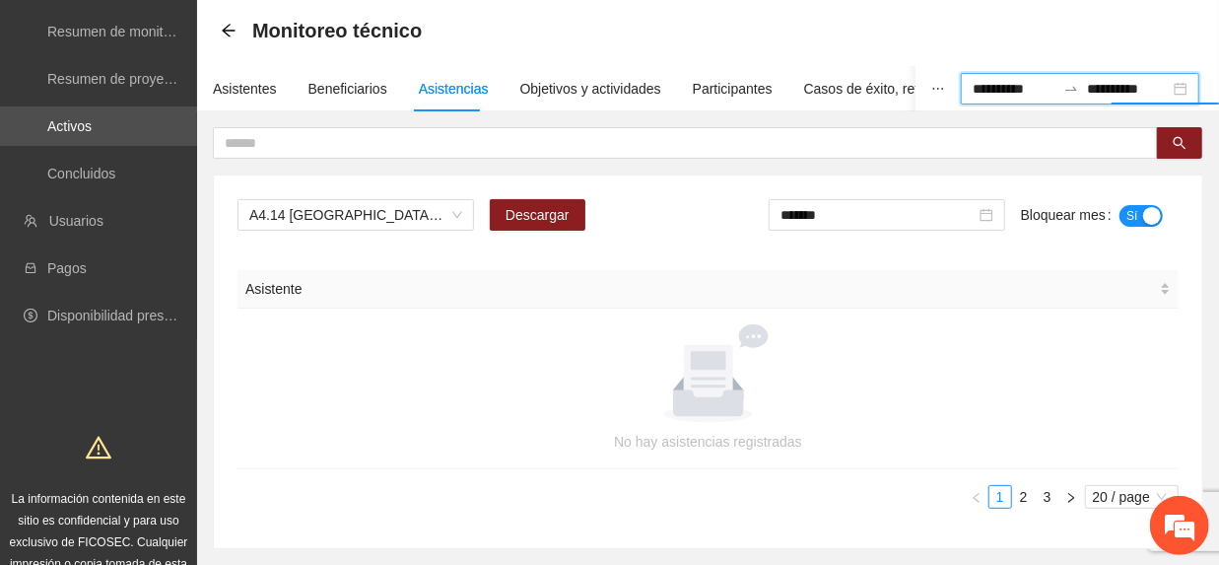
scroll to position [190, 0]
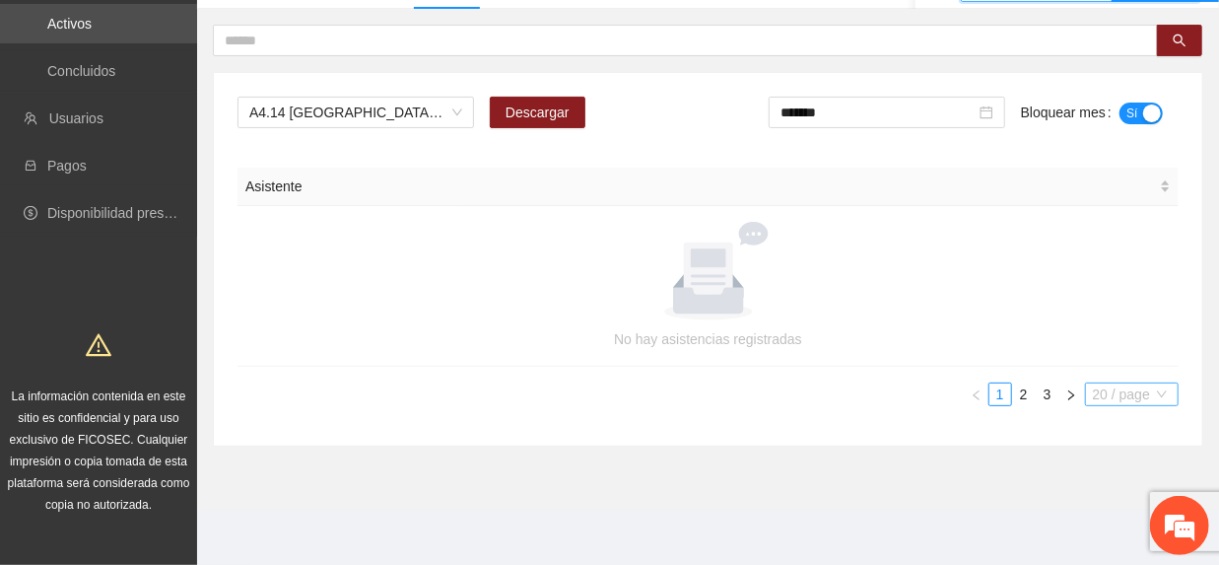
click at [1085, 391] on div "20 / page" at bounding box center [1132, 394] width 94 height 24
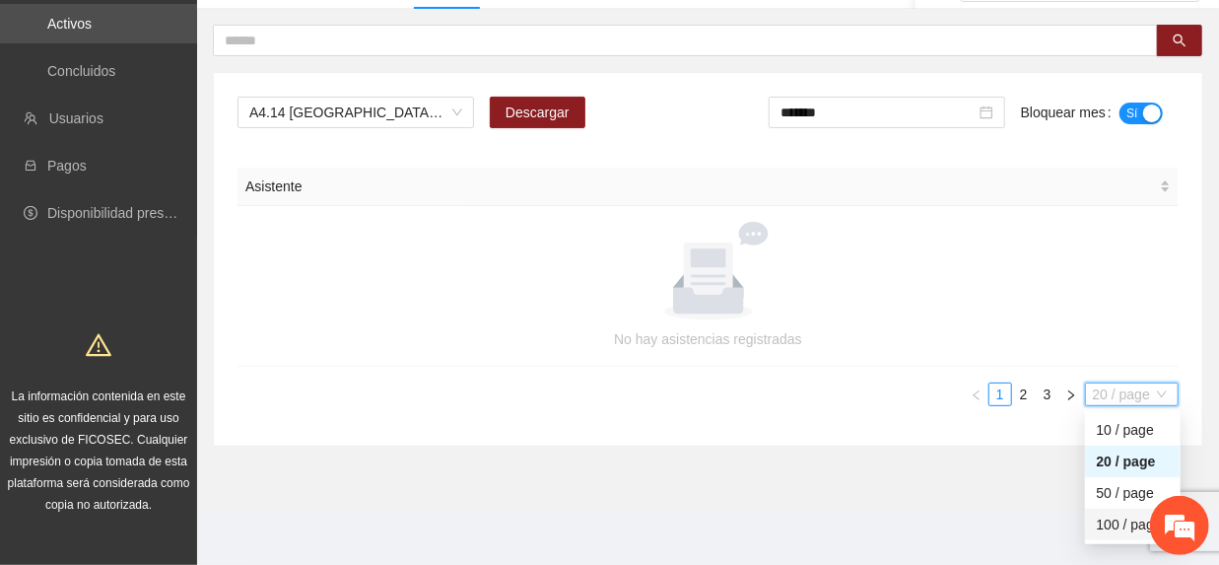
click at [1108, 525] on div "100 / page" at bounding box center [1133, 525] width 72 height 22
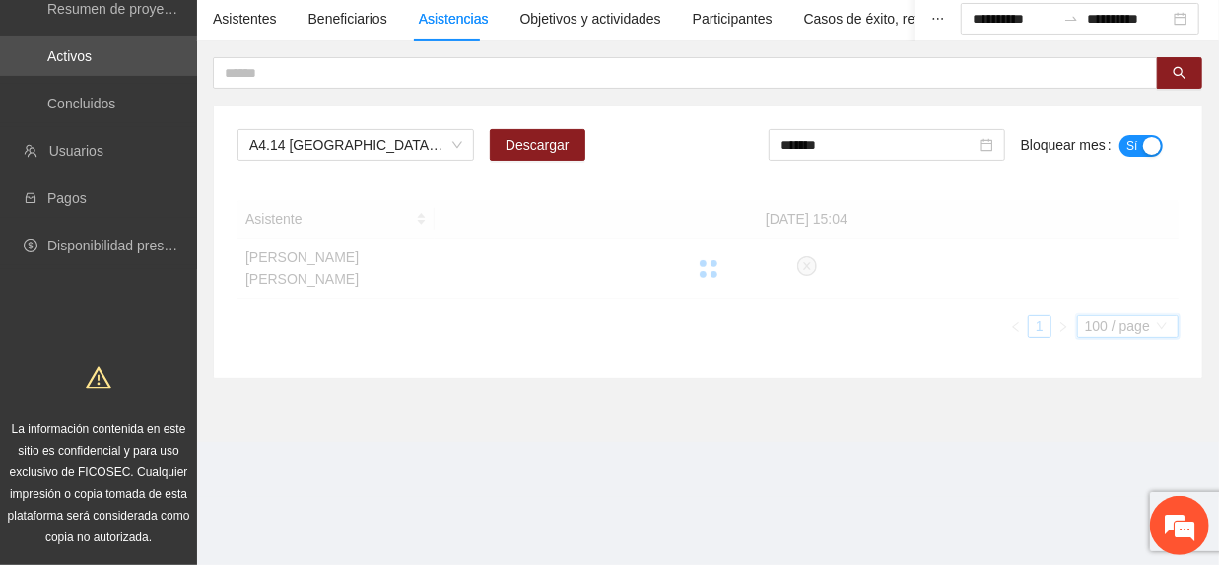
scroll to position [152, 0]
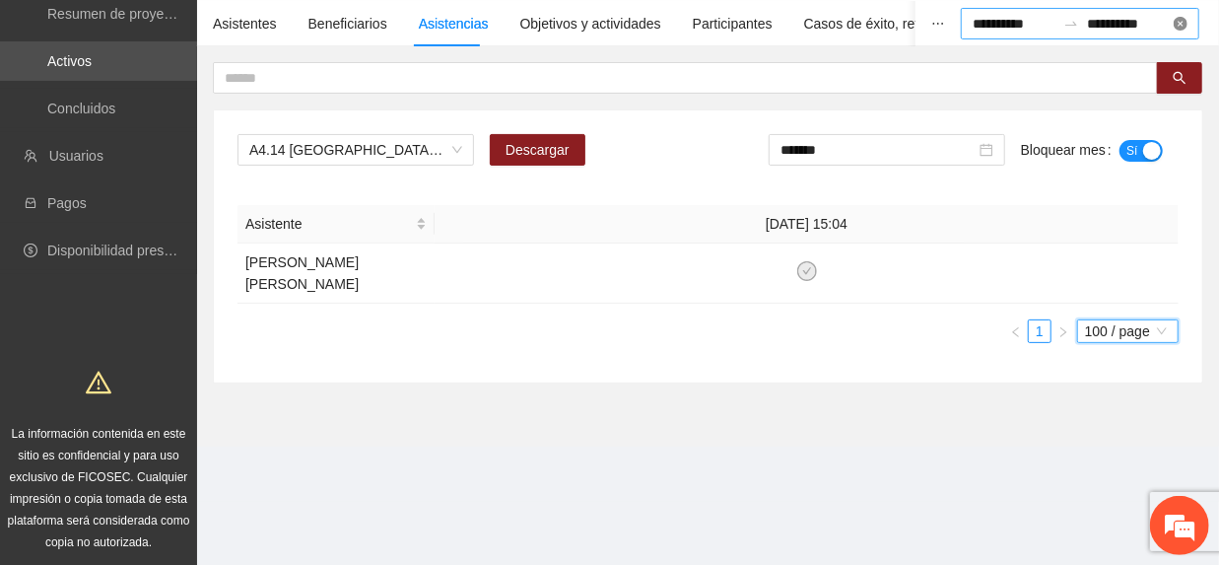
drag, startPoint x: 1177, startPoint y: 25, endPoint x: 1160, endPoint y: 34, distance: 19.0
click at [1183, 24] on div "**********" at bounding box center [708, 192] width 1022 height 382
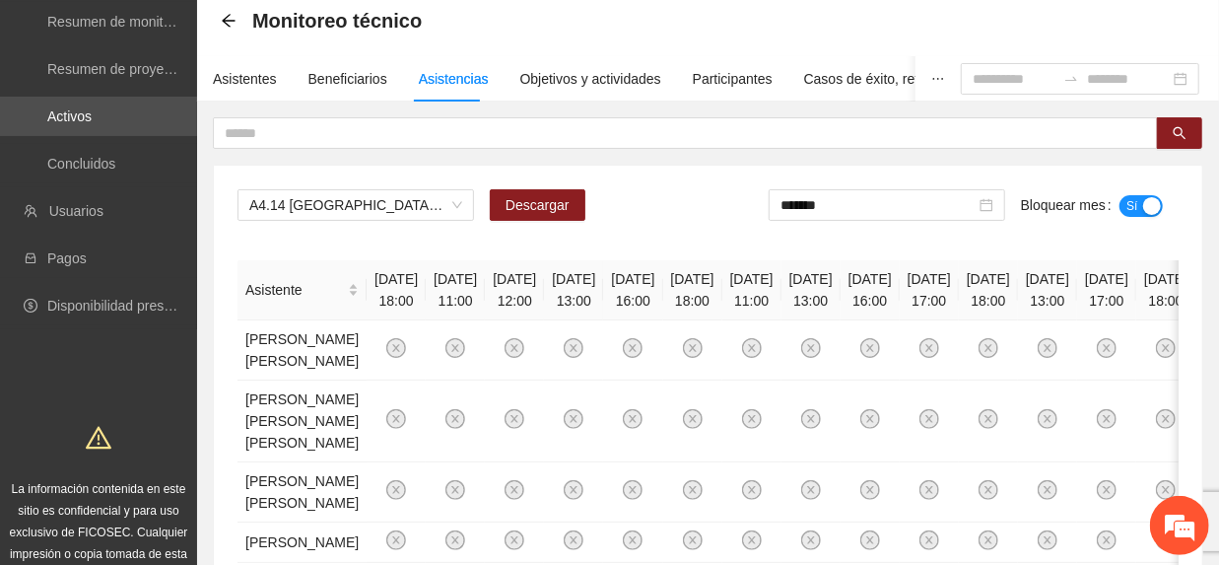
scroll to position [59, 0]
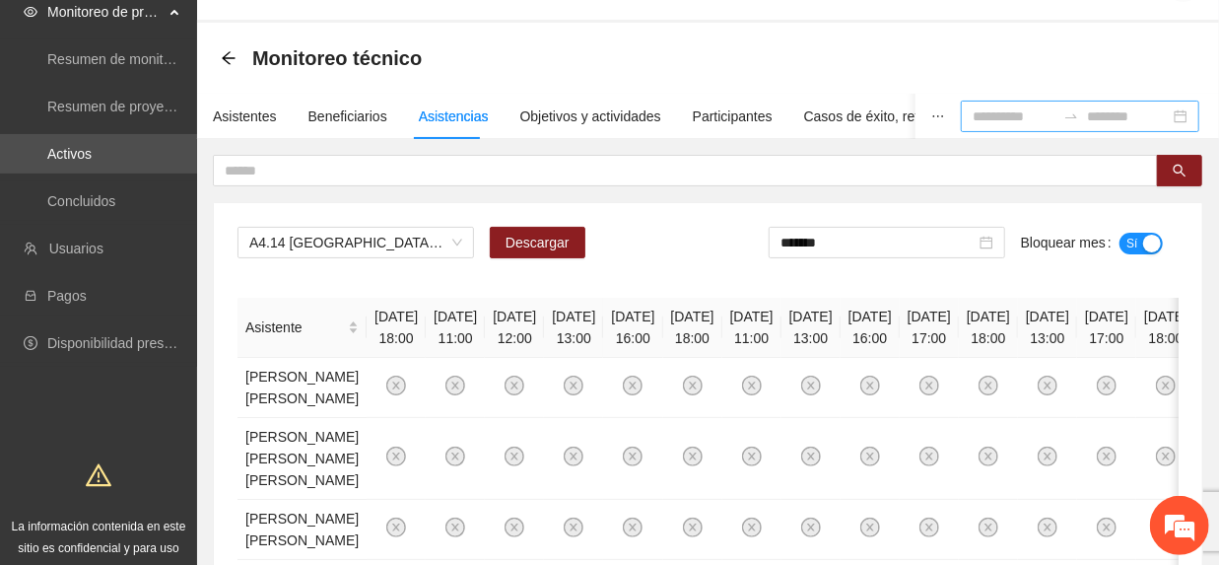
click at [986, 110] on input at bounding box center [1014, 116] width 83 height 22
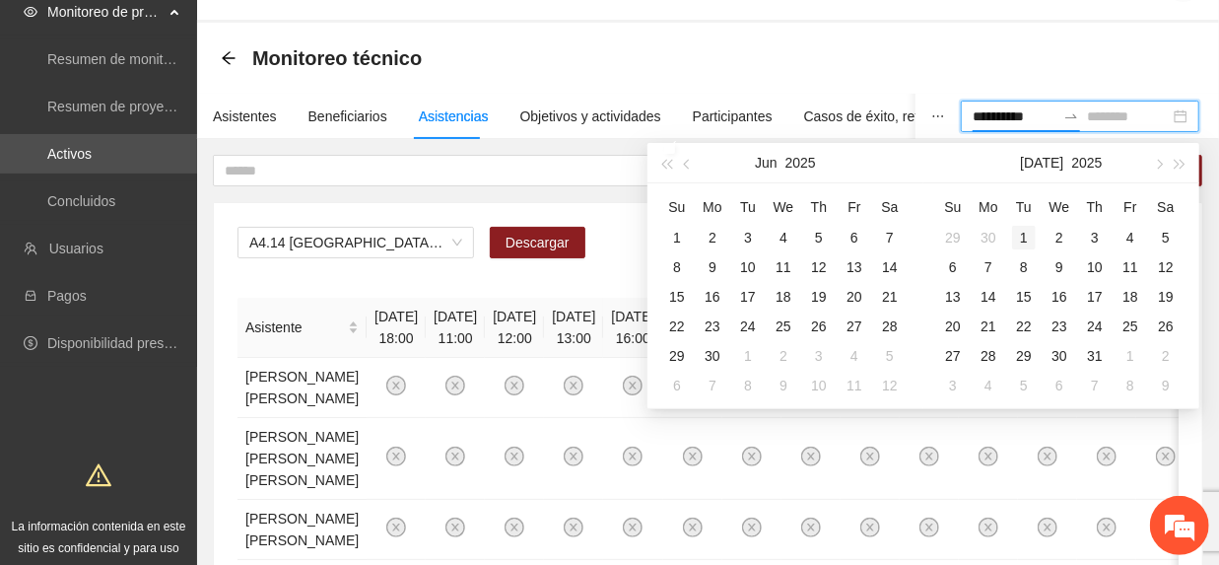
type input "**********"
click at [1026, 235] on div "1" at bounding box center [1024, 238] width 24 height 24
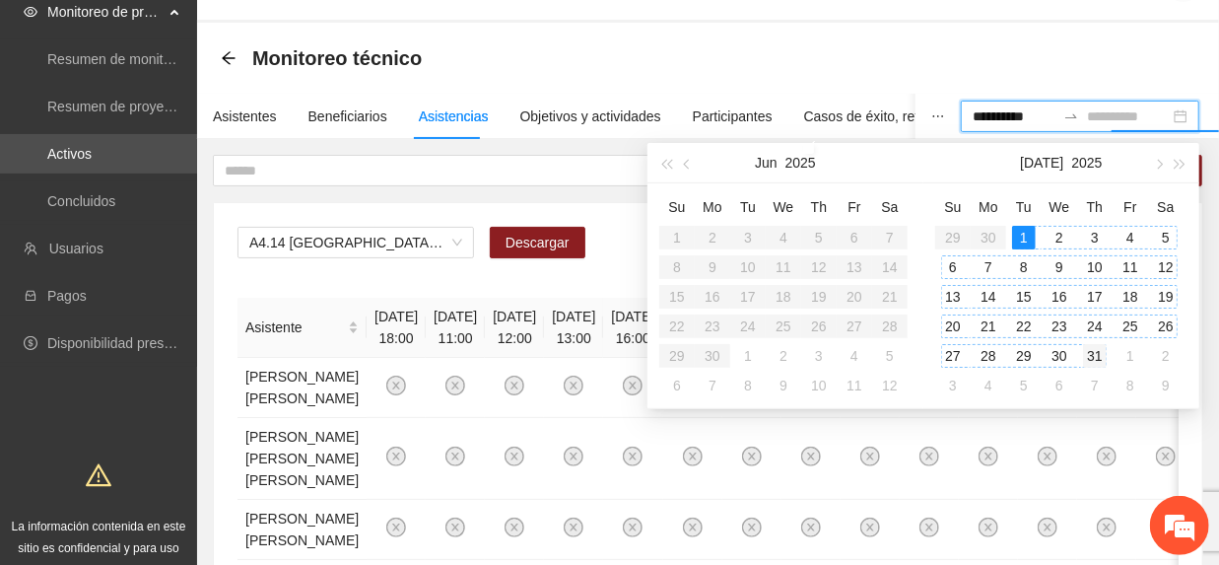
type input "**********"
click at [1097, 357] on div "31" at bounding box center [1095, 356] width 24 height 24
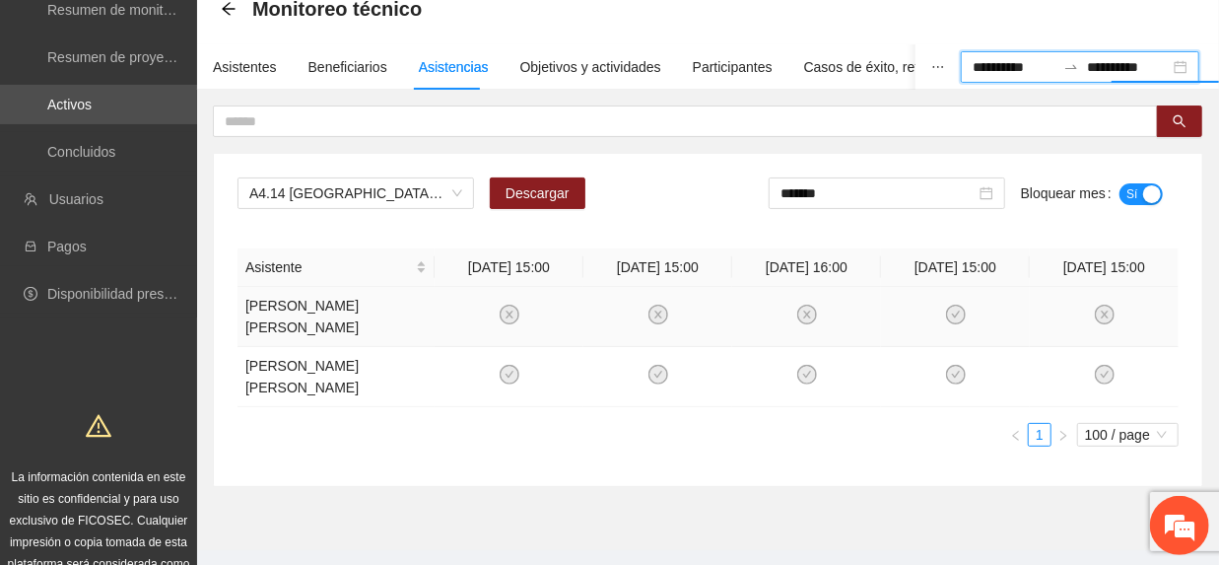
scroll to position [152, 0]
